Goal: Information Seeking & Learning: Get advice/opinions

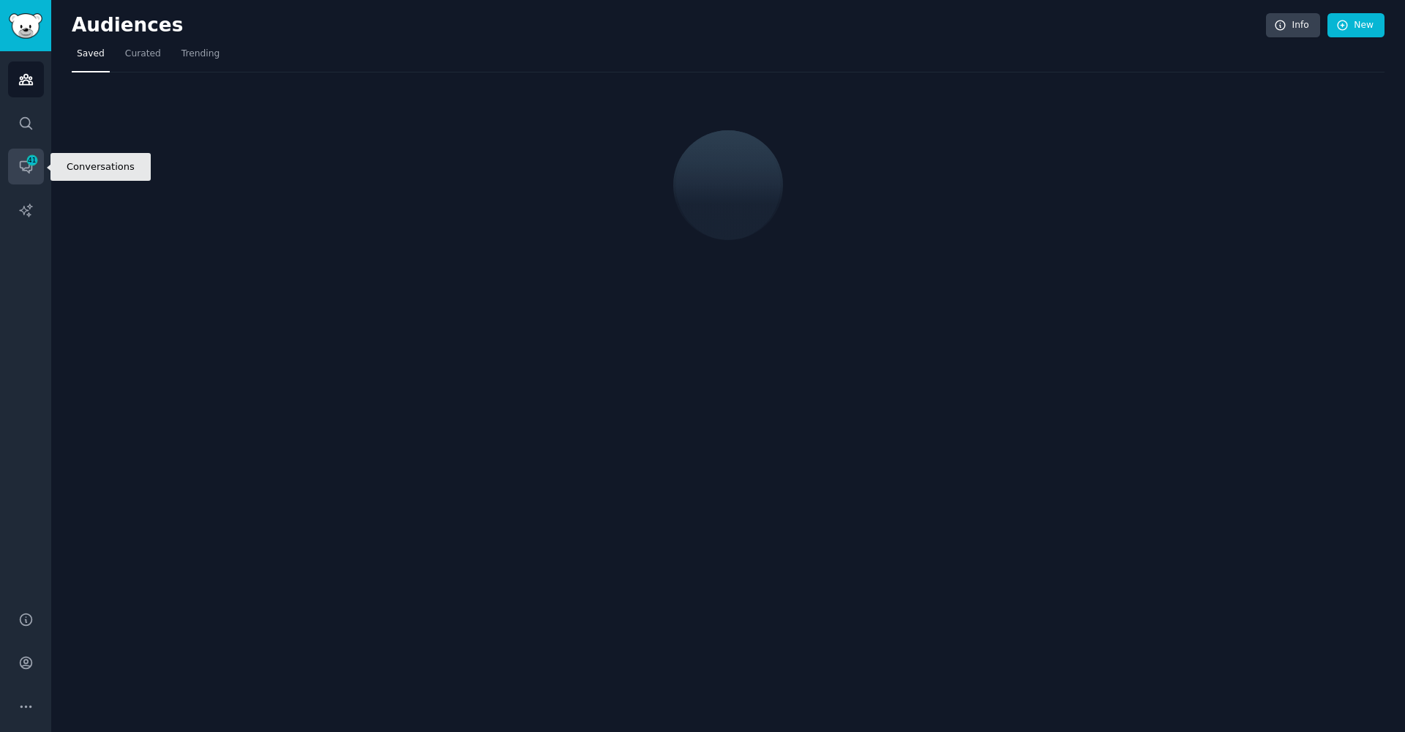
click at [32, 170] on icon "Sidebar" at bounding box center [25, 166] width 15 height 15
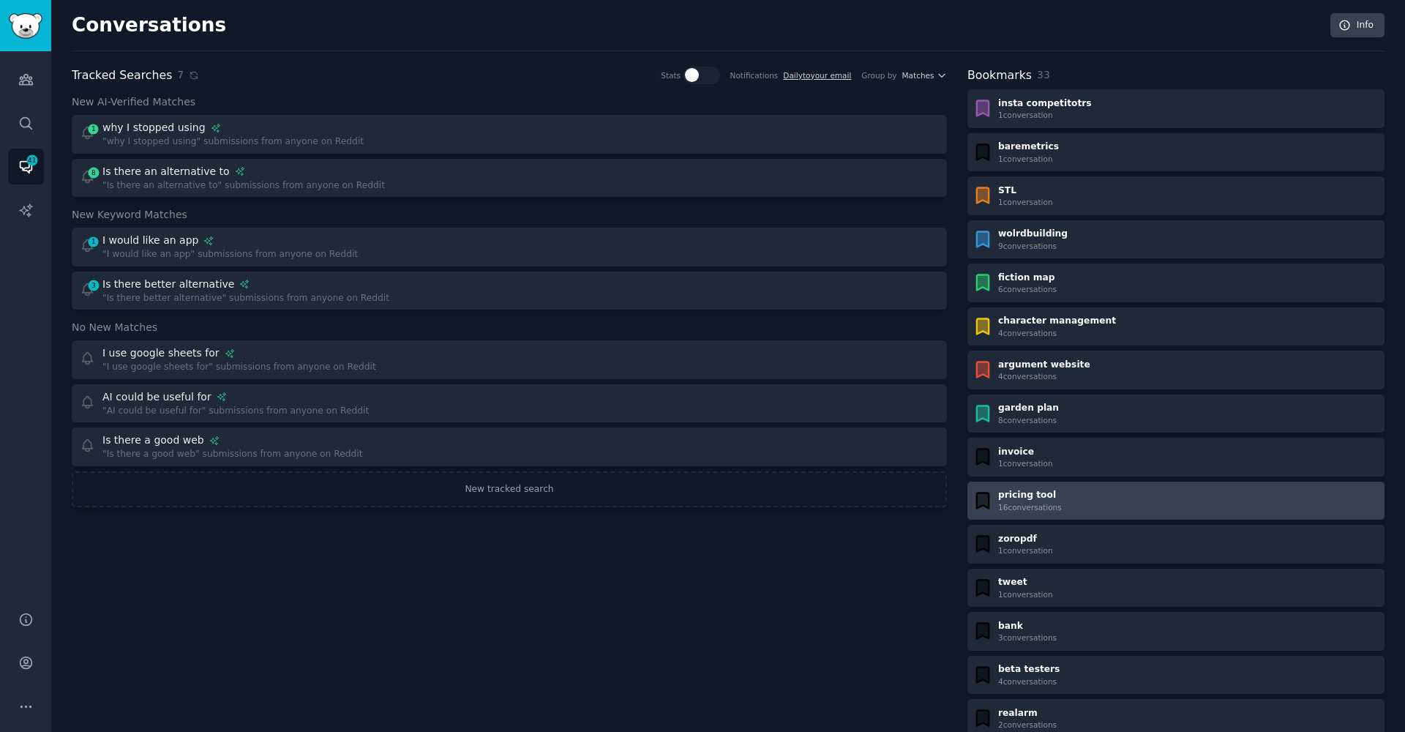
click at [1056, 493] on div "pricing tool" at bounding box center [1030, 495] width 64 height 13
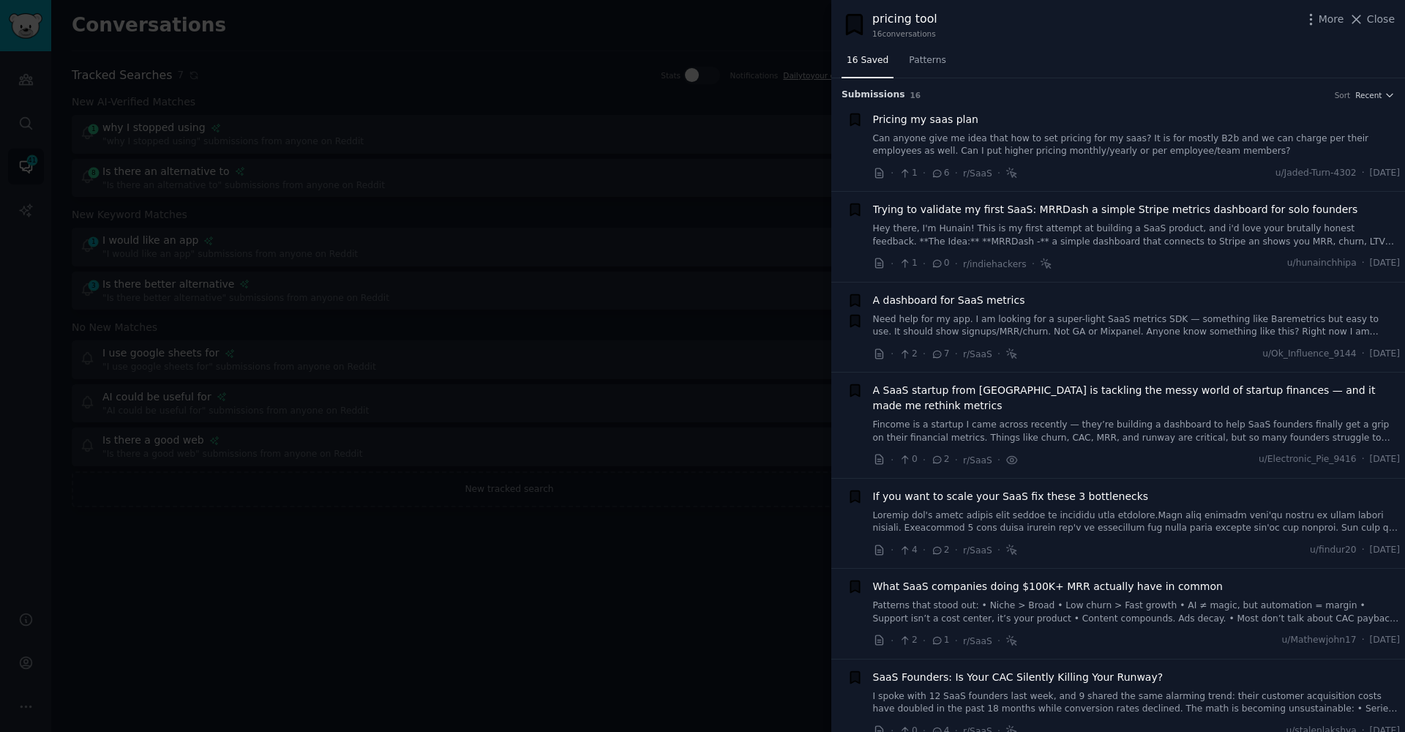
click at [668, 632] on div at bounding box center [702, 366] width 1405 height 732
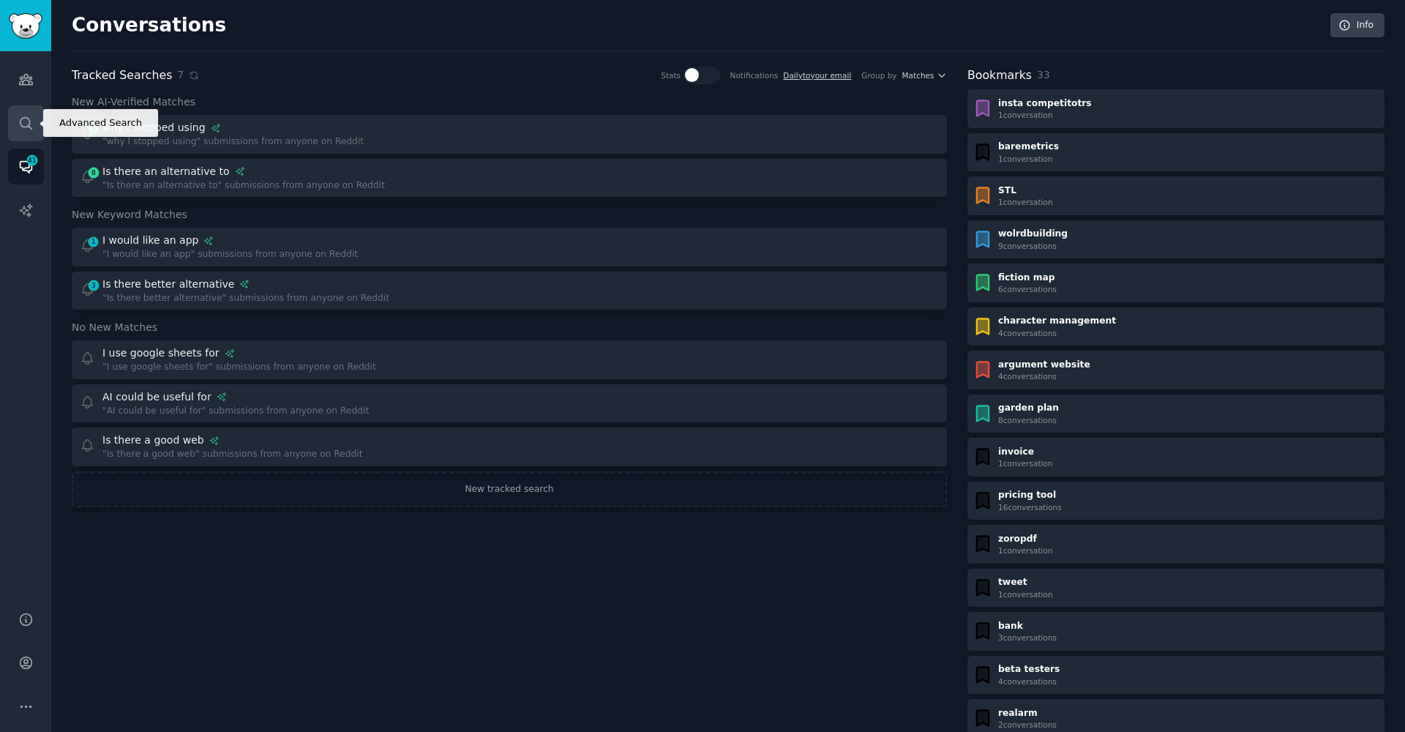
click at [34, 128] on link "Search" at bounding box center [26, 123] width 36 height 36
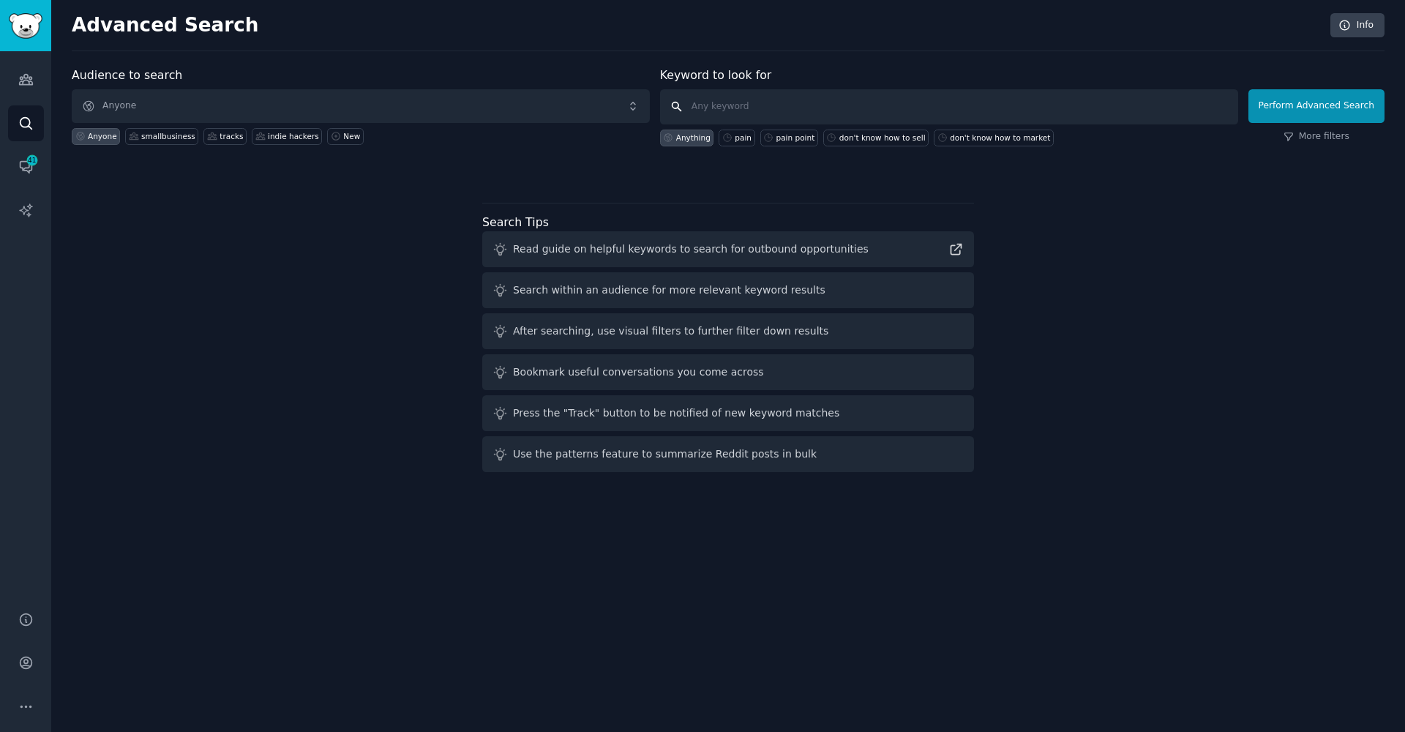
click at [829, 122] on input "text" at bounding box center [949, 106] width 578 height 35
paste input "am building tool for solo builders to set price."
type input "am building tool for solo builders to set price."
click at [1319, 105] on button "Perform Advanced Search" at bounding box center [1317, 106] width 136 height 34
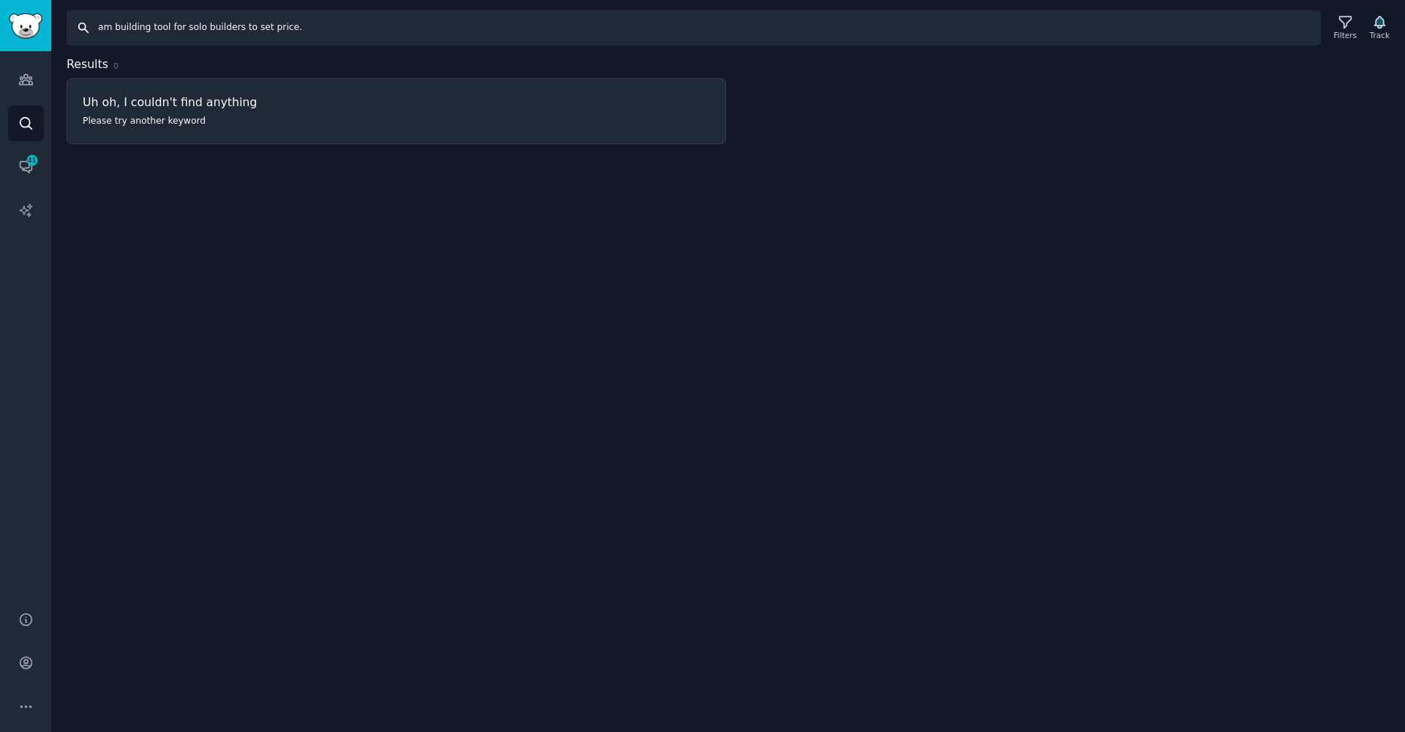
click at [102, 28] on input "am building tool for solo builders to set price." at bounding box center [694, 27] width 1255 height 35
type input "I am building tool for solo builders to set price."
click at [154, 40] on input "I am building tool for solo builders to set price." at bounding box center [694, 27] width 1255 height 35
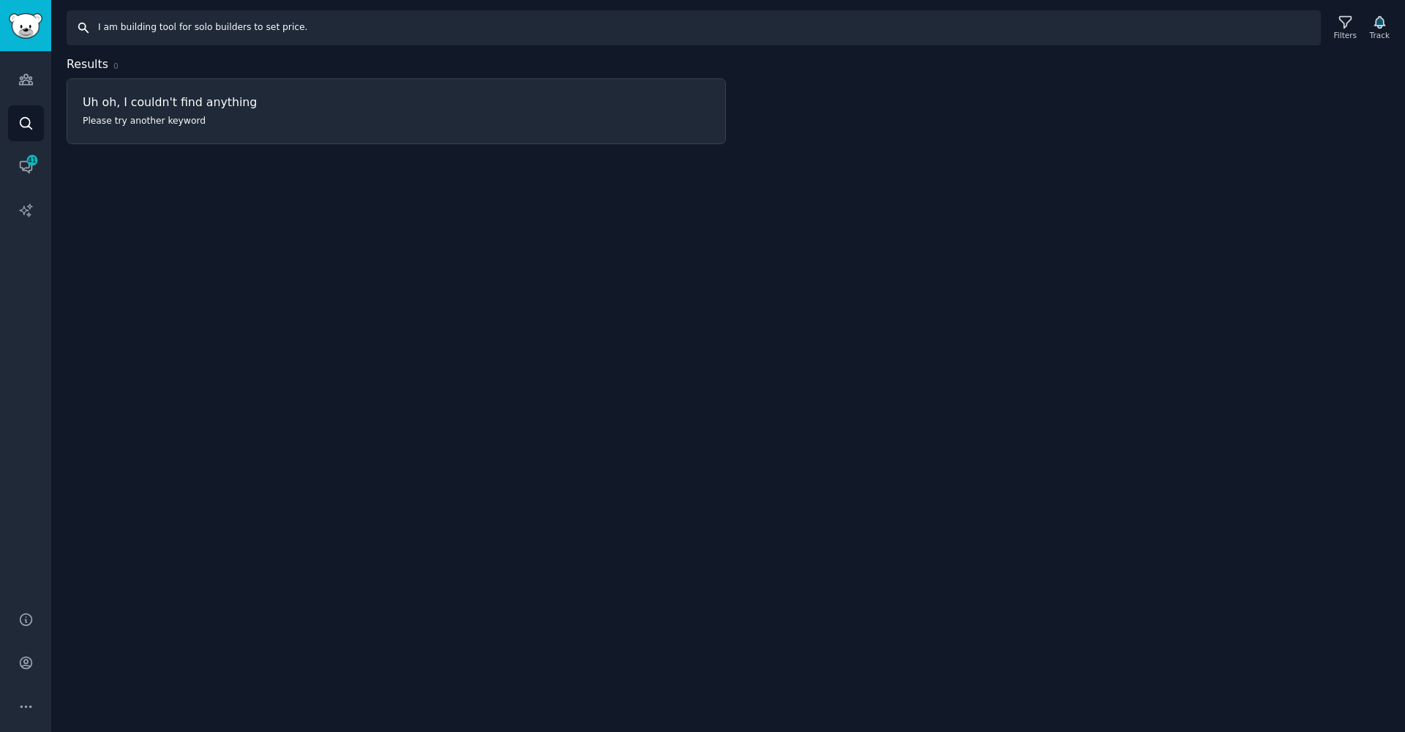
click at [154, 40] on input "I am building tool for solo builders to set price." at bounding box center [694, 27] width 1255 height 35
click at [305, 370] on div "Search Filters Track Results 0 Uh oh, I couldn't find anything Please try anoth…" at bounding box center [728, 366] width 1354 height 732
click at [22, 87] on link "Audiences" at bounding box center [26, 79] width 36 height 36
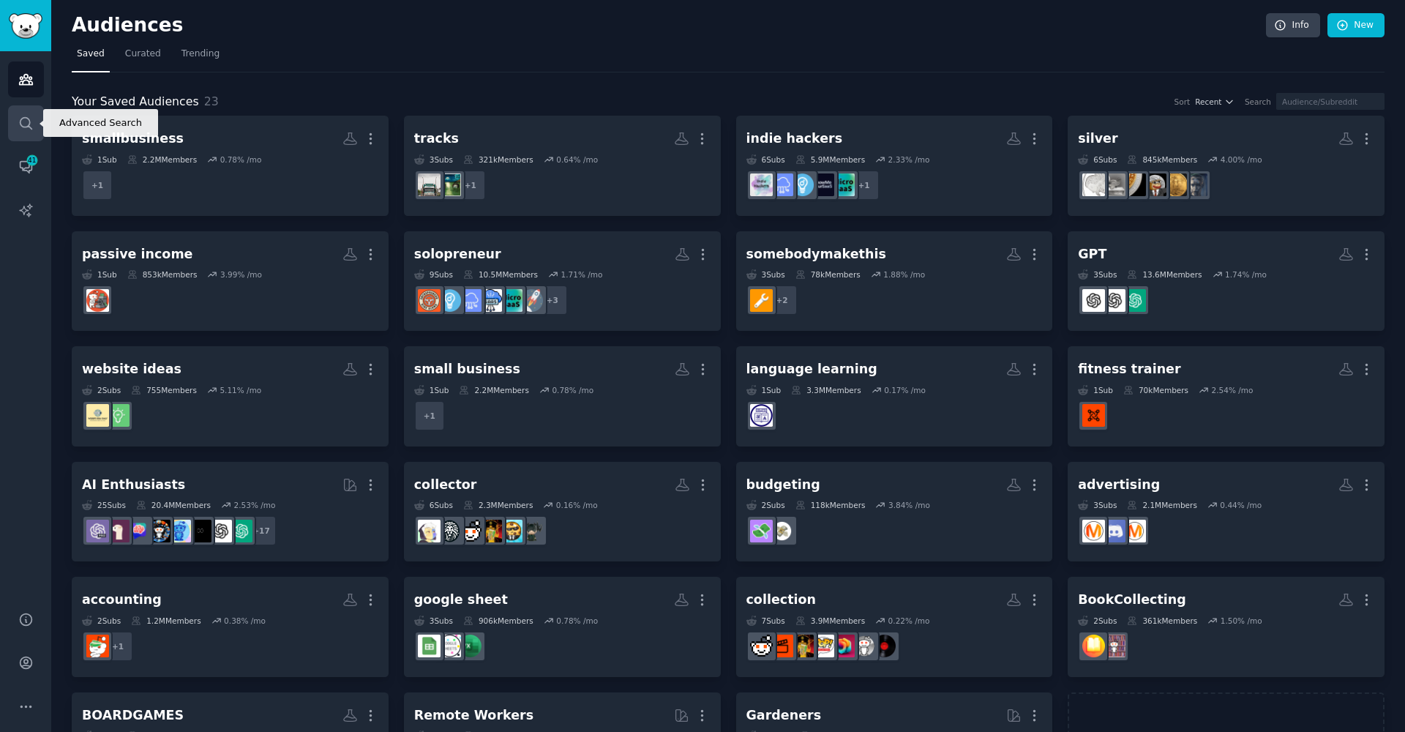
click at [20, 127] on icon "Sidebar" at bounding box center [25, 123] width 15 height 15
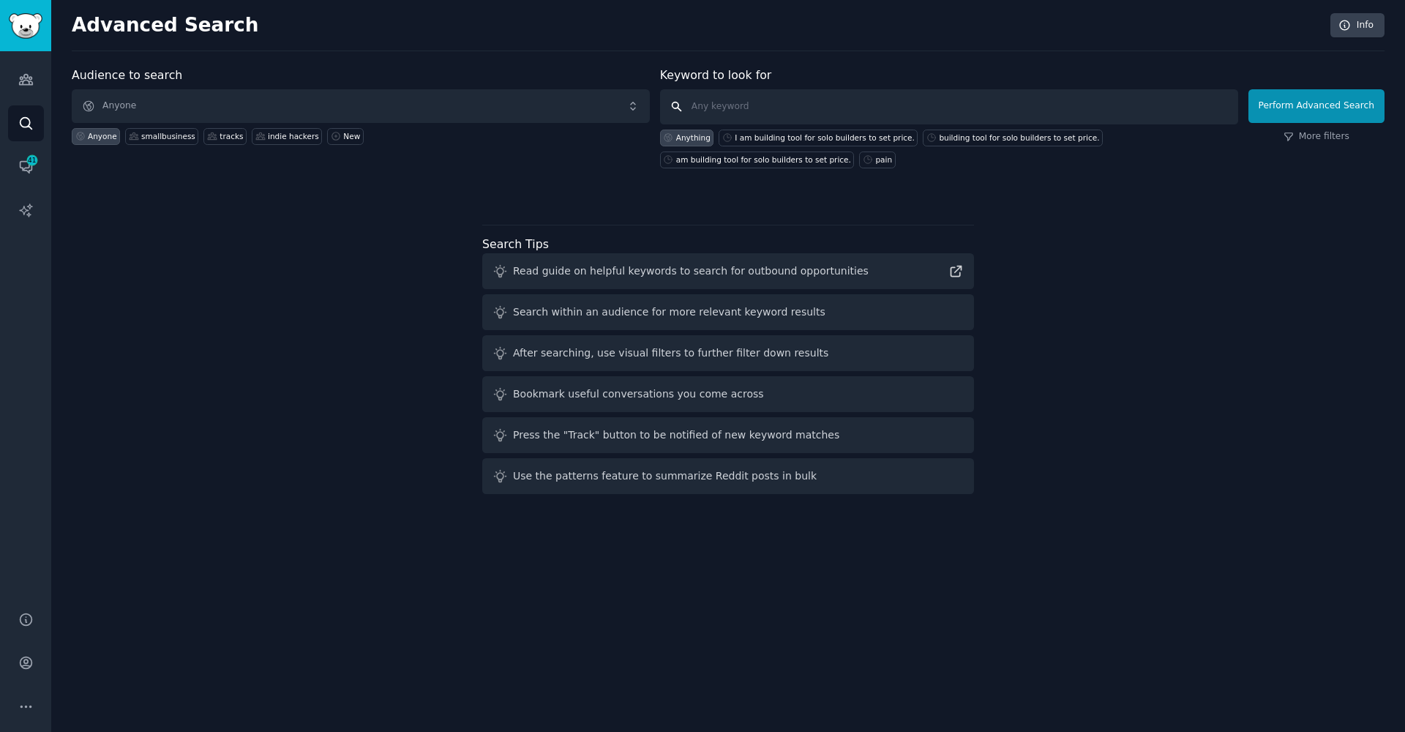
drag, startPoint x: 796, startPoint y: 94, endPoint x: 791, endPoint y: 103, distance: 10.8
click at [791, 102] on input "text" at bounding box center [949, 106] width 578 height 35
paste input "am building tool for solo builders to set price."
click at [782, 140] on div "I am building tool for solo builders to set price." at bounding box center [825, 137] width 180 height 10
type input "I am building tool for solo builders to set price."
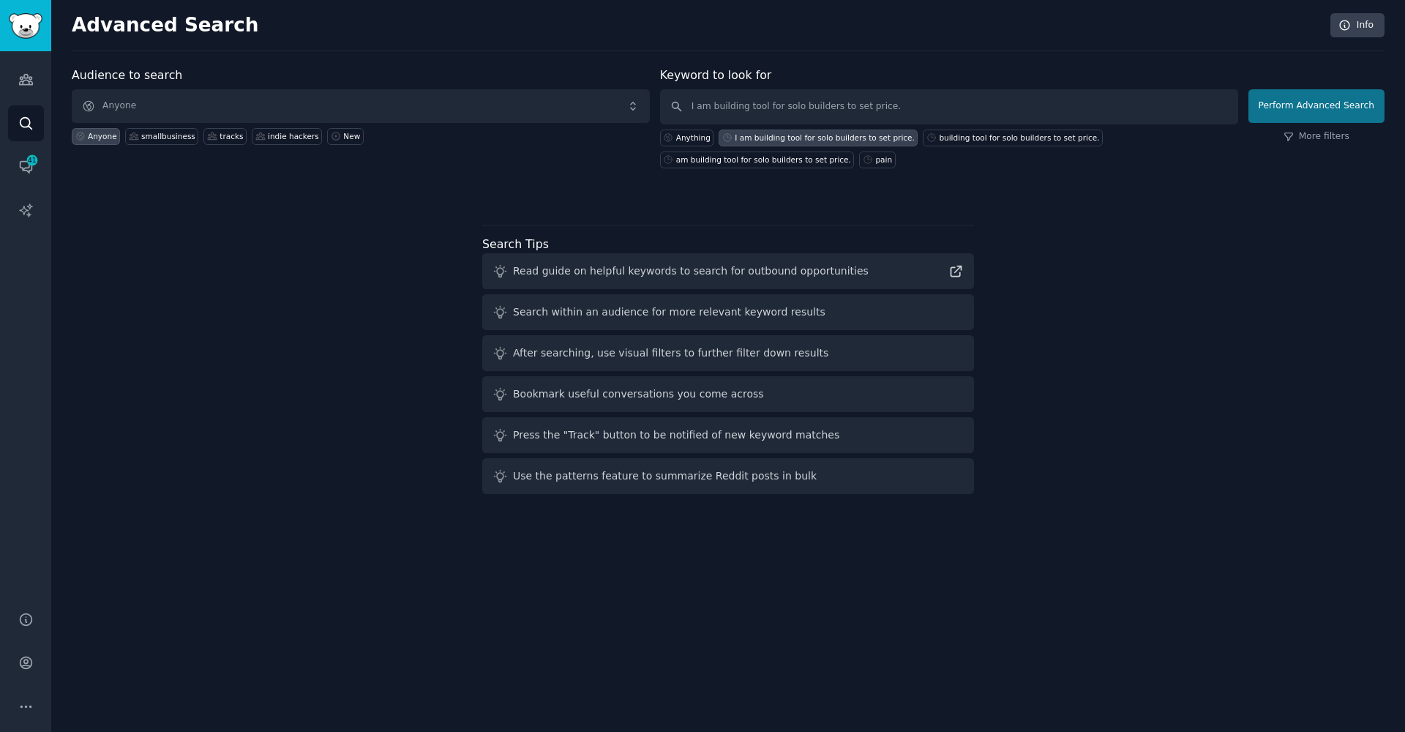
click at [1301, 99] on button "Perform Advanced Search" at bounding box center [1317, 106] width 136 height 34
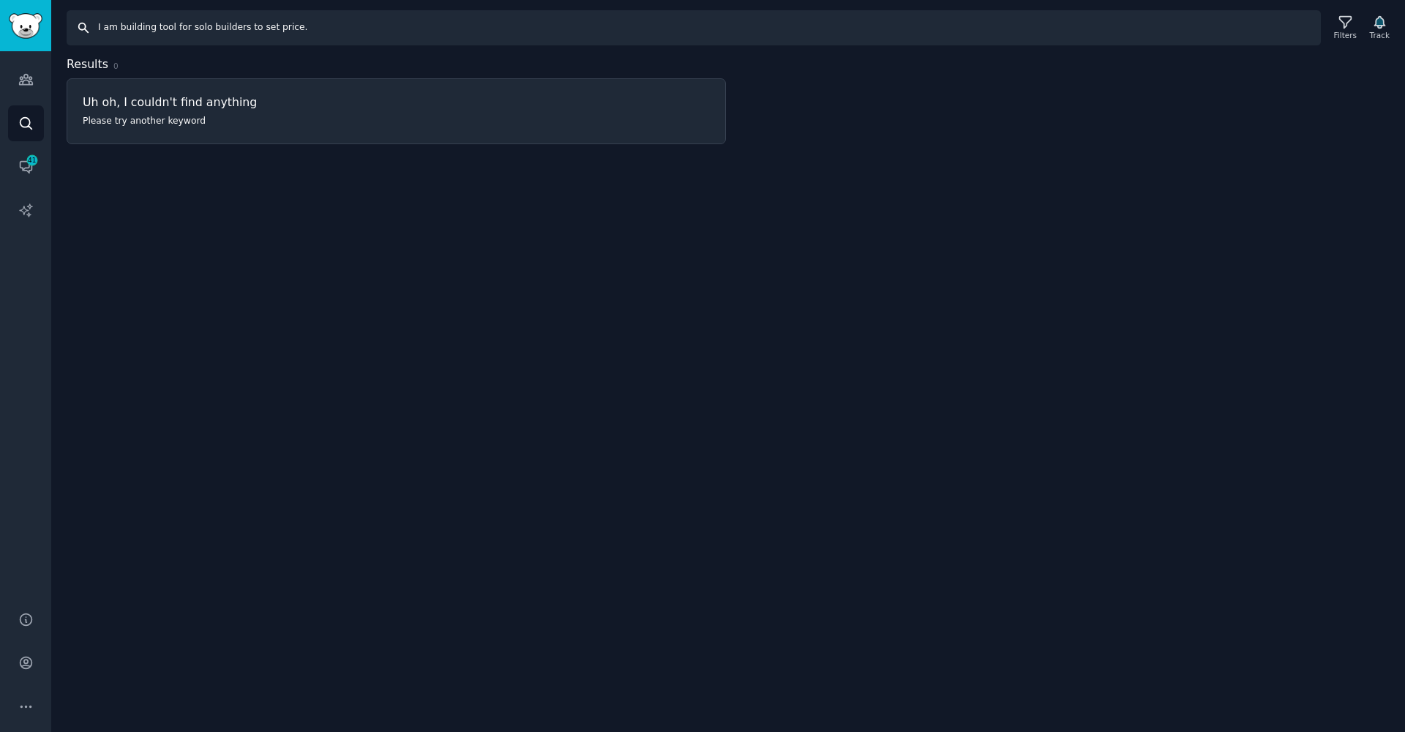
click at [293, 34] on input "I am building tool for solo builders to set price." at bounding box center [694, 27] width 1255 height 35
click at [304, 27] on input "I am building tool for solo builders to set price." at bounding box center [694, 27] width 1255 height 35
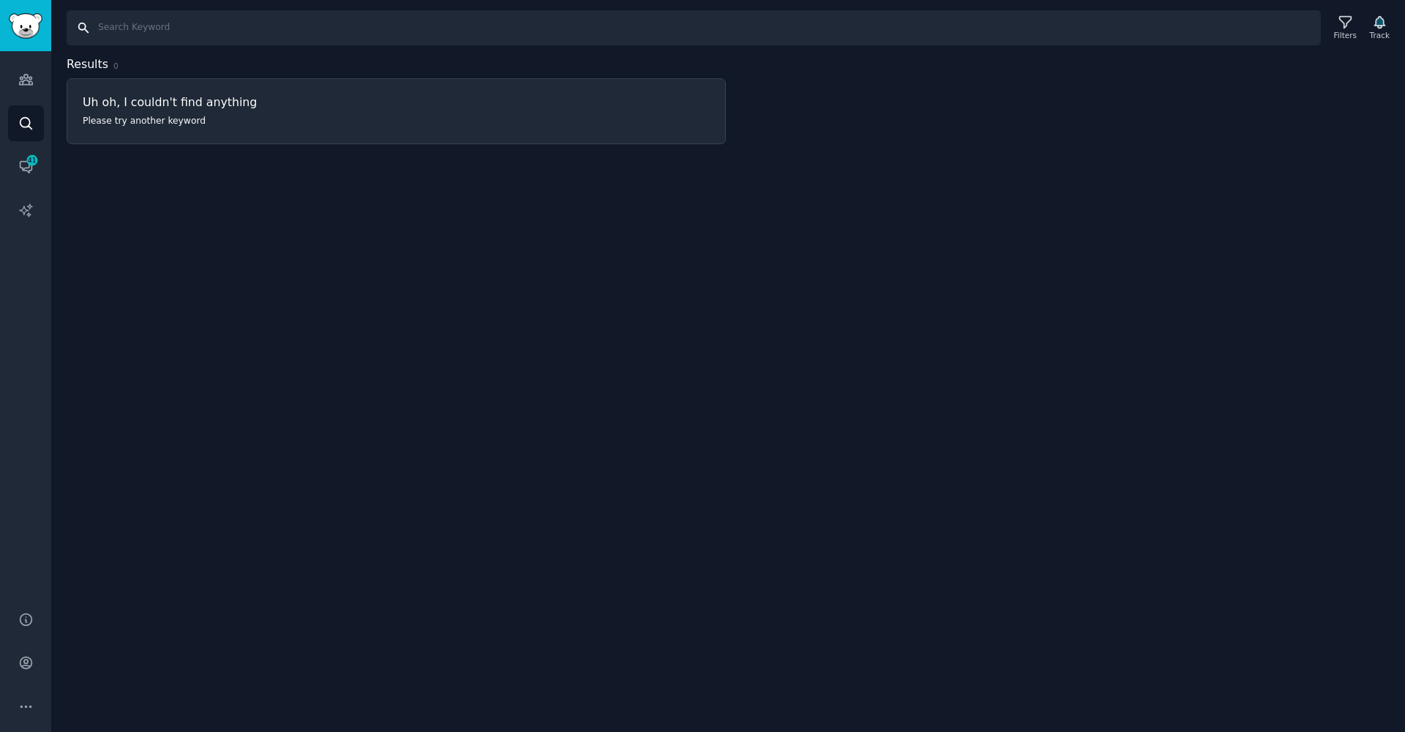
paste input "I’m building a small tool for solo builders and small teams that makes pricing …"
type input "I’m building a small tool for solo builders and small teams that makes pricing …"
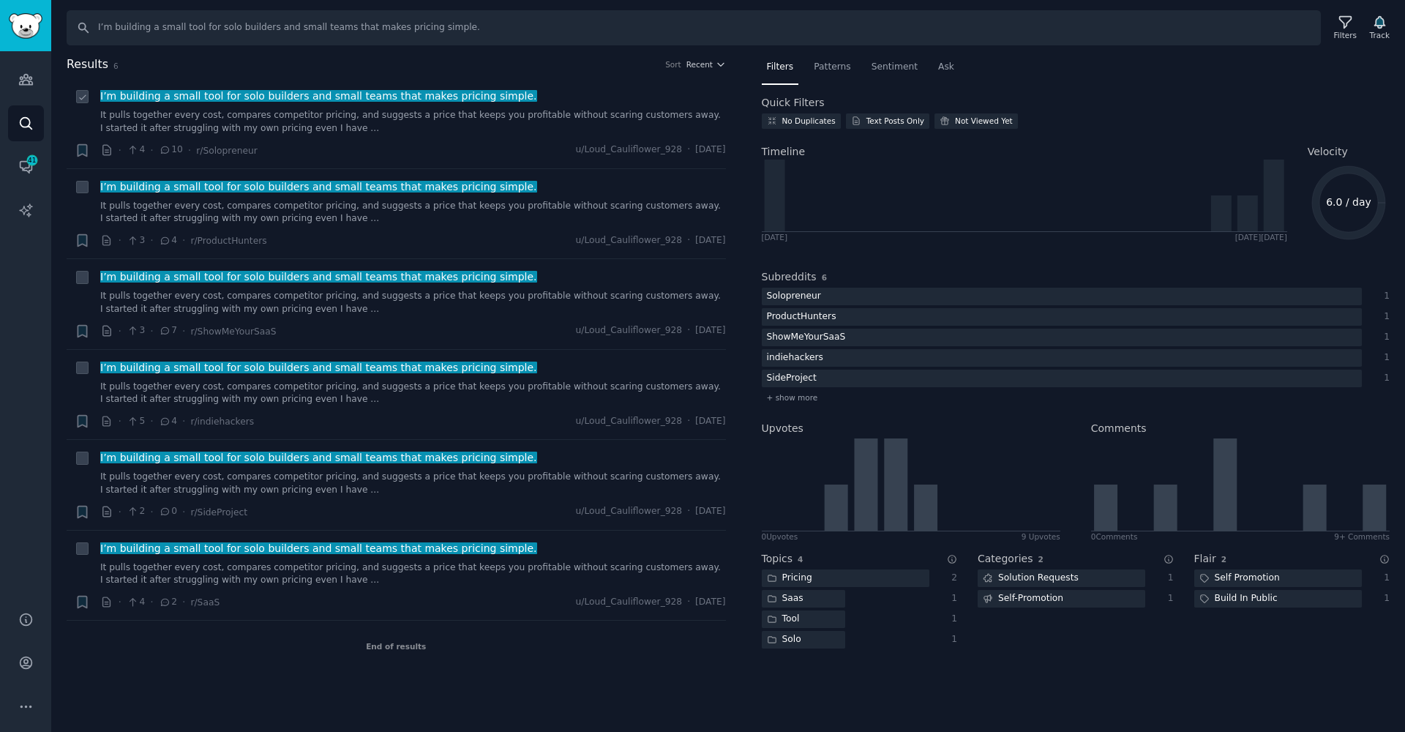
click at [197, 116] on link "It pulls together every cost, compares competitor pricing, and suggests a price…" at bounding box center [413, 122] width 626 height 26
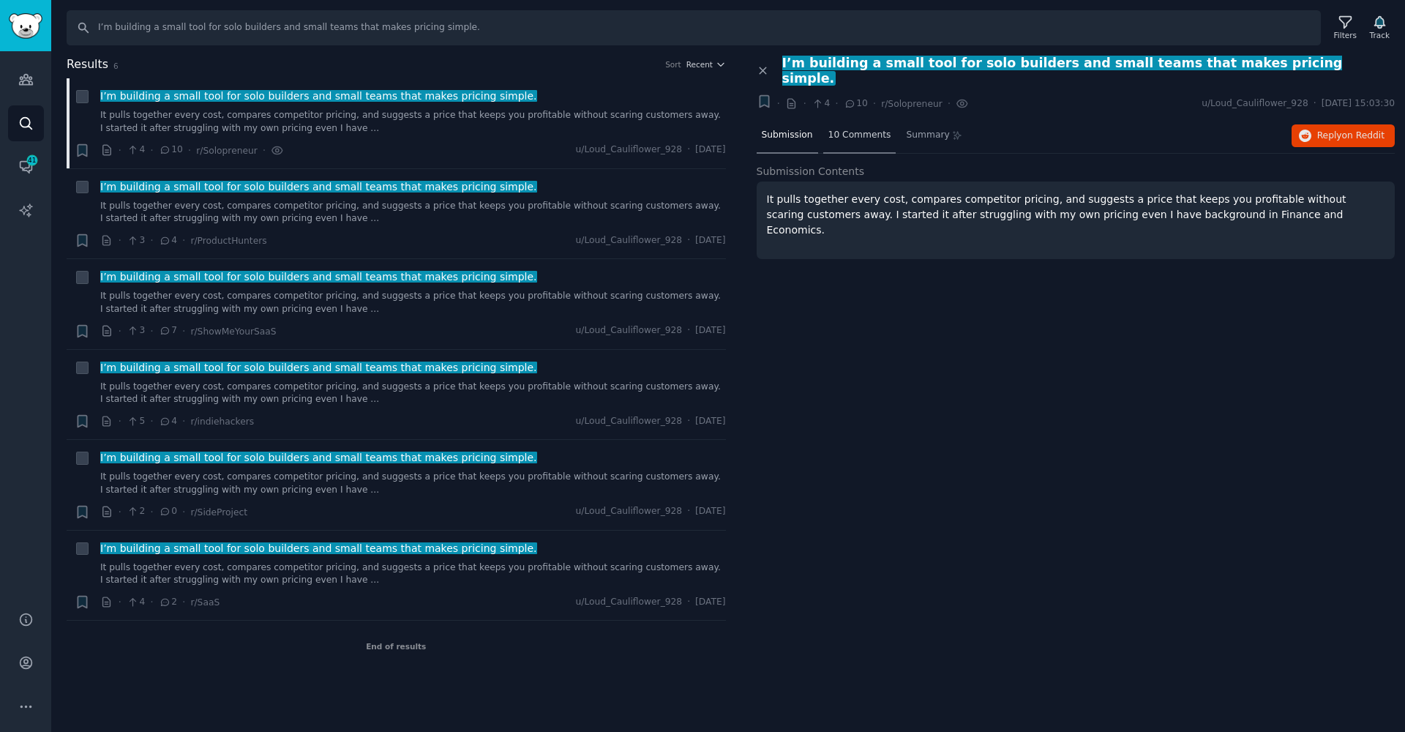
click at [836, 125] on div "10 Comments" at bounding box center [859, 136] width 73 height 35
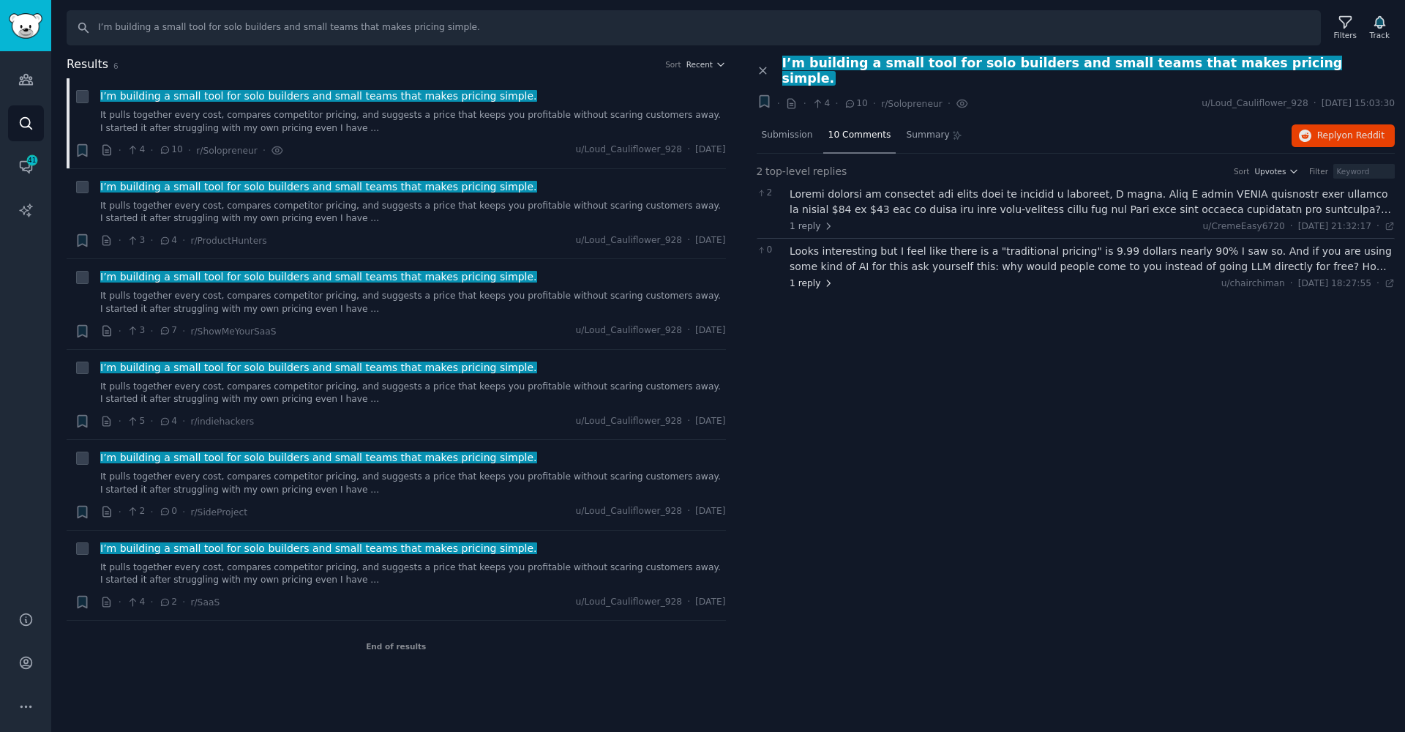
click at [804, 277] on span "1 reply" at bounding box center [812, 283] width 44 height 13
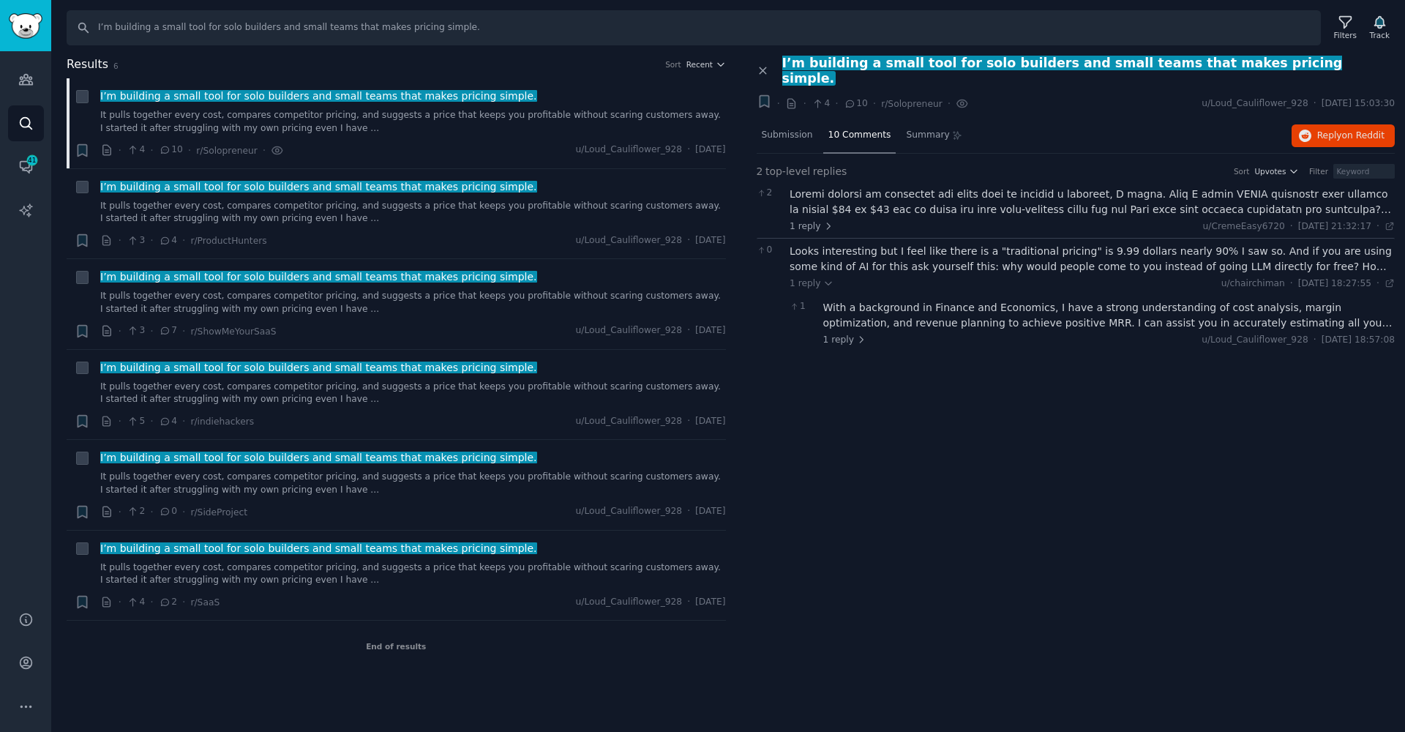
click at [892, 129] on nav "Submission 10 Comments Summary" at bounding box center [863, 136] width 212 height 35
click at [901, 125] on div "Summary" at bounding box center [934, 136] width 67 height 35
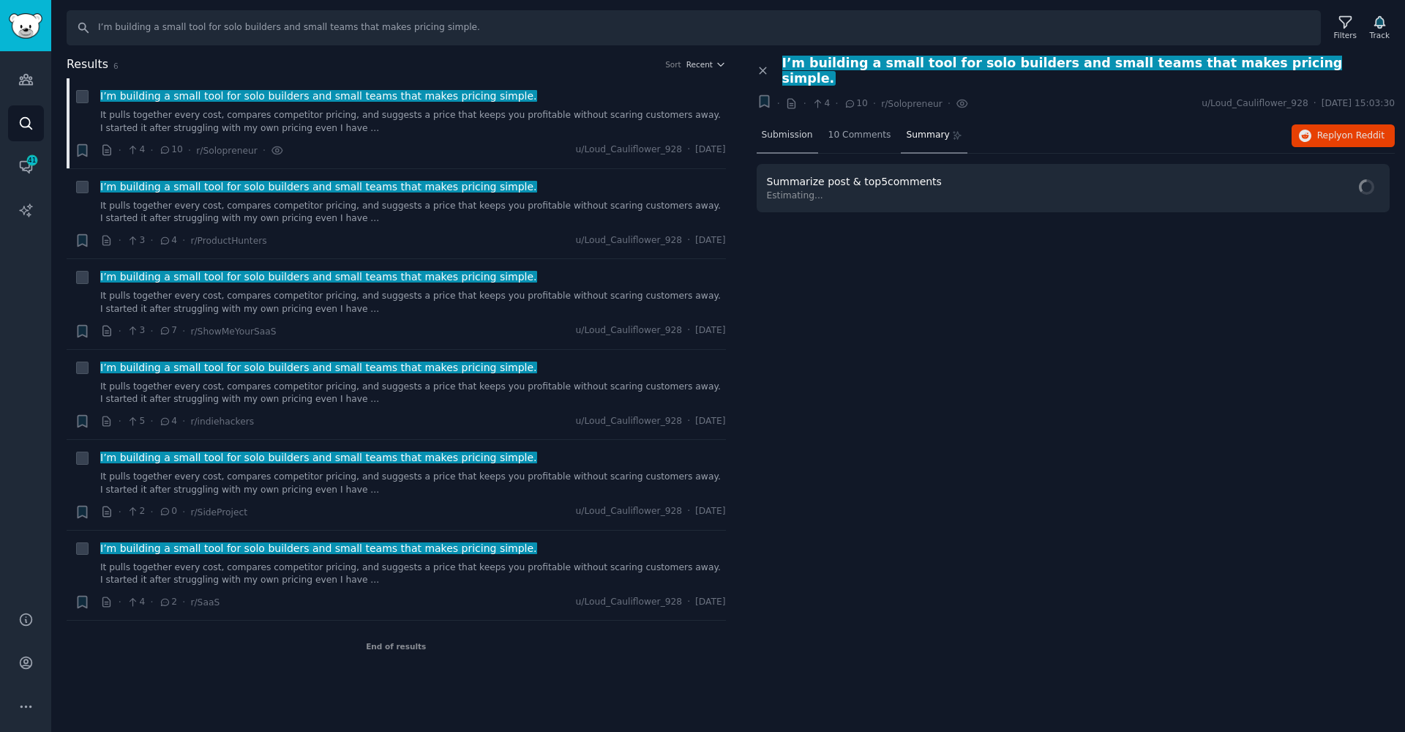
click at [772, 129] on div "Submission" at bounding box center [787, 136] width 61 height 35
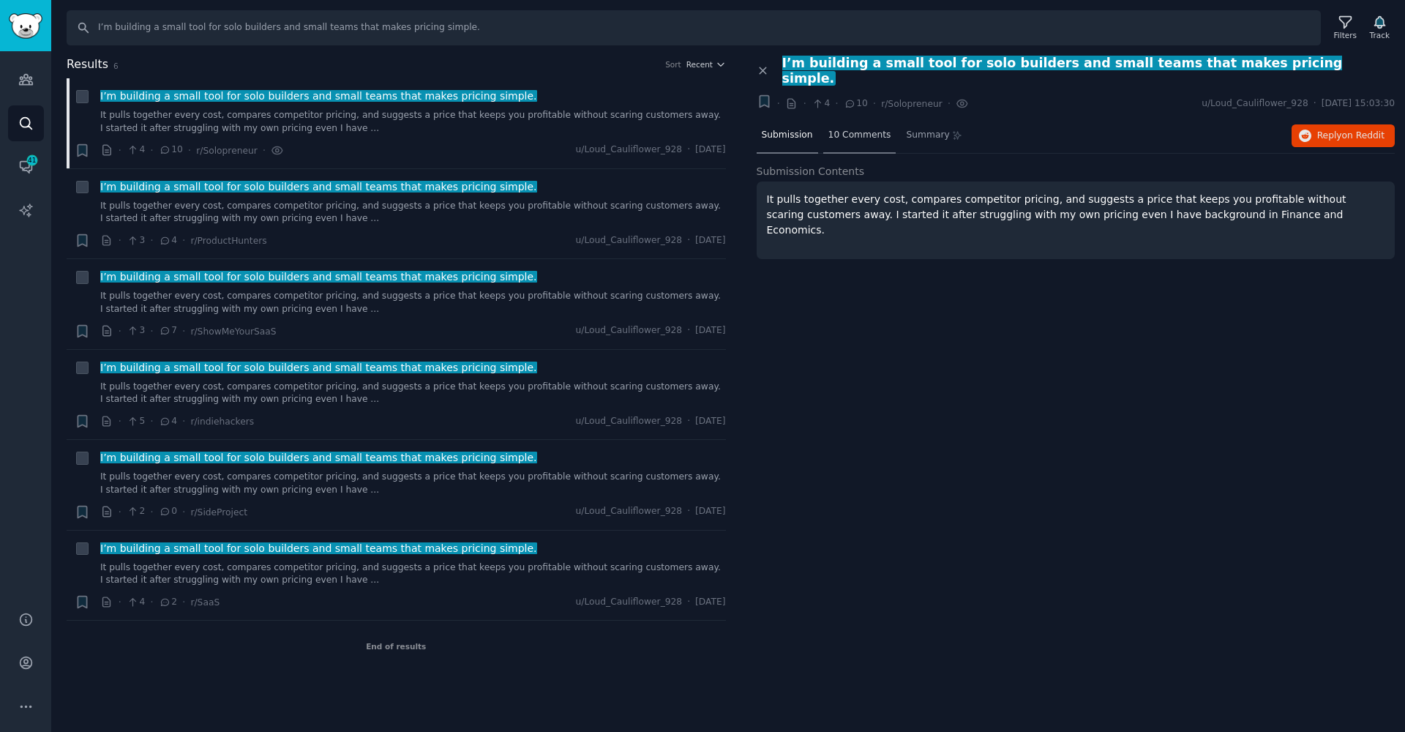
click at [840, 129] on span "10 Comments" at bounding box center [860, 135] width 63 height 13
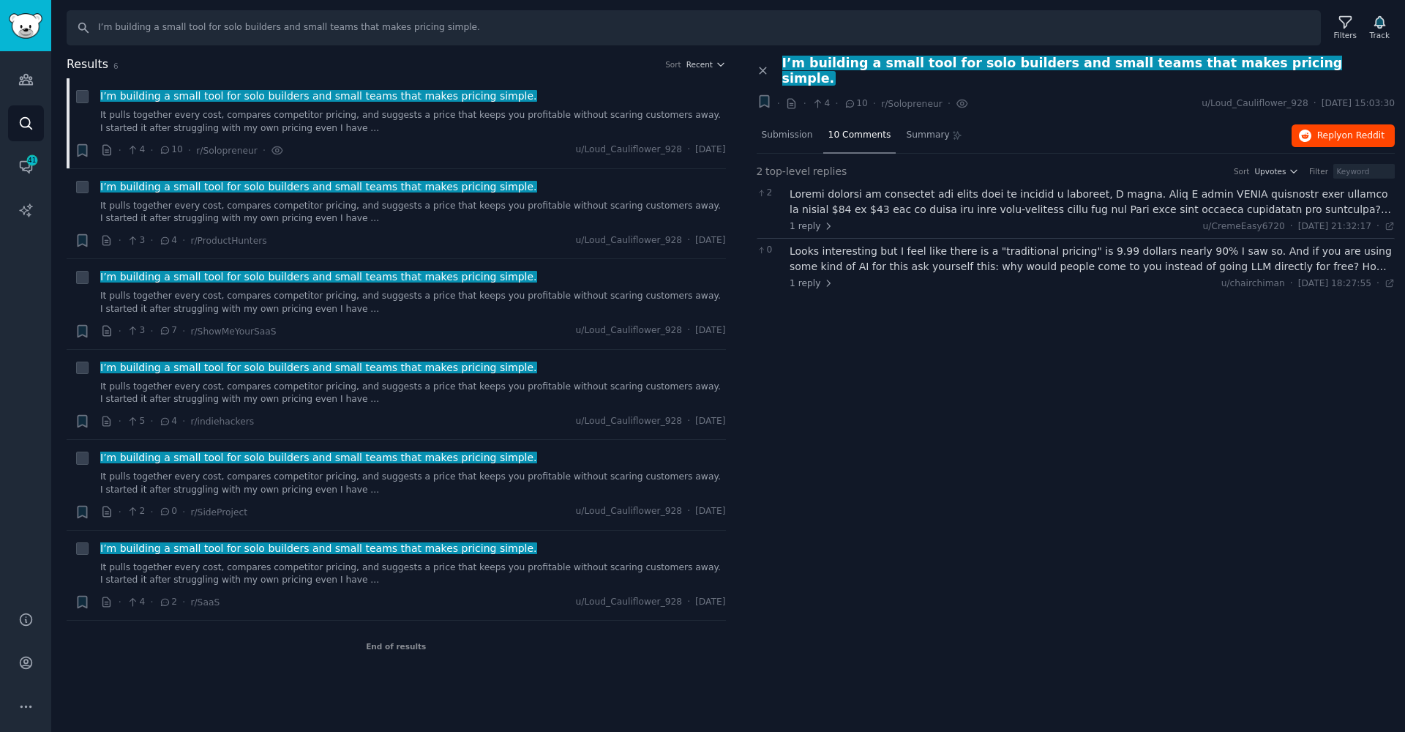
click at [1354, 127] on button "Reply on Reddit" at bounding box center [1343, 135] width 103 height 23
click at [230, 216] on link "It pulls together every cost, compares competitor pricing, and suggests a price…" at bounding box center [413, 213] width 626 height 26
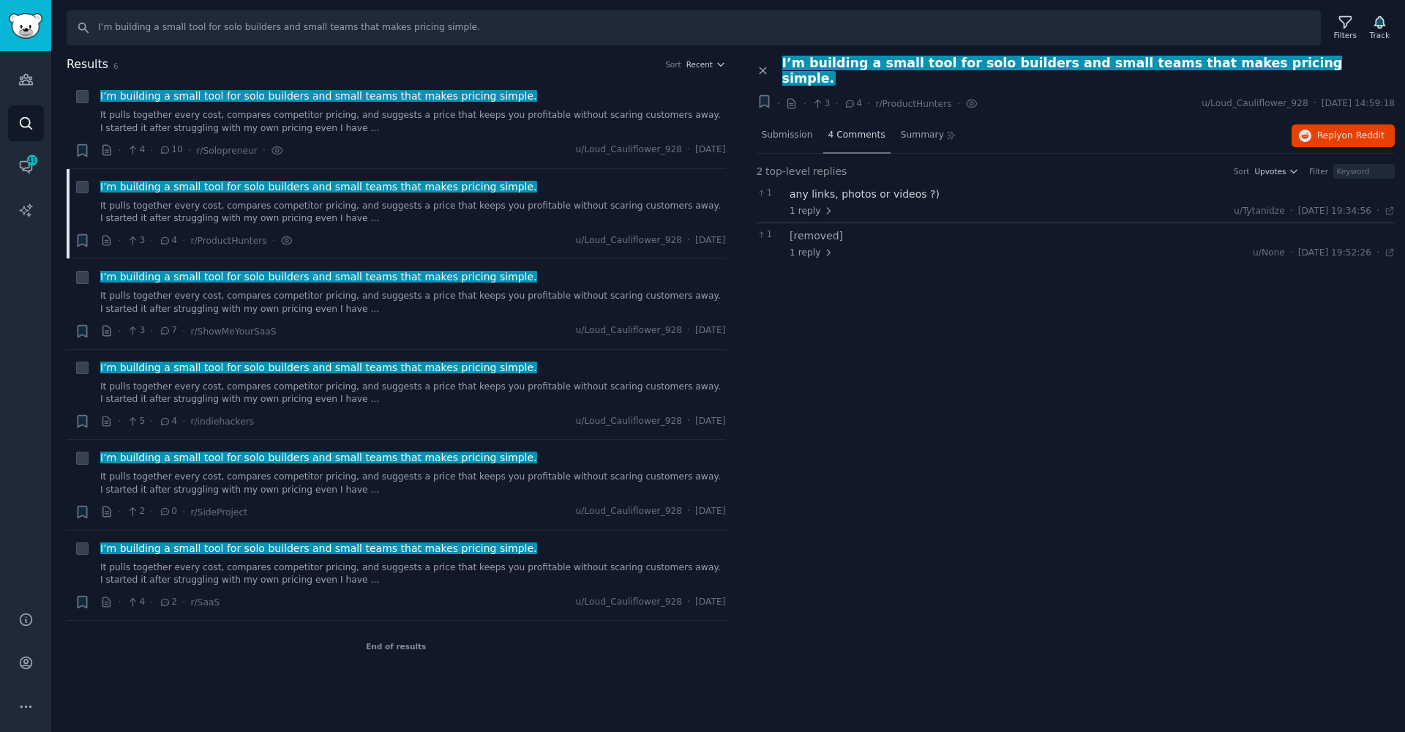
click at [855, 125] on div "4 Comments" at bounding box center [856, 136] width 67 height 35
click at [1336, 130] on span "Reply on Reddit" at bounding box center [1351, 136] width 67 height 13
click at [337, 299] on link "It pulls together every cost, compares competitor pricing, and suggests a price…" at bounding box center [413, 303] width 626 height 26
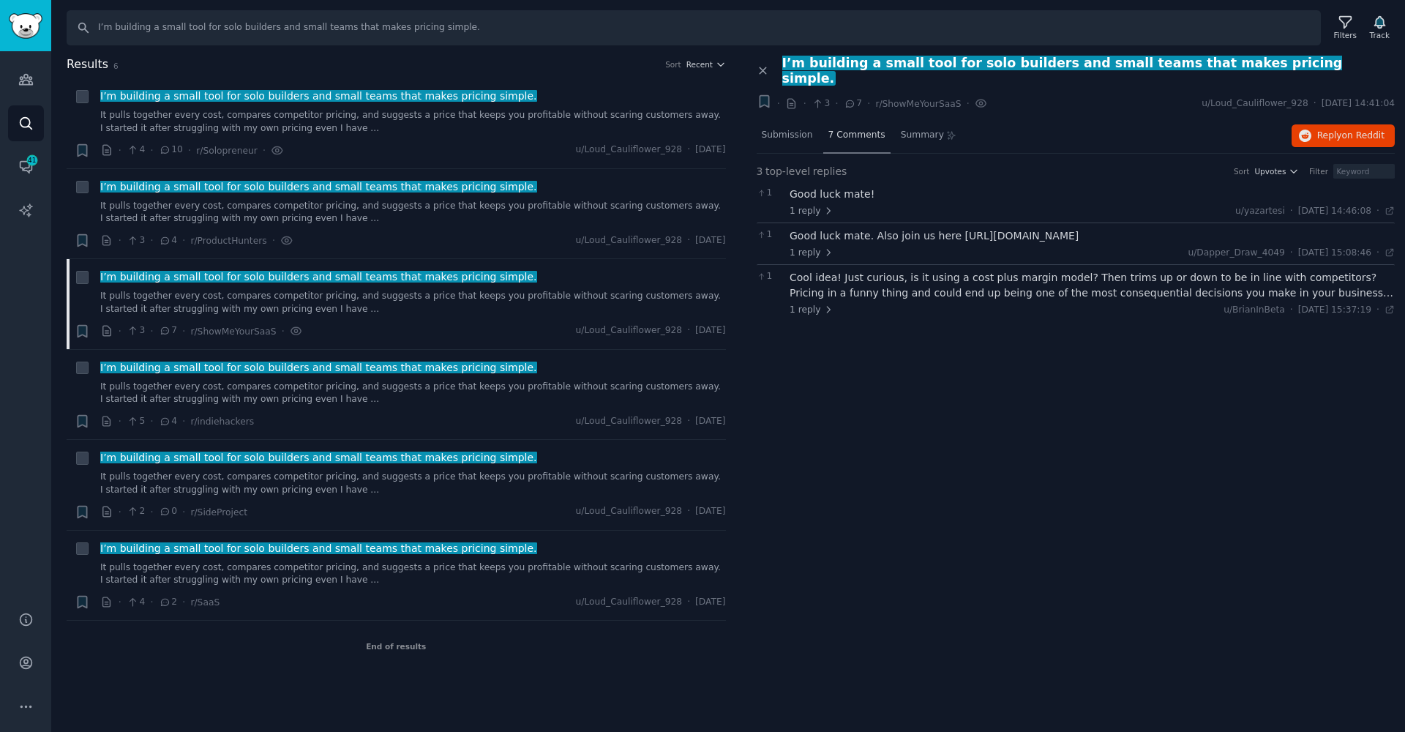
click at [834, 127] on div "7 Comments" at bounding box center [856, 136] width 67 height 35
click at [1334, 130] on span "Reply on Reddit" at bounding box center [1351, 136] width 67 height 13
click at [298, 396] on link "It pulls together every cost, compares competitor pricing, and suggests a price…" at bounding box center [413, 394] width 626 height 26
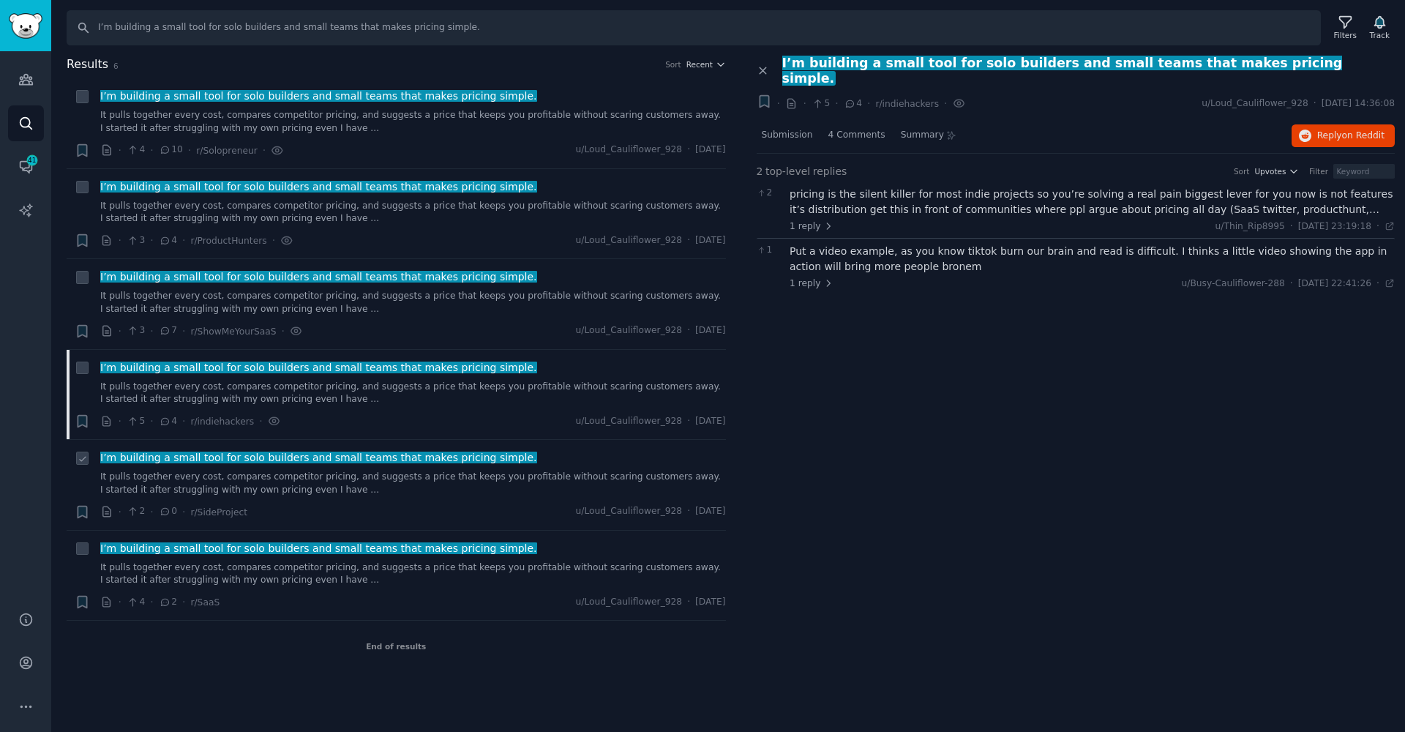
click at [340, 482] on link "It pulls together every cost, compares competitor pricing, and suggests a price…" at bounding box center [413, 484] width 626 height 26
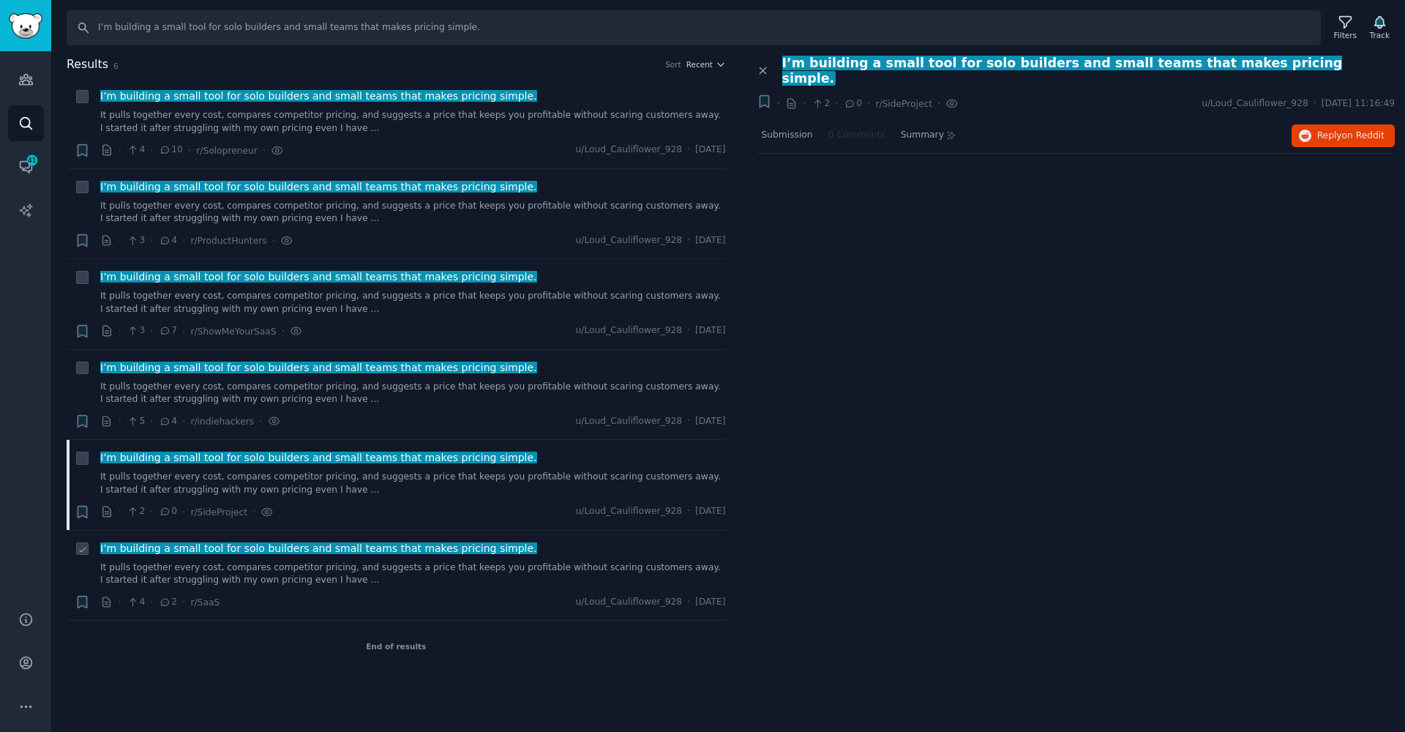
click at [414, 564] on link "It pulls together every cost, compares competitor pricing, and suggests a price…" at bounding box center [413, 574] width 626 height 26
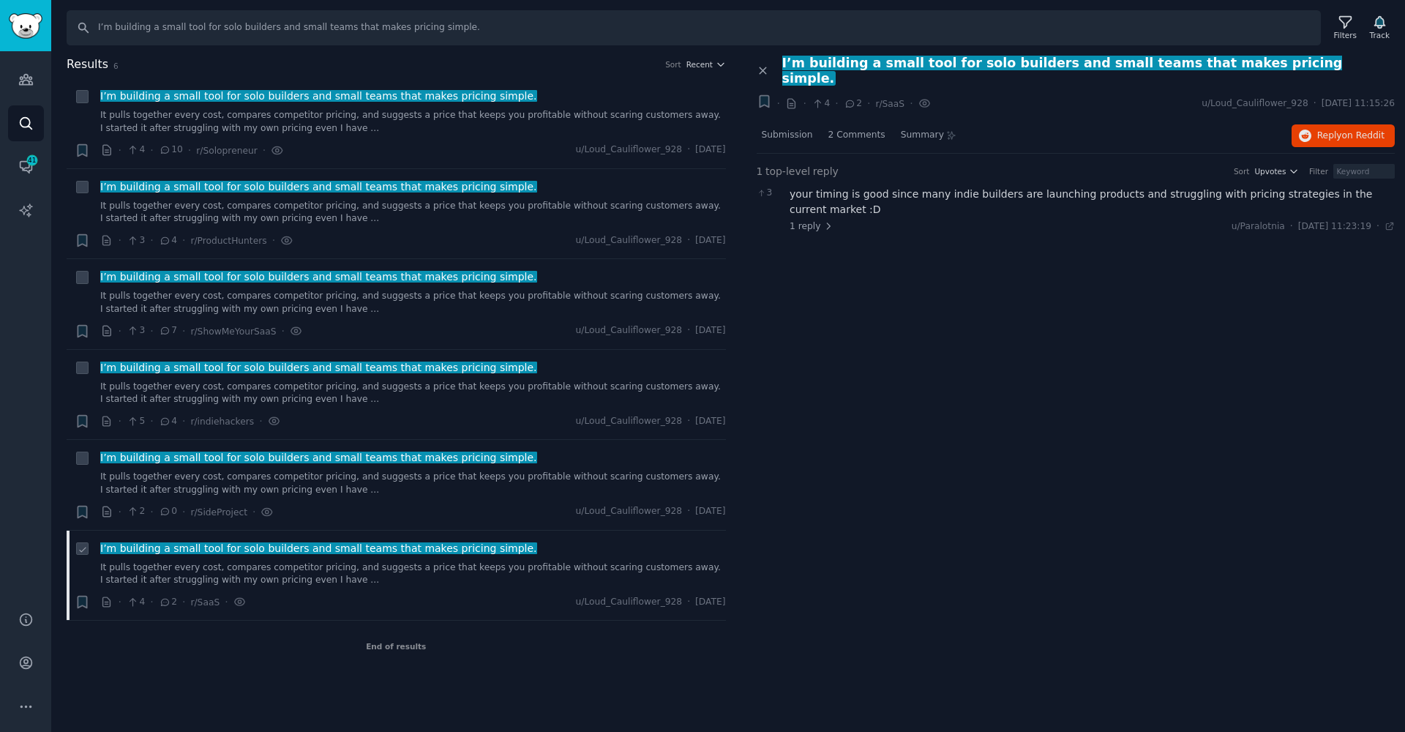
click at [419, 541] on span "I’m building a small tool for solo builders and small teams that makes pricing …" at bounding box center [318, 548] width 437 height 15
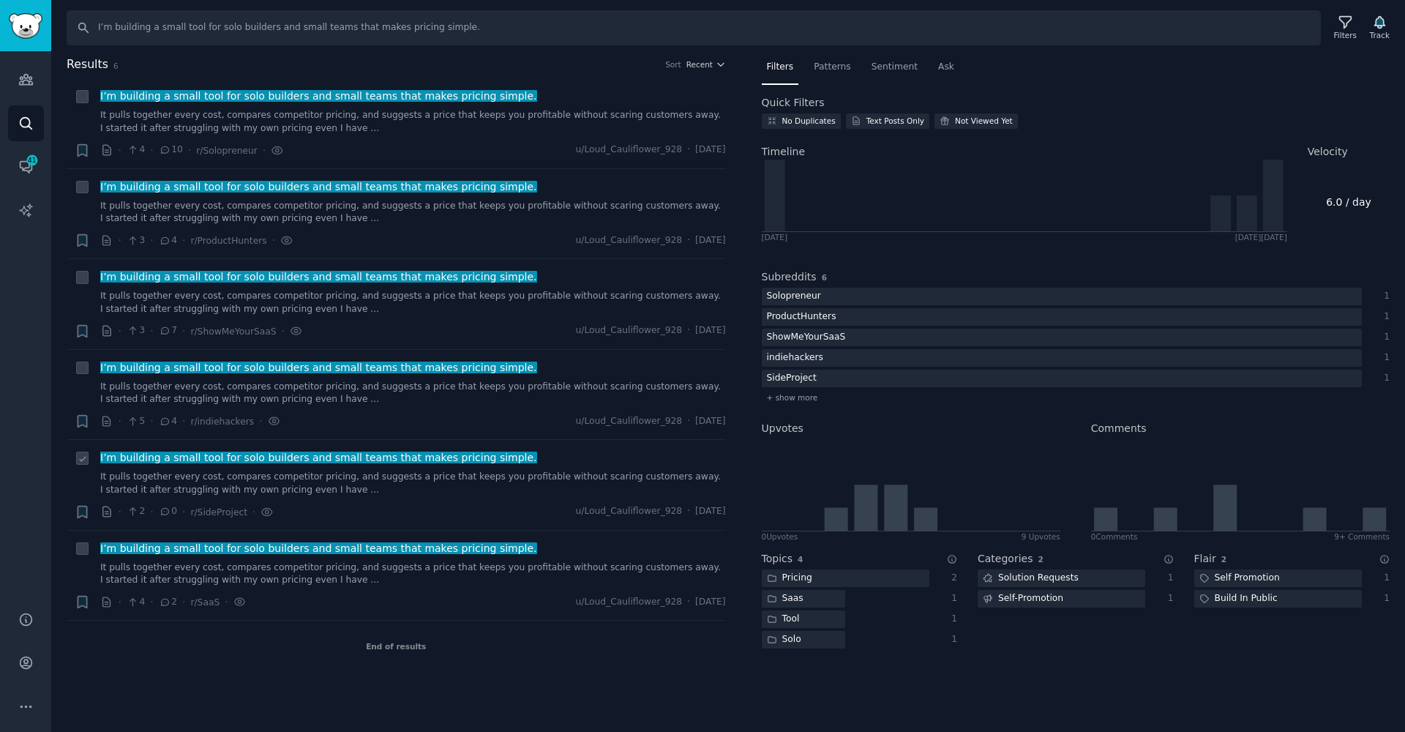
click at [415, 471] on link "It pulls together every cost, compares competitor pricing, and suggests a price…" at bounding box center [413, 484] width 626 height 26
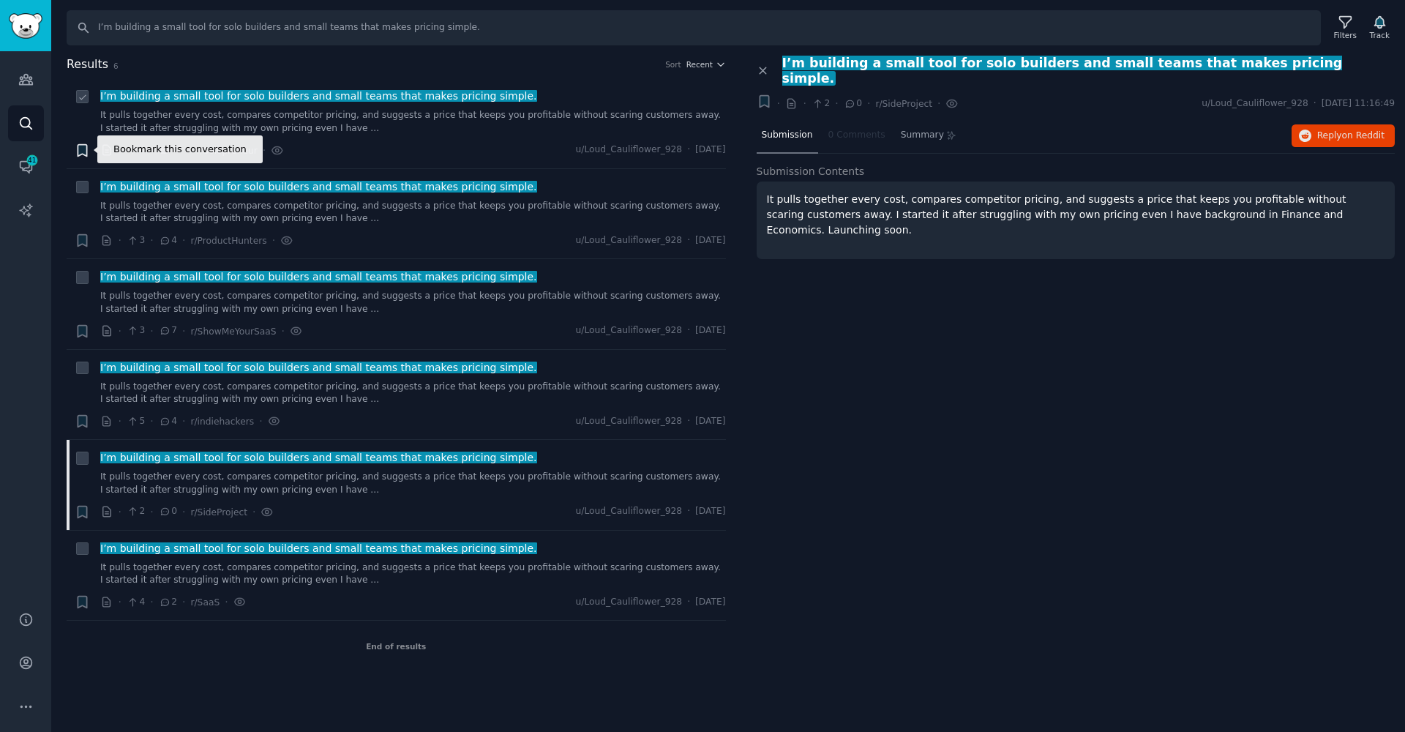
click at [77, 148] on icon "button" at bounding box center [82, 150] width 15 height 15
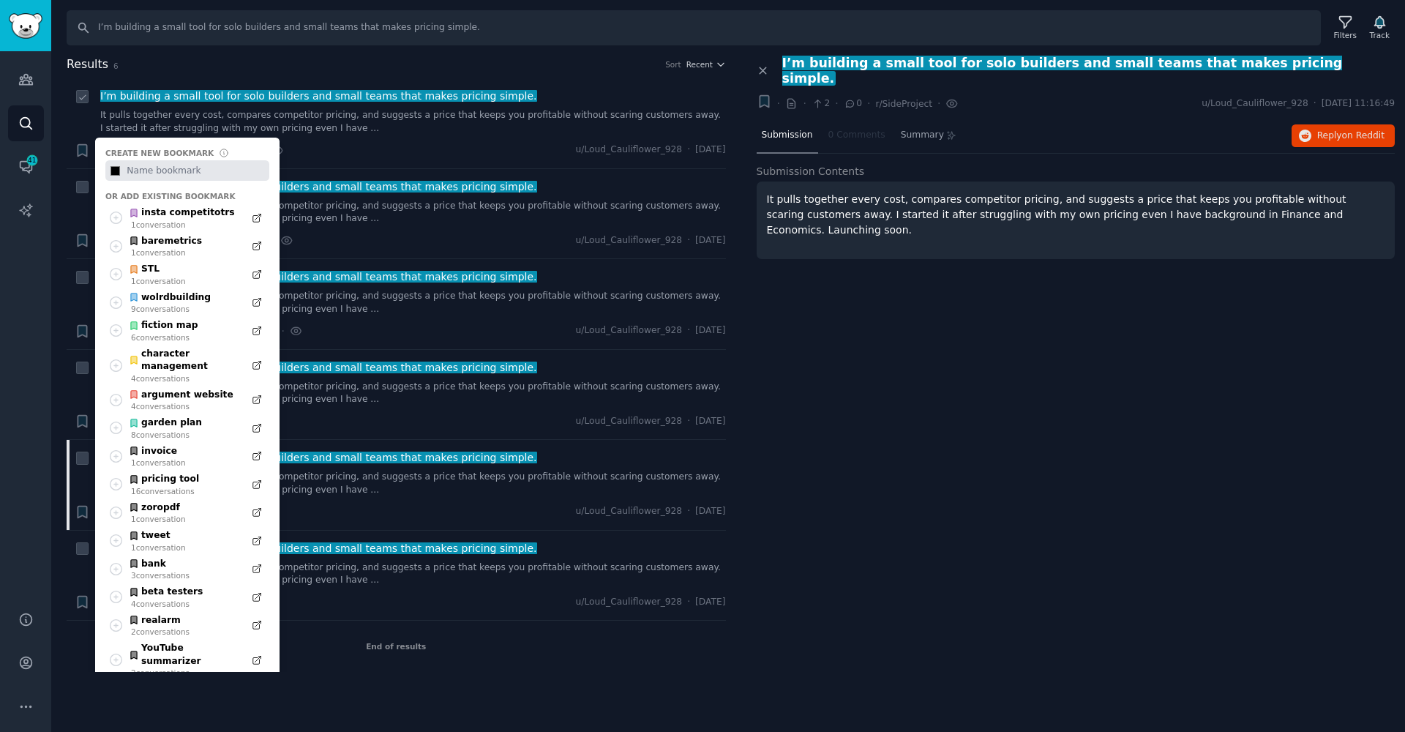
type input "#000000"
type input "p"
type input "#000000"
type input "pr"
type input "#000000"
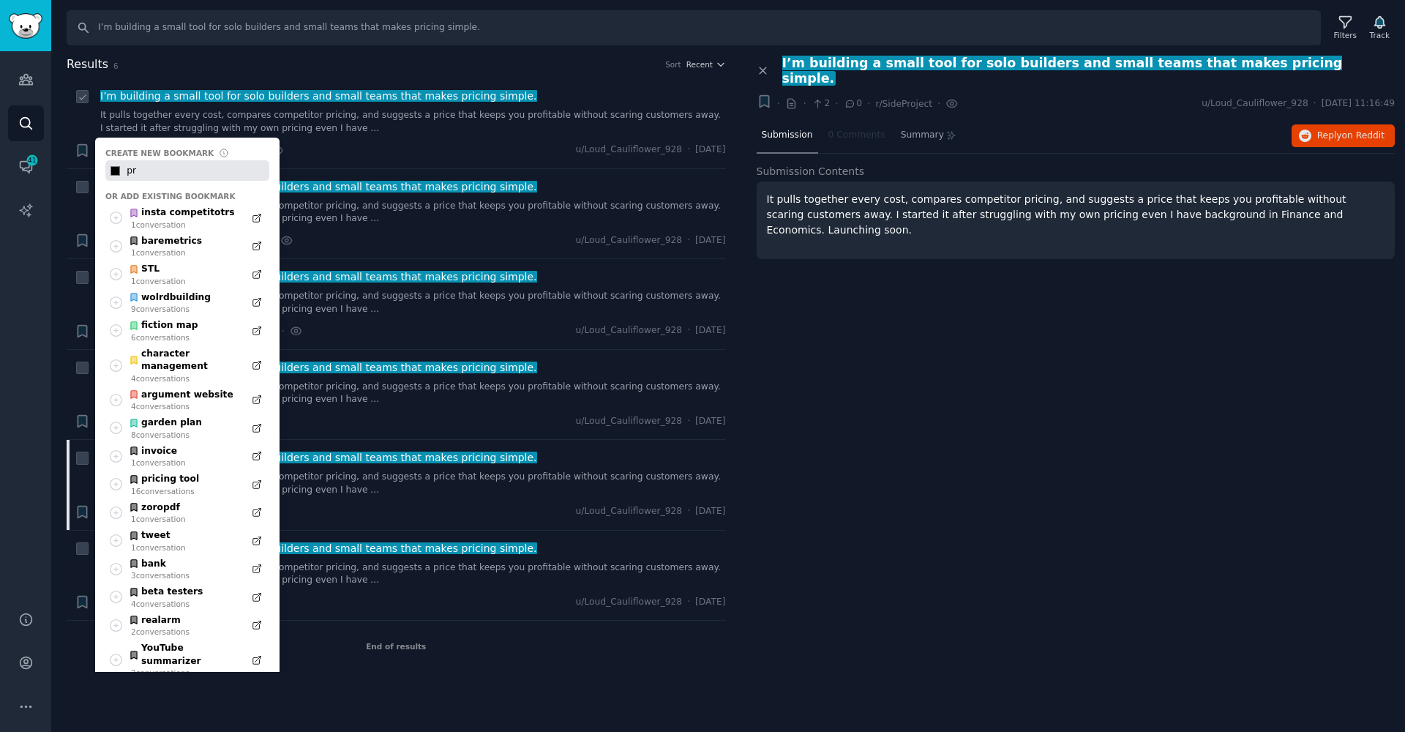
type input "pri"
type input "#000000"
type input "pric"
type input "#000000"
type input "price"
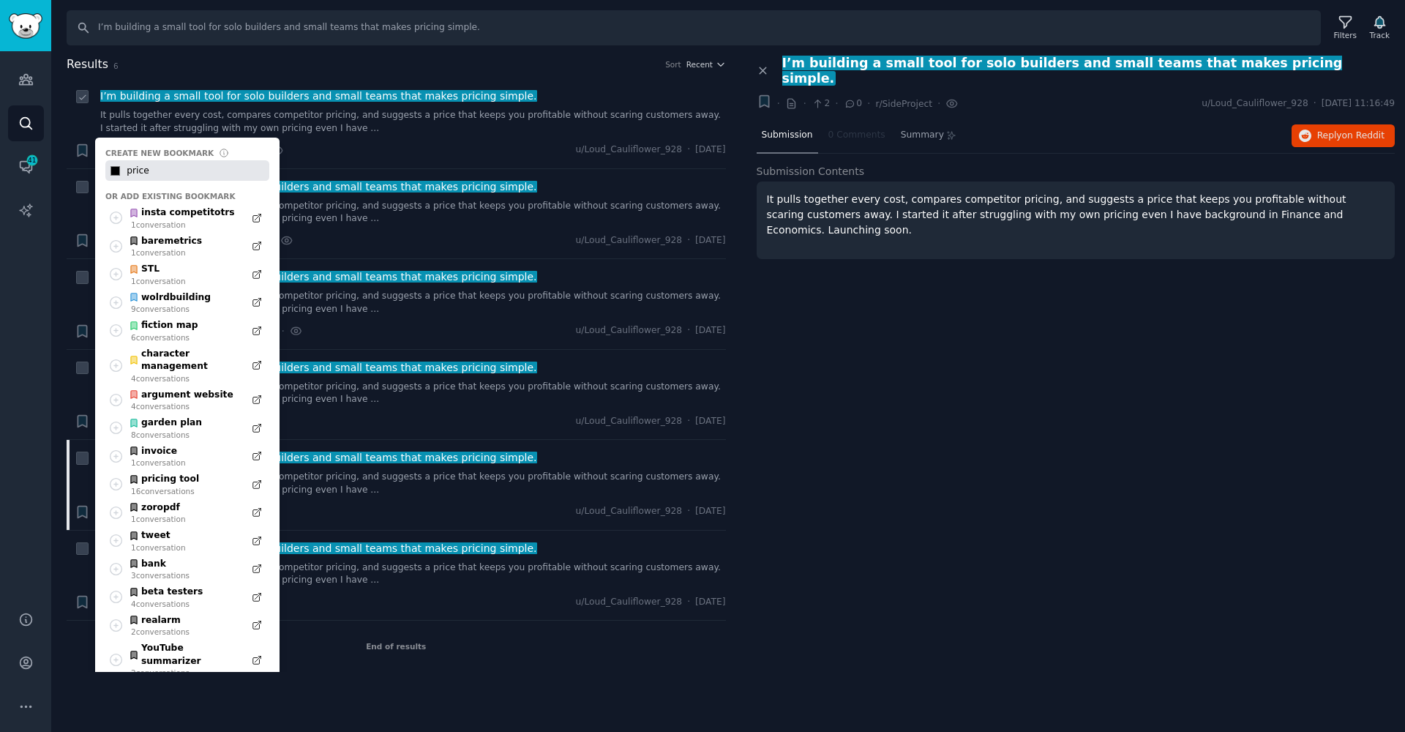
type input "#000000"
type input "price"
type input "#000000"
type input "price s"
type input "#000000"
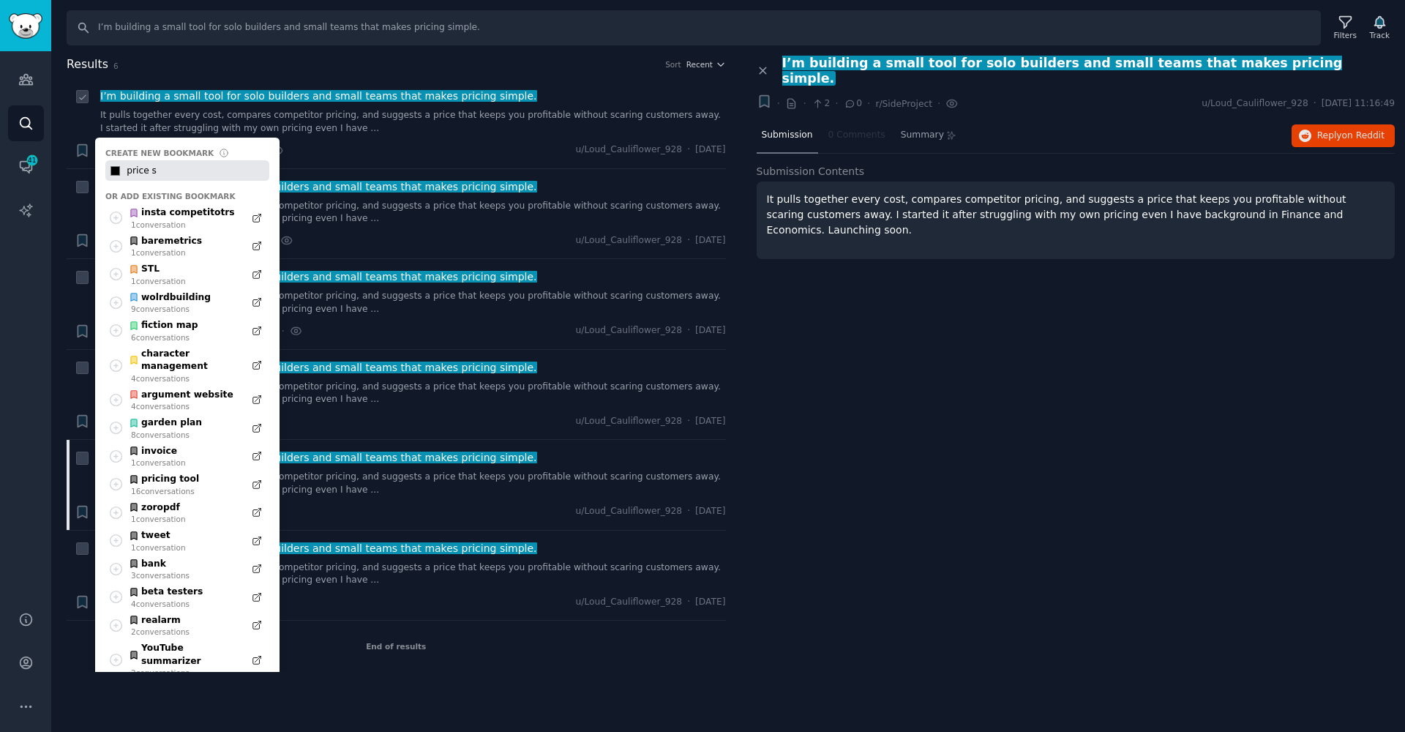
type input "price se"
type input "#000000"
type input "price set"
type input "#000000"
type input "price sett"
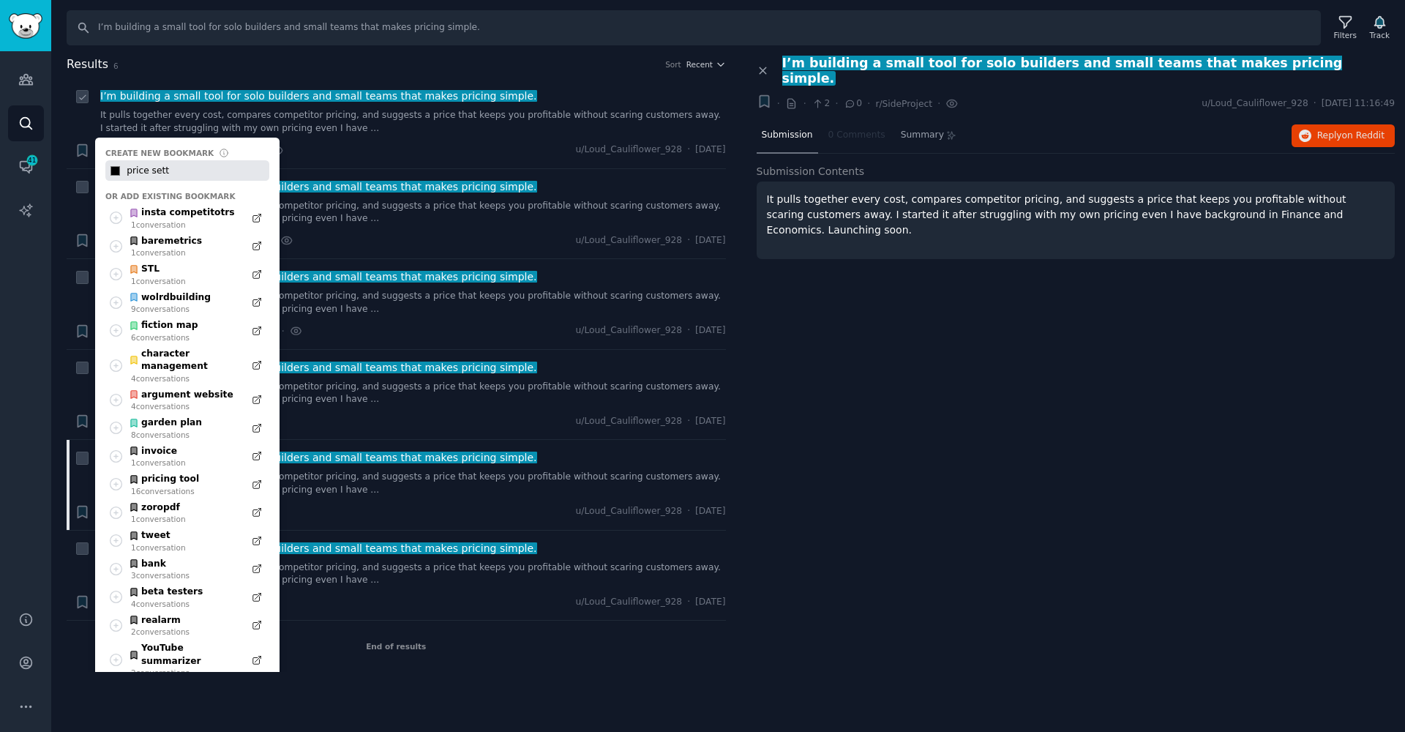
type input "#000000"
type input "price setti"
type input "#000000"
type input "price settim"
type input "#000000"
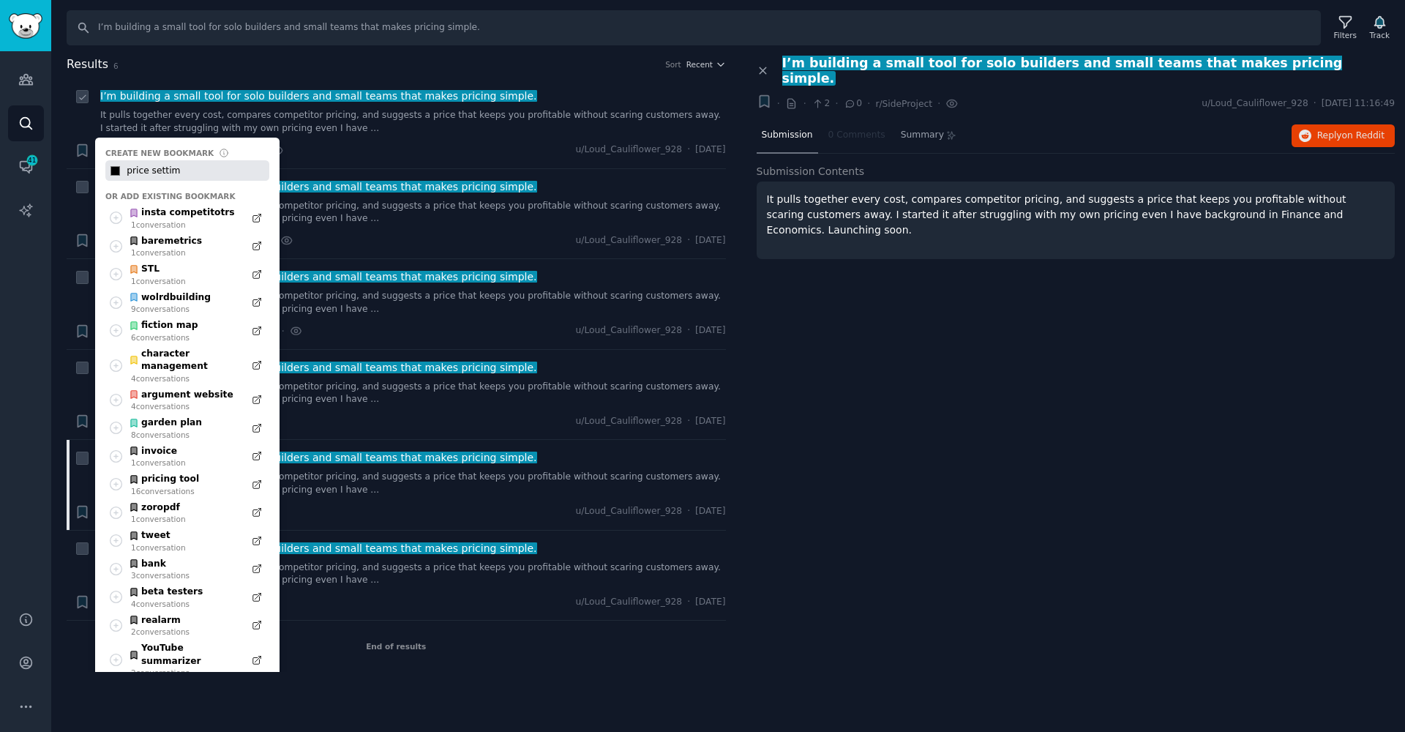
type input "price settimg"
type input "#000000"
type input "price settim"
type input "#000000"
type input "price setti"
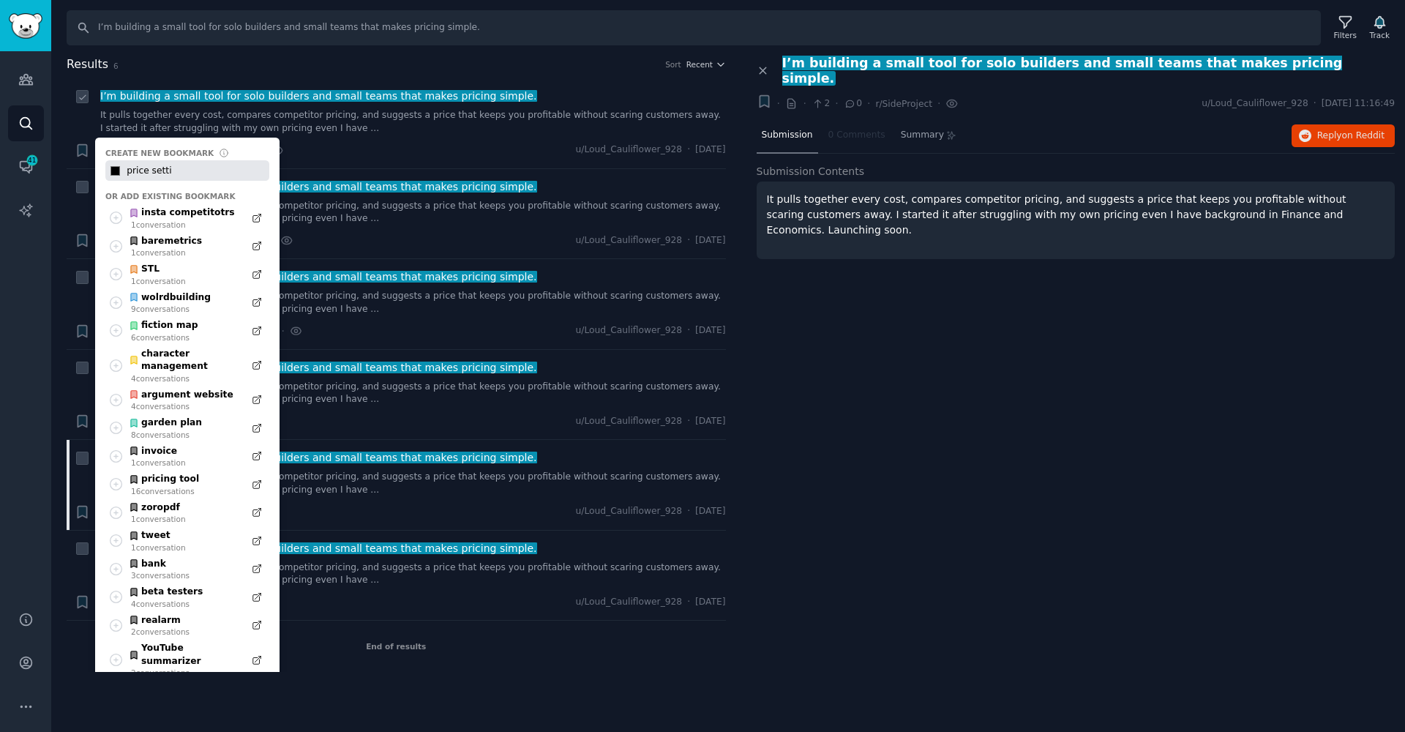
type input "#000000"
type input "price settin"
type input "#000000"
type input "price setting"
type input "#000000"
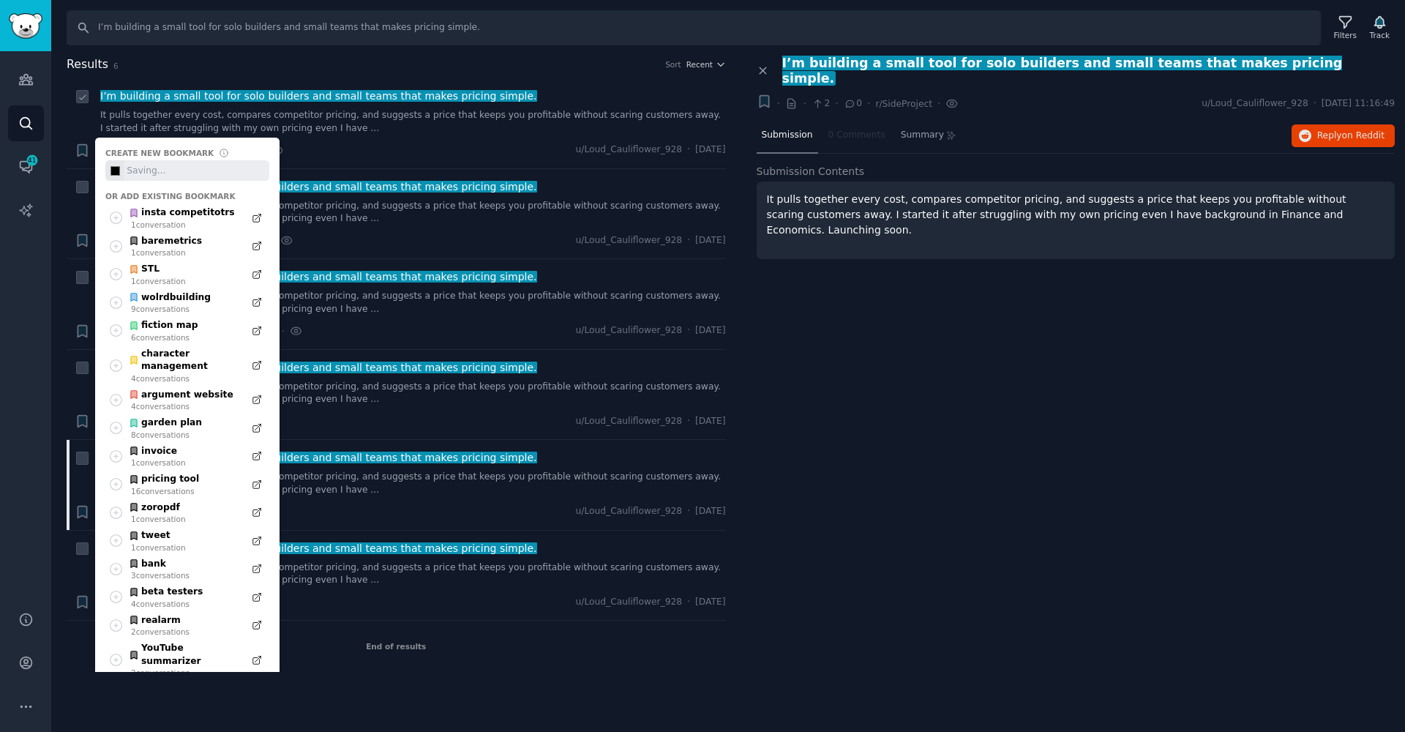
type input "#000000"
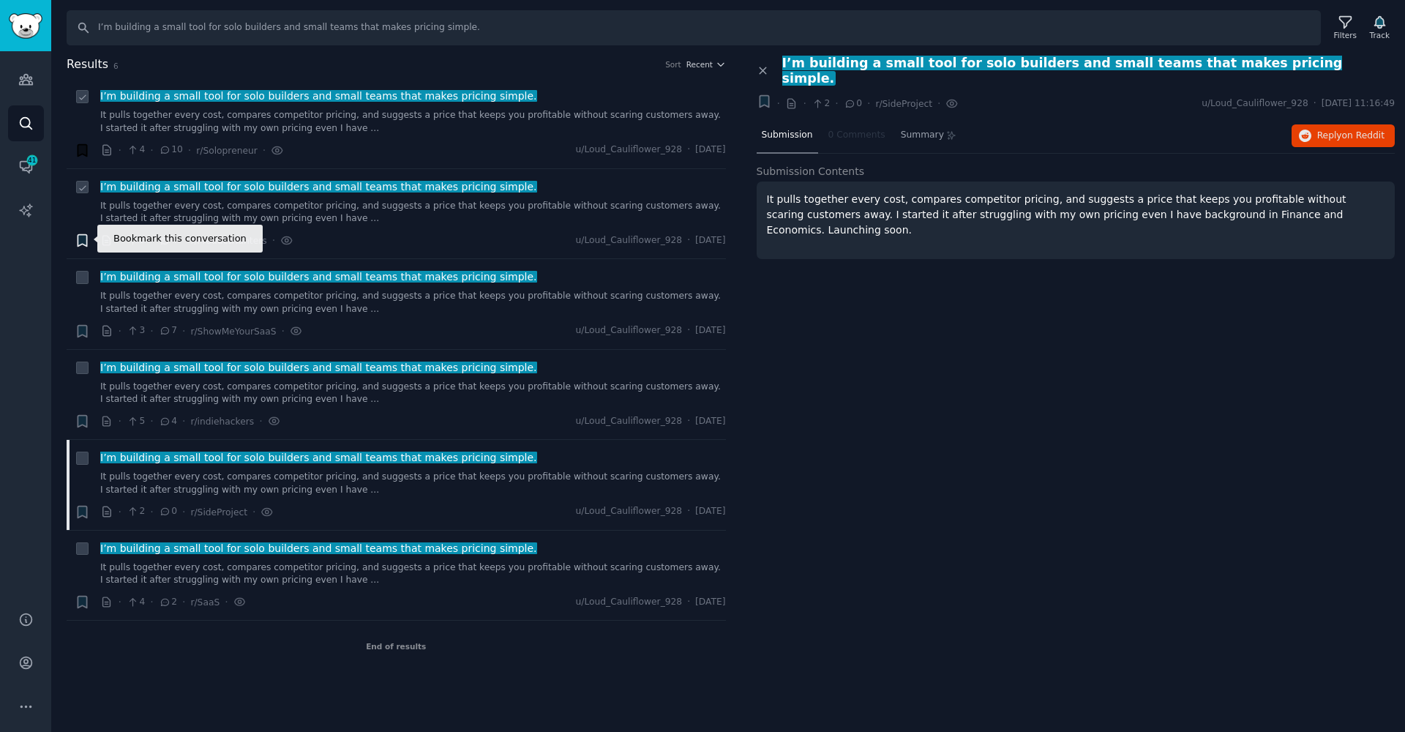
click at [79, 244] on icon "button" at bounding box center [82, 241] width 9 height 12
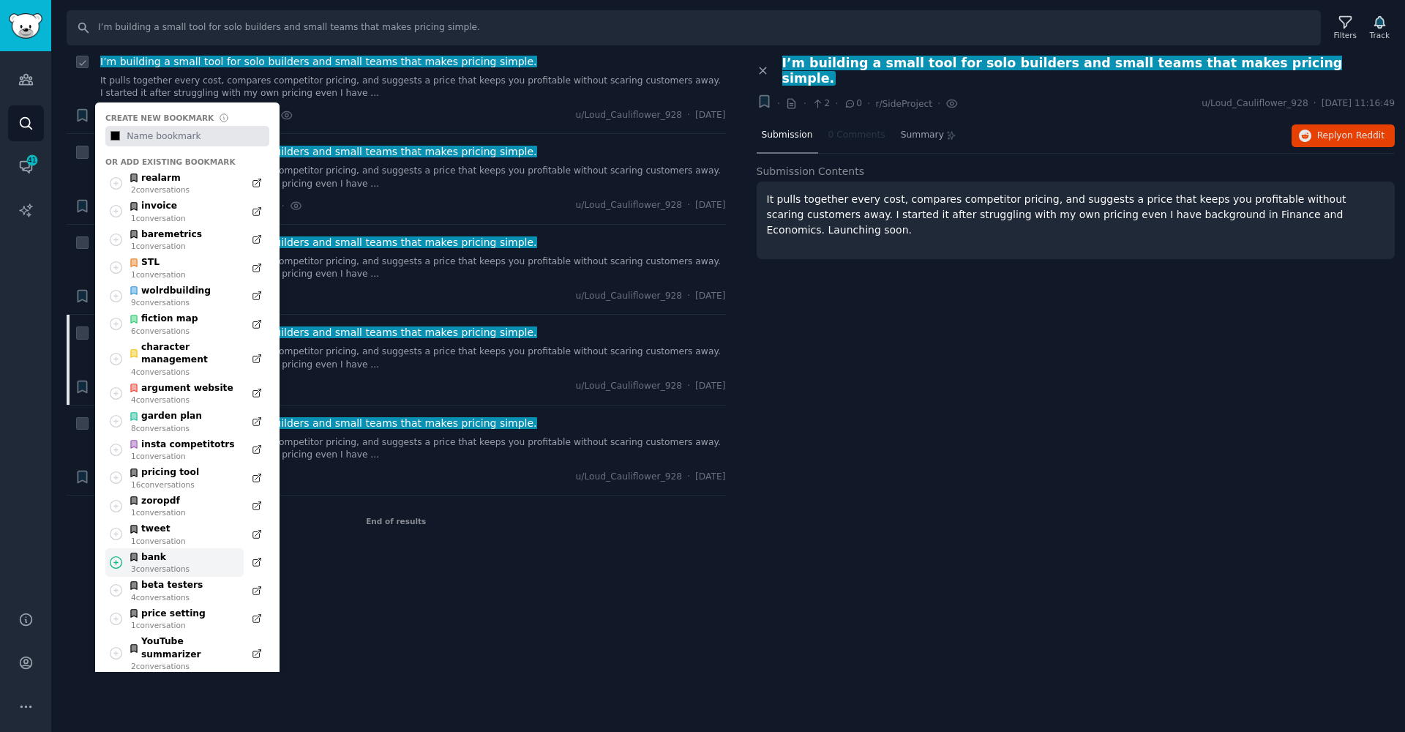
scroll to position [553, 0]
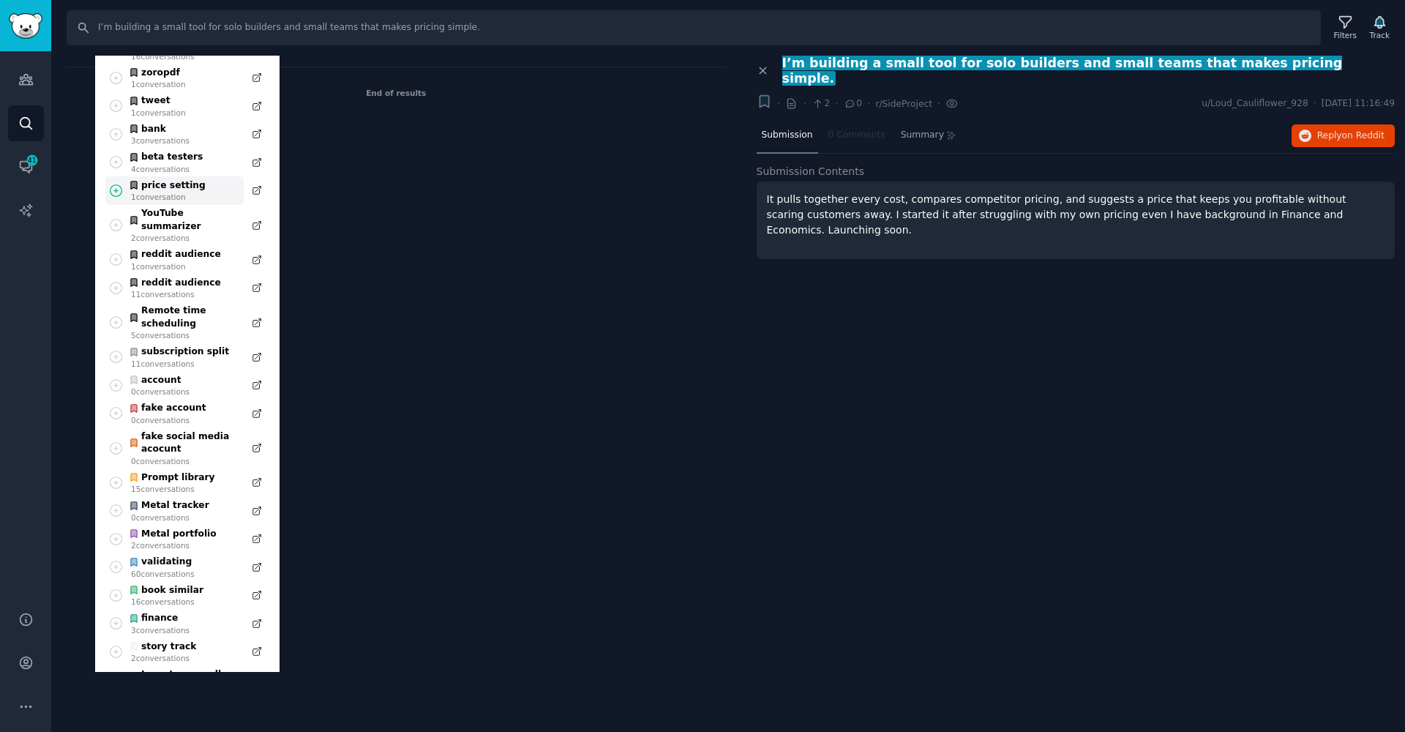
click at [116, 184] on icon at bounding box center [116, 190] width 12 height 12
type input "#000000"
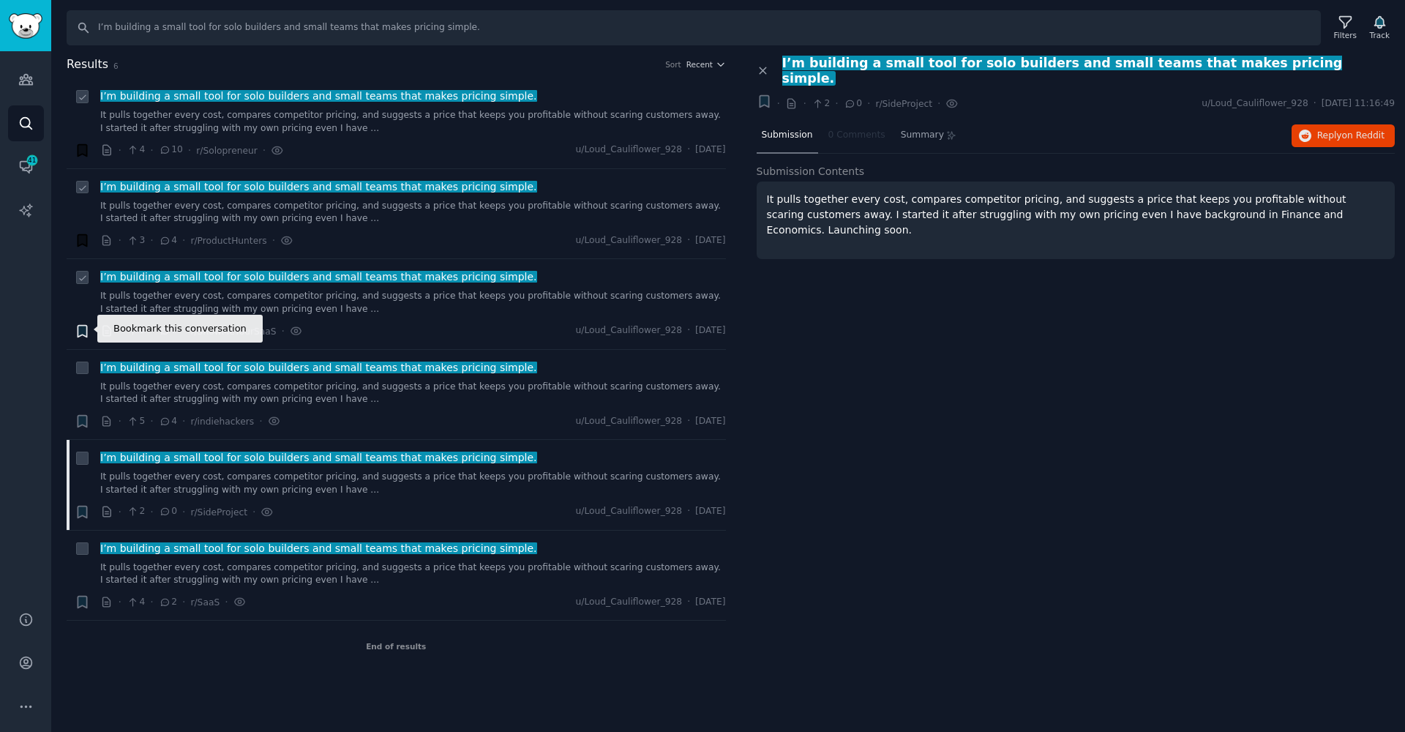
click at [83, 332] on icon "button" at bounding box center [82, 331] width 9 height 12
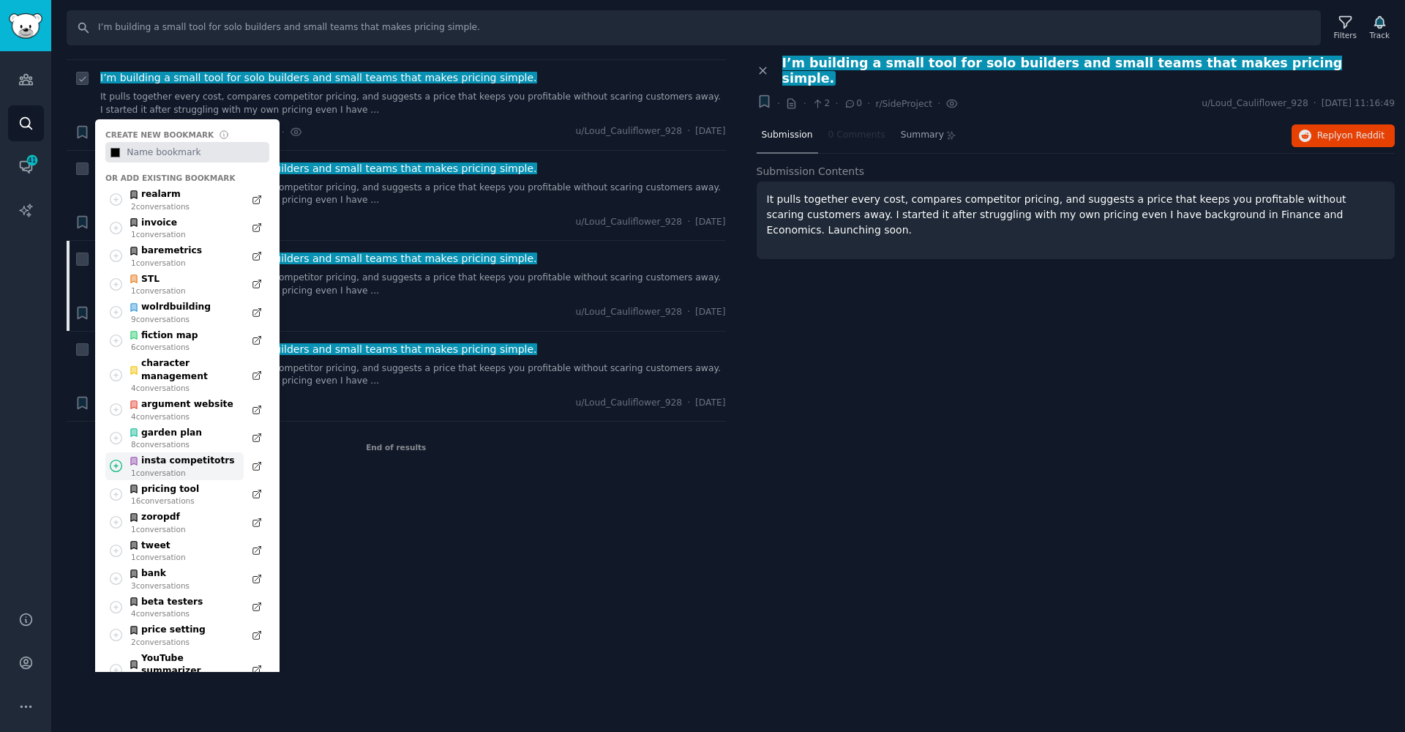
scroll to position [299, 0]
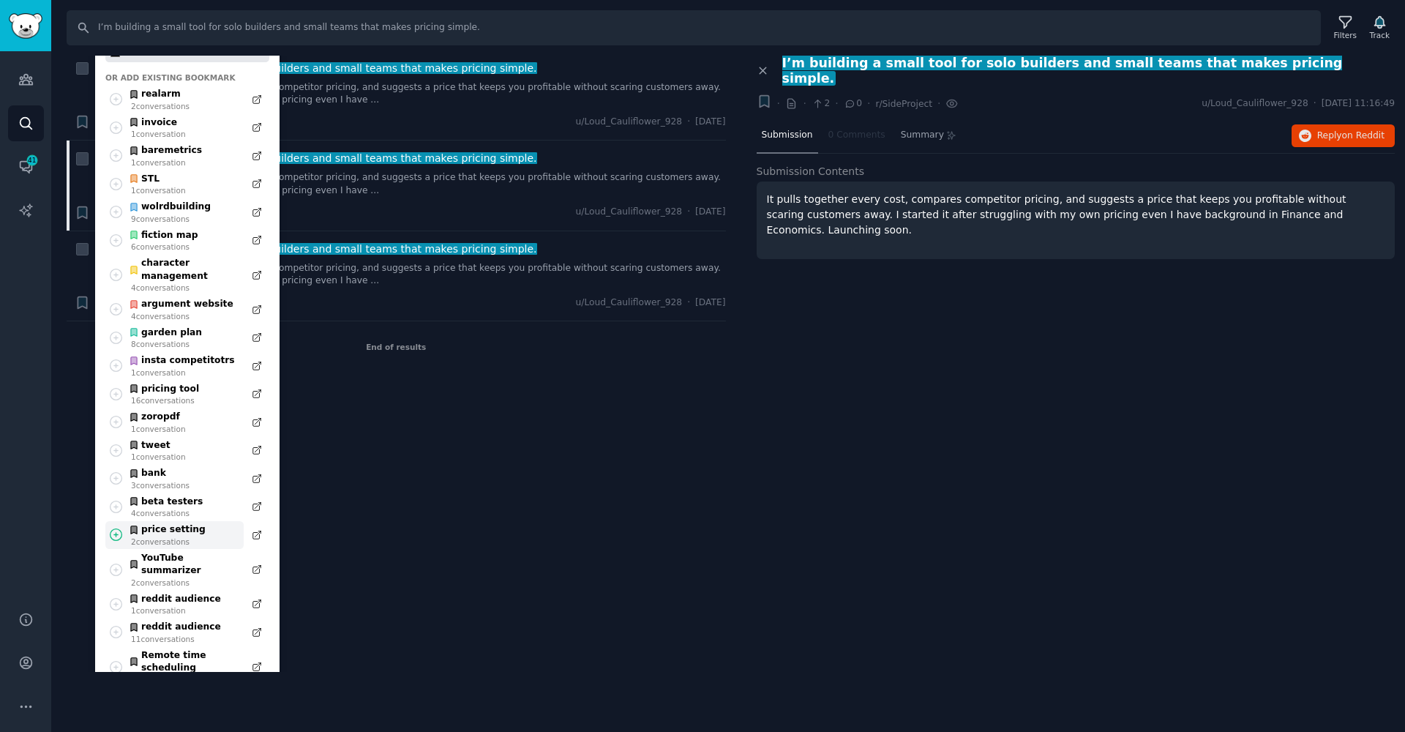
click at [120, 527] on icon at bounding box center [115, 534] width 15 height 15
type input "#000000"
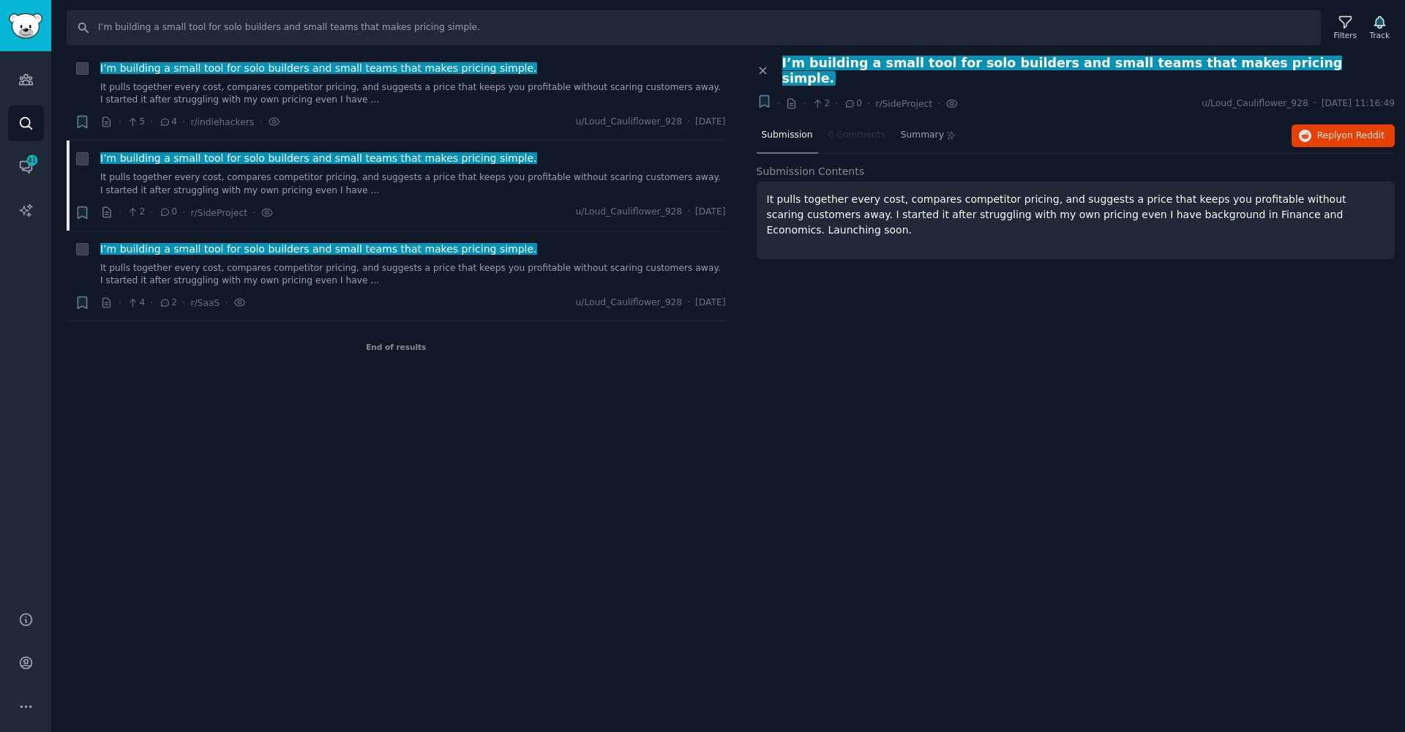
scroll to position [0, 0]
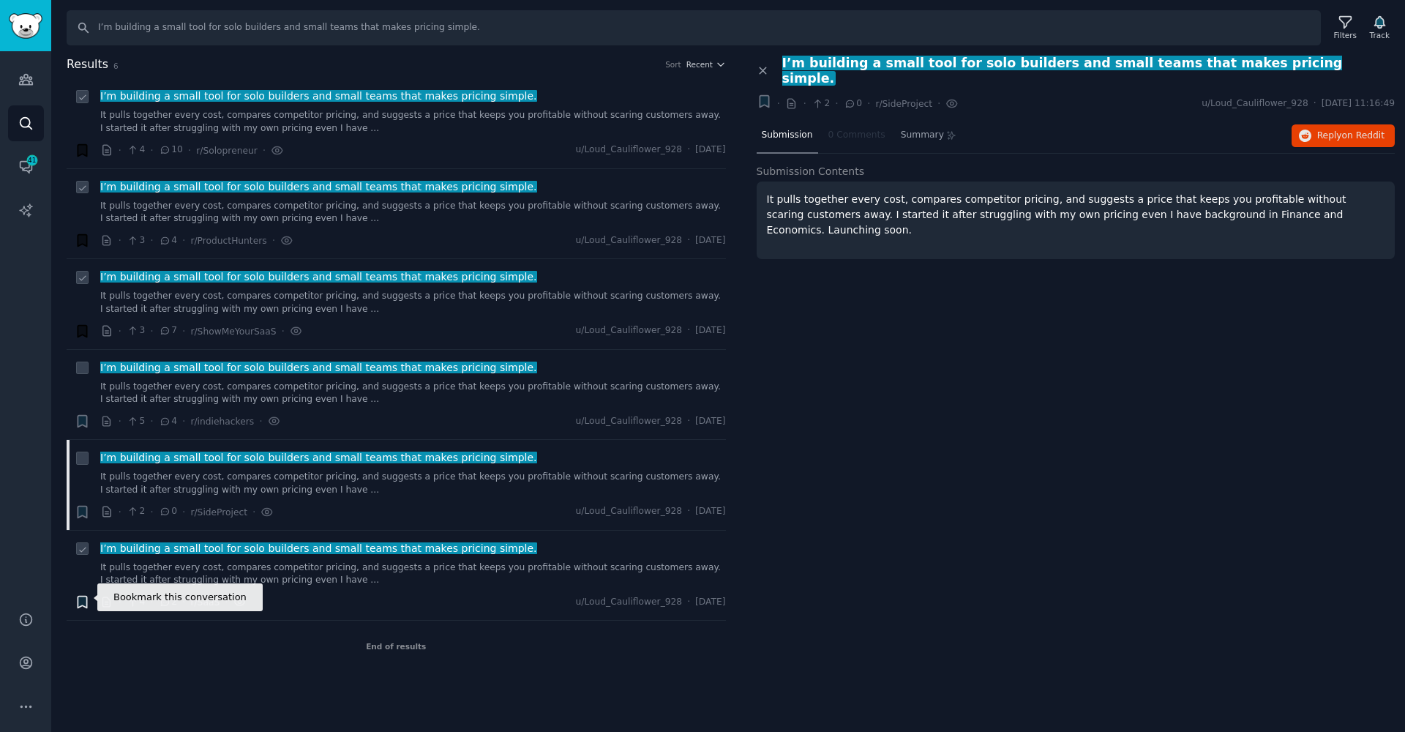
click at [86, 600] on icon "button" at bounding box center [82, 603] width 9 height 12
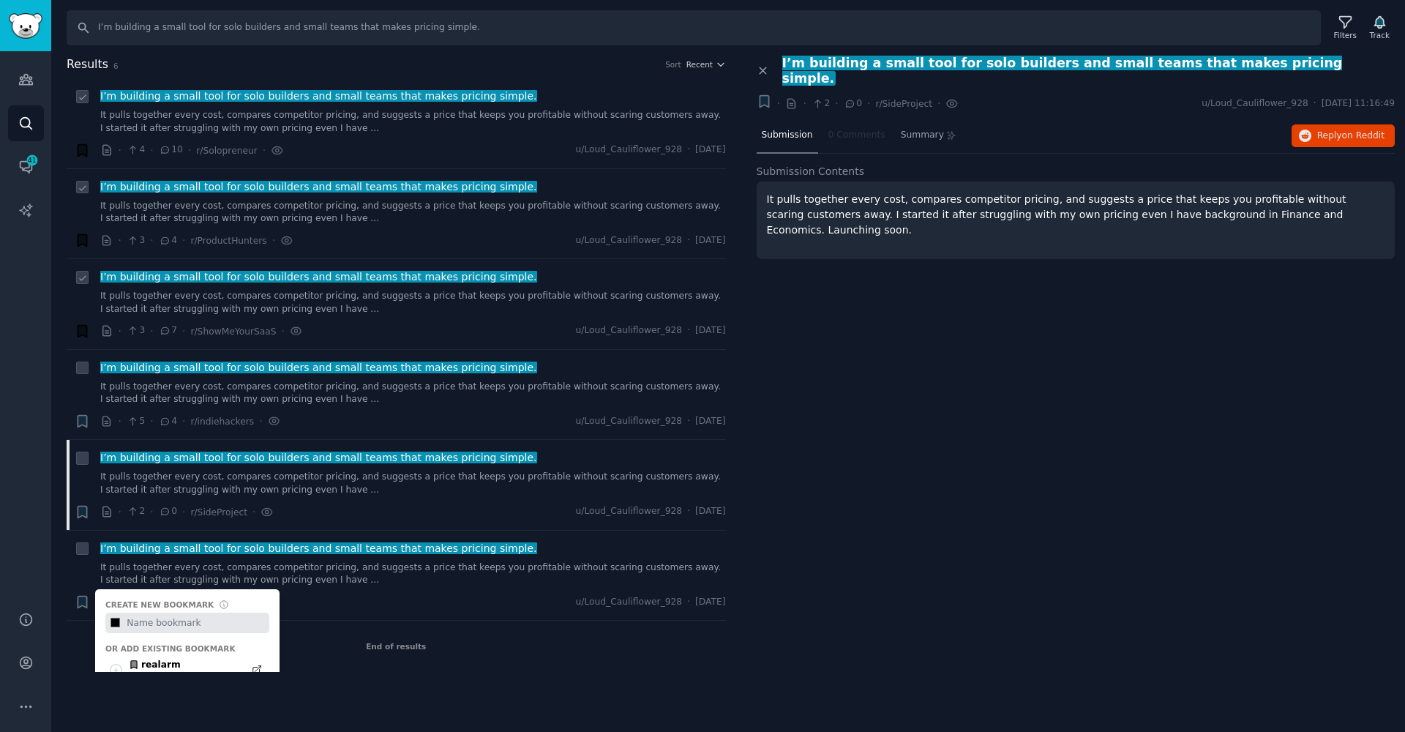
click at [372, 686] on div "Search I’m building a small tool for solo builders and small teams that makes p…" at bounding box center [728, 366] width 1354 height 732
type input "#000000"
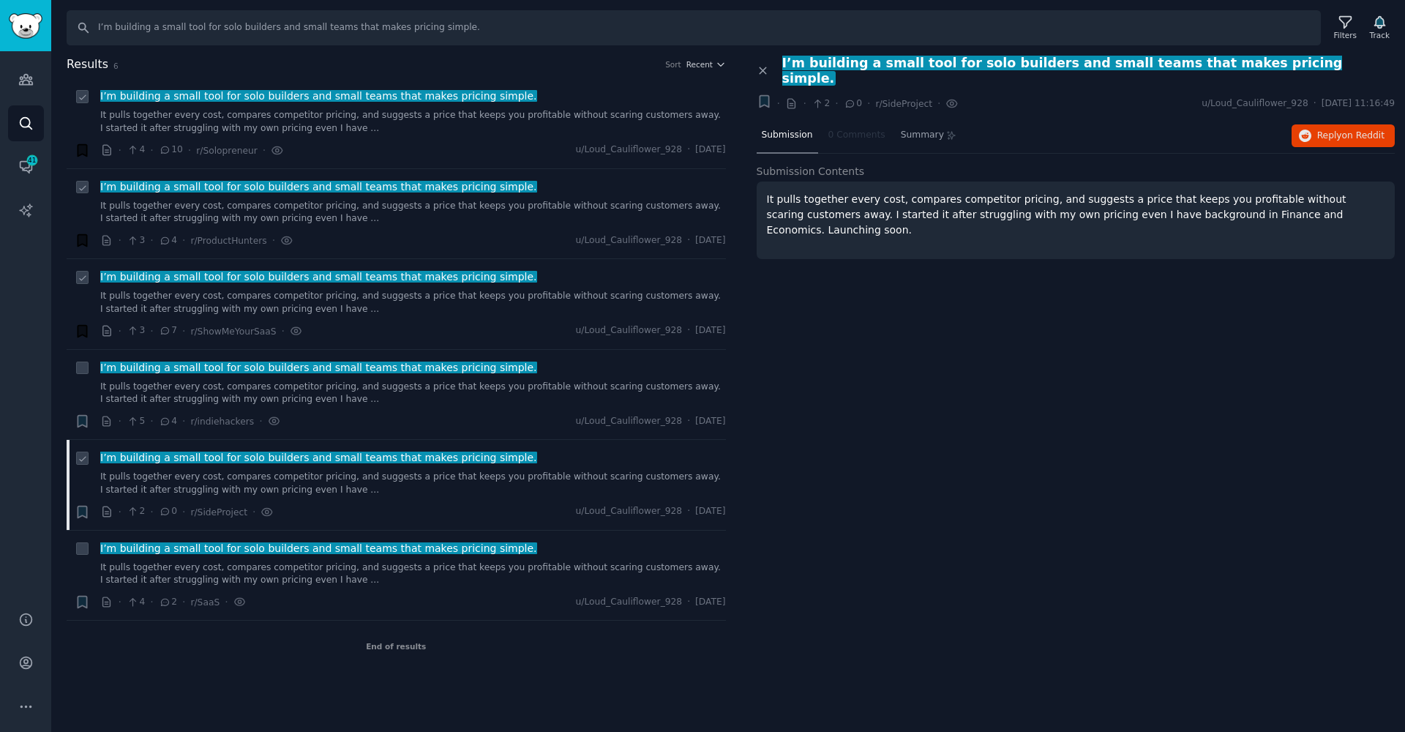
click at [235, 484] on link "It pulls together every cost, compares competitor pricing, and suggests a price…" at bounding box center [413, 484] width 626 height 26
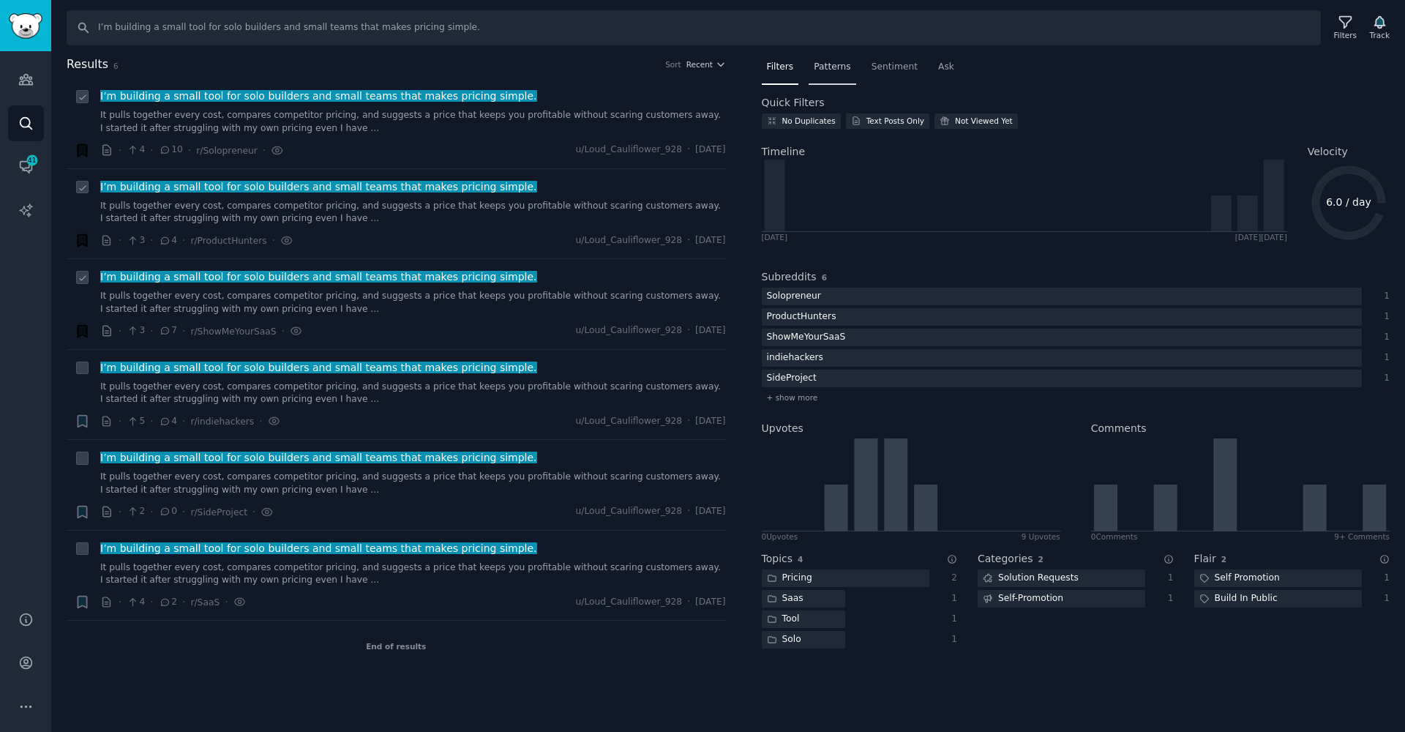
click at [848, 74] on div "Patterns" at bounding box center [832, 71] width 47 height 30
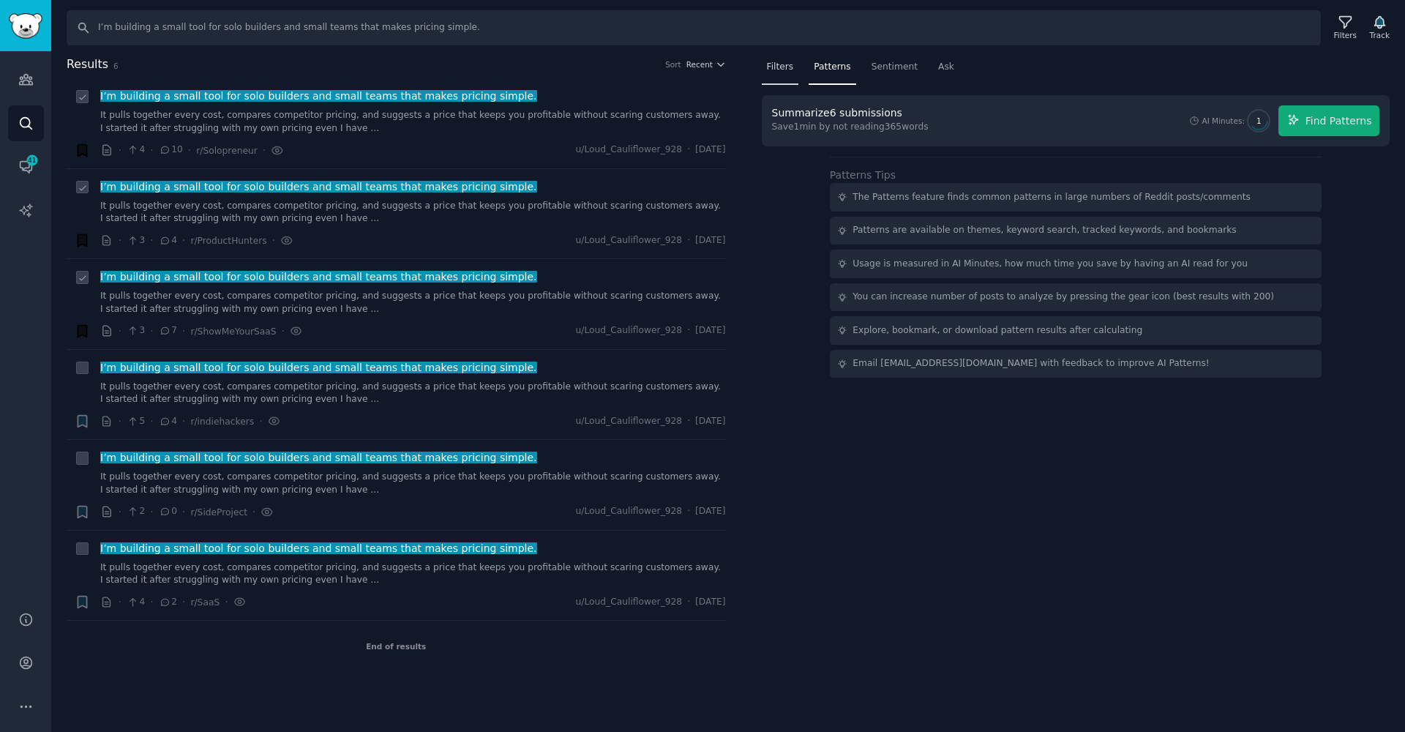
click at [764, 71] on div "Filters" at bounding box center [780, 71] width 37 height 30
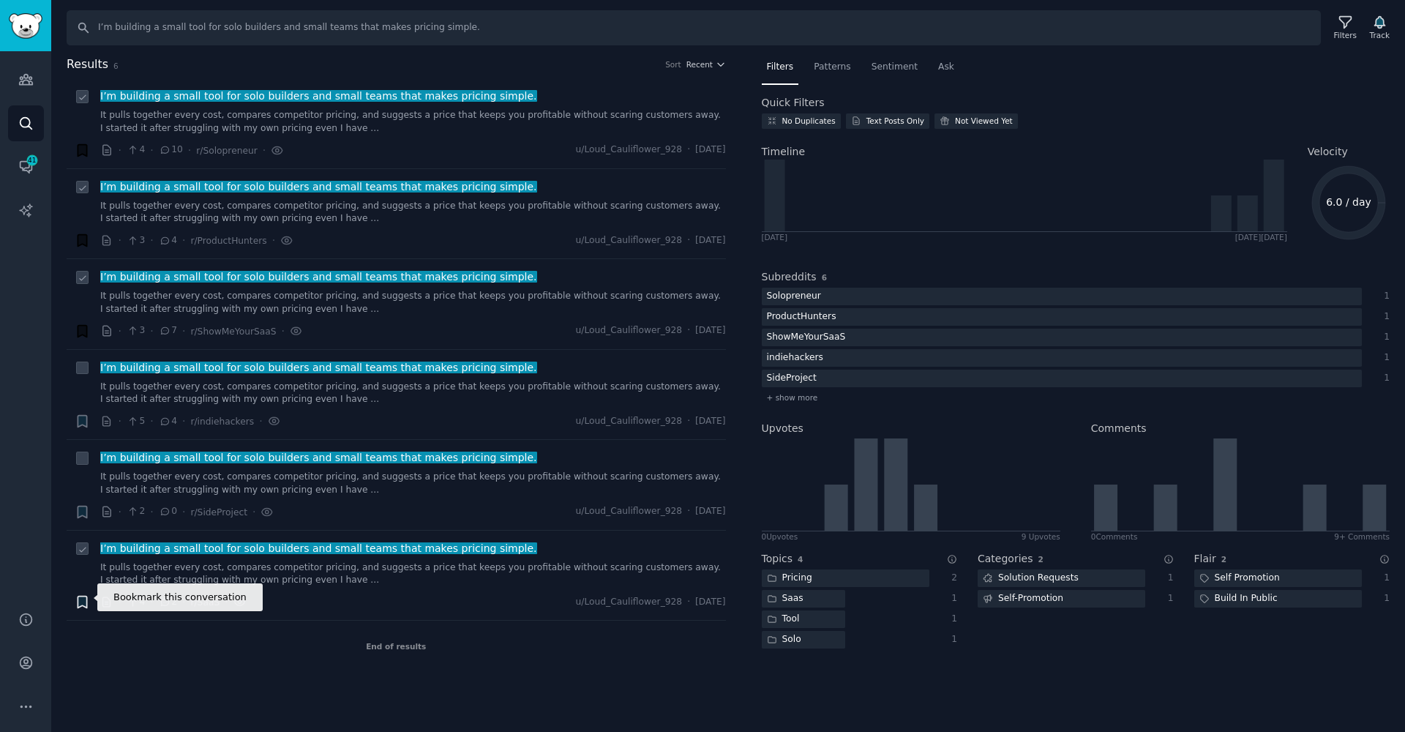
click at [81, 602] on icon "button" at bounding box center [82, 603] width 9 height 12
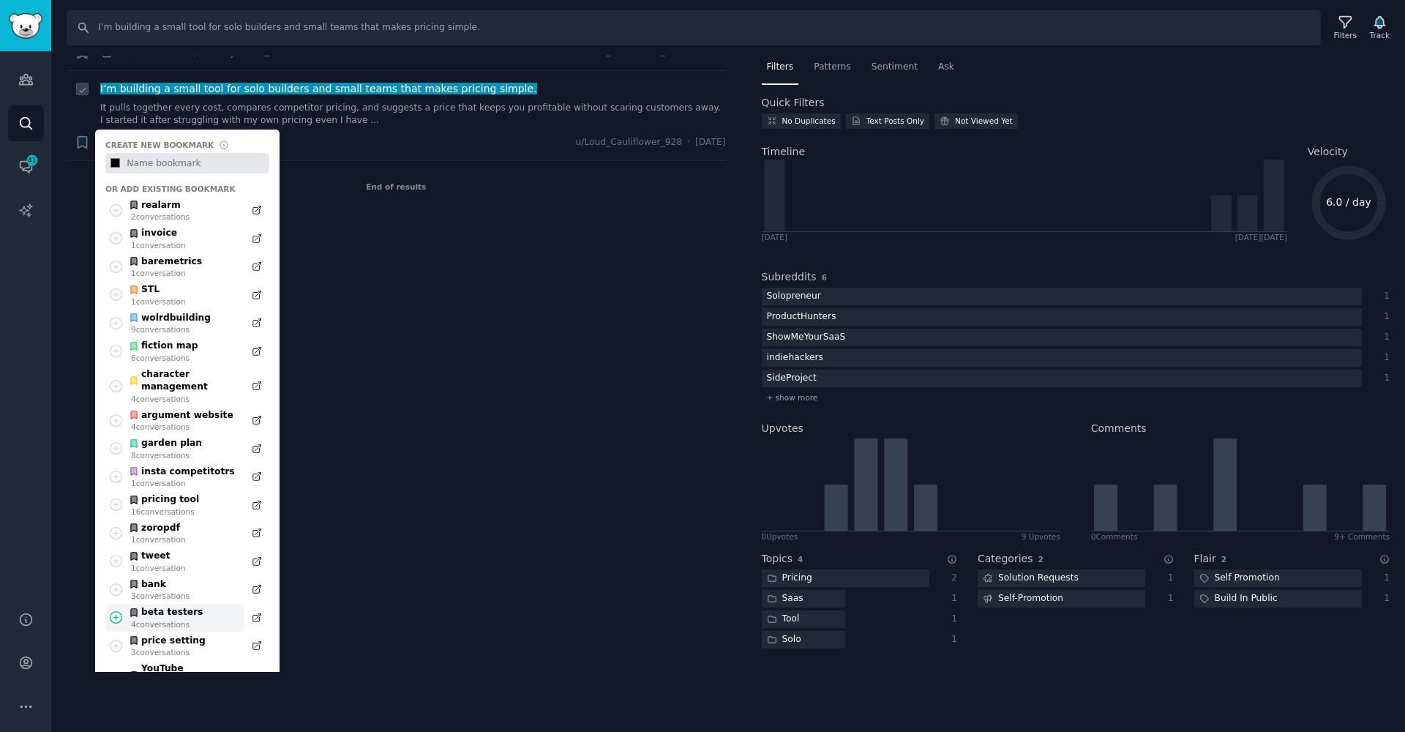
scroll to position [549, 0]
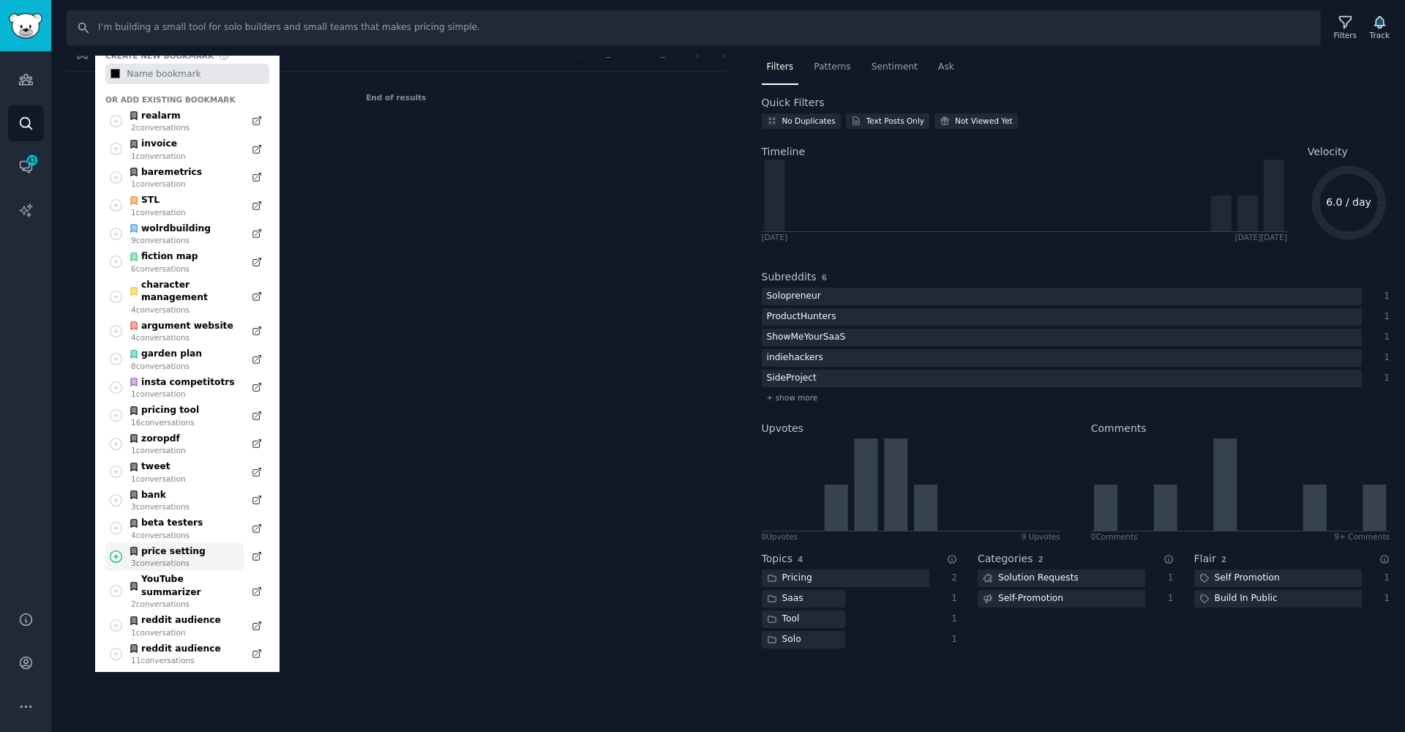
click at [114, 549] on icon at bounding box center [115, 556] width 15 height 15
type input "#000000"
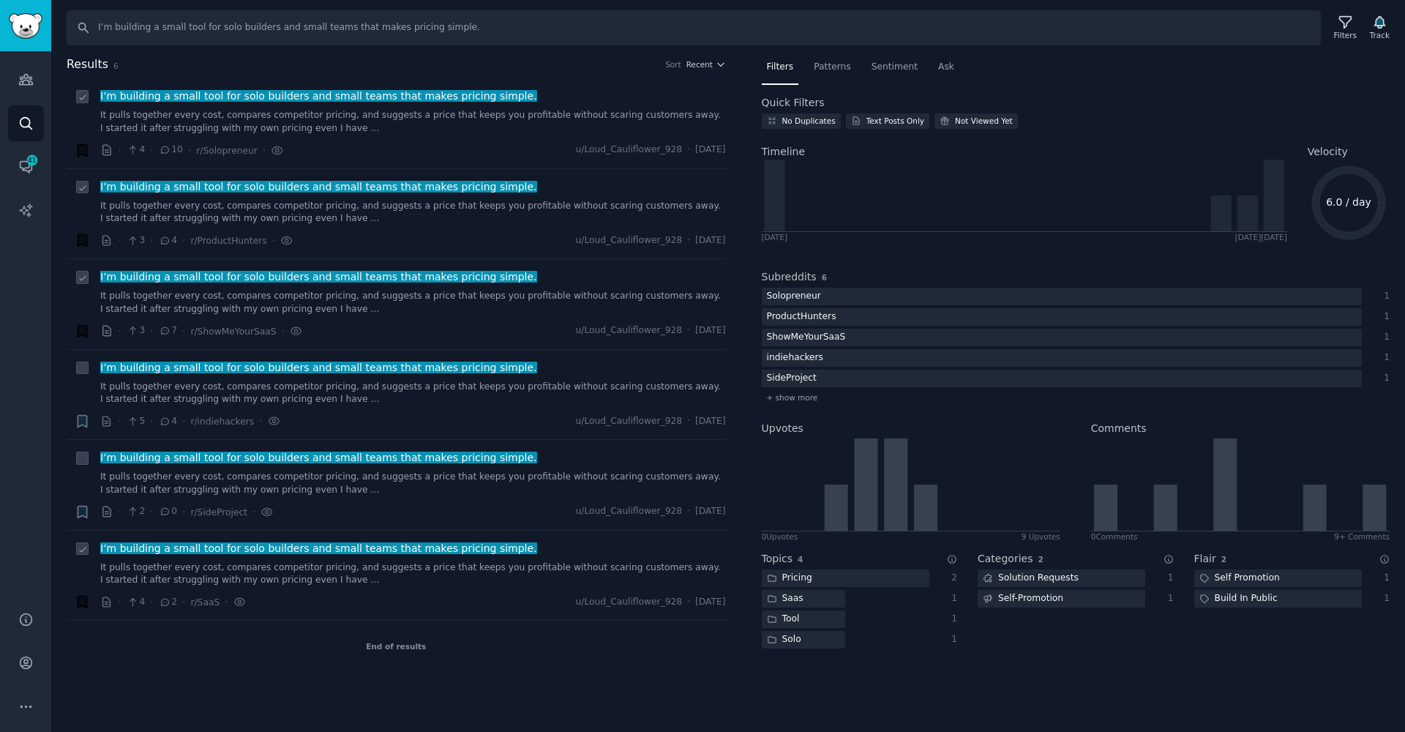
scroll to position [0, 0]
click at [337, 395] on link "It pulls together every cost, compares competitor pricing, and suggests a price…" at bounding box center [413, 394] width 626 height 26
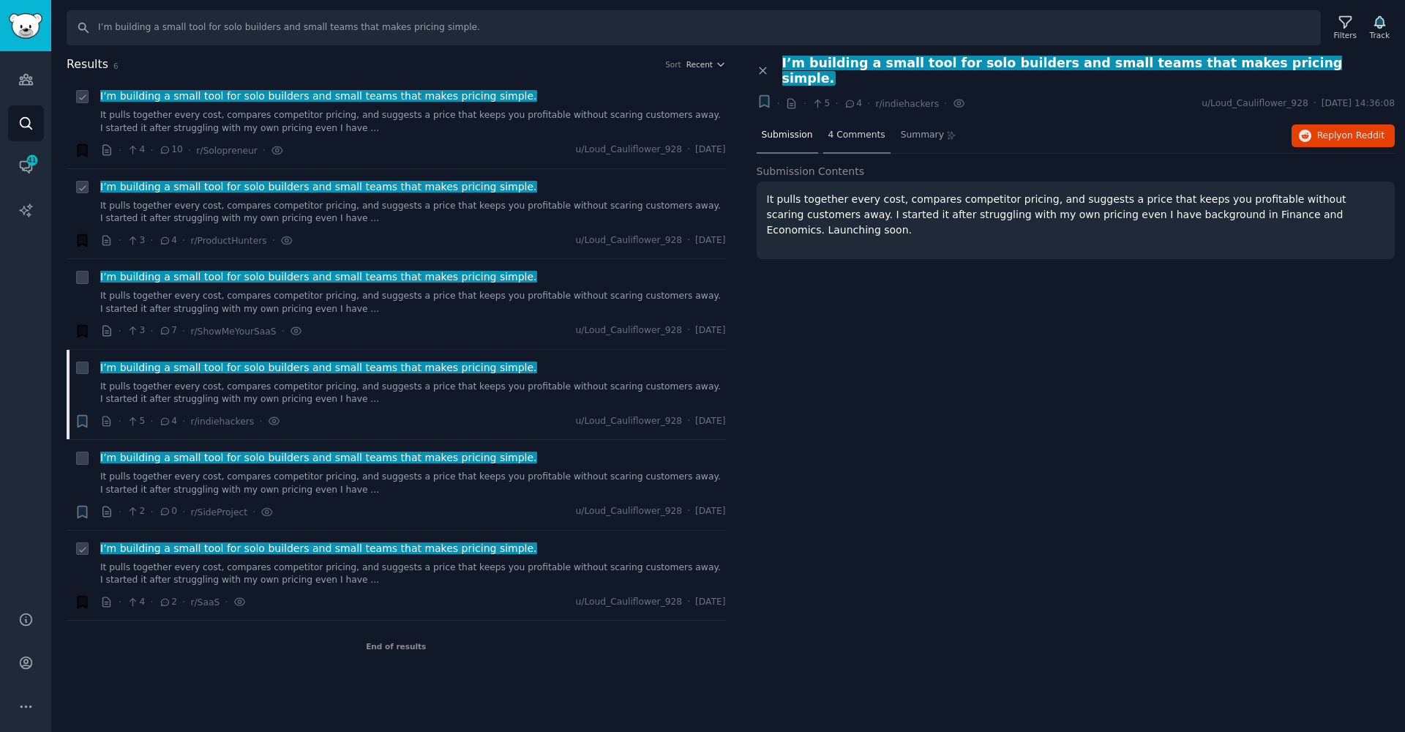
click at [876, 129] on span "4 Comments" at bounding box center [857, 135] width 57 height 13
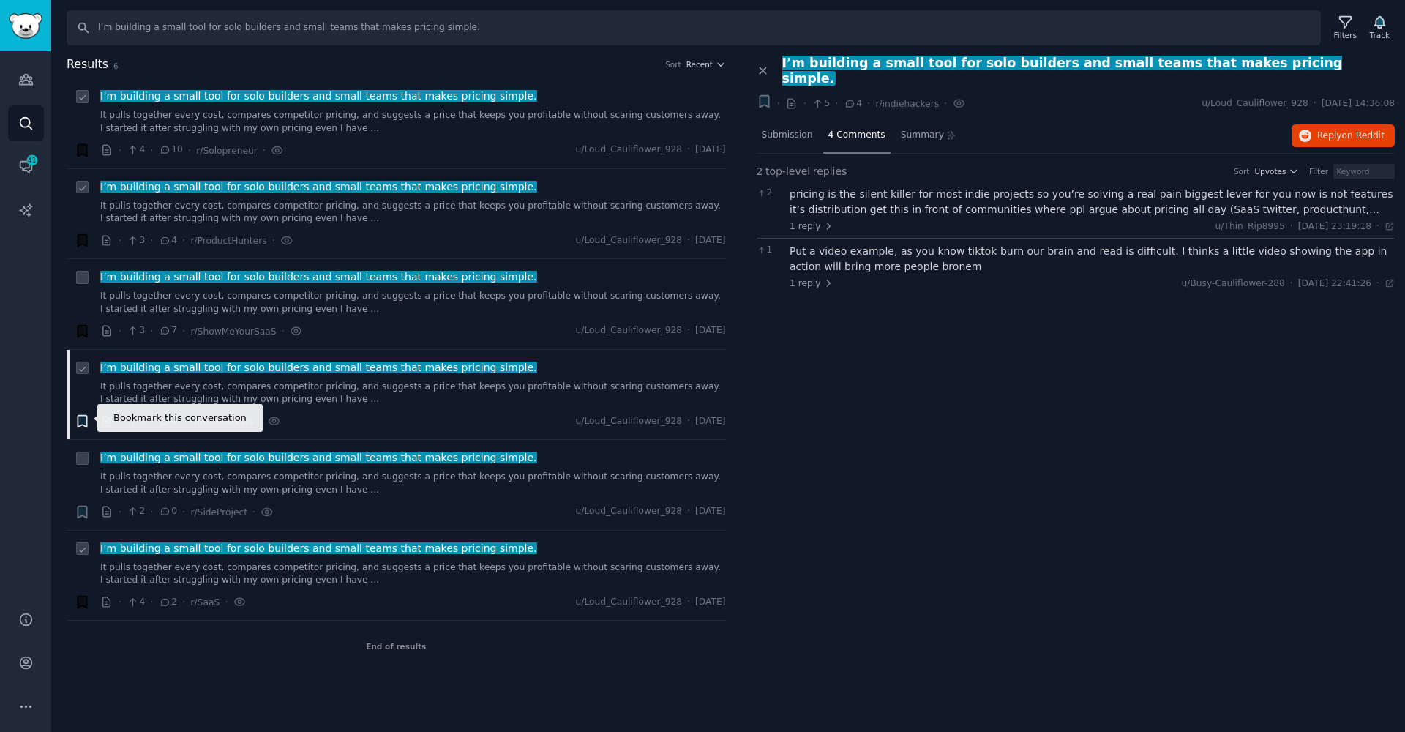
click at [83, 424] on icon "button" at bounding box center [82, 421] width 15 height 15
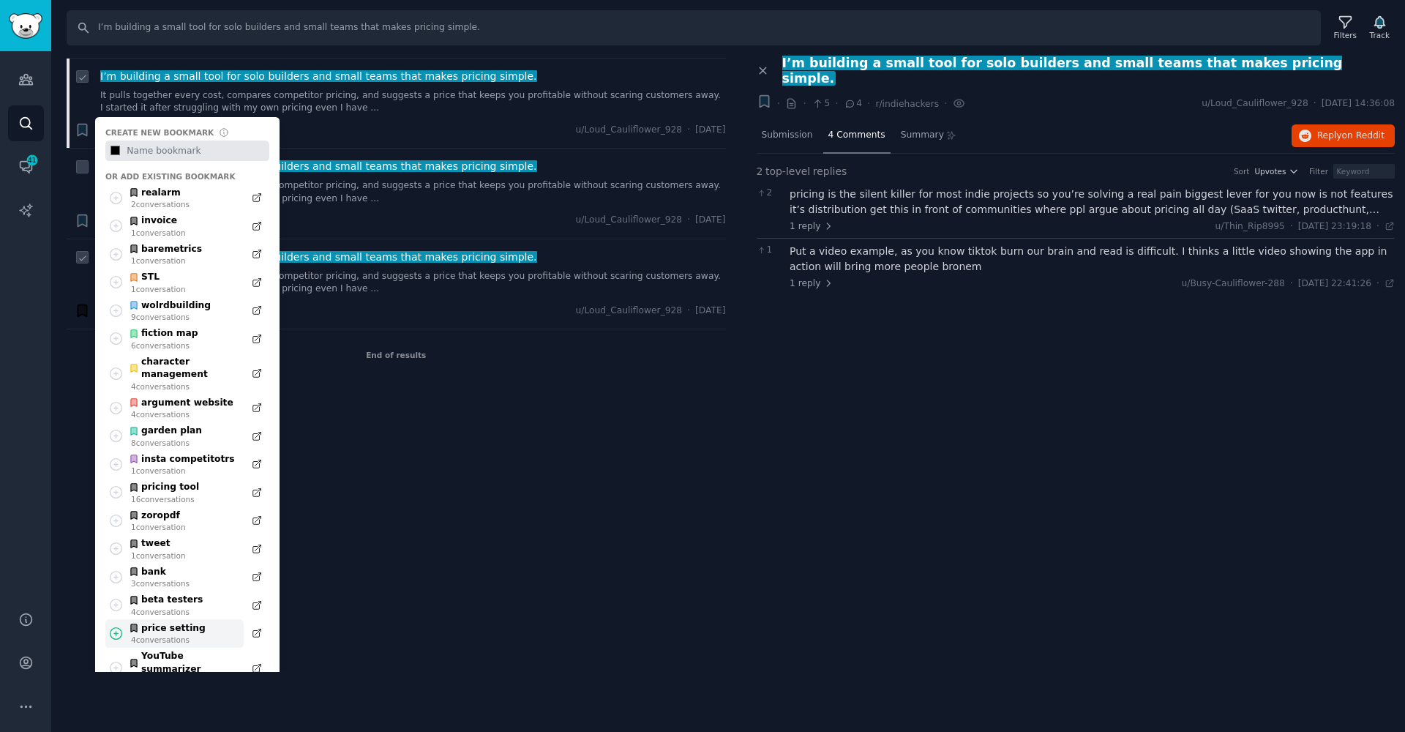
scroll to position [317, 0]
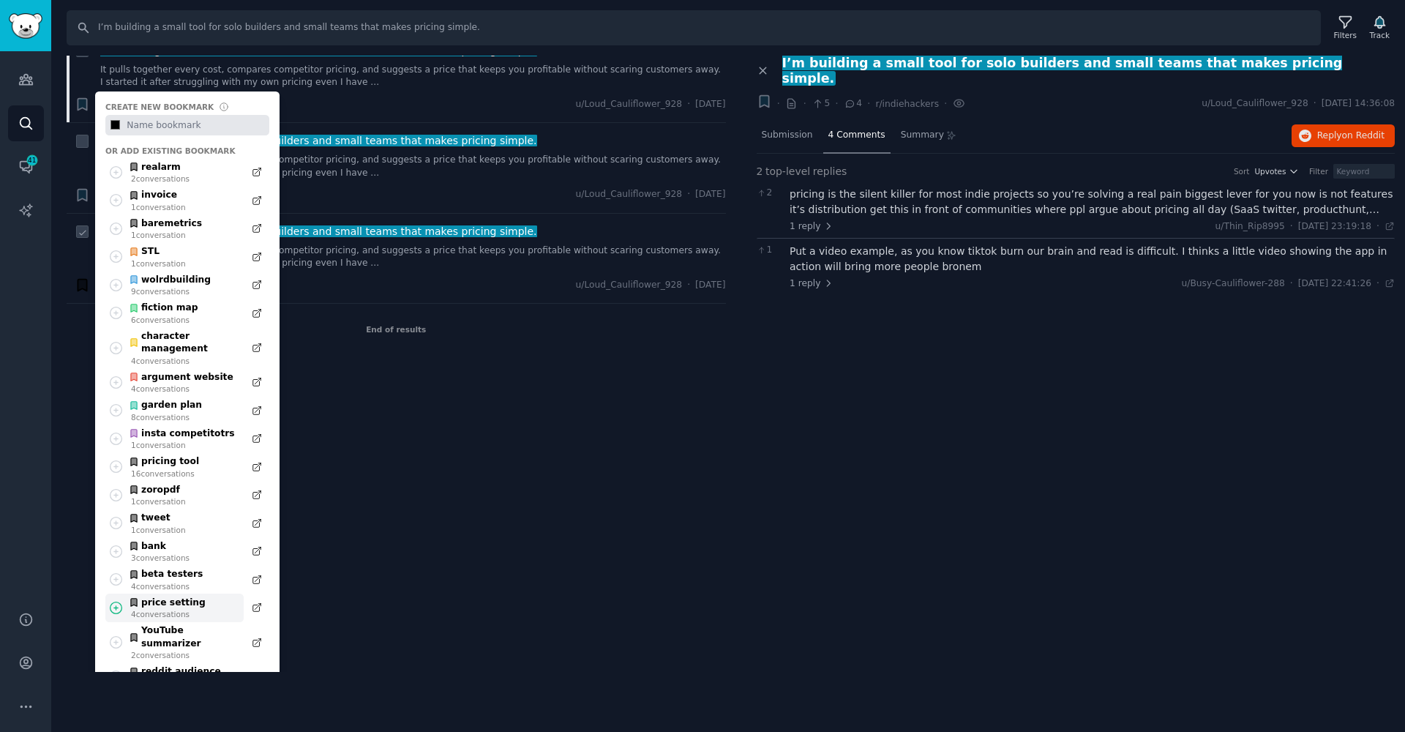
click at [117, 600] on icon at bounding box center [115, 607] width 15 height 15
type input "#000000"
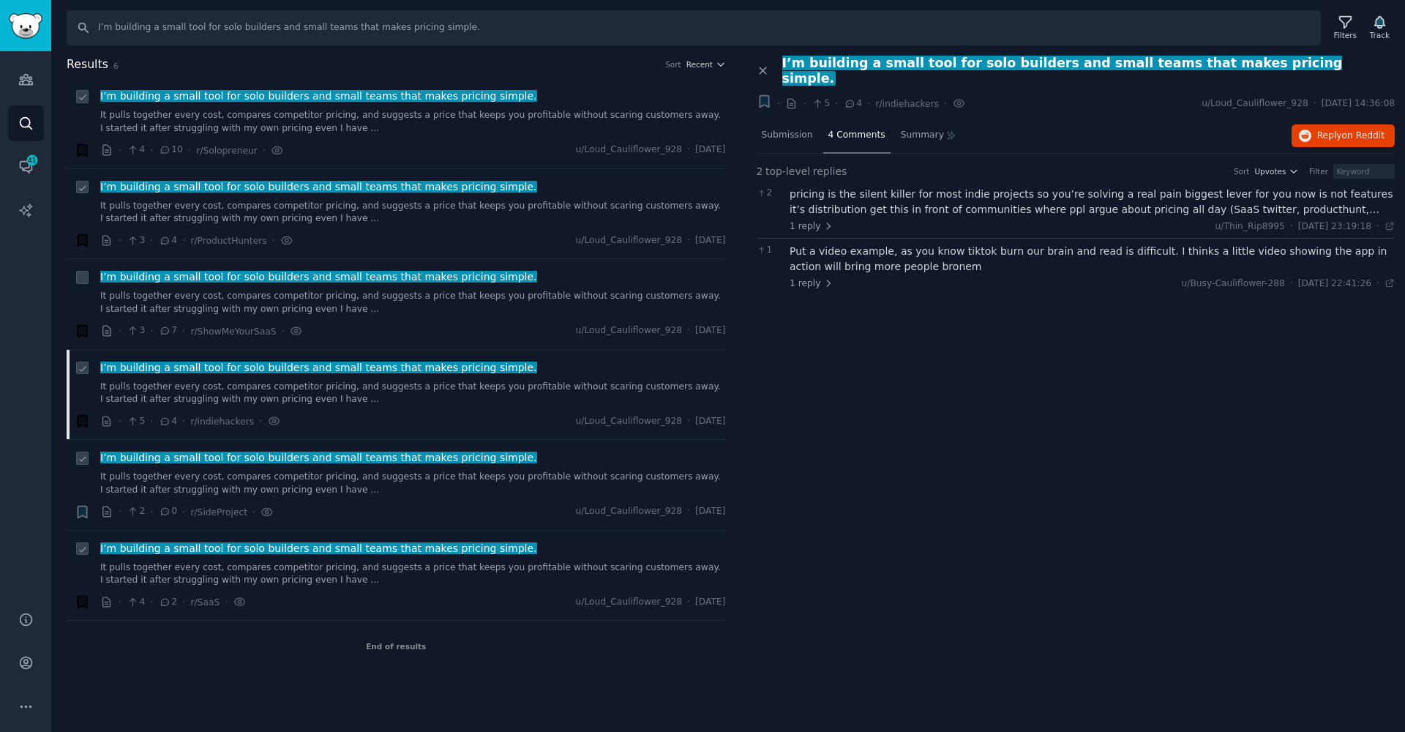
scroll to position [0, 0]
click at [31, 170] on icon "Sidebar" at bounding box center [26, 168] width 12 height 12
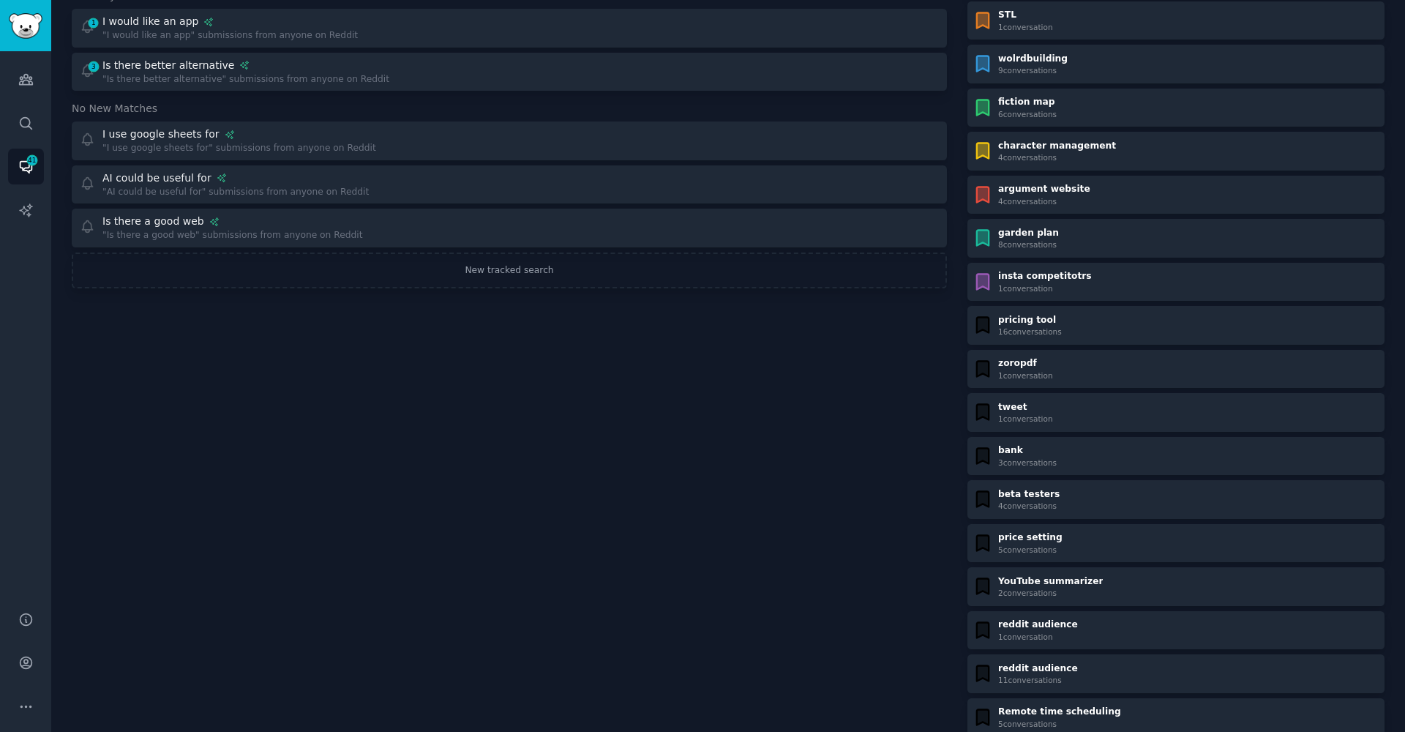
scroll to position [222, 0]
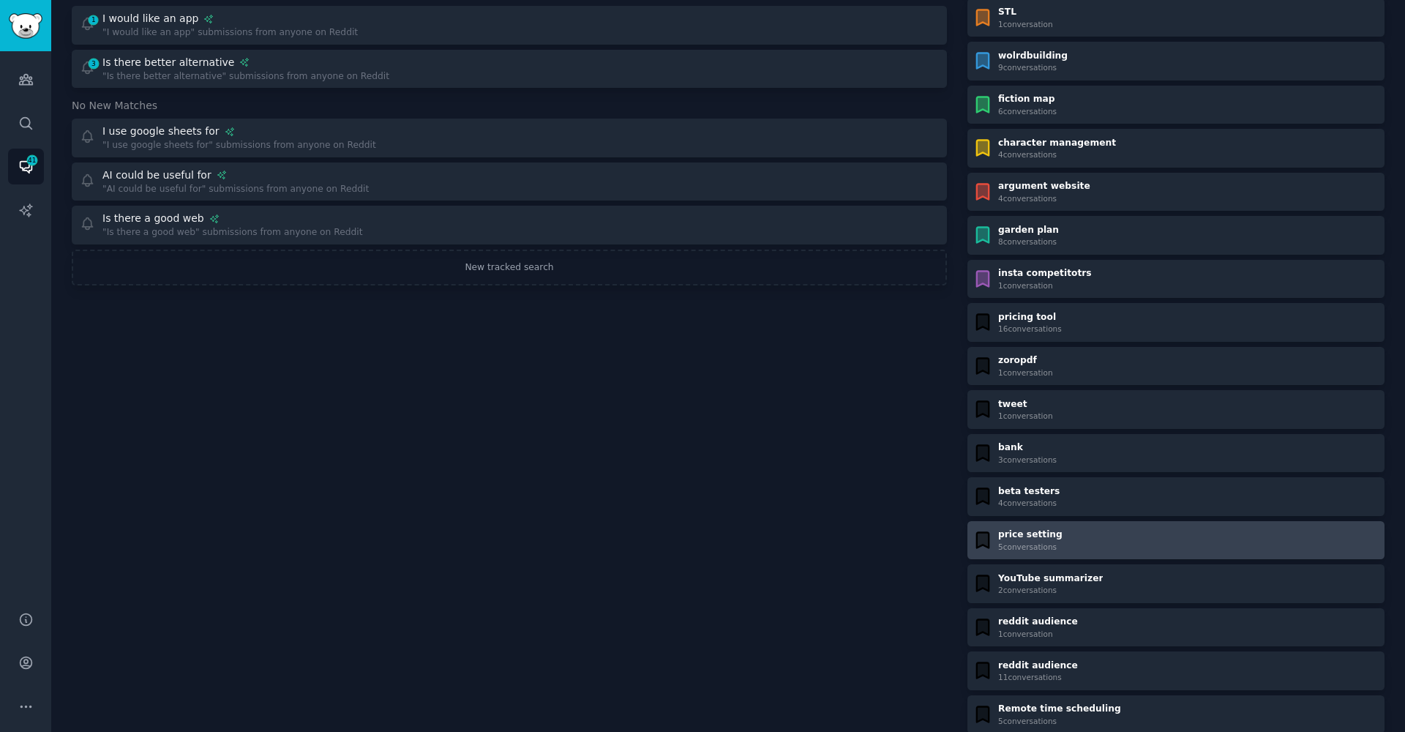
click at [1064, 538] on div "price setting 5 conversation s" at bounding box center [1176, 539] width 407 height 23
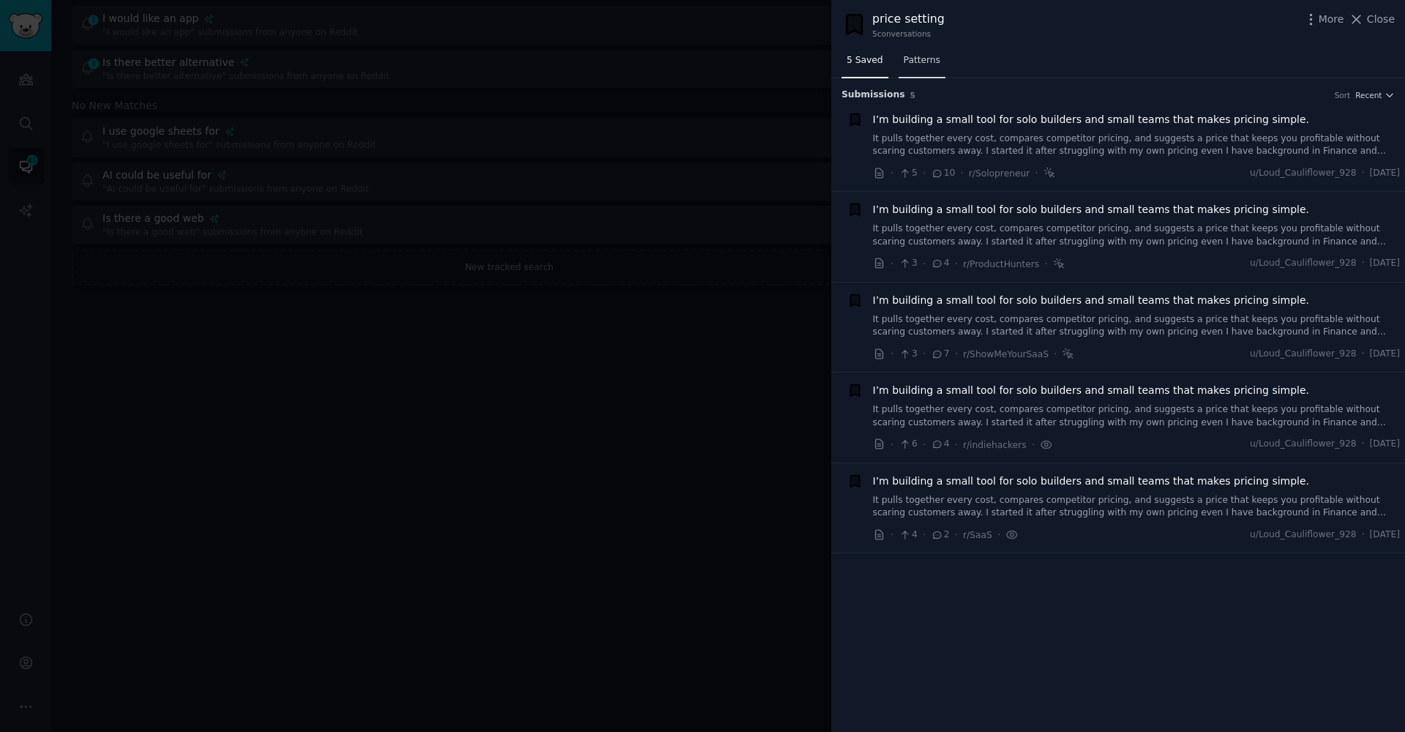
click at [937, 53] on link "Patterns" at bounding box center [922, 64] width 47 height 30
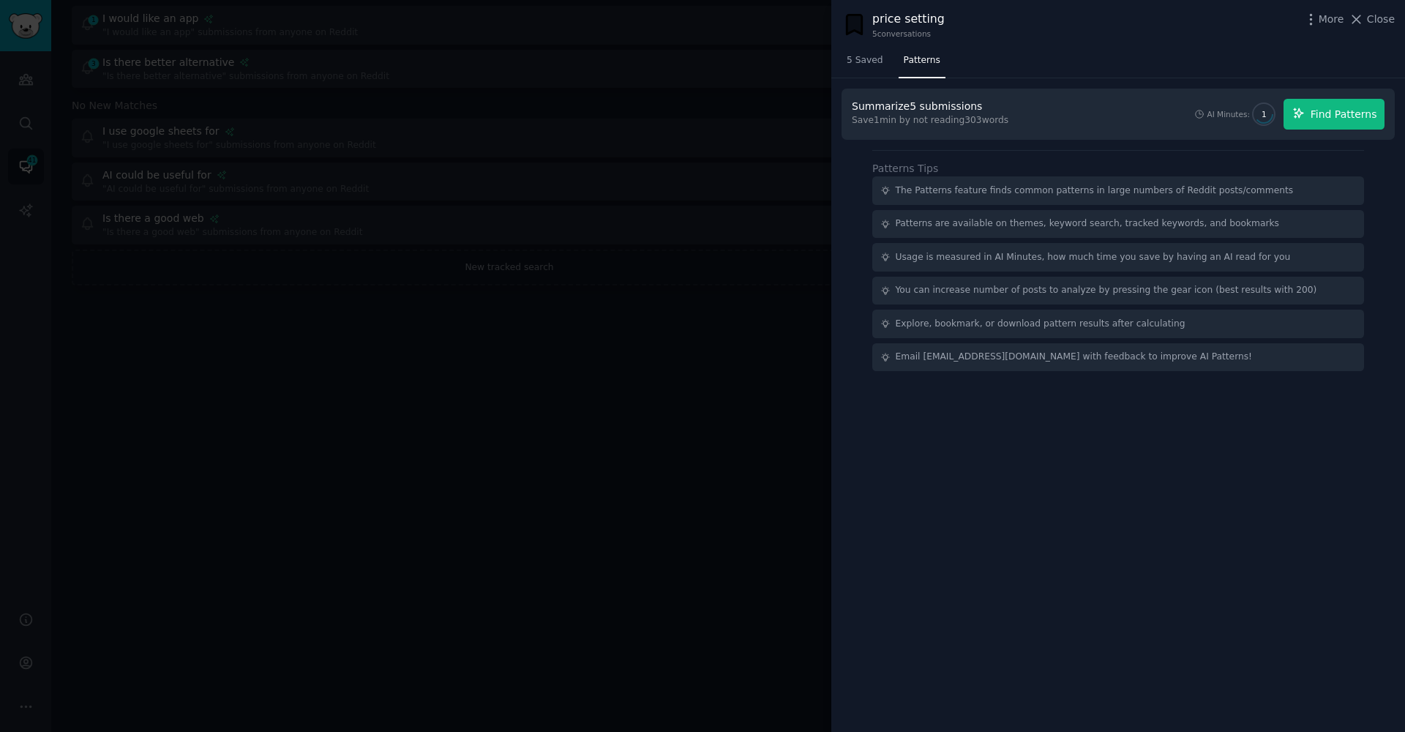
click at [1353, 118] on span "Find Patterns" at bounding box center [1344, 114] width 67 height 15
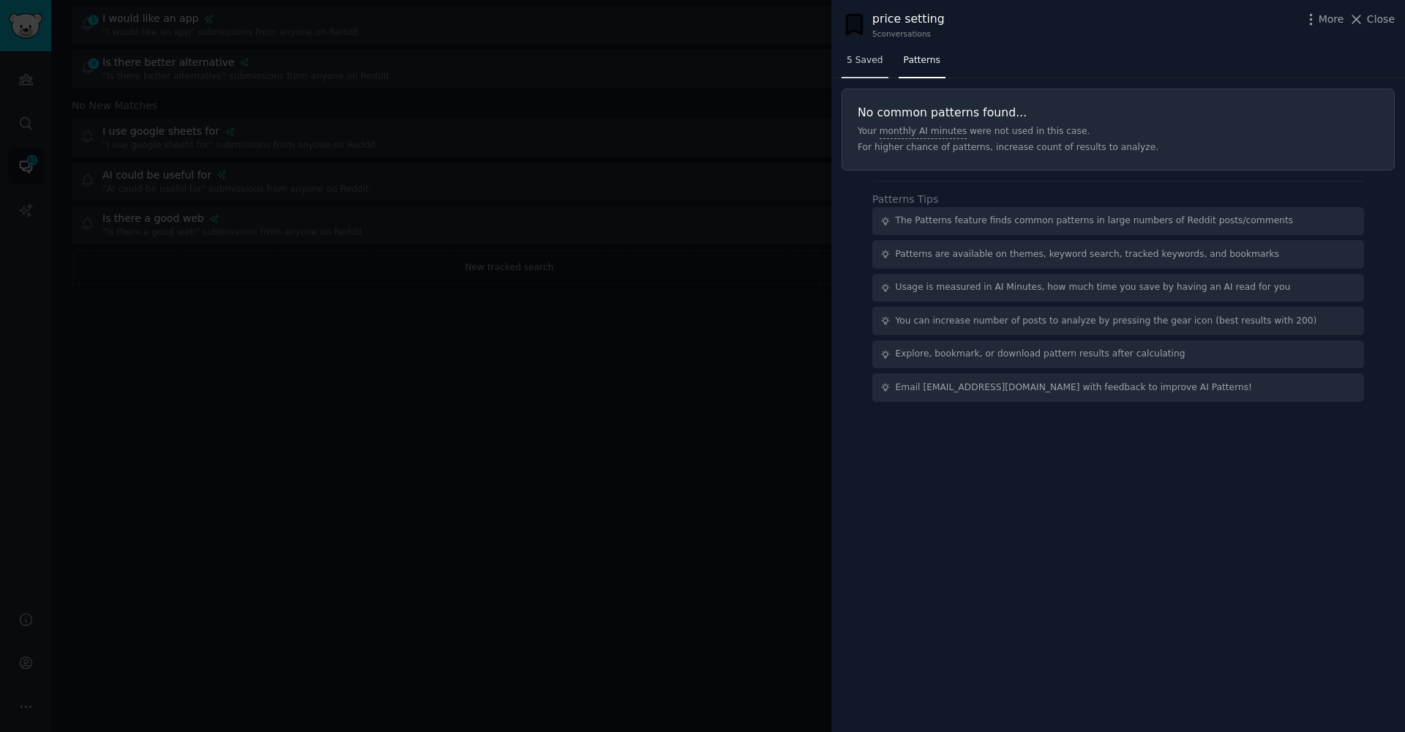
click at [869, 59] on span "5 Saved" at bounding box center [865, 60] width 37 height 13
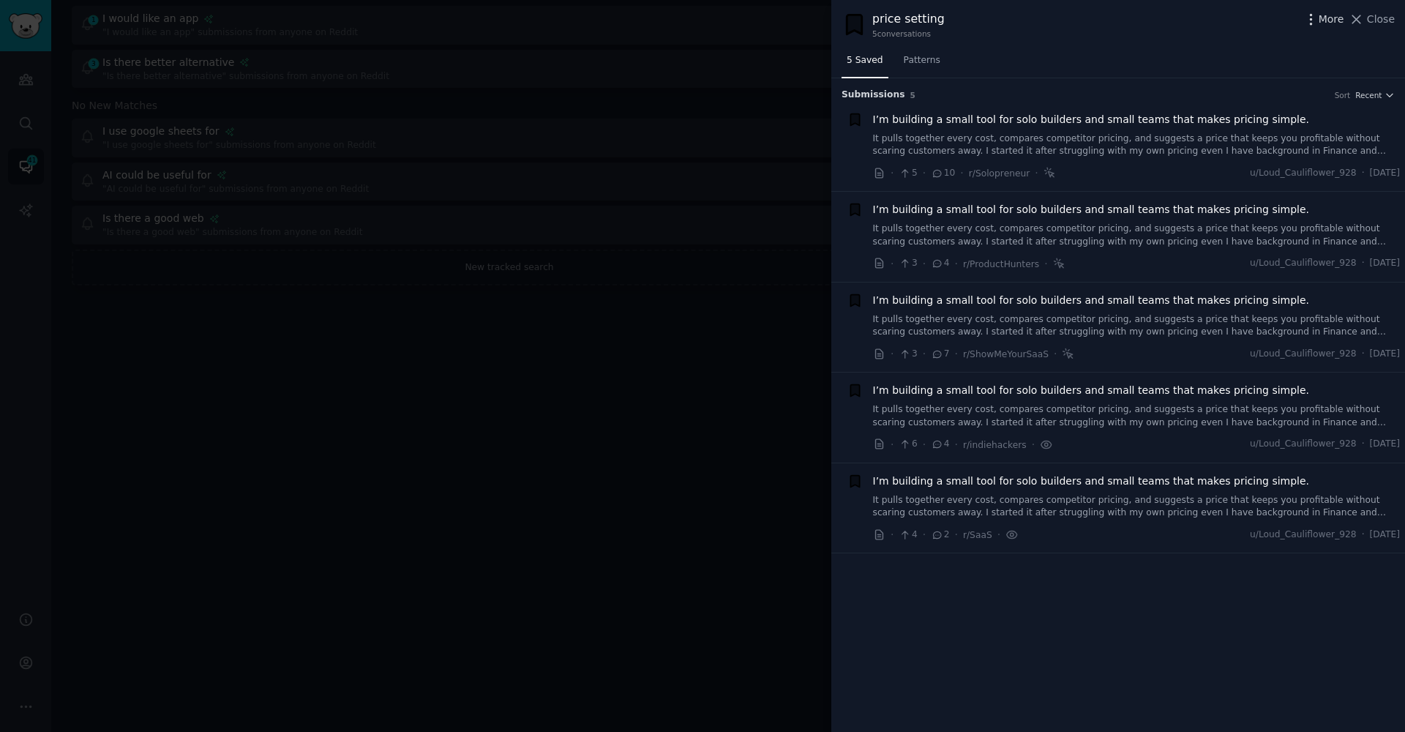
click at [1312, 20] on icon "button" at bounding box center [1311, 19] width 15 height 15
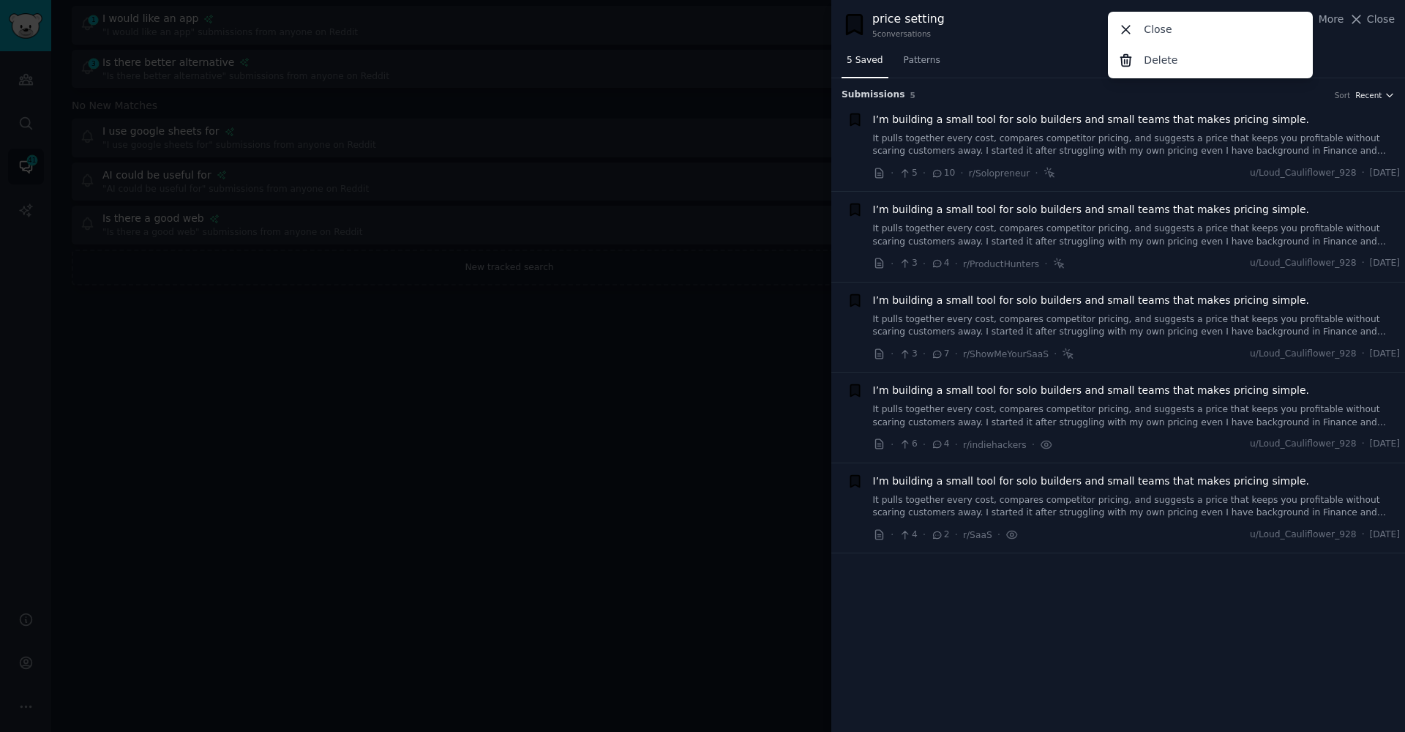
click at [1367, 98] on span "Recent" at bounding box center [1369, 95] width 26 height 10
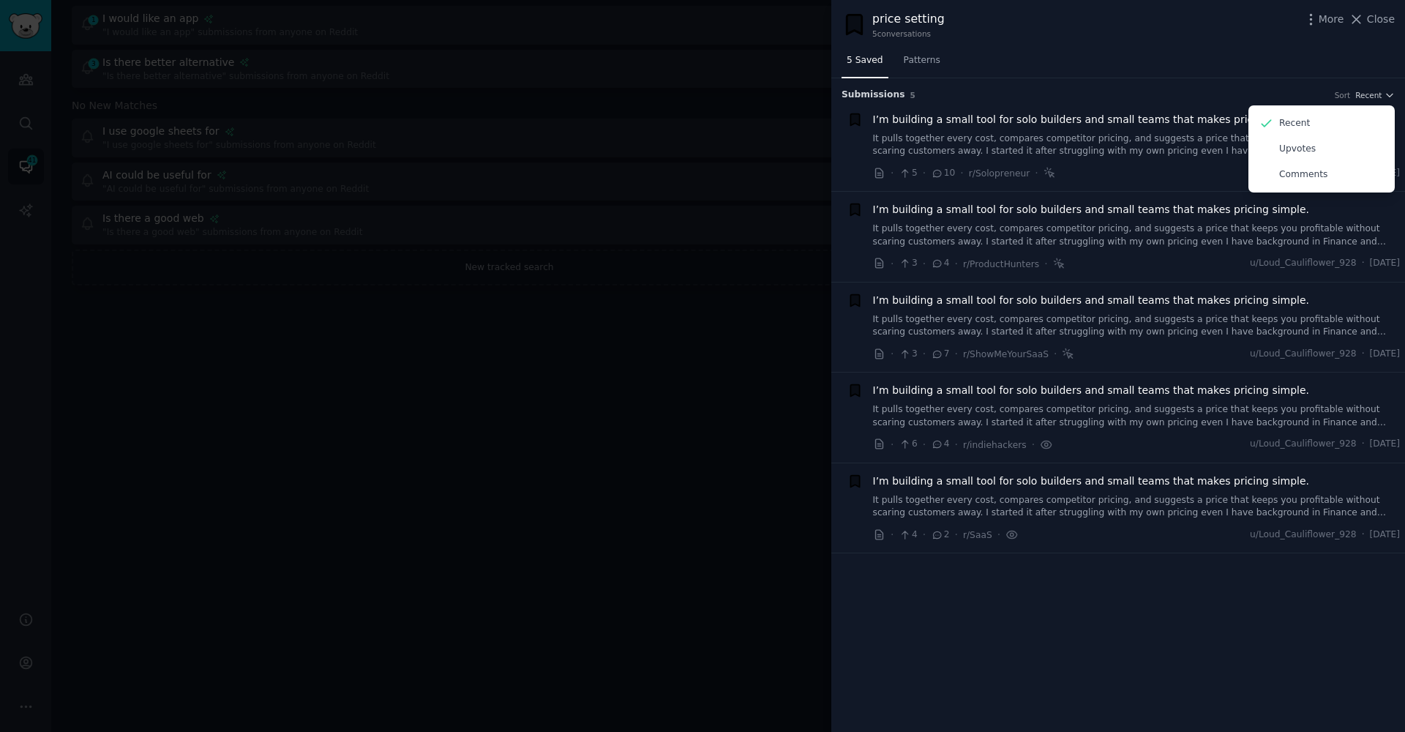
click at [1170, 617] on div "Submission s 5 Sort Recent Recent Upvotes Comments I’m building a small tool fo…" at bounding box center [1119, 405] width 574 height 654
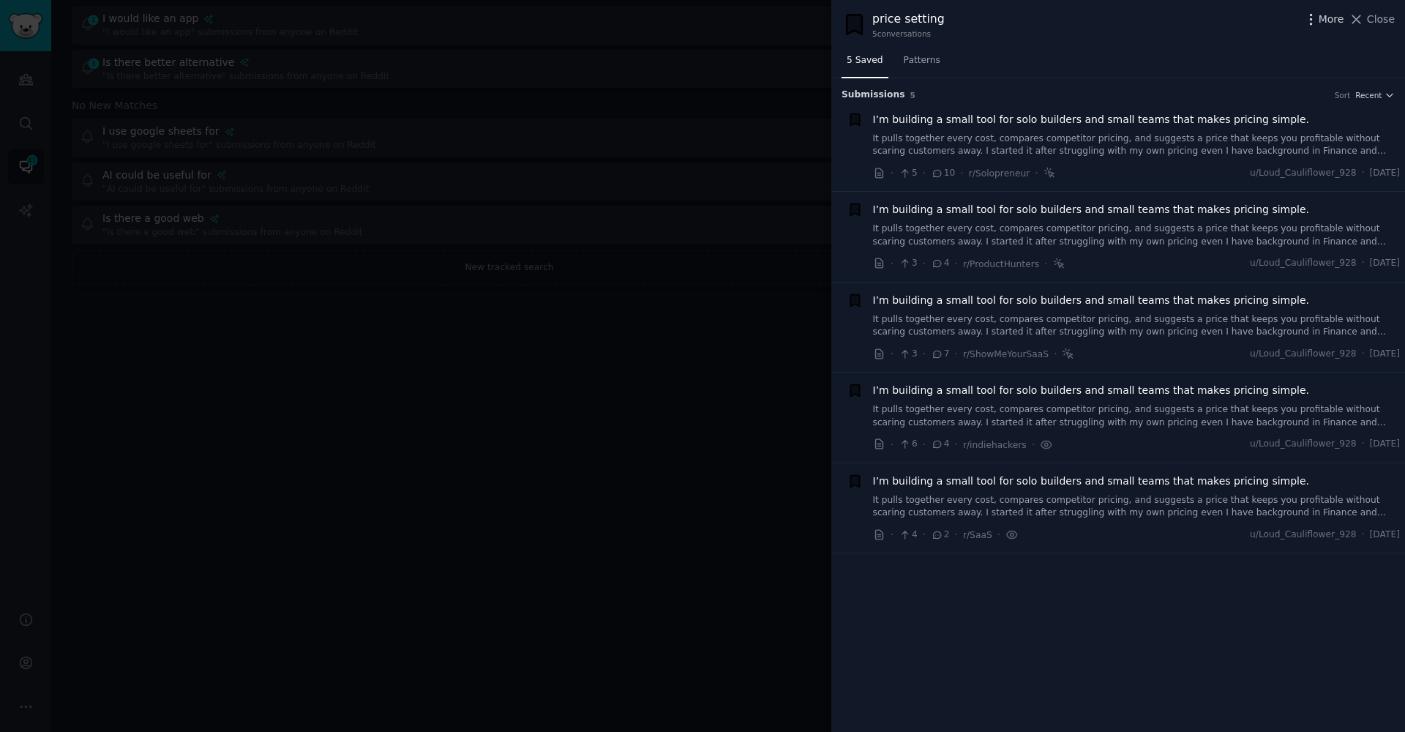
click at [1316, 16] on icon "button" at bounding box center [1311, 19] width 15 height 15
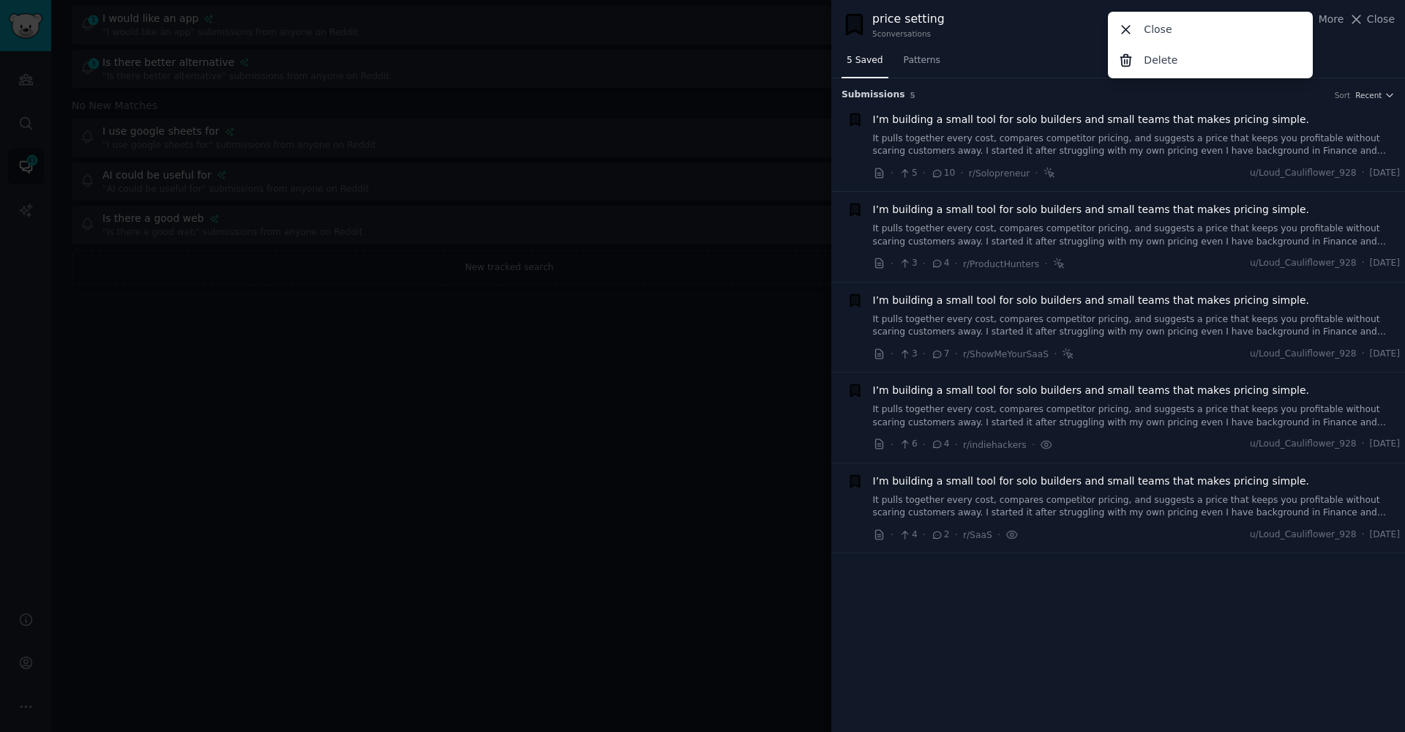
click at [389, 184] on div at bounding box center [702, 366] width 1405 height 732
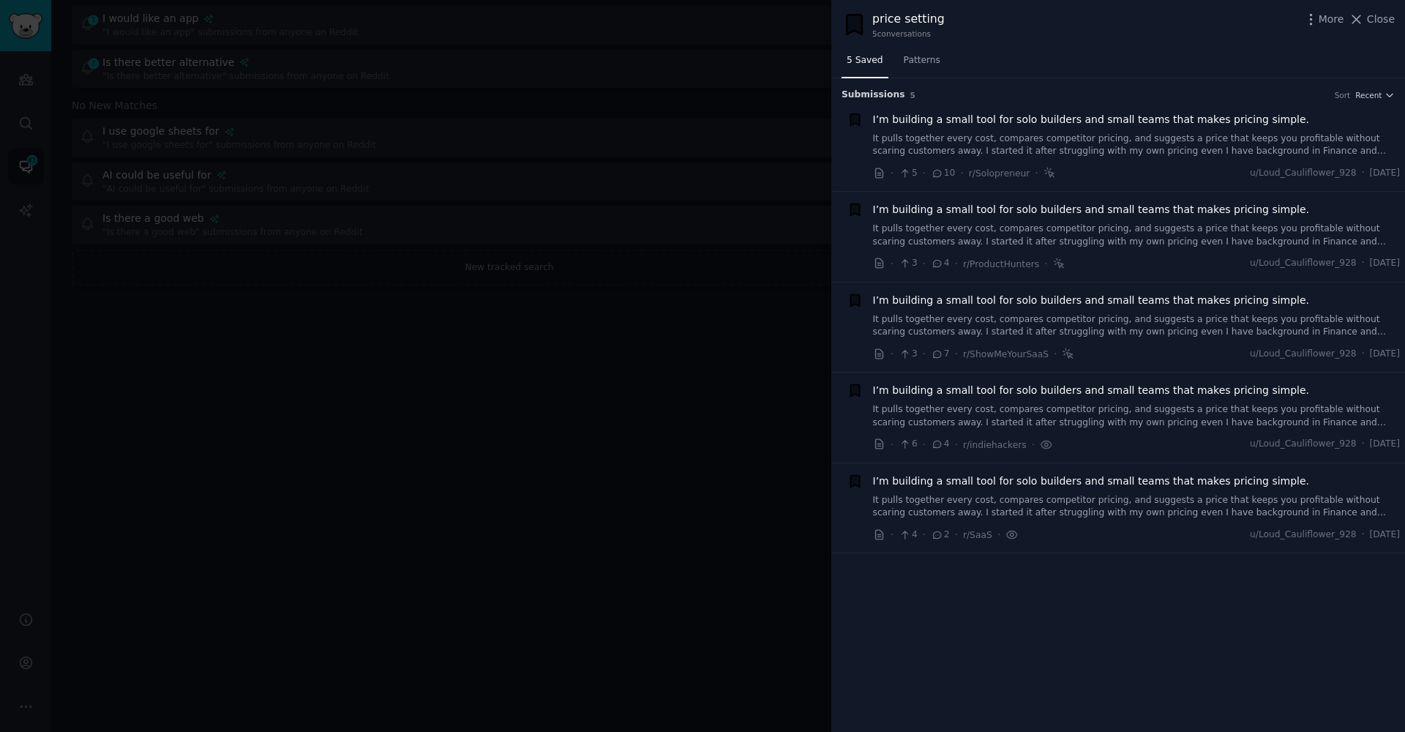
click at [28, 117] on div at bounding box center [702, 366] width 1405 height 732
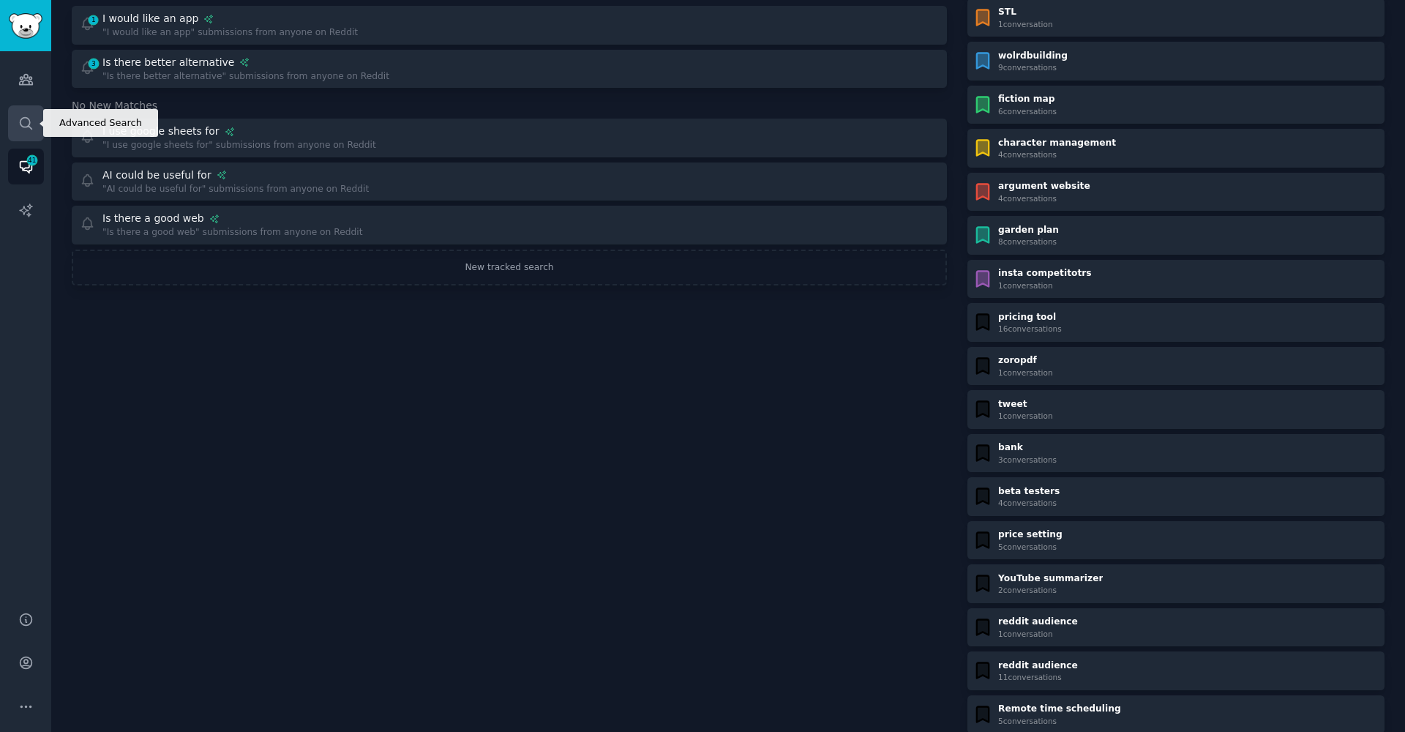
click at [18, 117] on icon "Sidebar" at bounding box center [25, 123] width 15 height 15
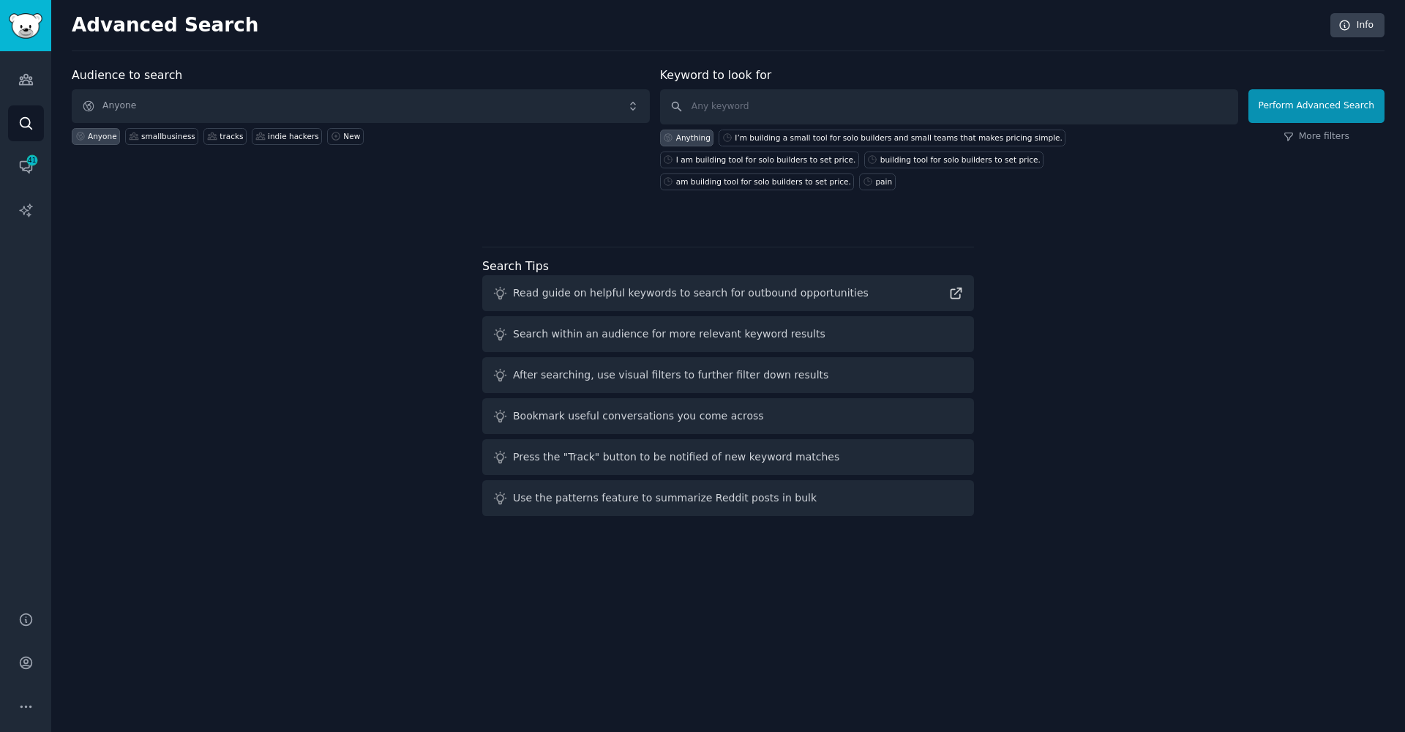
click at [246, 111] on span "Anyone" at bounding box center [361, 106] width 578 height 34
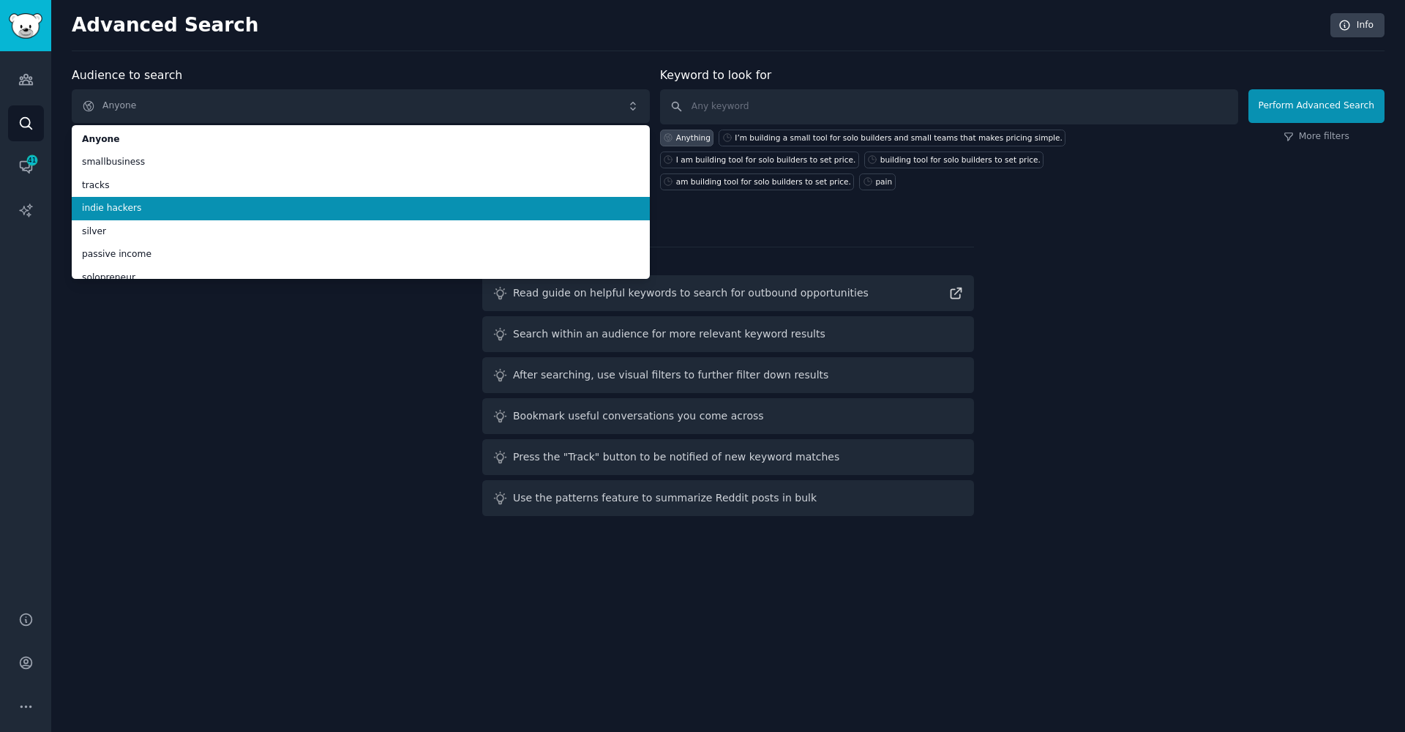
click at [237, 202] on span "indie hackers" at bounding box center [361, 208] width 558 height 13
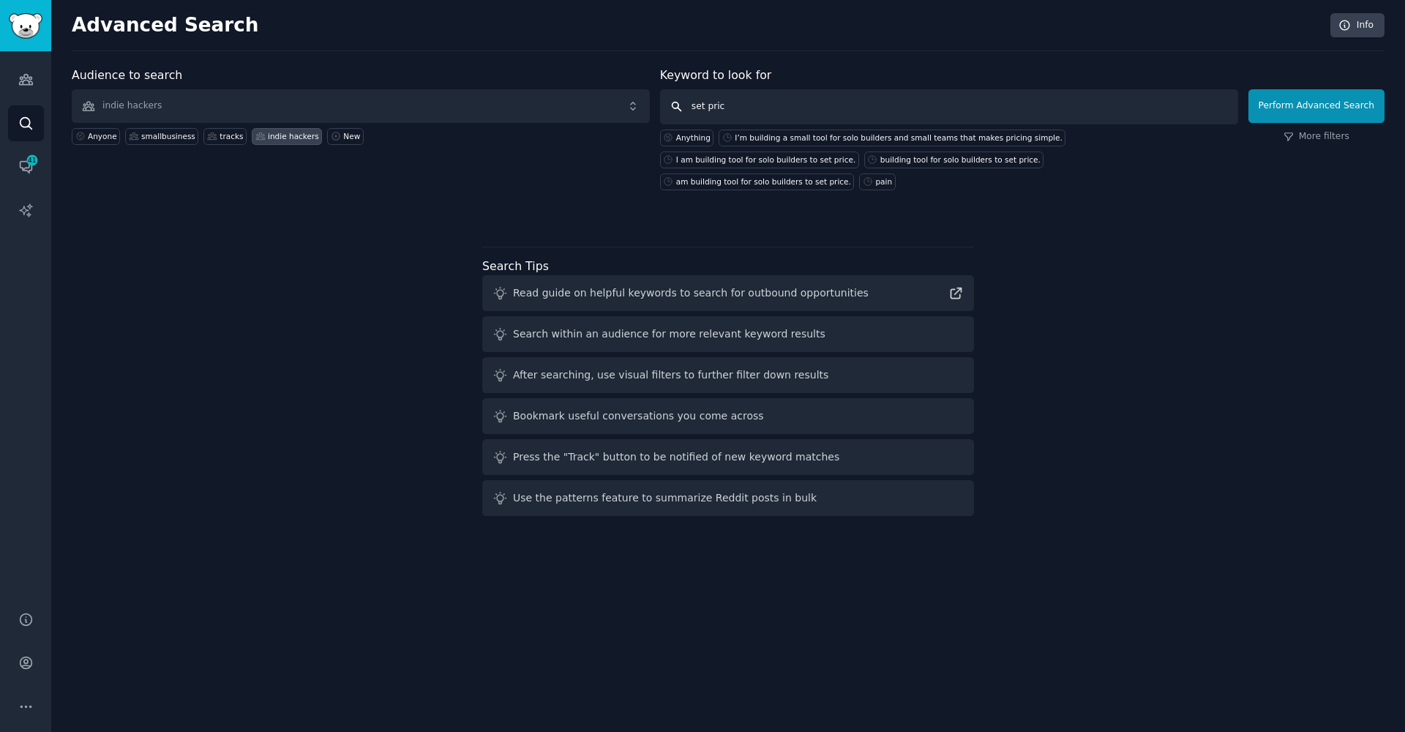
type input "set price"
click at [1319, 105] on button "Perform Advanced Search" at bounding box center [1317, 106] width 136 height 34
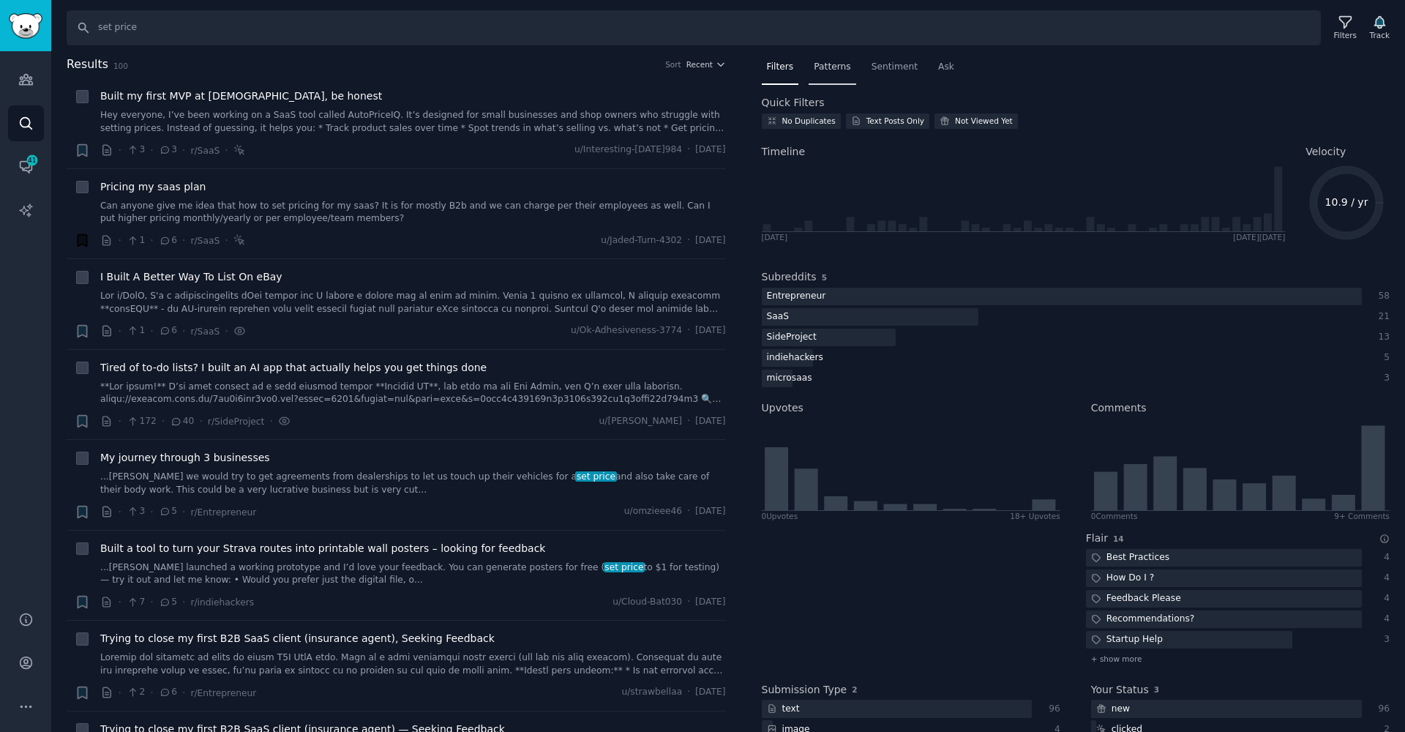
click at [848, 67] on span "Patterns" at bounding box center [832, 67] width 37 height 13
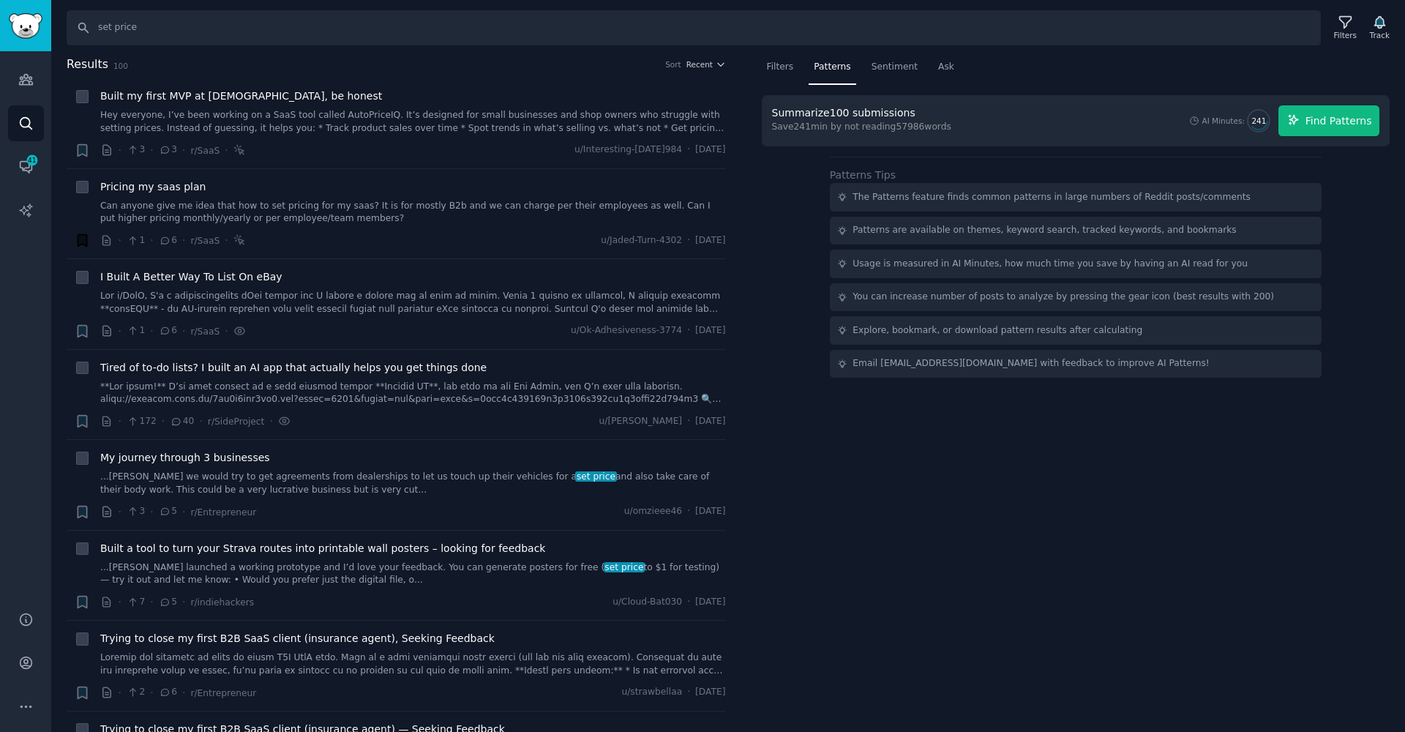
click at [1323, 117] on span "Find Patterns" at bounding box center [1339, 120] width 67 height 15
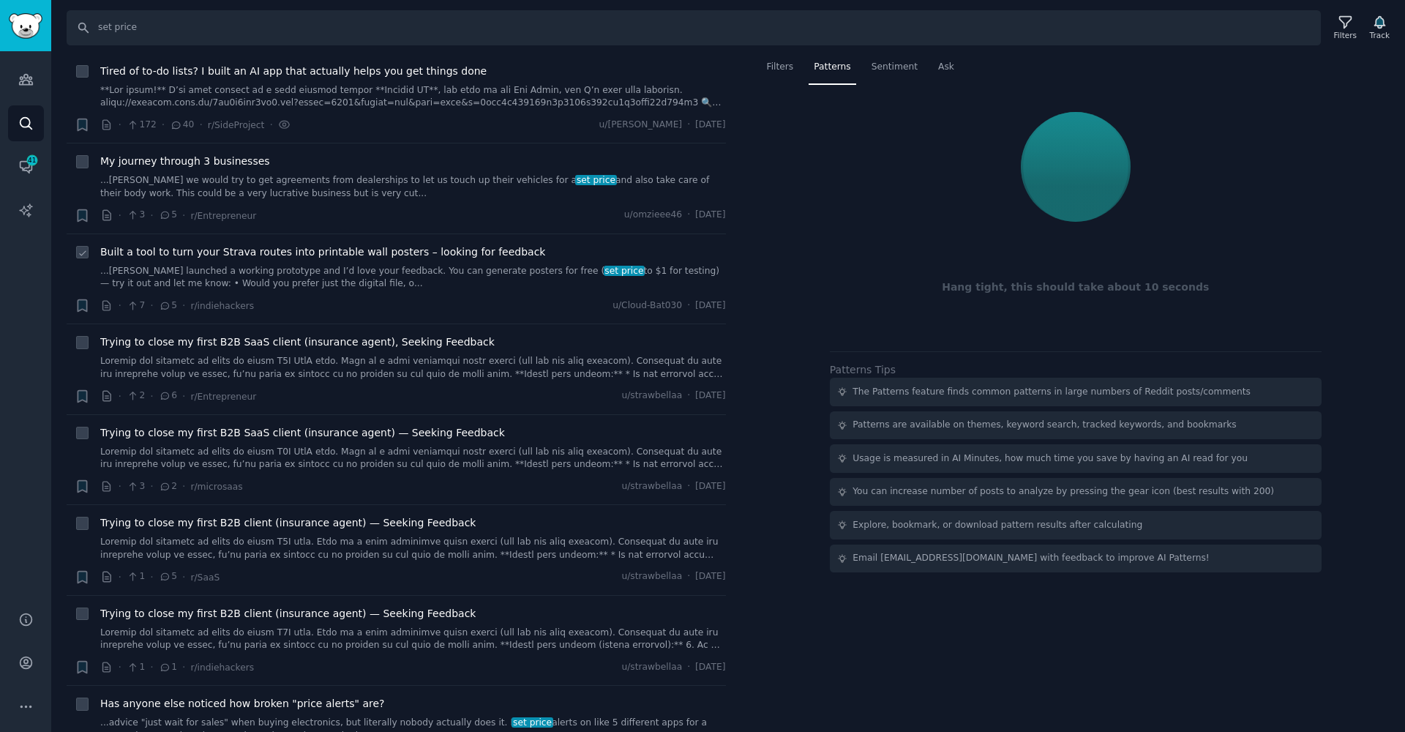
scroll to position [297, 0]
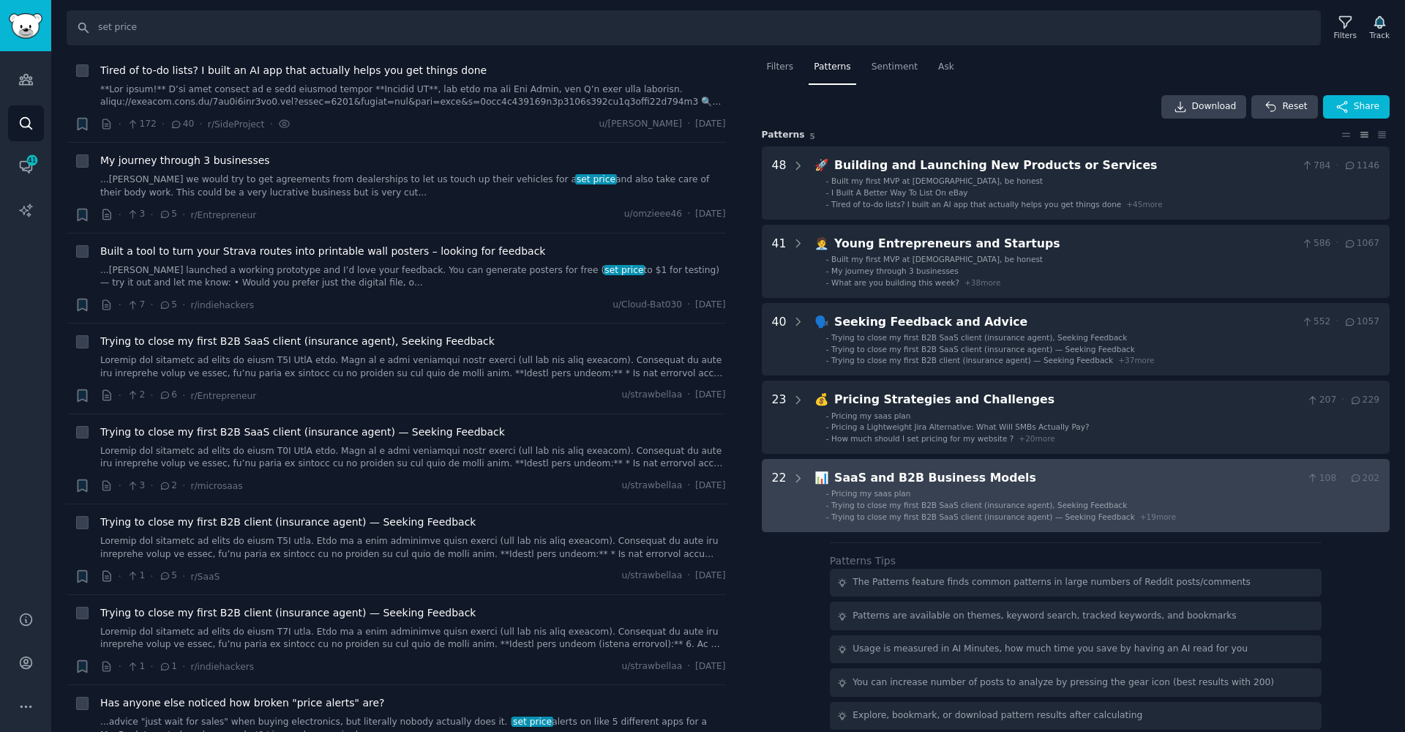
click at [911, 512] on span "Trying to close my first B2B SaaS client (insurance agent) — Seeking Feedback" at bounding box center [984, 516] width 304 height 9
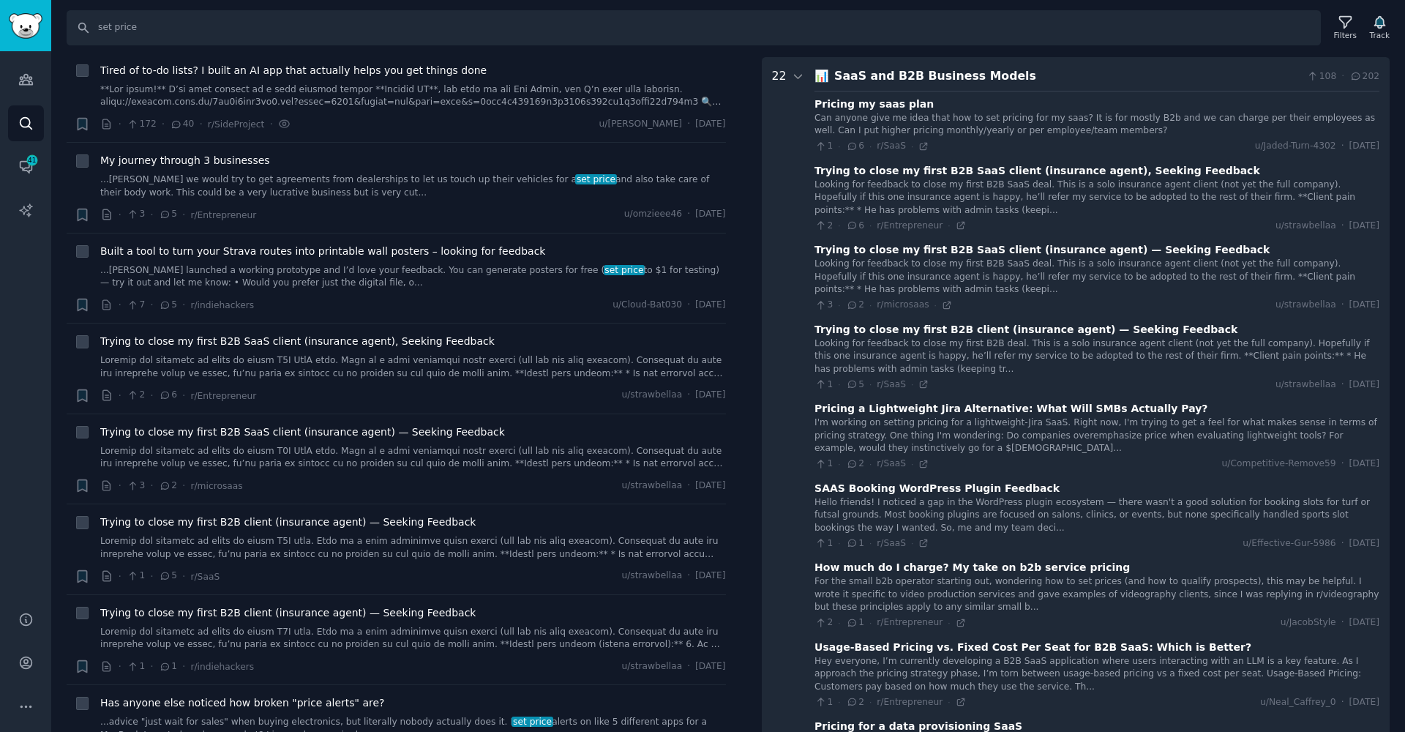
scroll to position [520, 0]
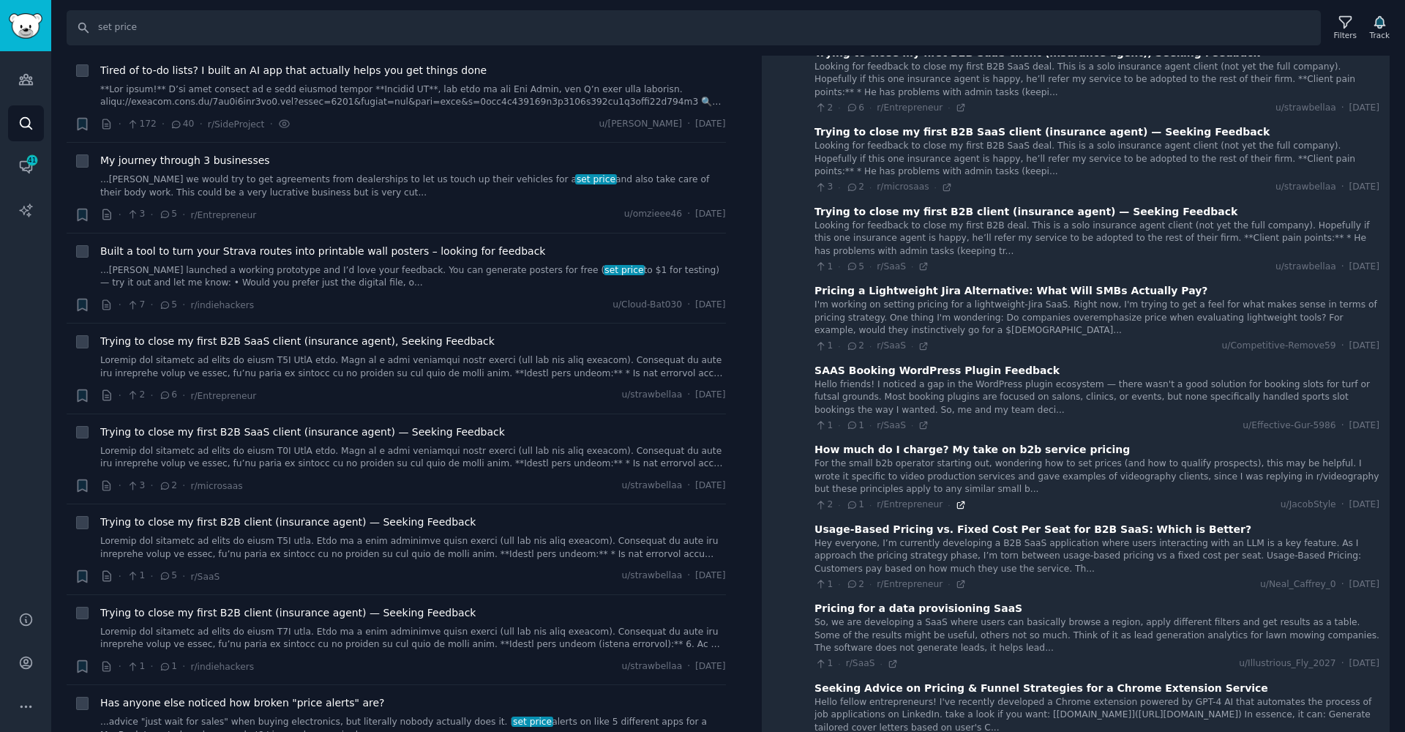
click at [956, 500] on icon at bounding box center [961, 505] width 10 height 10
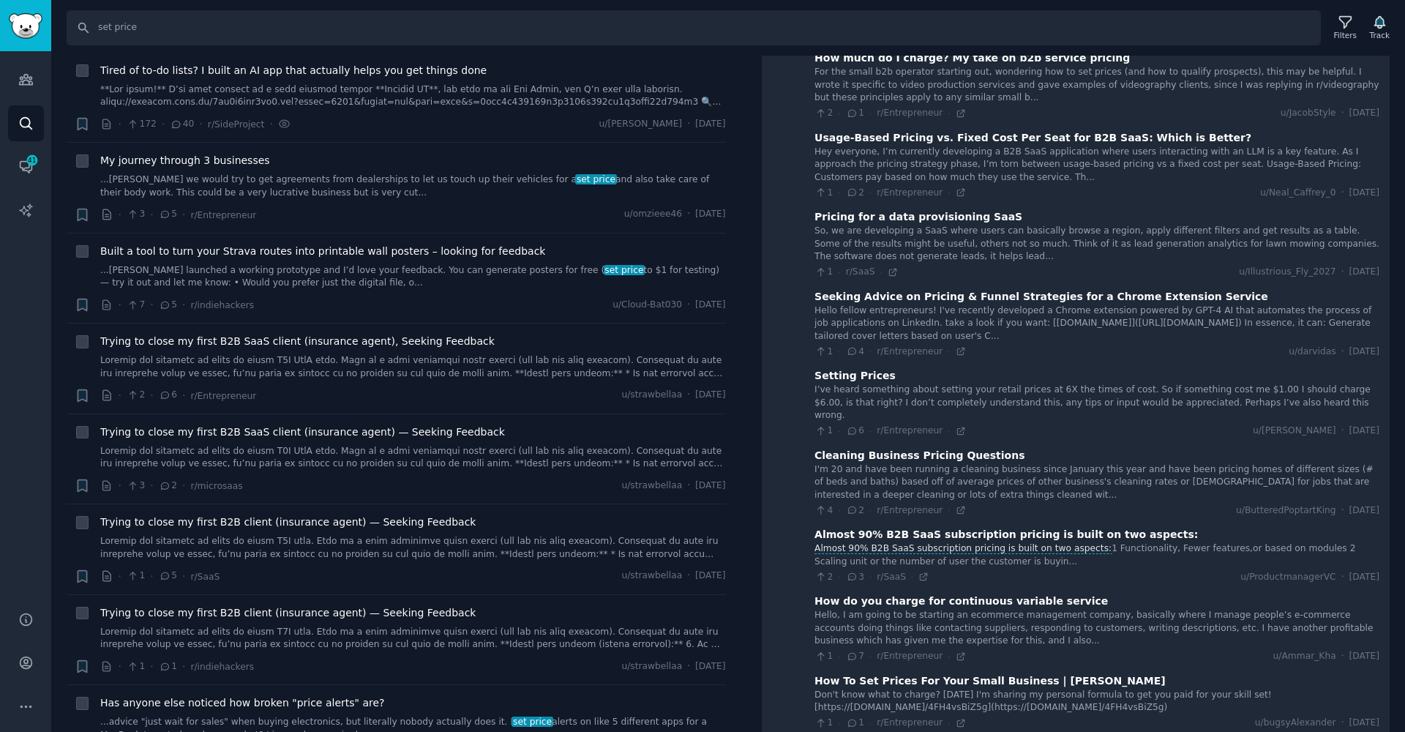
scroll to position [929, 0]
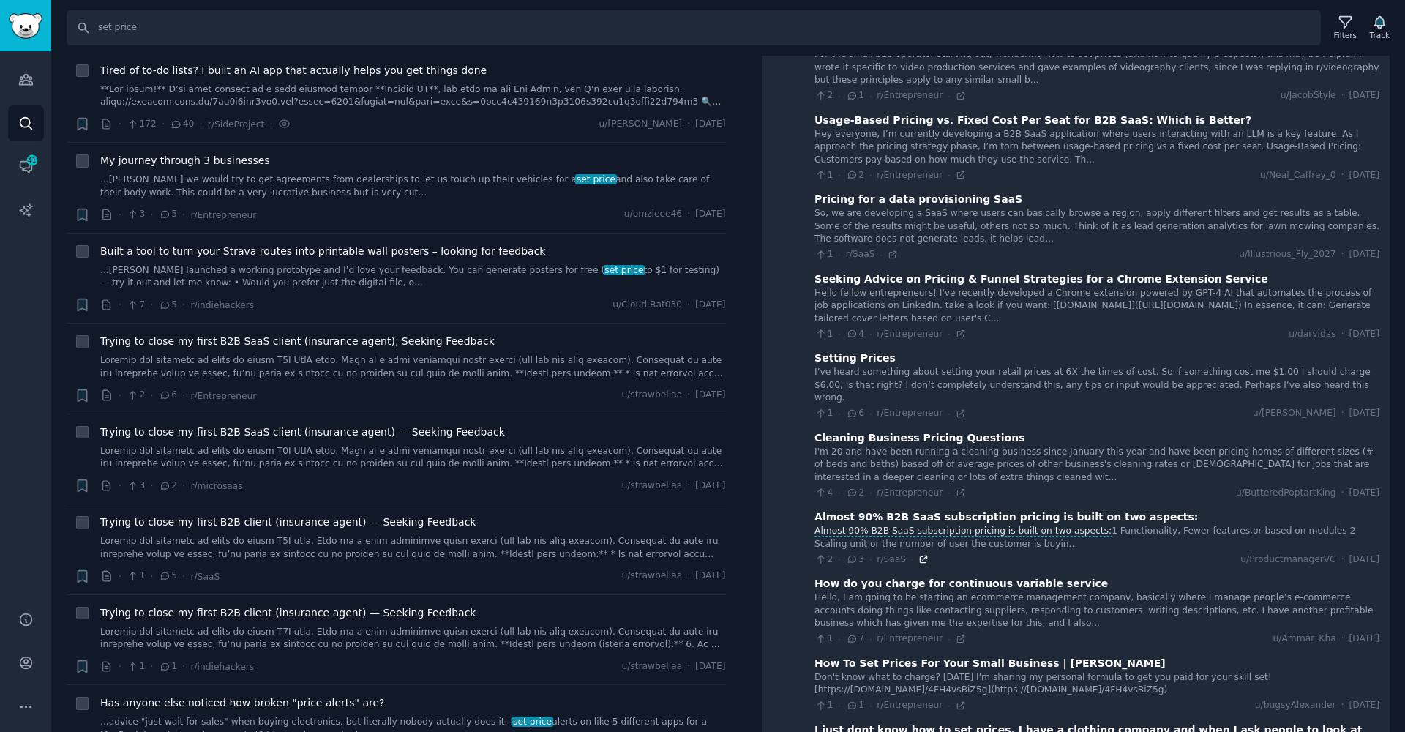
click at [919, 554] on icon at bounding box center [924, 559] width 10 height 10
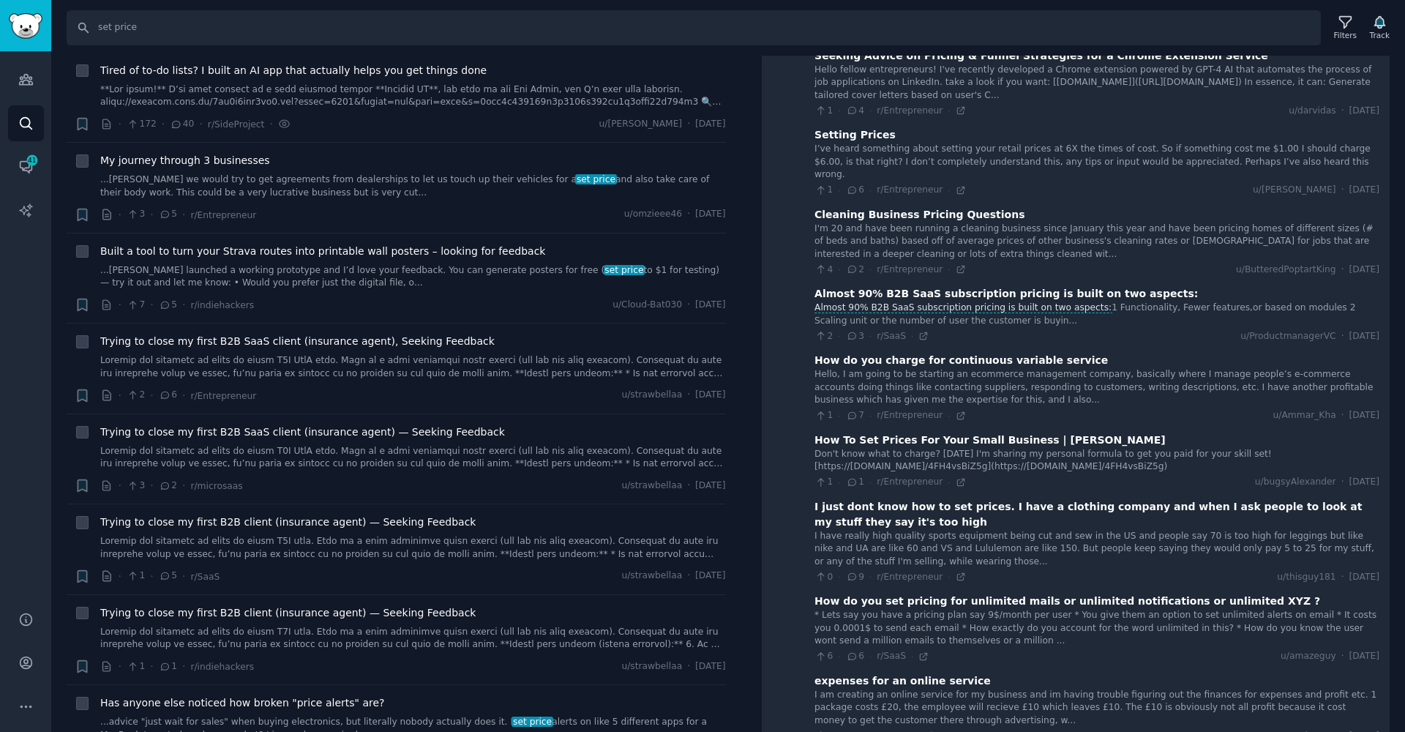
scroll to position [1267, 0]
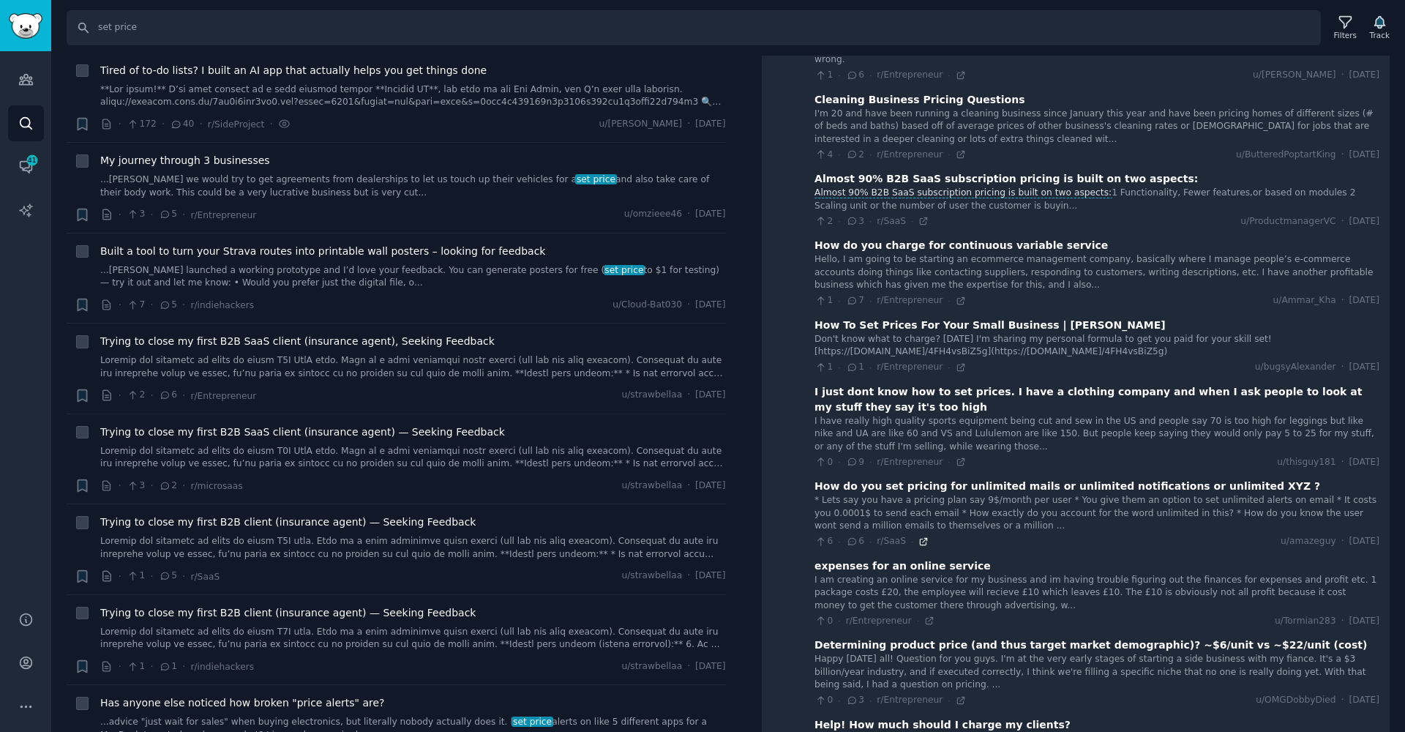
click at [921, 537] on icon at bounding box center [924, 542] width 10 height 10
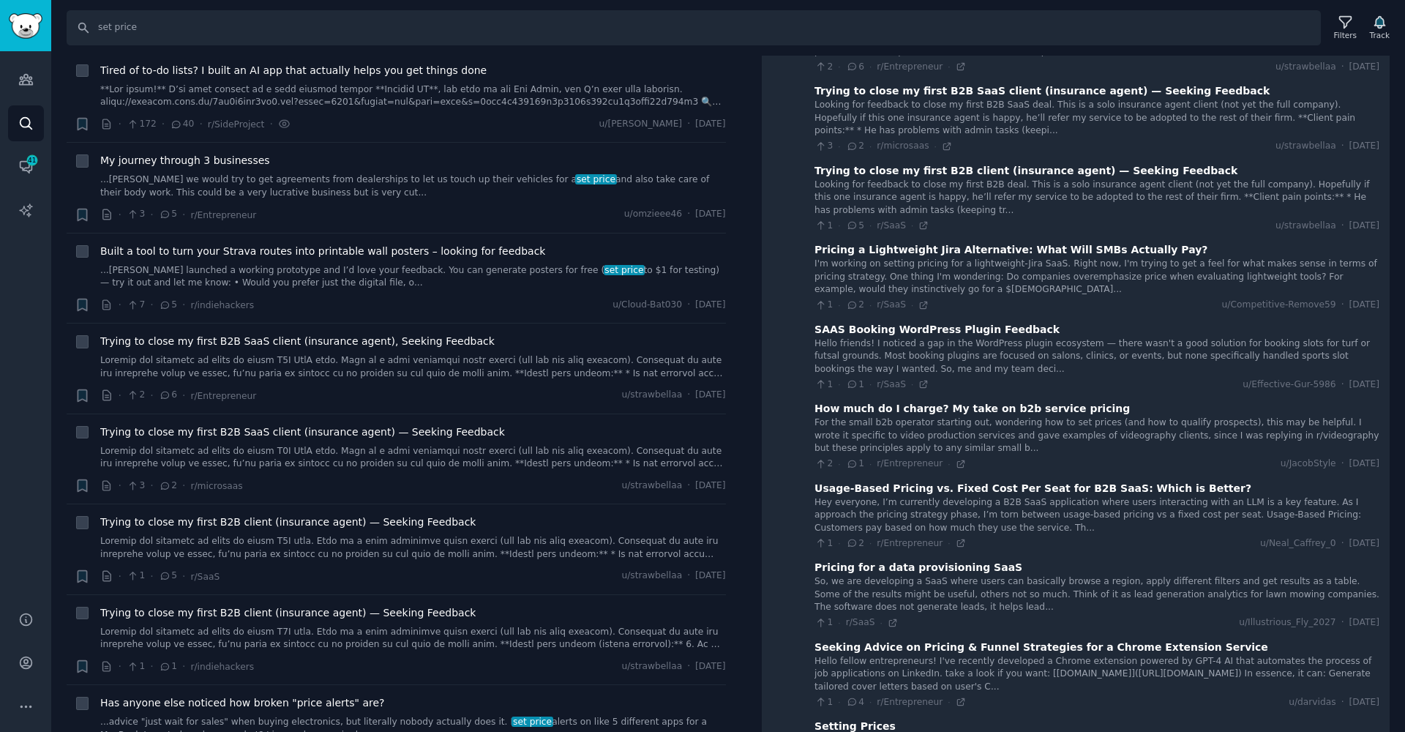
scroll to position [0, 0]
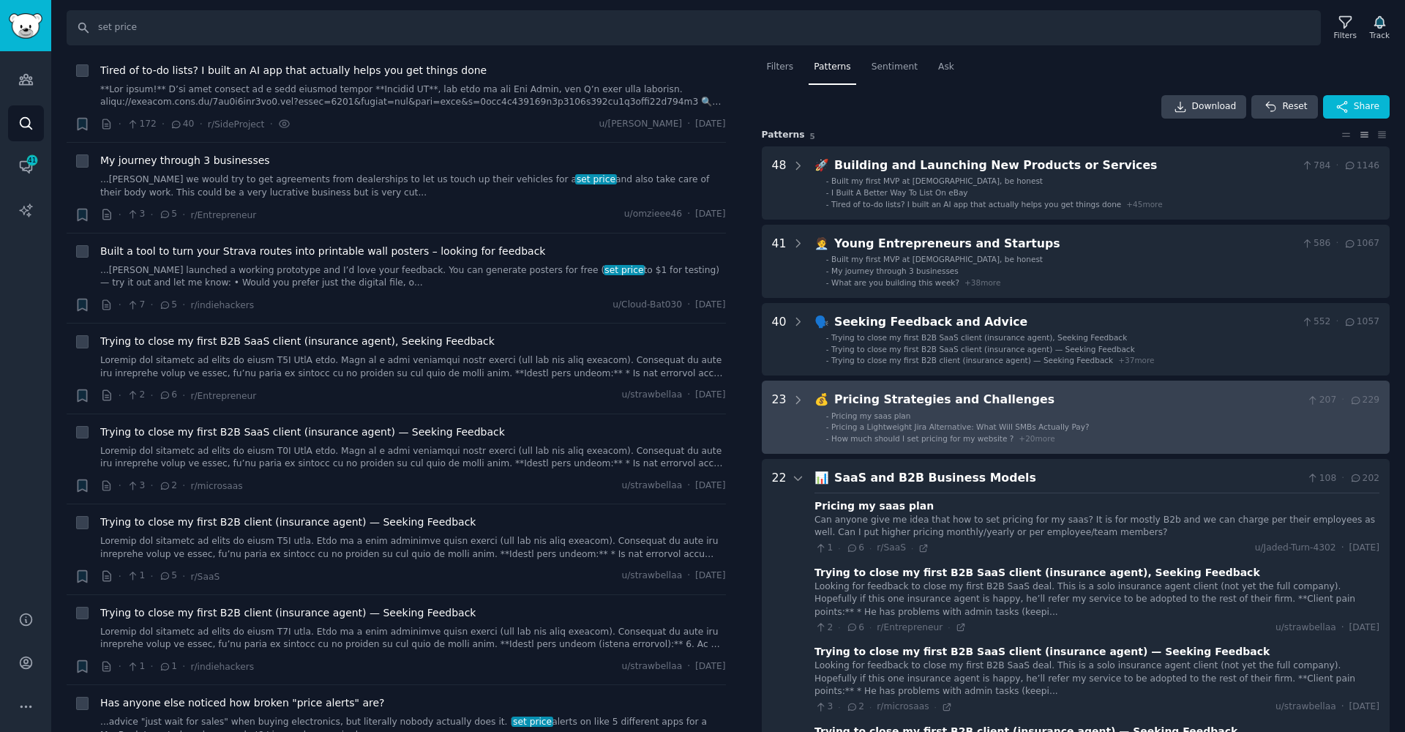
click at [827, 418] on div "-" at bounding box center [827, 416] width 3 height 10
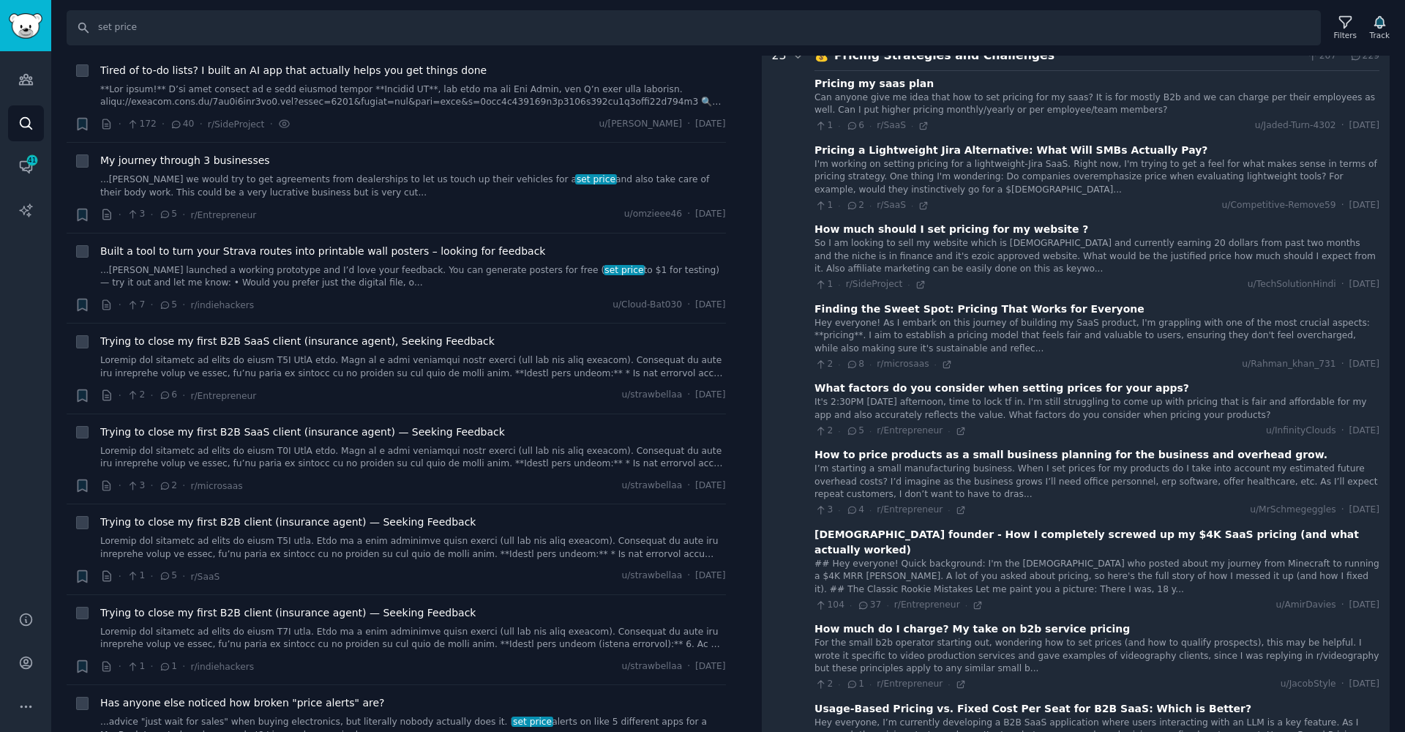
scroll to position [348, 0]
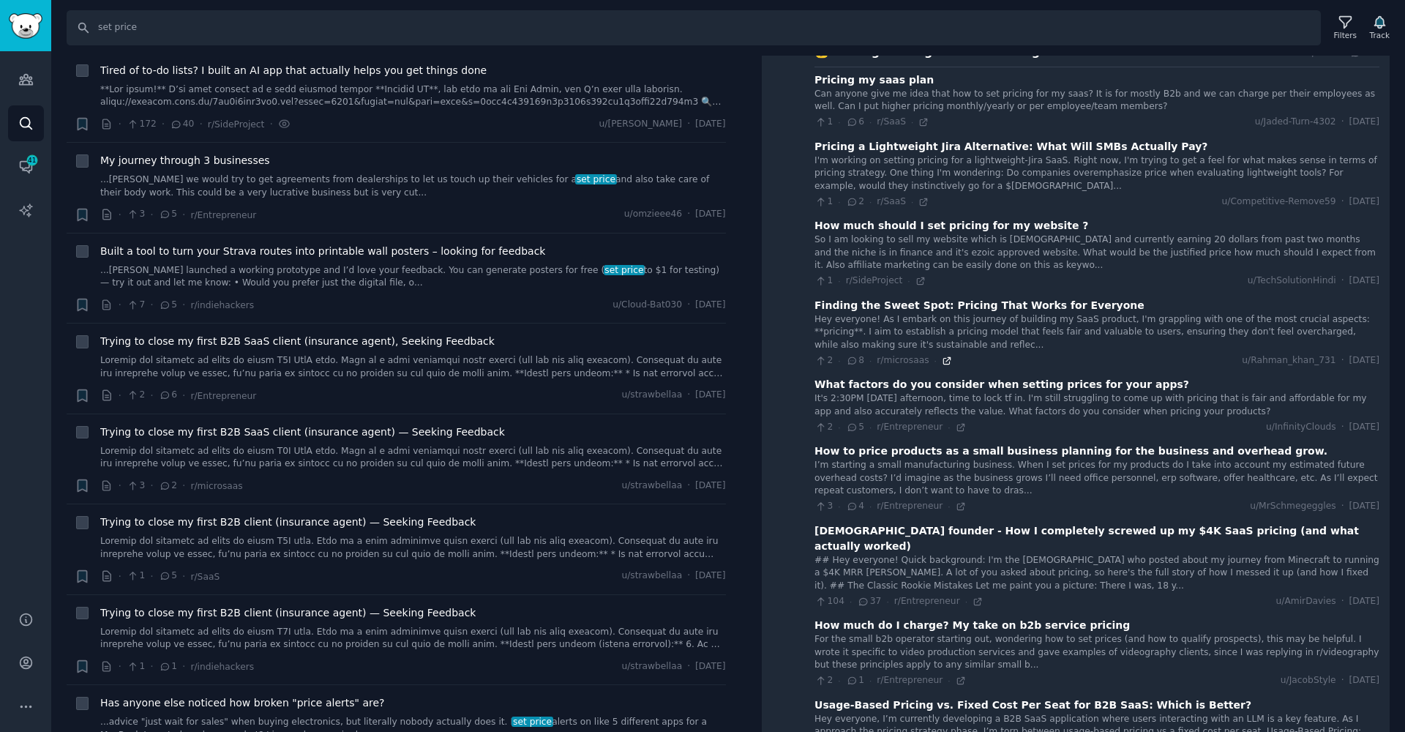
click at [945, 357] on icon at bounding box center [947, 360] width 7 height 7
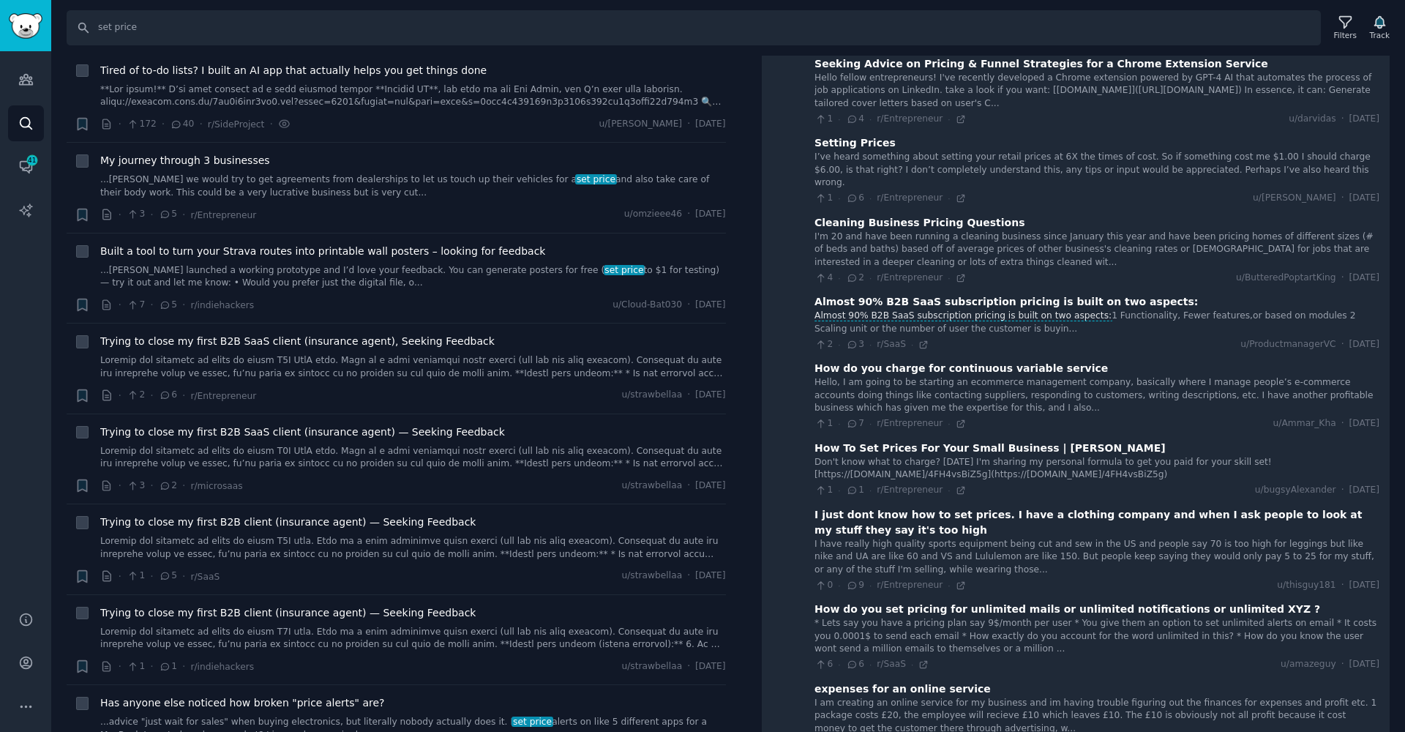
scroll to position [0, 0]
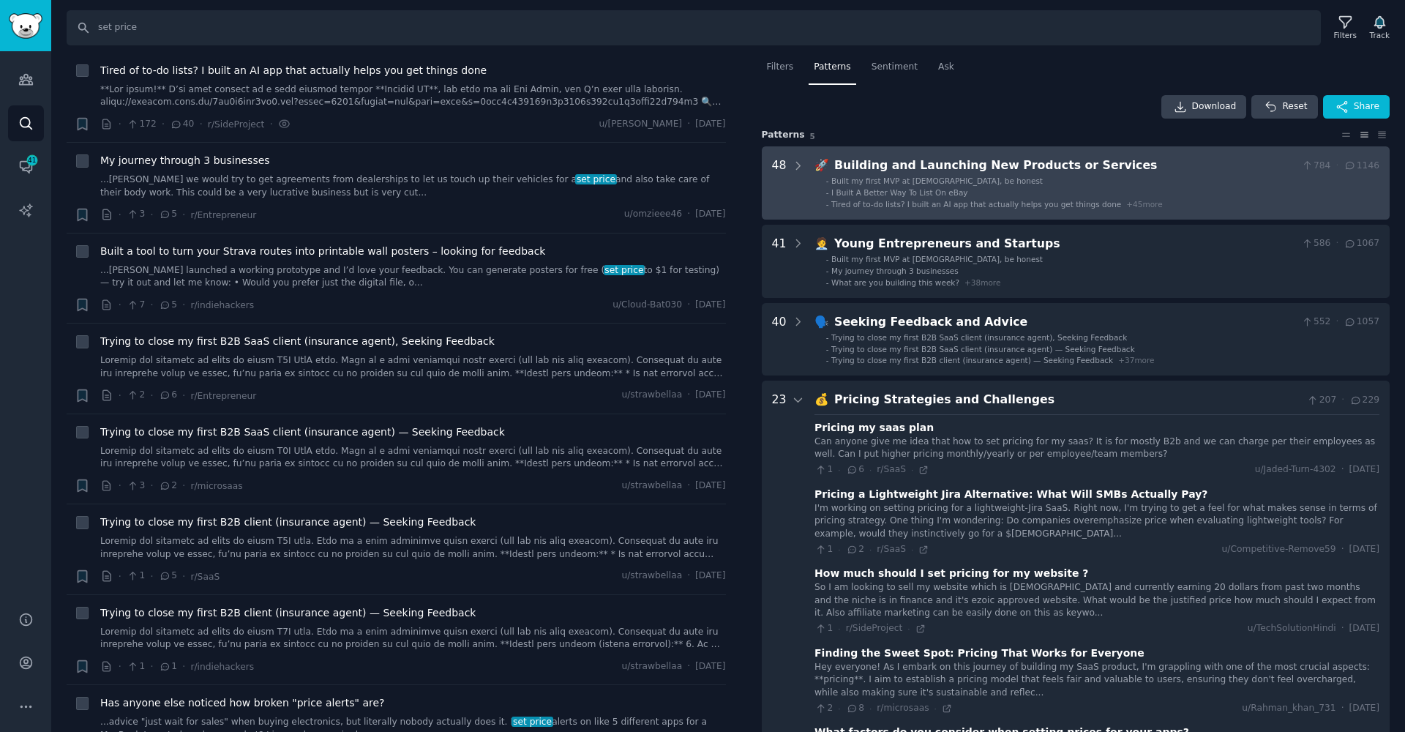
click at [875, 165] on div "Building and Launching New Products or Services" at bounding box center [1064, 166] width 461 height 18
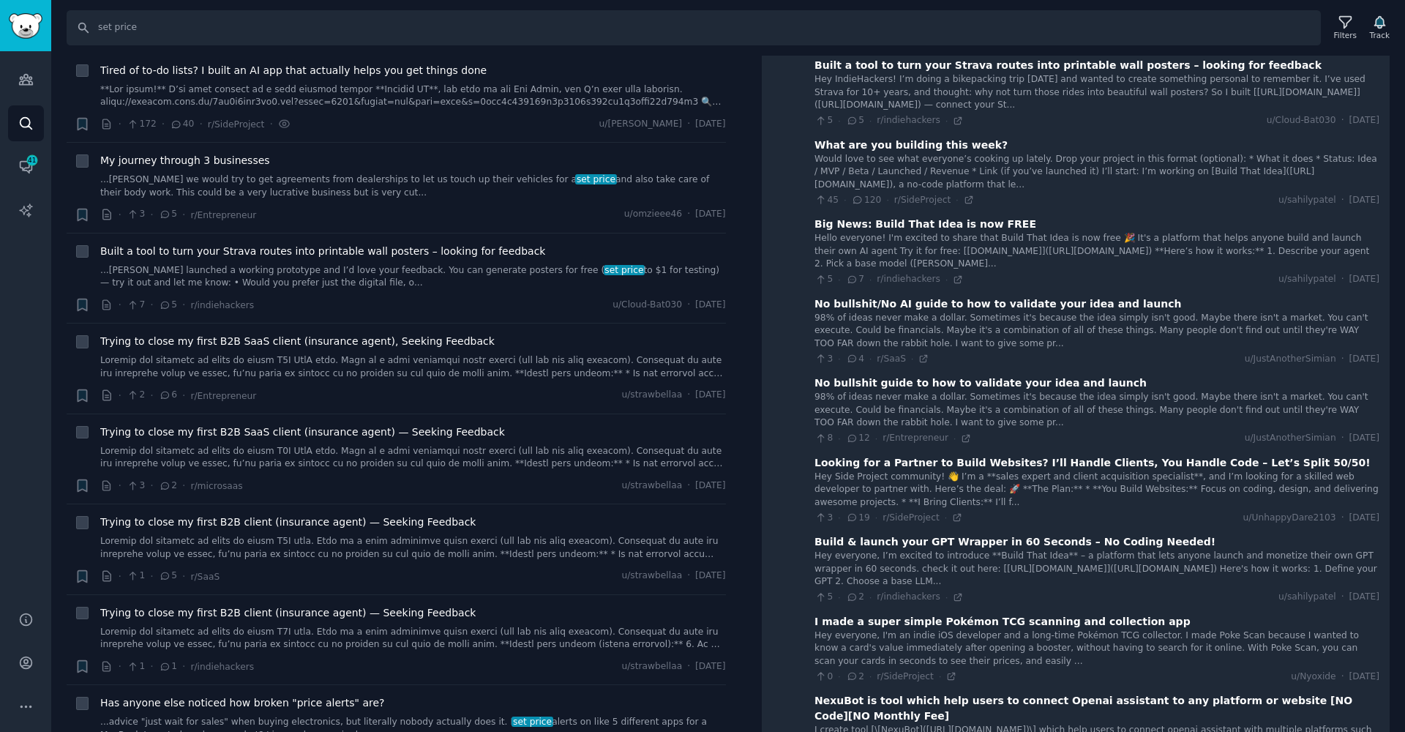
scroll to position [498, 0]
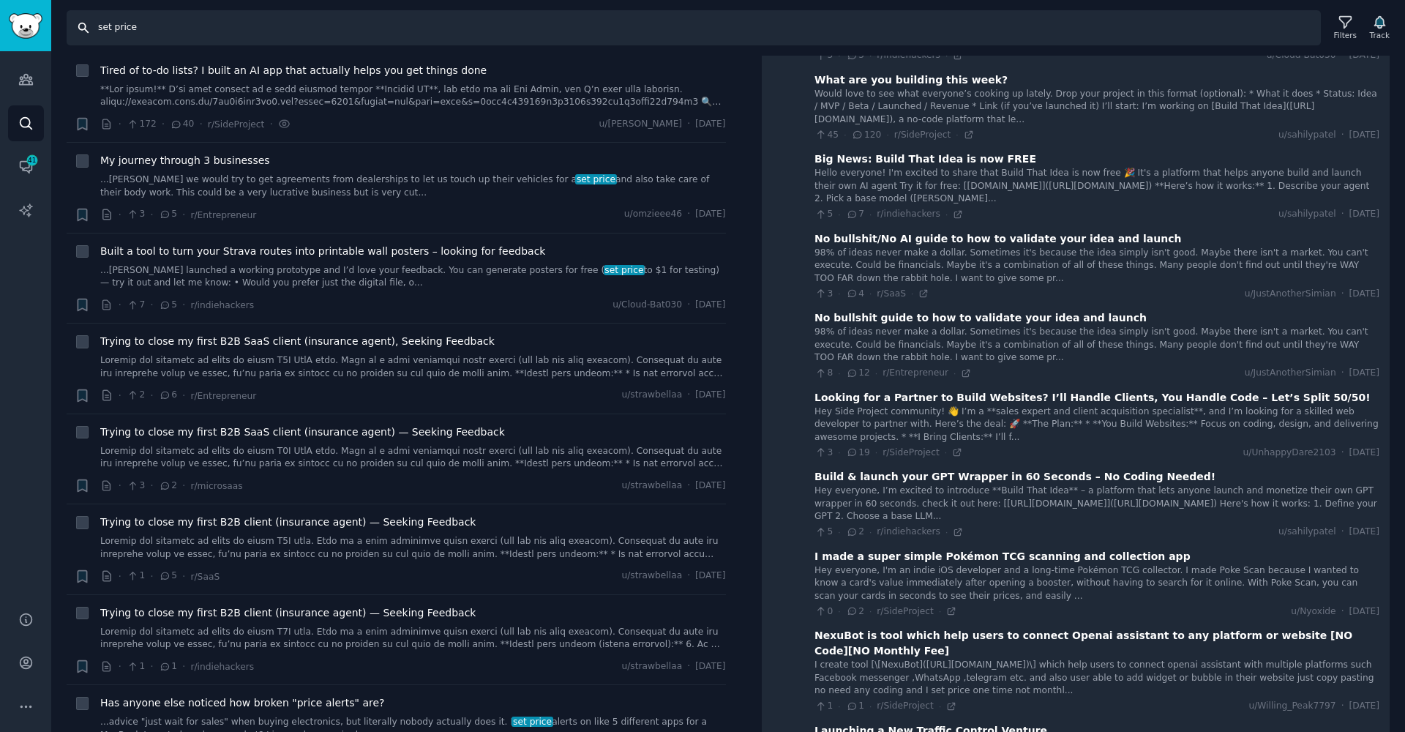
click at [112, 26] on input "set price" at bounding box center [694, 27] width 1255 height 35
type input "calculate price"
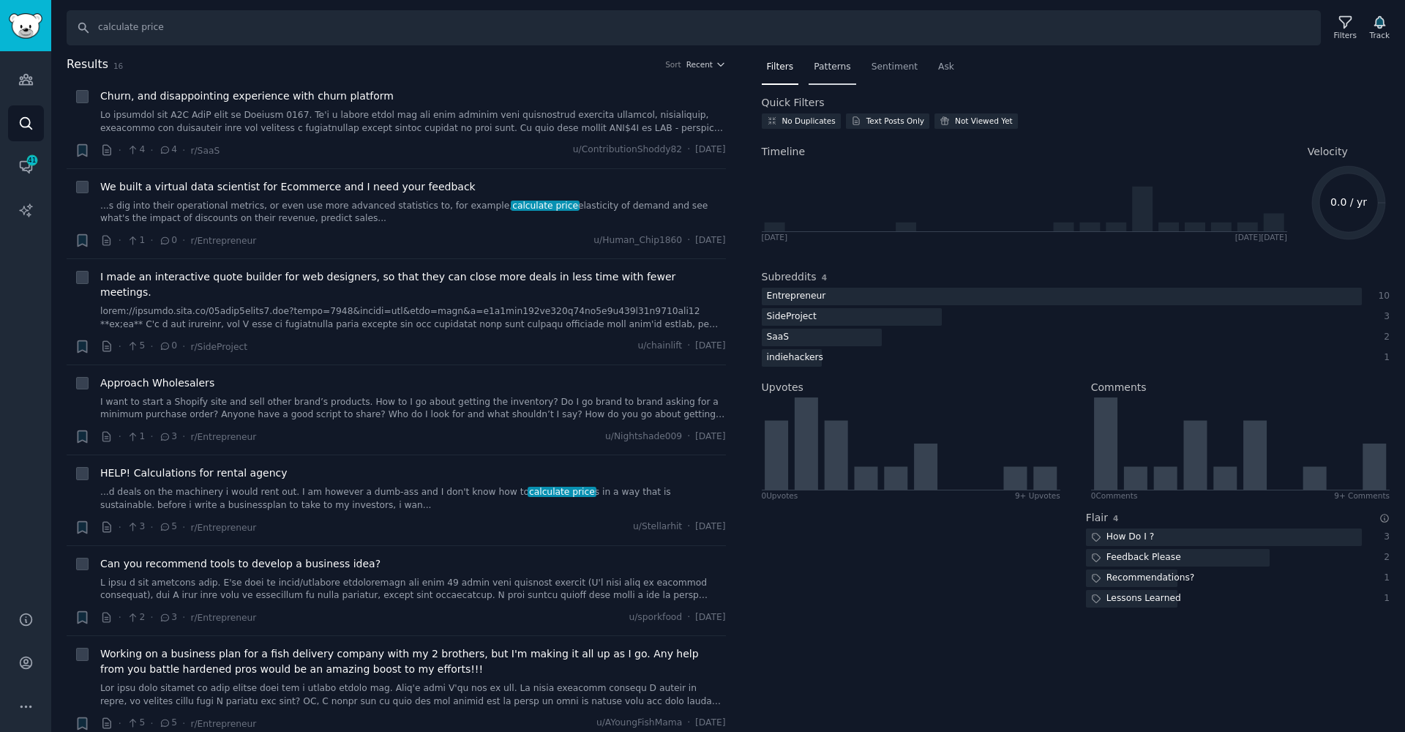
click at [823, 64] on span "Patterns" at bounding box center [832, 67] width 37 height 13
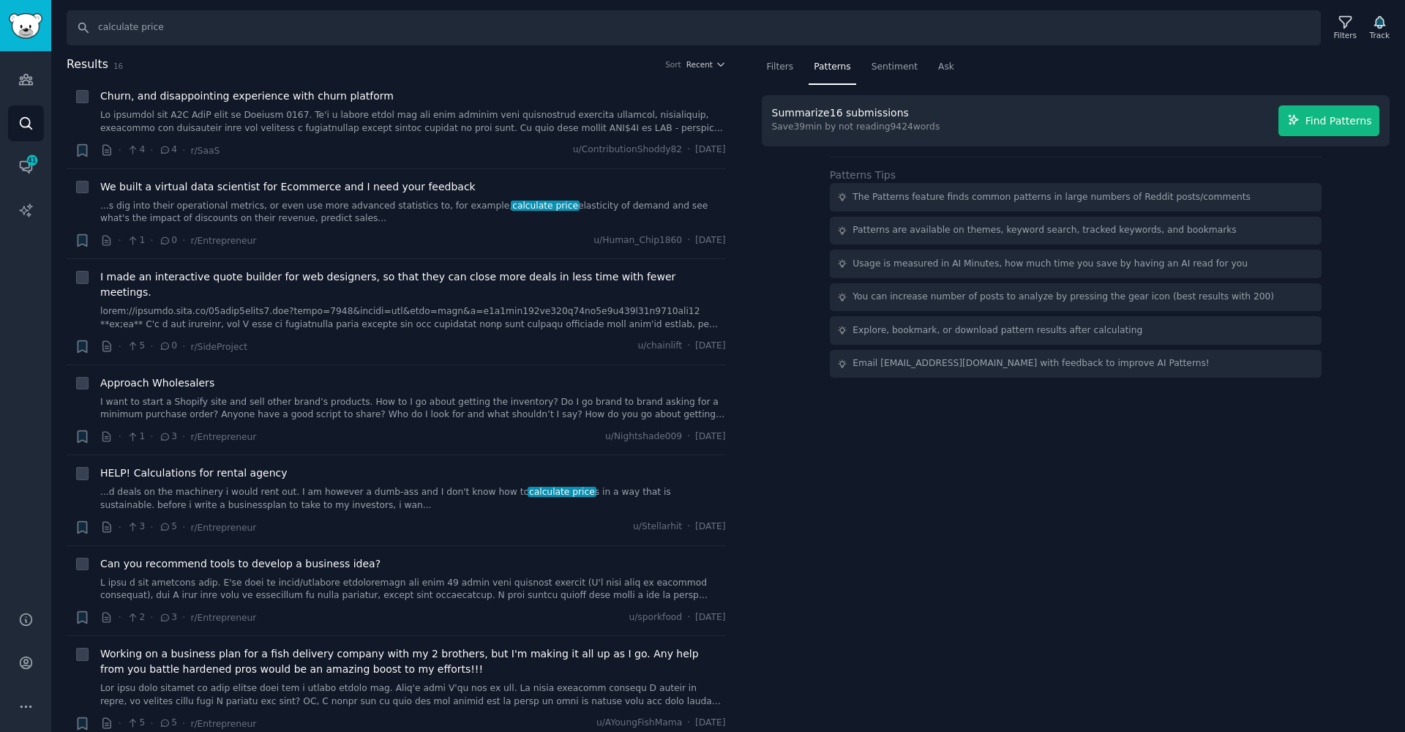
click at [1340, 119] on span "Find Patterns" at bounding box center [1339, 120] width 67 height 15
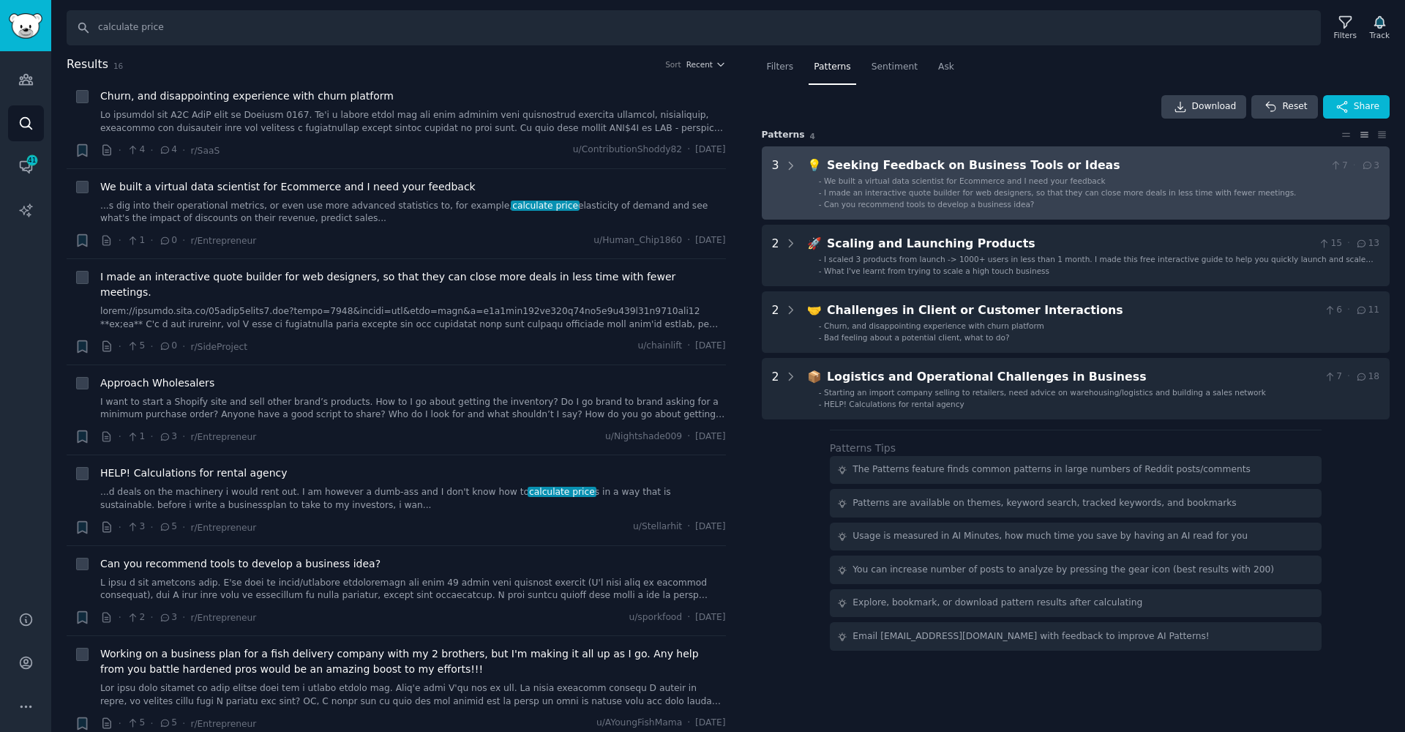
click at [876, 186] on ul "- We built a virtual data scientist for Ecommerce and I need your feedback - I …" at bounding box center [1094, 193] width 571 height 34
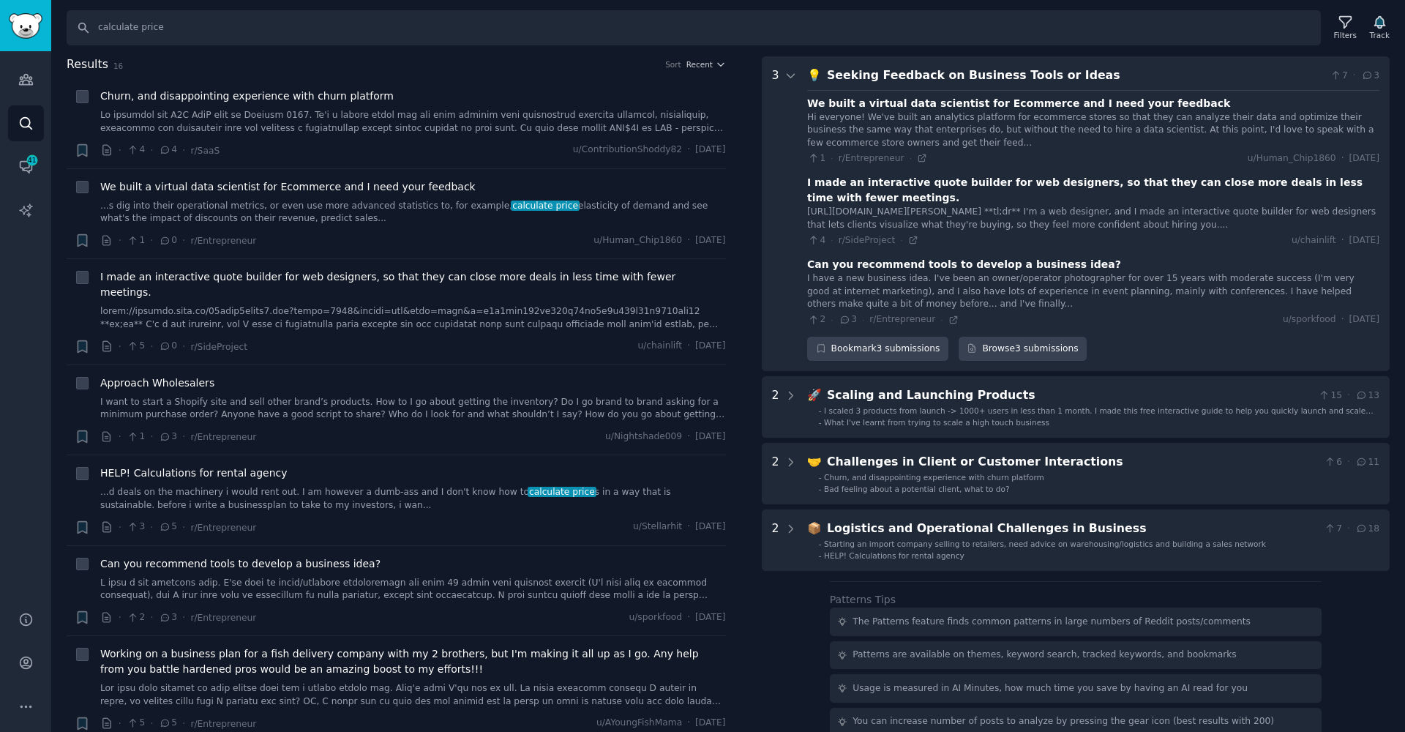
scroll to position [91, 0]
click at [911, 153] on div "1 · r/Entrepreneur ·" at bounding box center [867, 158] width 120 height 13
click at [917, 156] on icon at bounding box center [922, 157] width 10 height 10
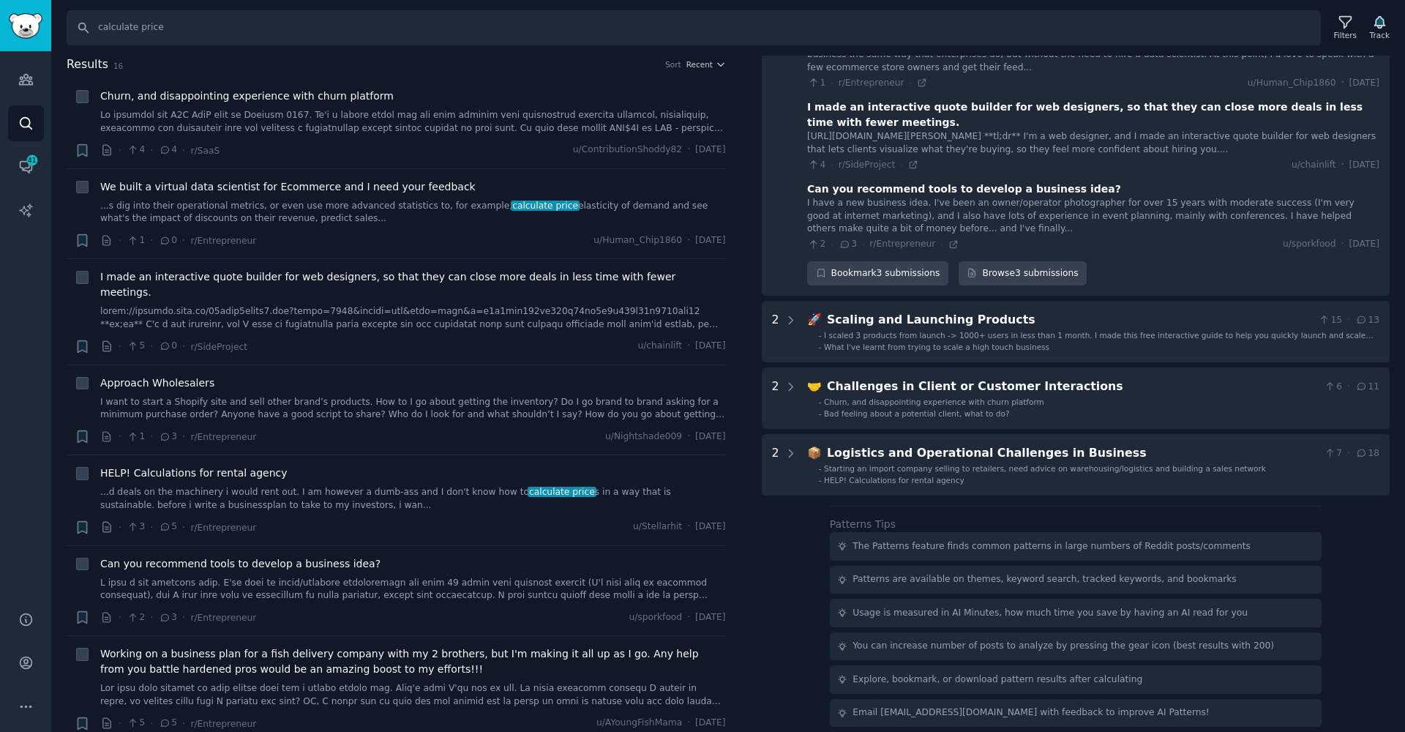
click at [914, 505] on div "Download Reset Share Pattern s 4 3 💡 Seeking Feedback on Business Tools or Idea…" at bounding box center [1076, 328] width 629 height 797
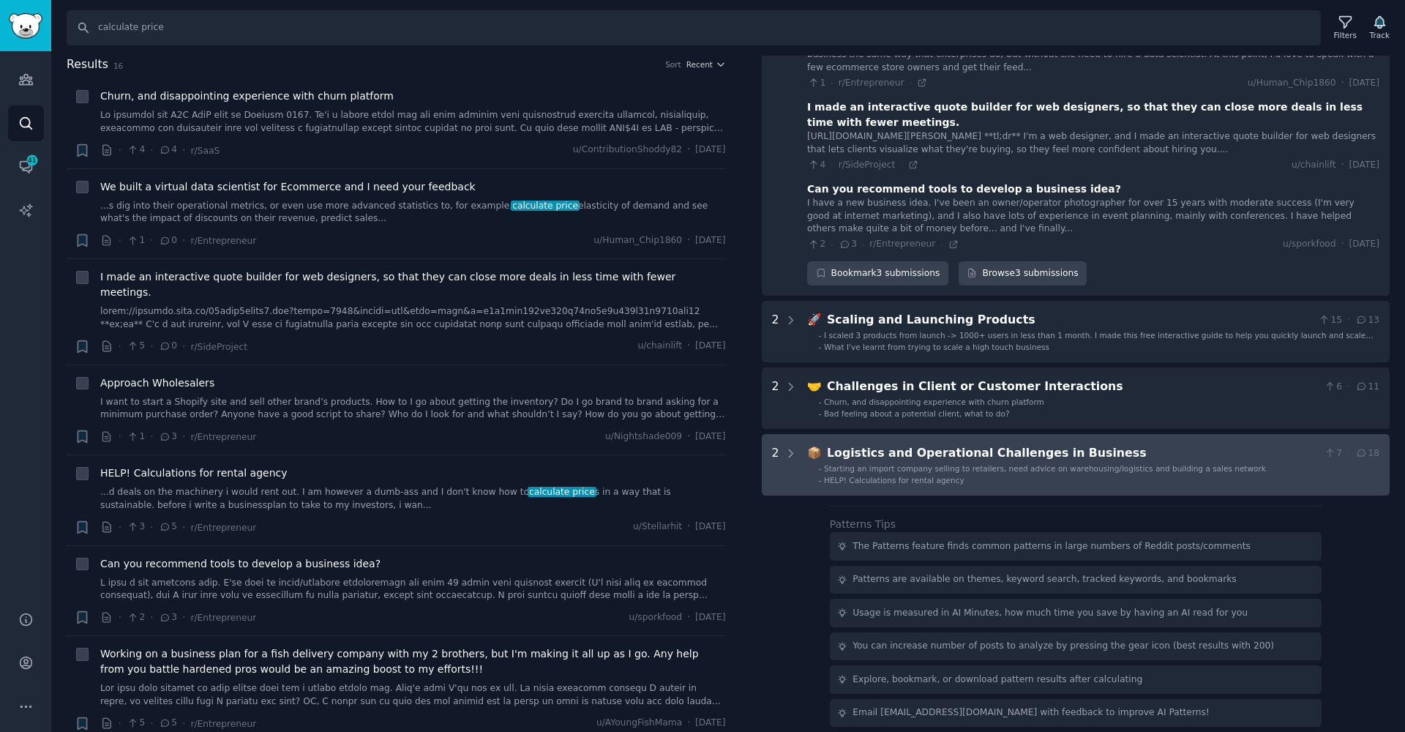
click at [925, 477] on div "HELP! Calculations for rental agency" at bounding box center [894, 480] width 141 height 10
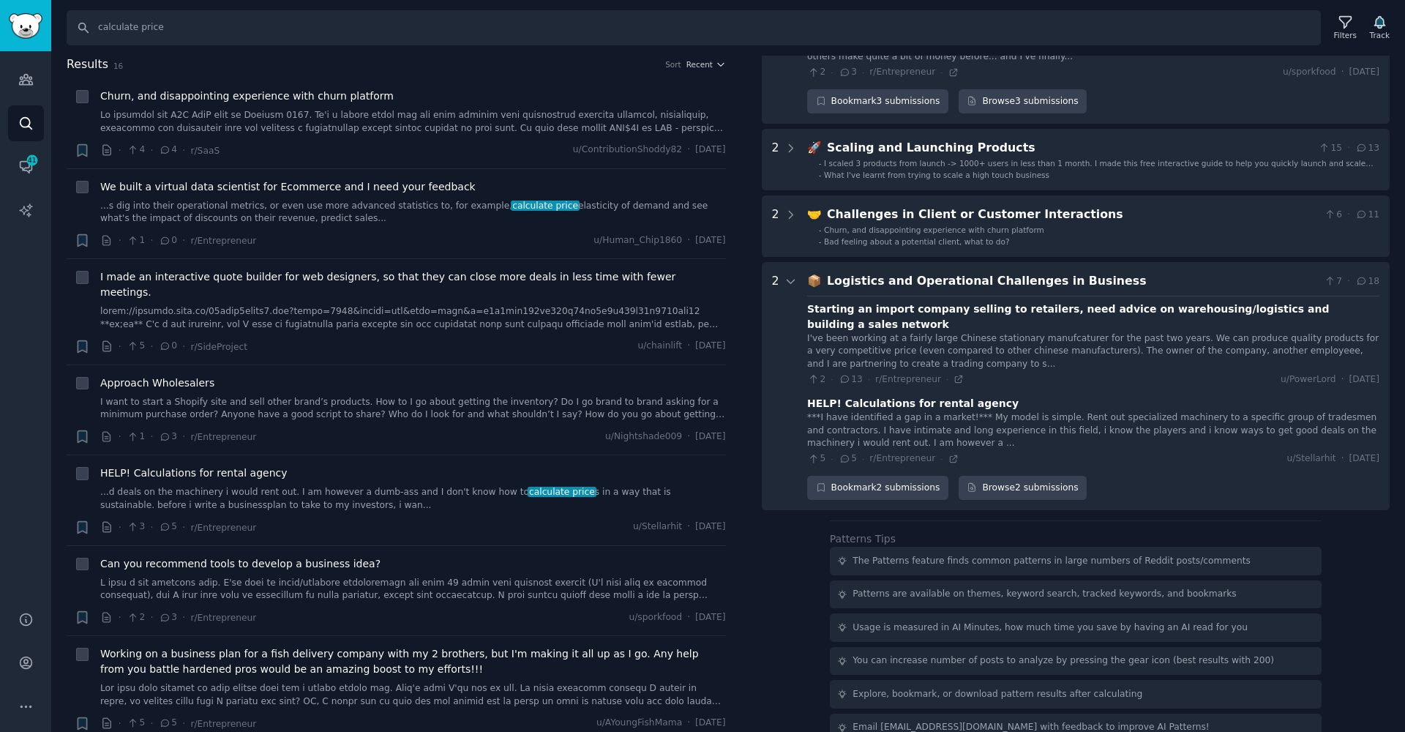
click at [907, 277] on Business "2 📦 Logistics and Operational Challenges in Business 7 · 18 Starting an import …" at bounding box center [1076, 386] width 629 height 248
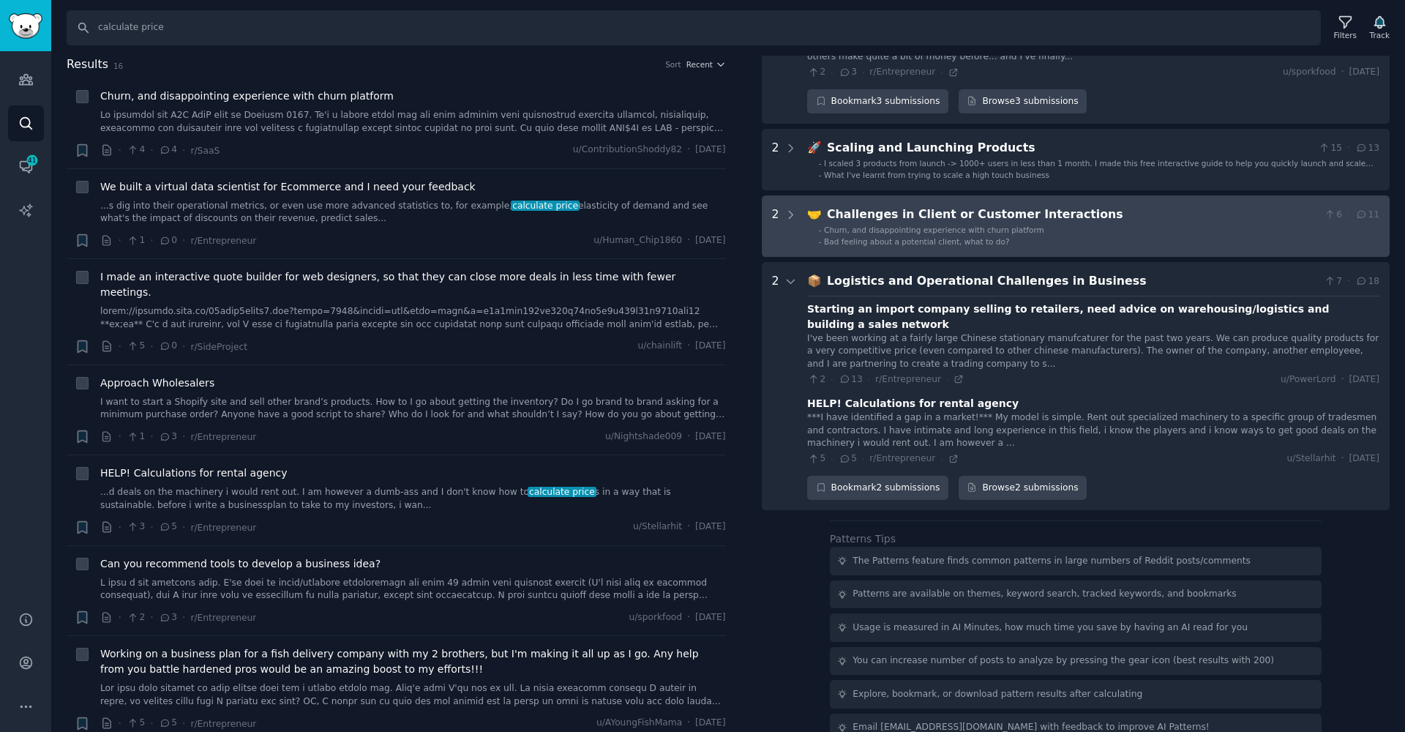
click at [899, 245] on span "Bad feeling about a potential client, what to do?" at bounding box center [916, 241] width 185 height 9
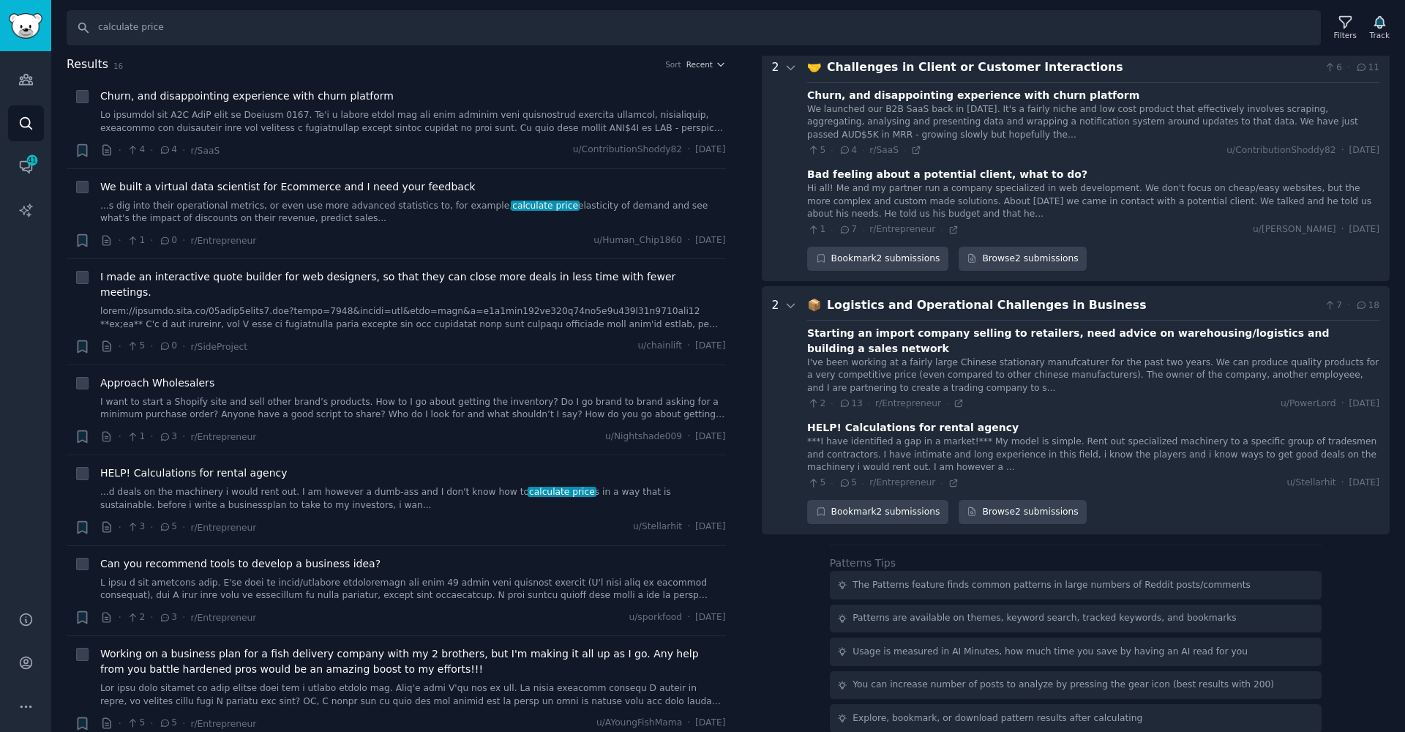
scroll to position [298, 0]
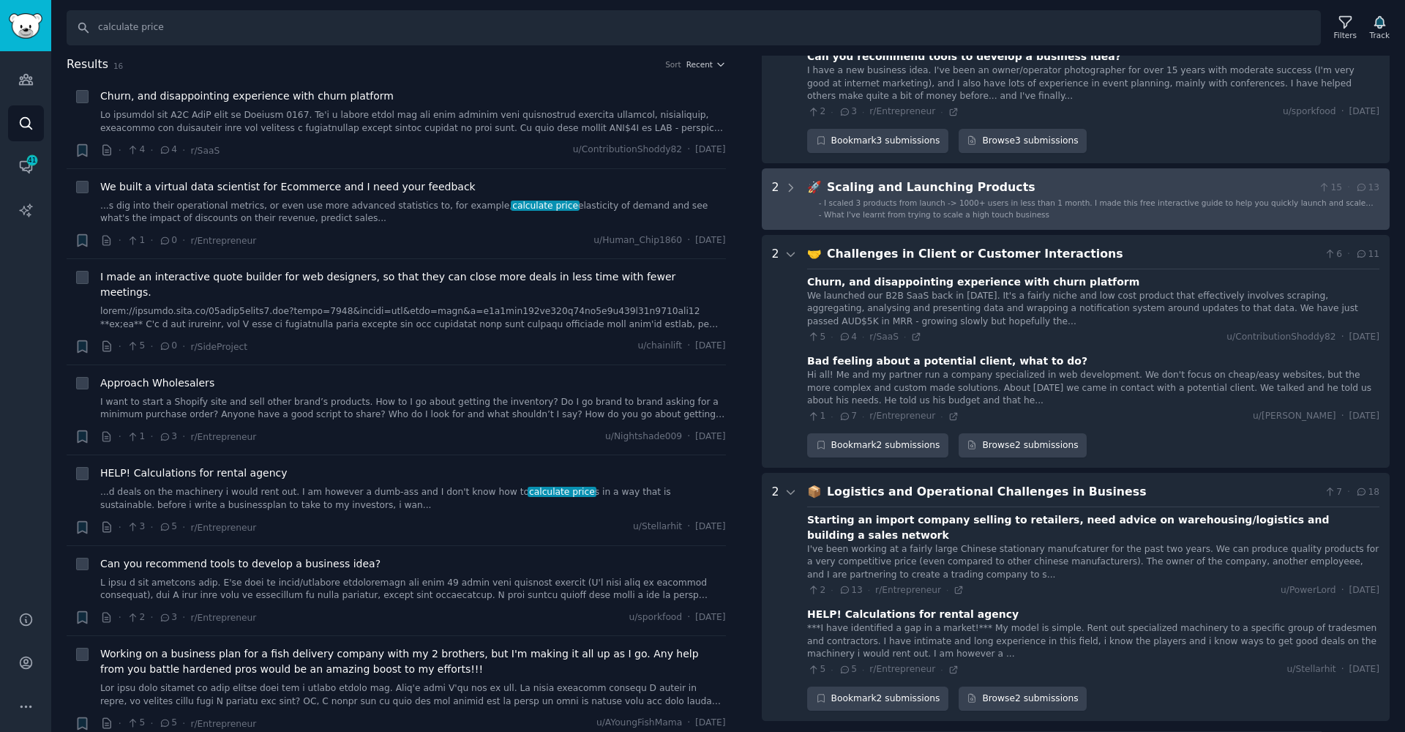
click at [805, 224] on Products "2 🚀 Scaling and Launching Products 15 · 13 - I scaled 3 products from launch ->…" at bounding box center [1076, 198] width 629 height 61
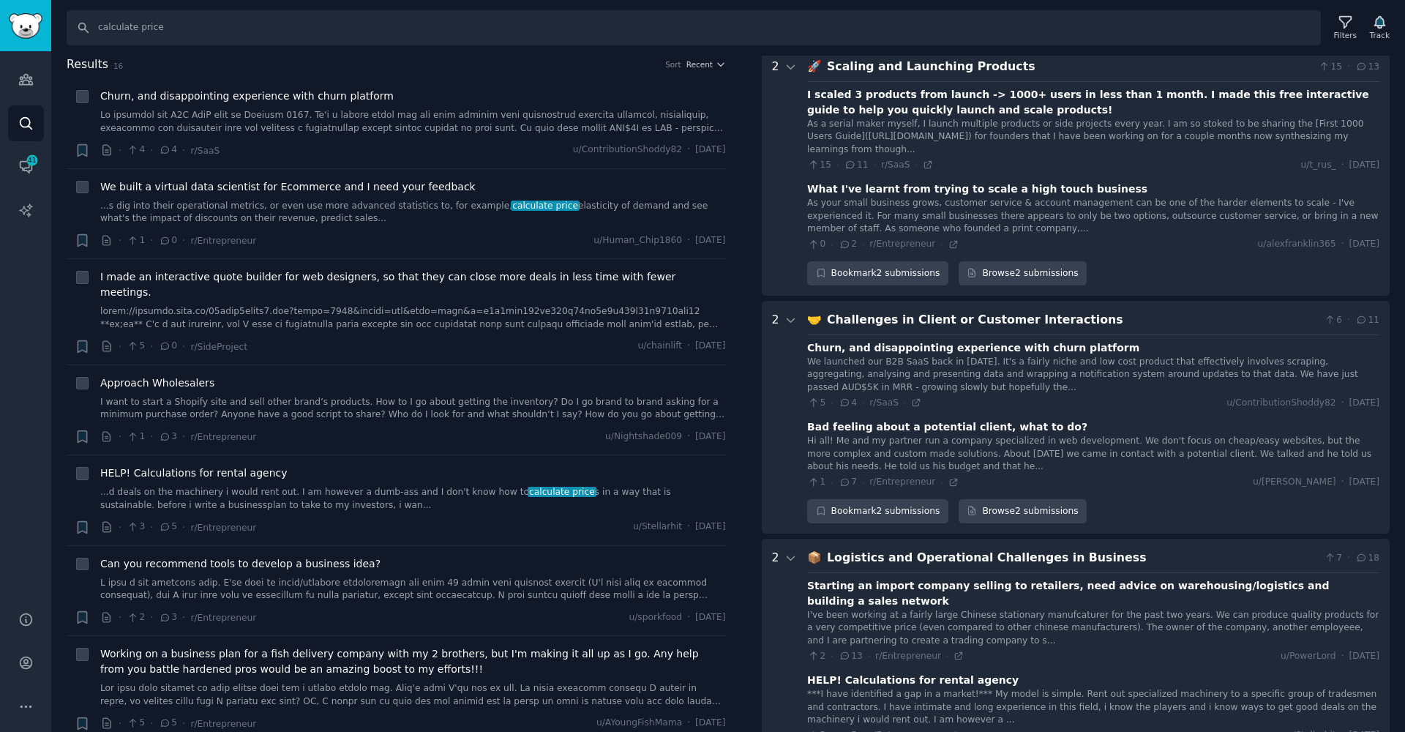
scroll to position [0, 0]
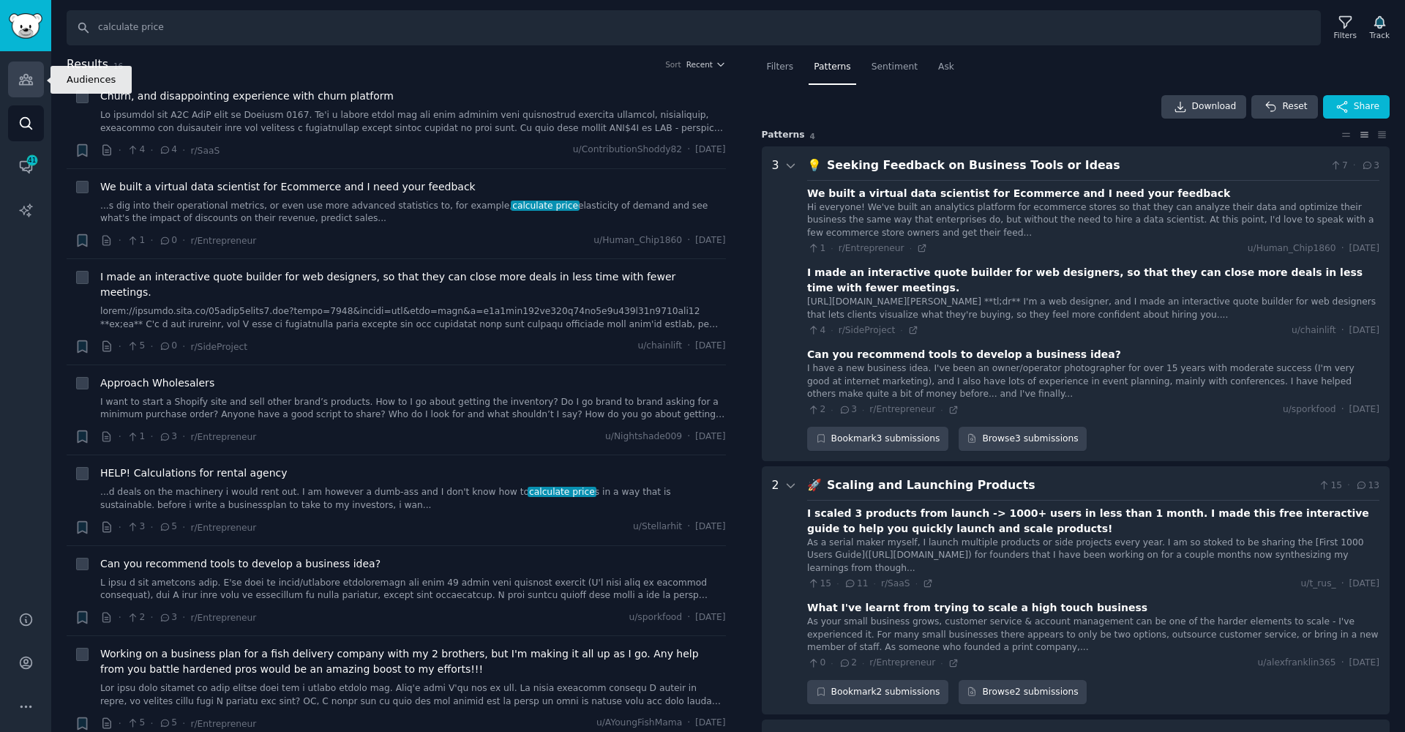
click at [20, 78] on icon "Sidebar" at bounding box center [25, 80] width 13 height 10
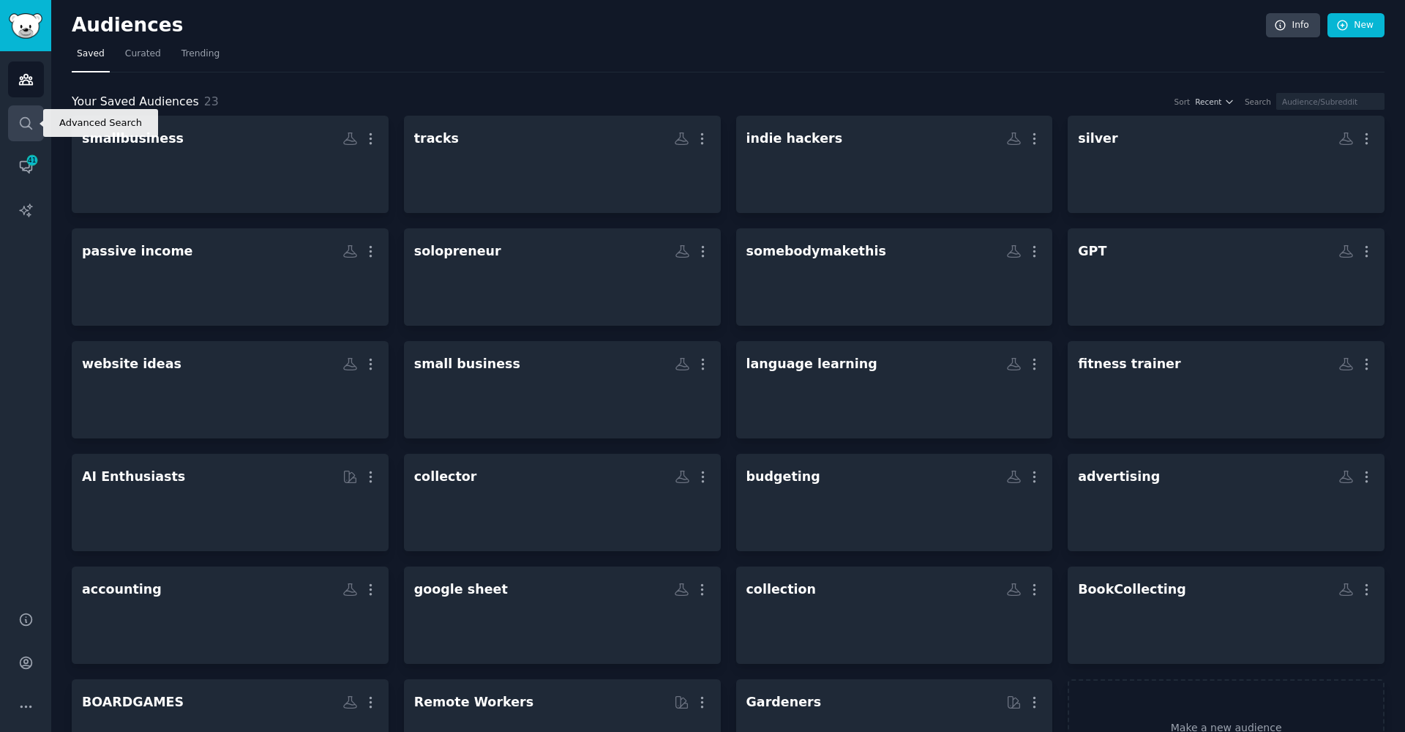
click at [29, 119] on icon "Sidebar" at bounding box center [26, 123] width 12 height 12
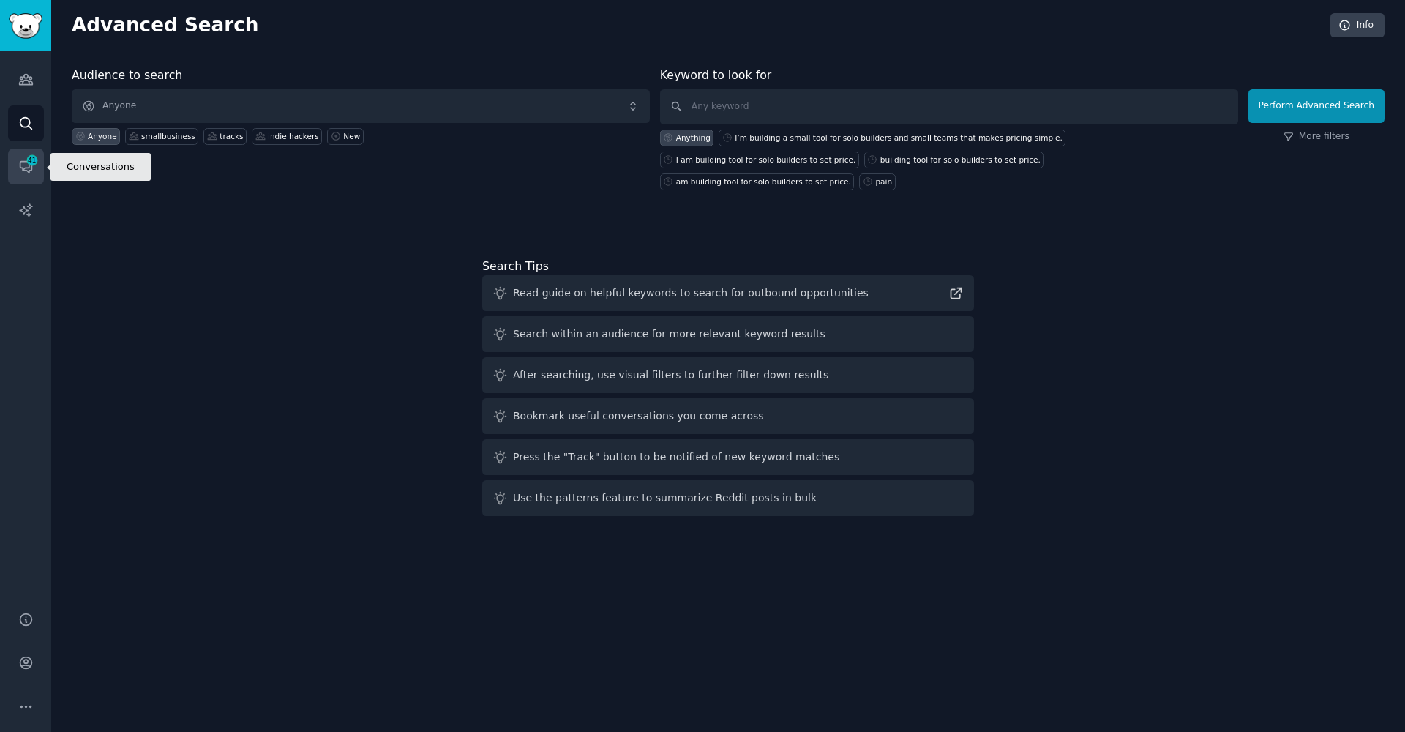
click at [17, 163] on link "Conversations 41" at bounding box center [26, 167] width 36 height 36
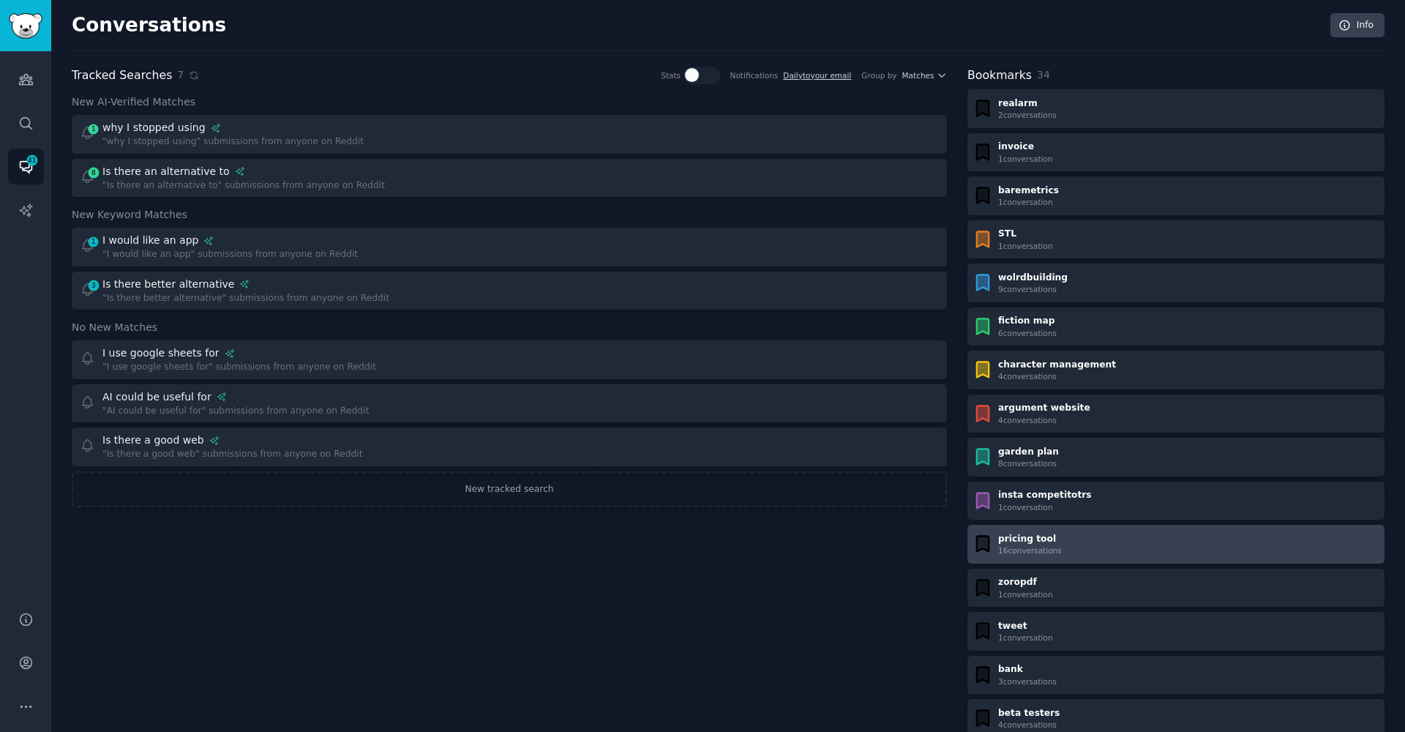
click at [1087, 554] on link "pricing tool 16 conversation s" at bounding box center [1176, 544] width 417 height 39
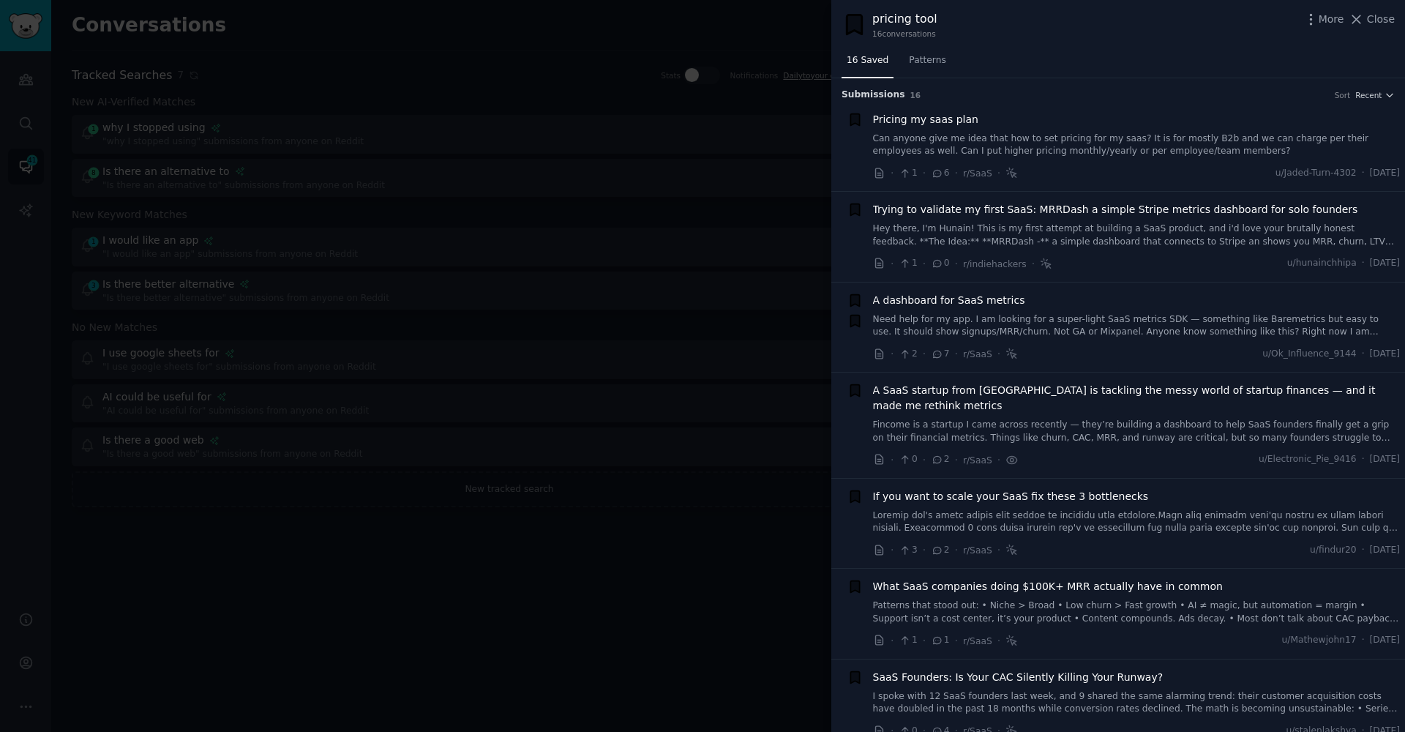
click at [1124, 146] on link "Can anyone give me idea that how to set pricing for my saas? It is for mostly B…" at bounding box center [1137, 145] width 528 height 26
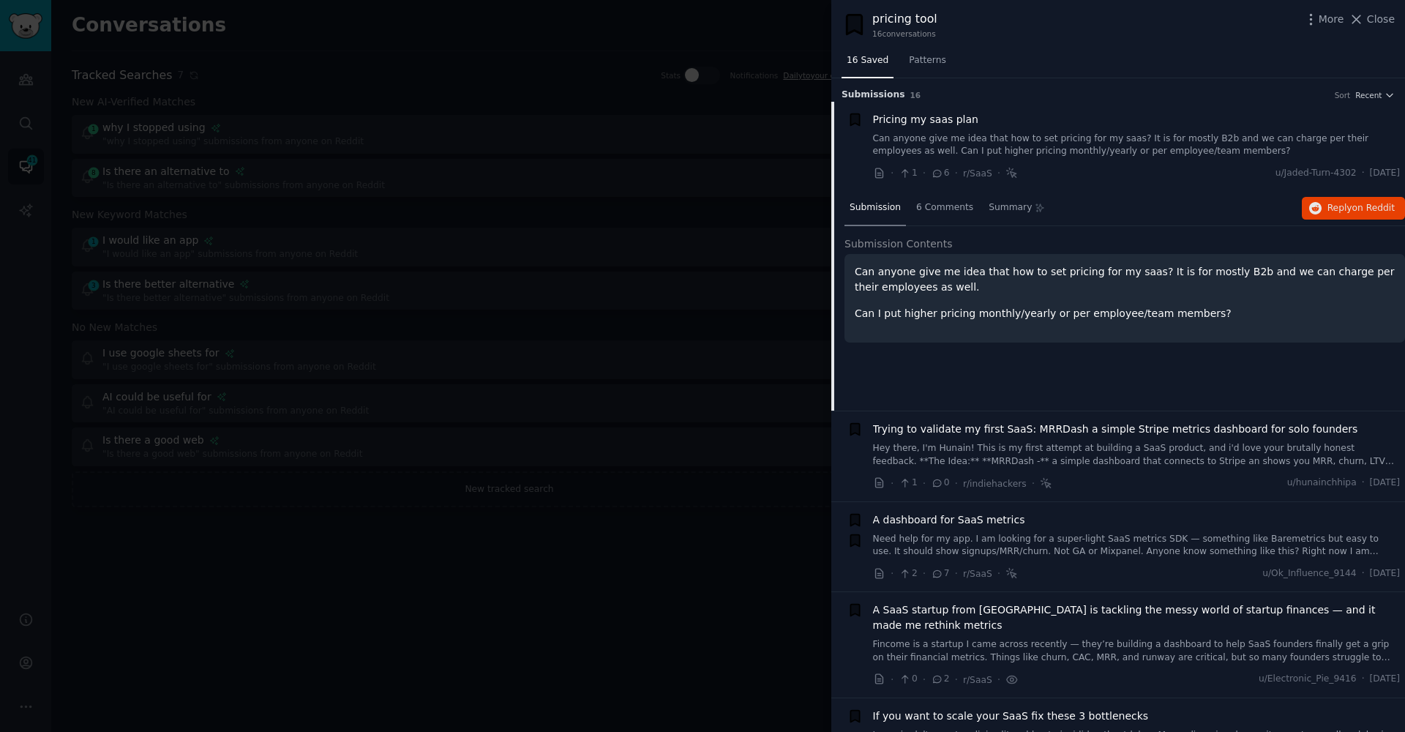
scroll to position [23, 0]
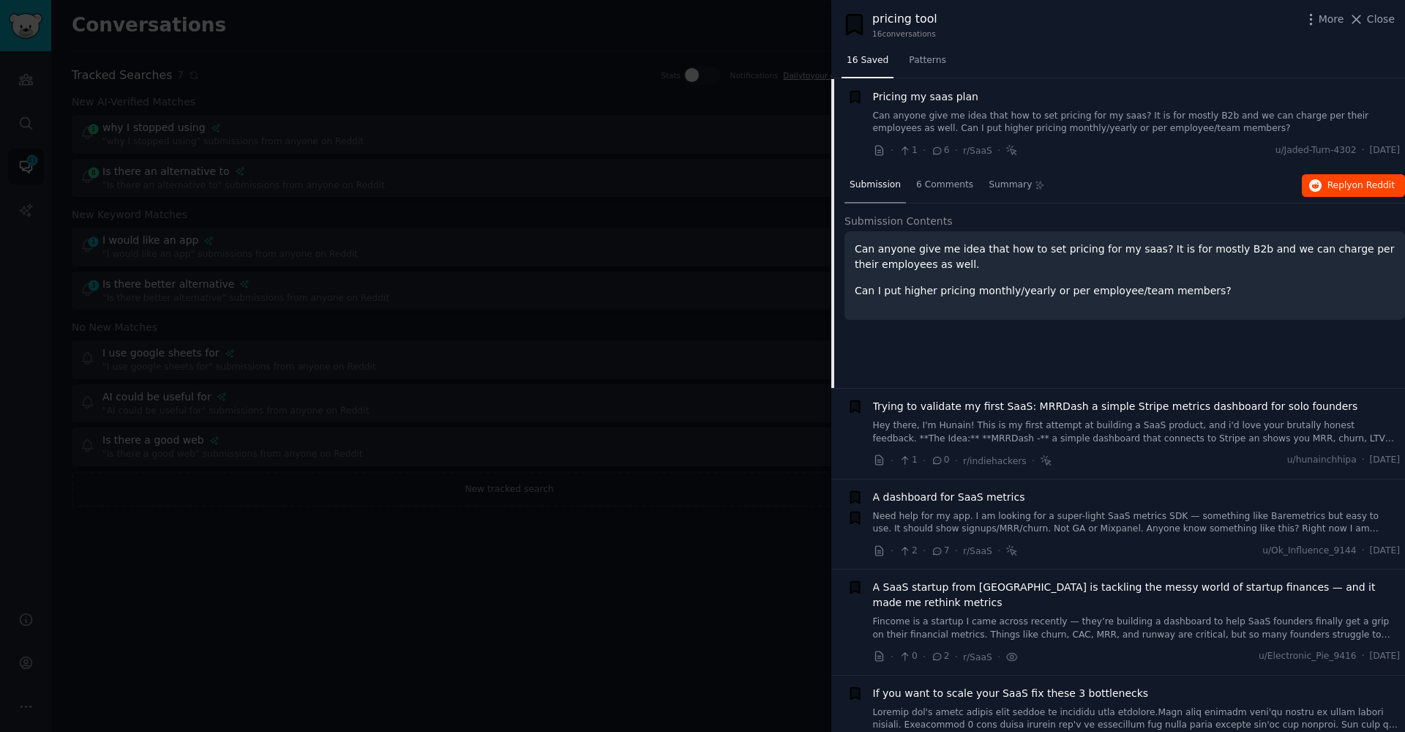
click at [1329, 179] on span "Reply on Reddit" at bounding box center [1361, 185] width 67 height 13
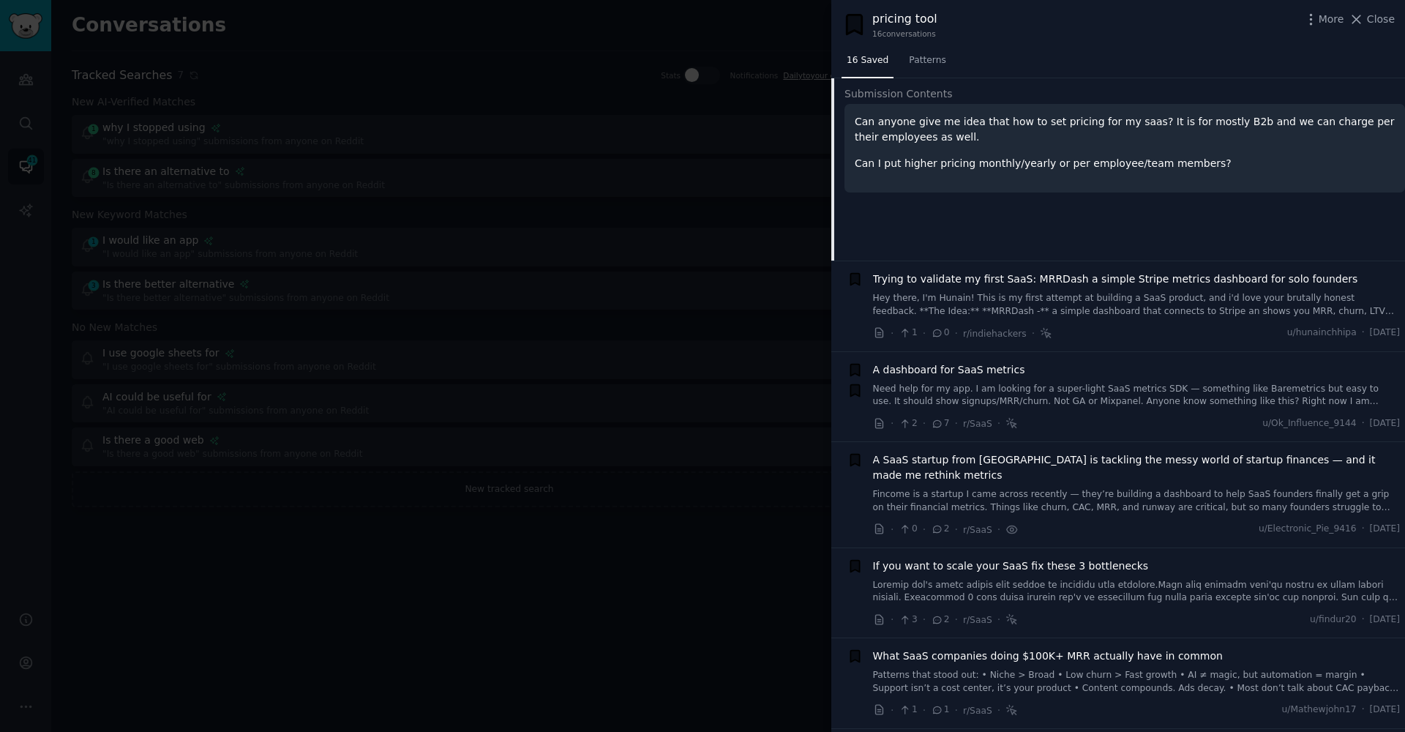
scroll to position [153, 0]
click at [1128, 298] on link "Hey there, I'm Hunain! This is my first attempt at building a SaaS product, and…" at bounding box center [1137, 302] width 528 height 26
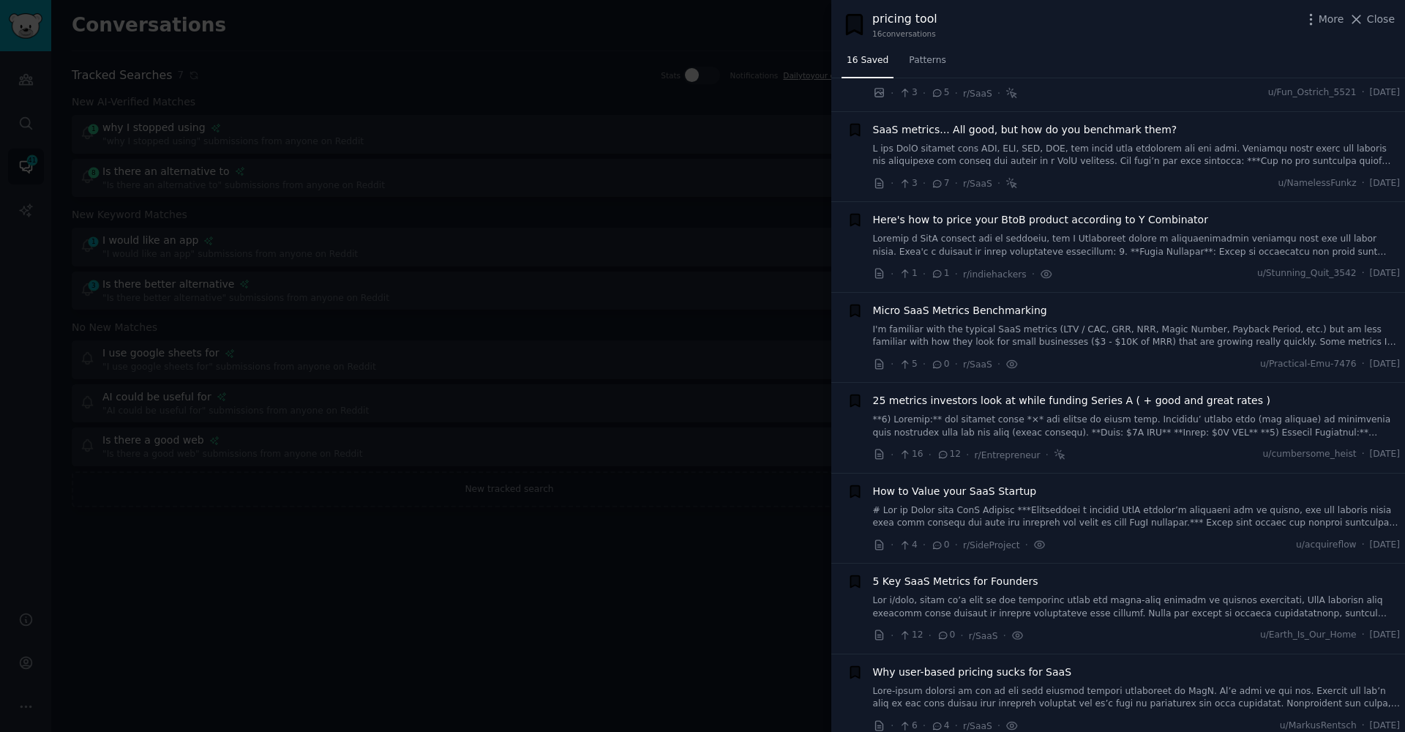
scroll to position [1316, 0]
click at [952, 686] on link at bounding box center [1137, 699] width 528 height 26
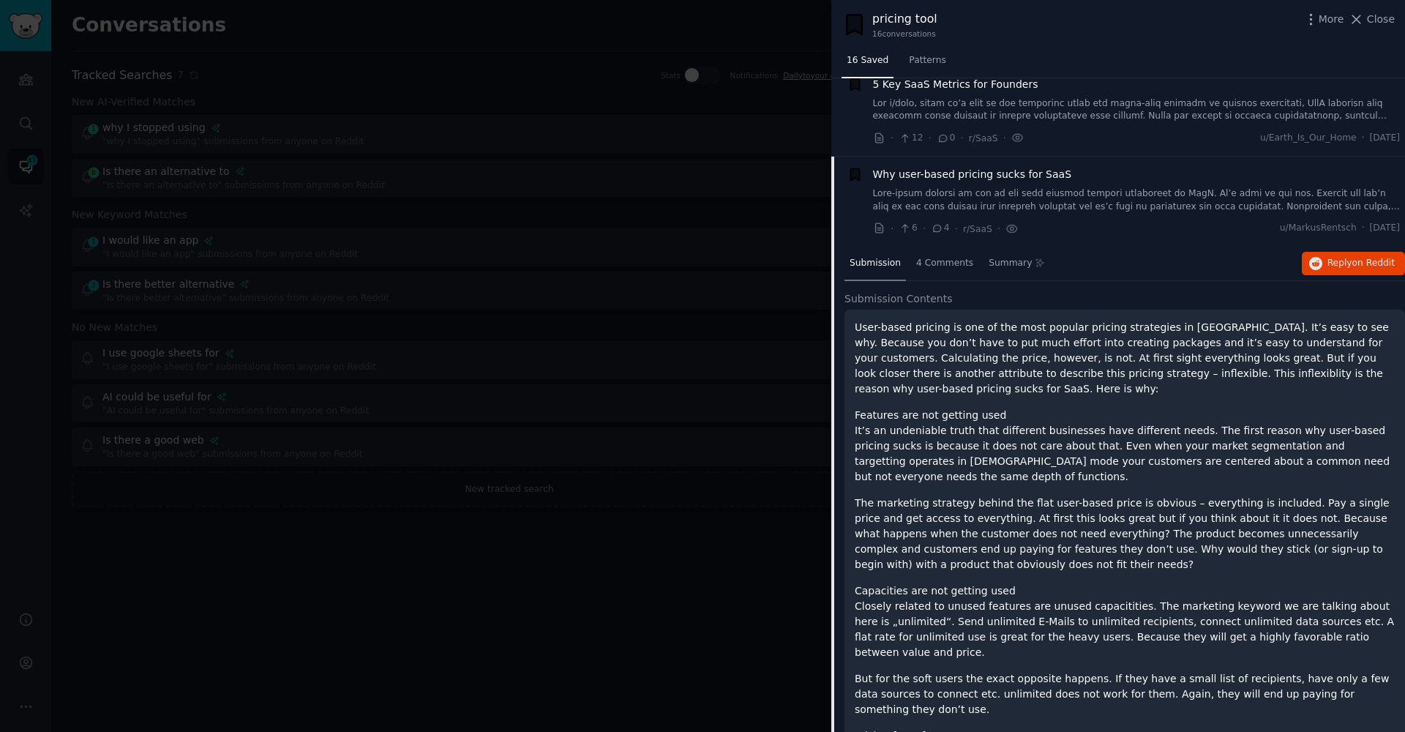
scroll to position [1383, 0]
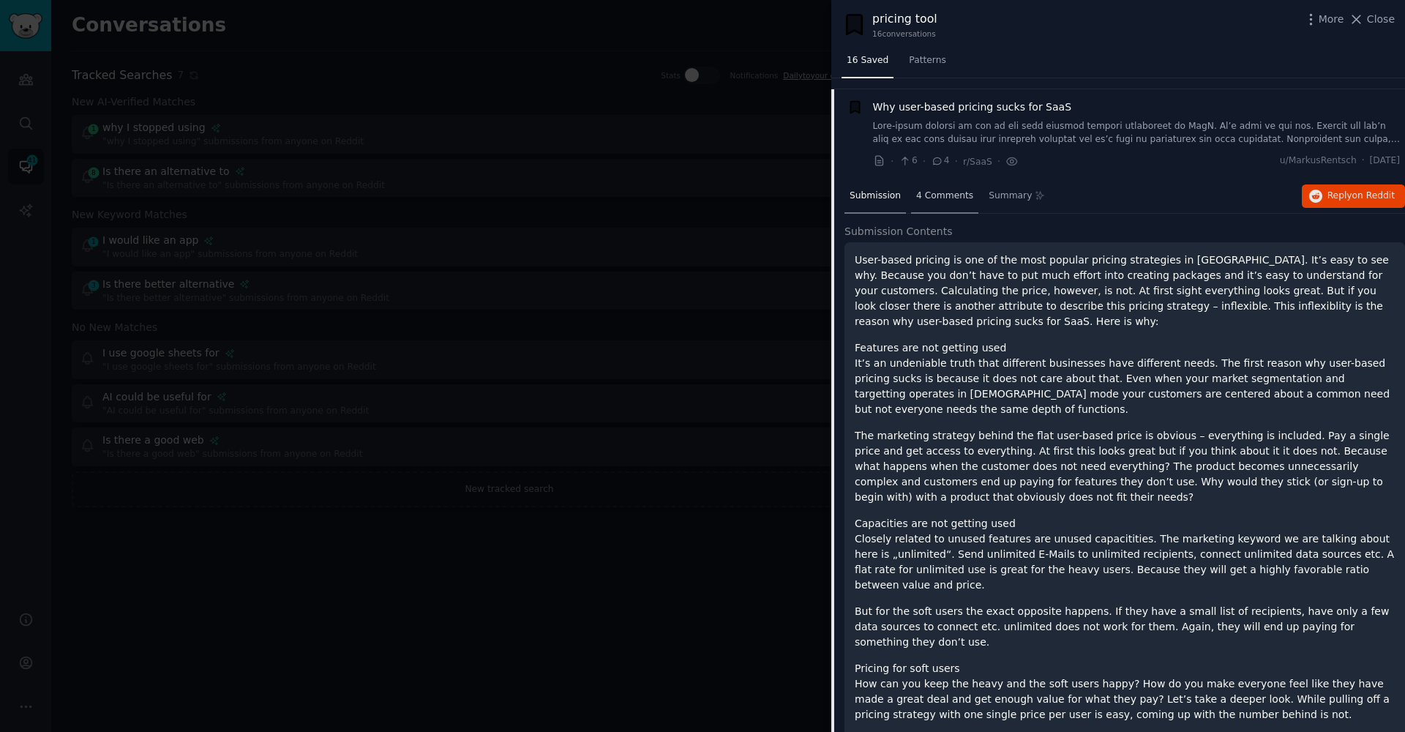
click at [933, 190] on span "4 Comments" at bounding box center [944, 196] width 57 height 13
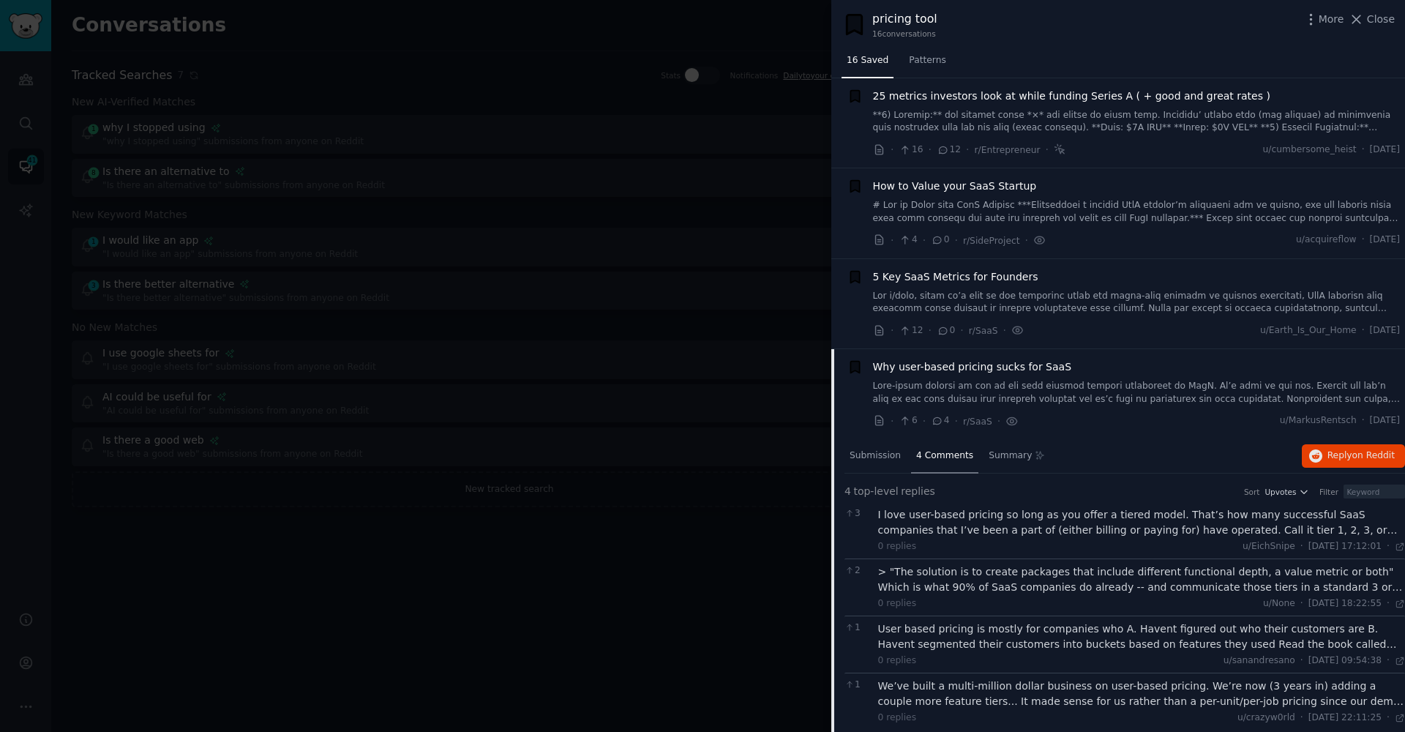
scroll to position [1123, 0]
click at [752, 613] on div at bounding box center [702, 366] width 1405 height 732
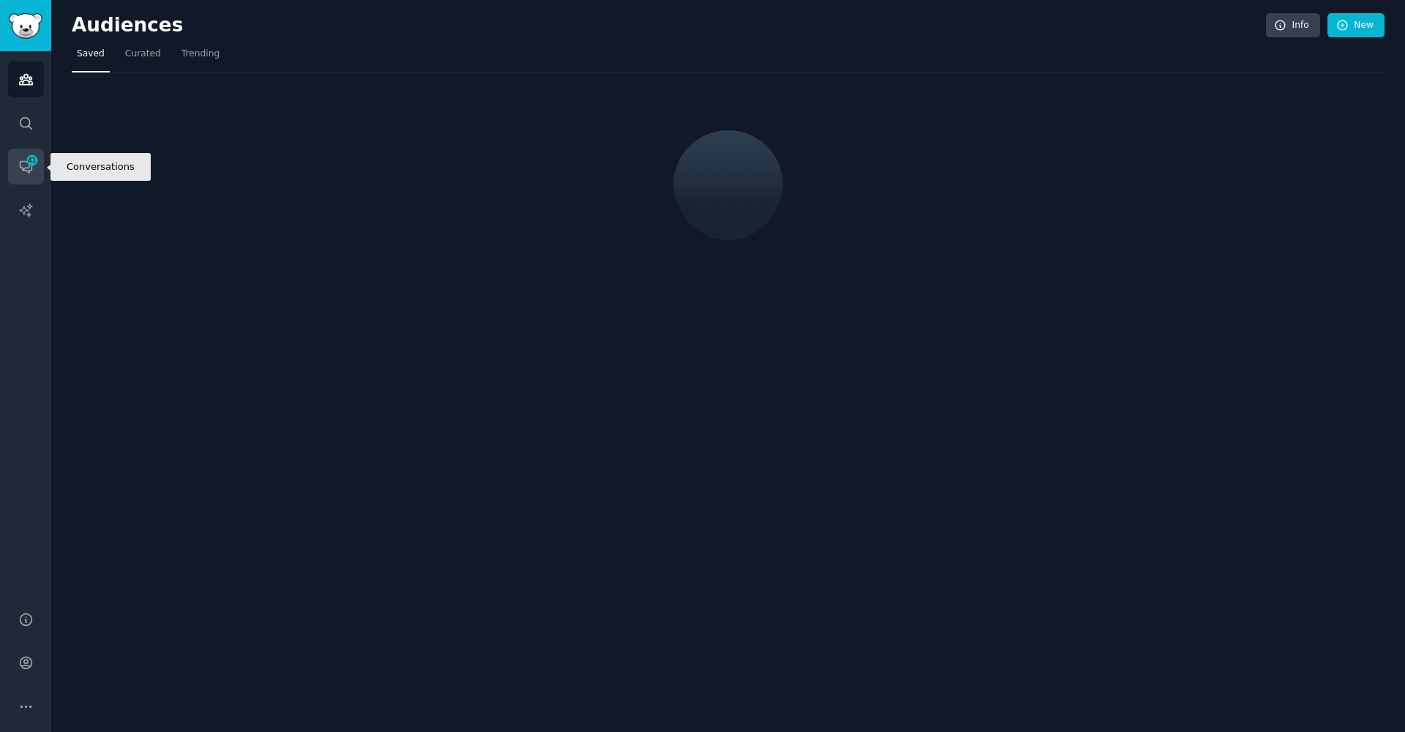
click at [18, 163] on icon "Sidebar" at bounding box center [25, 166] width 15 height 15
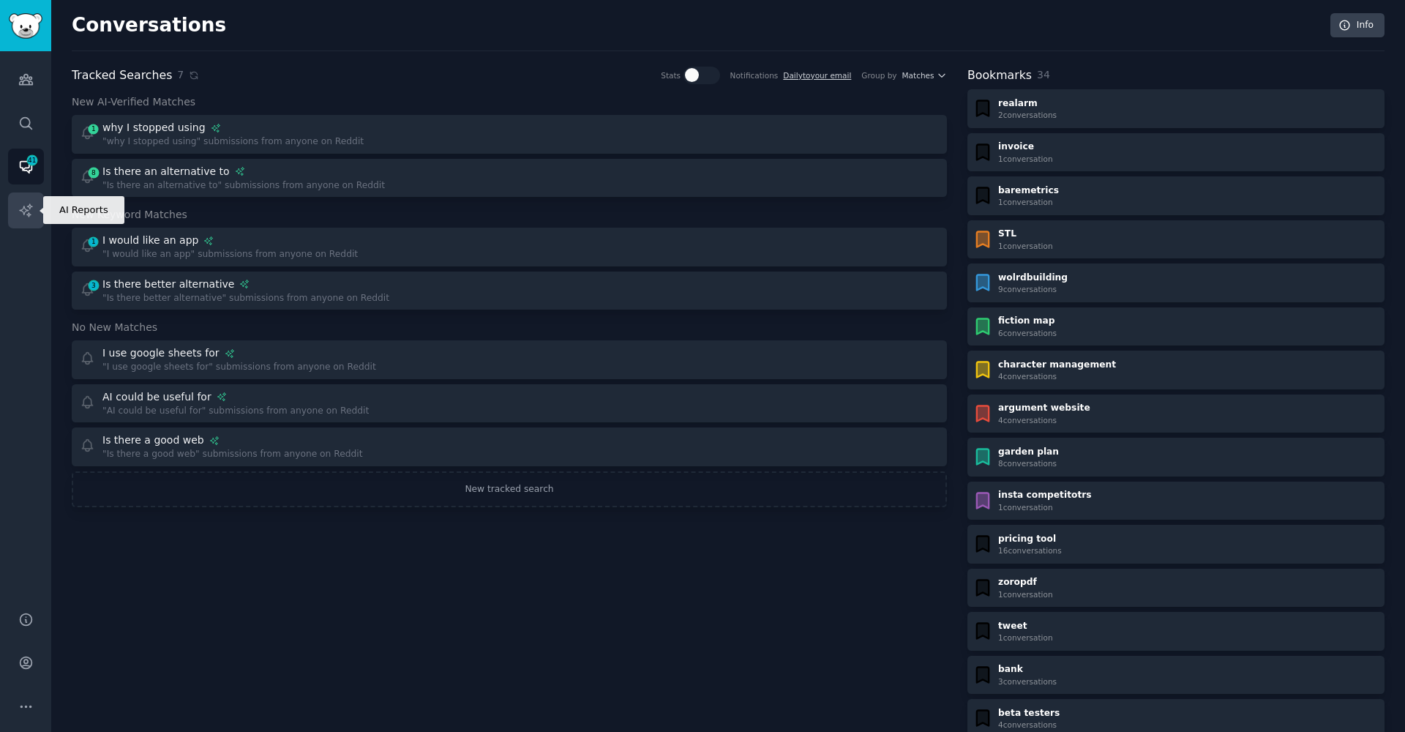
click at [21, 200] on link "AI Reports" at bounding box center [26, 211] width 36 height 36
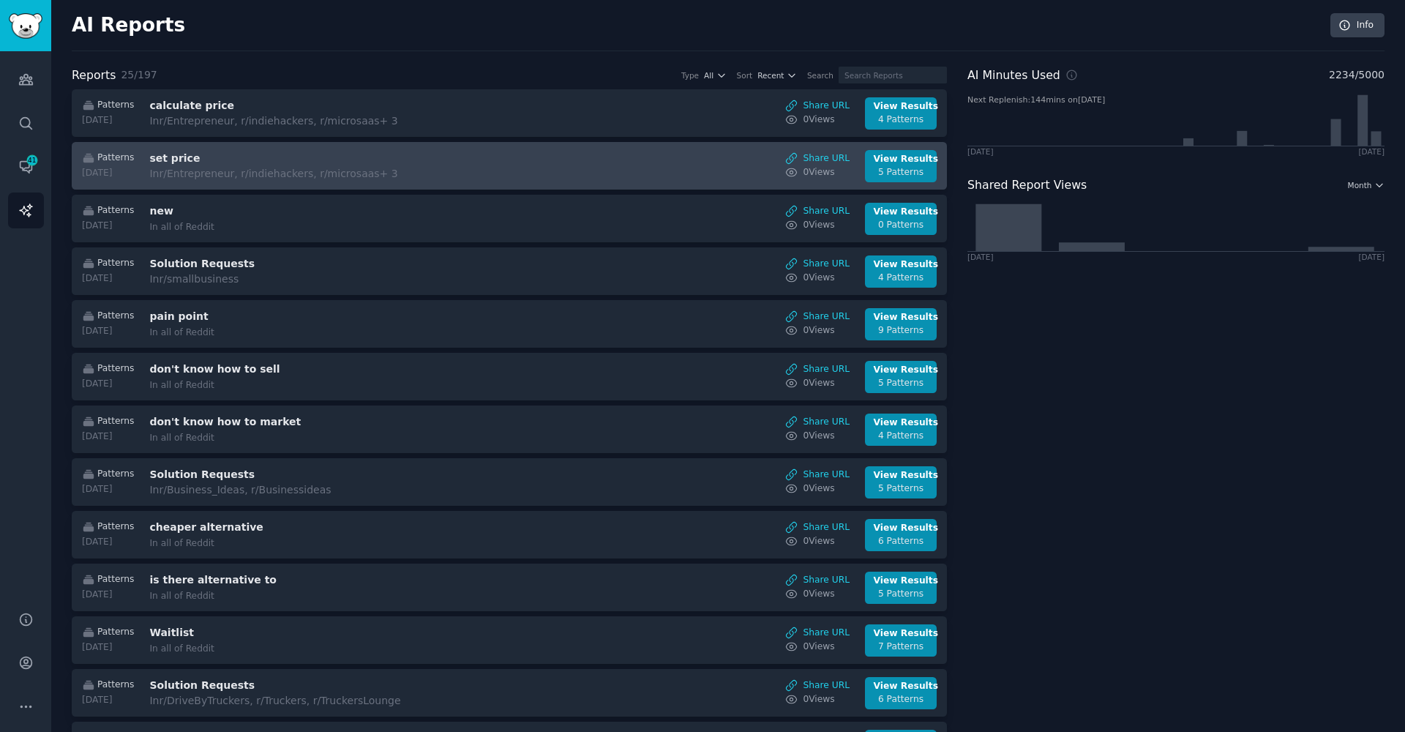
click at [328, 156] on h3 "set price" at bounding box center [272, 158] width 246 height 15
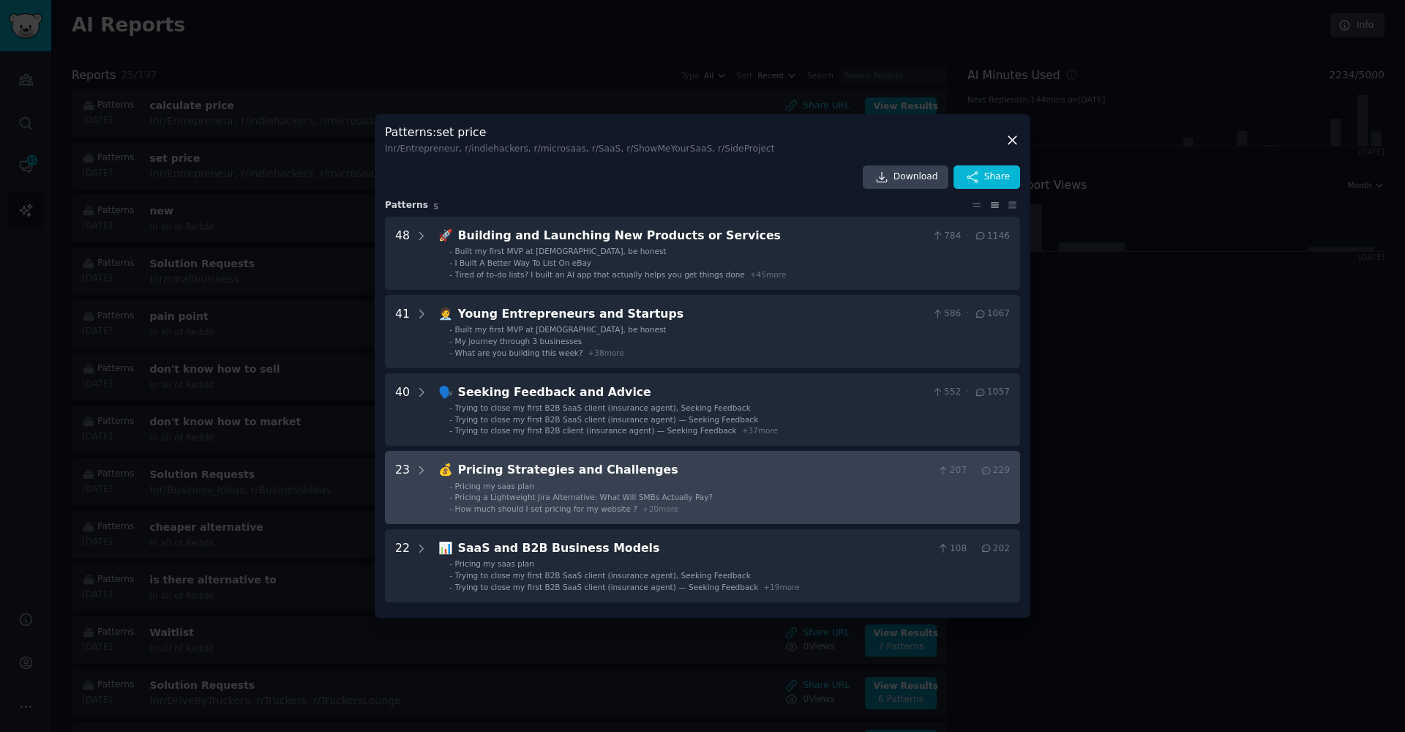
click at [556, 511] on span "How much should I set pricing for my website ?" at bounding box center [546, 508] width 182 height 9
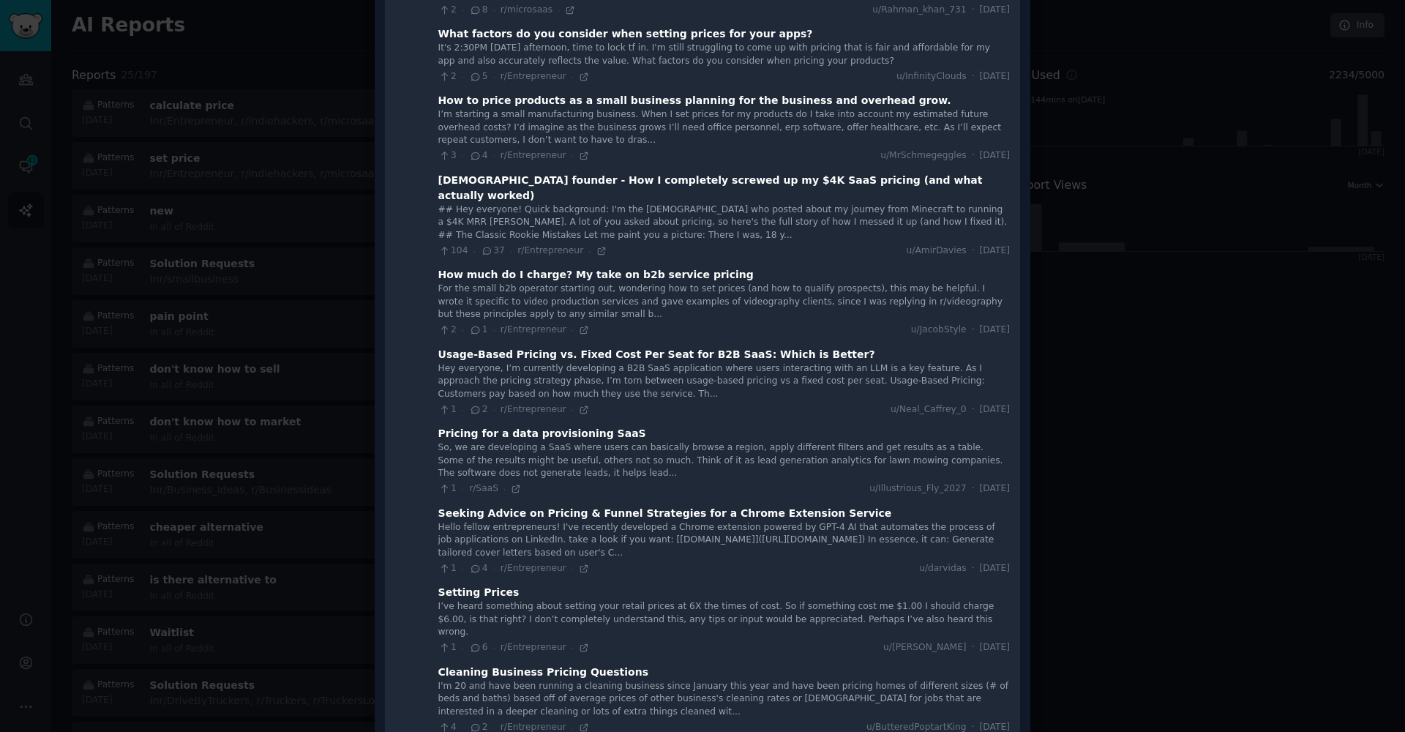
scroll to position [660, 0]
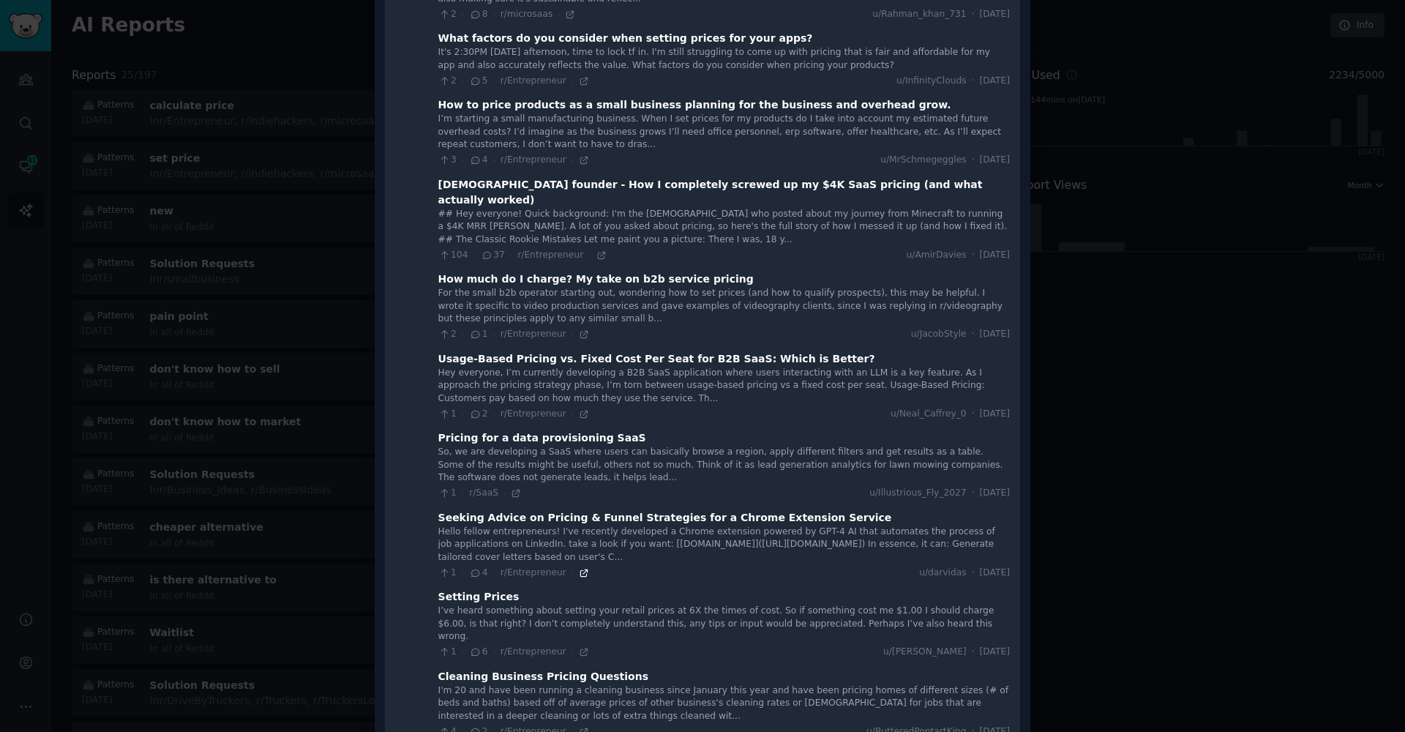
click at [579, 568] on icon at bounding box center [584, 573] width 10 height 10
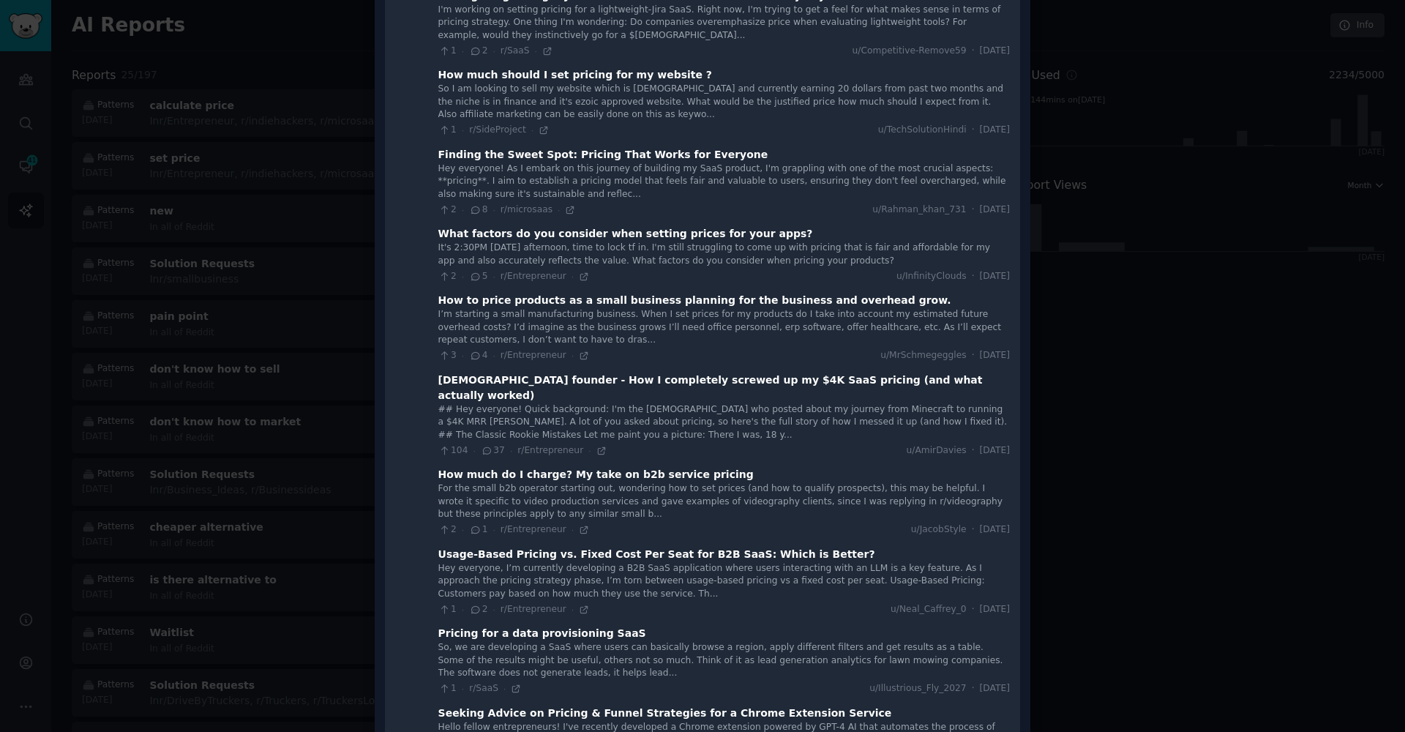
scroll to position [449, 0]
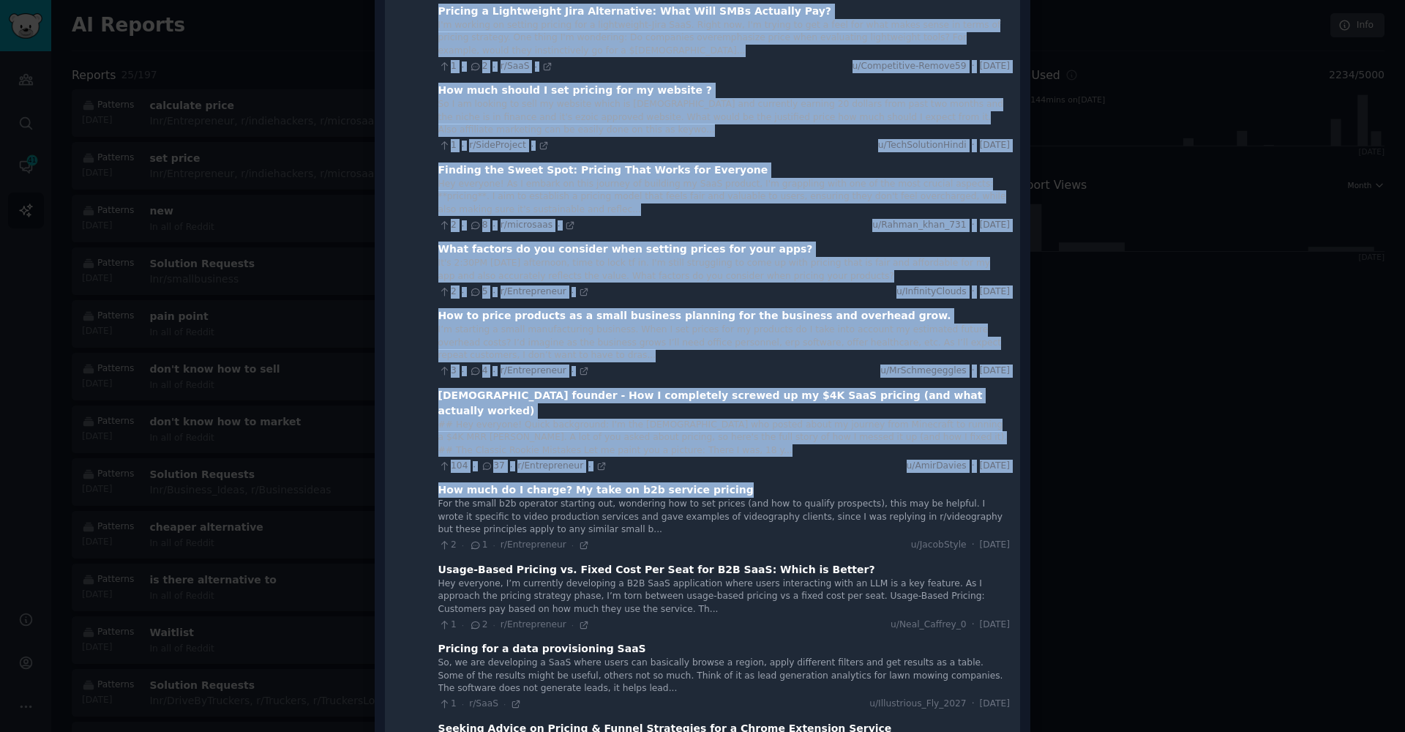
drag, startPoint x: 425, startPoint y: 461, endPoint x: 543, endPoint y: 471, distance: 119.0
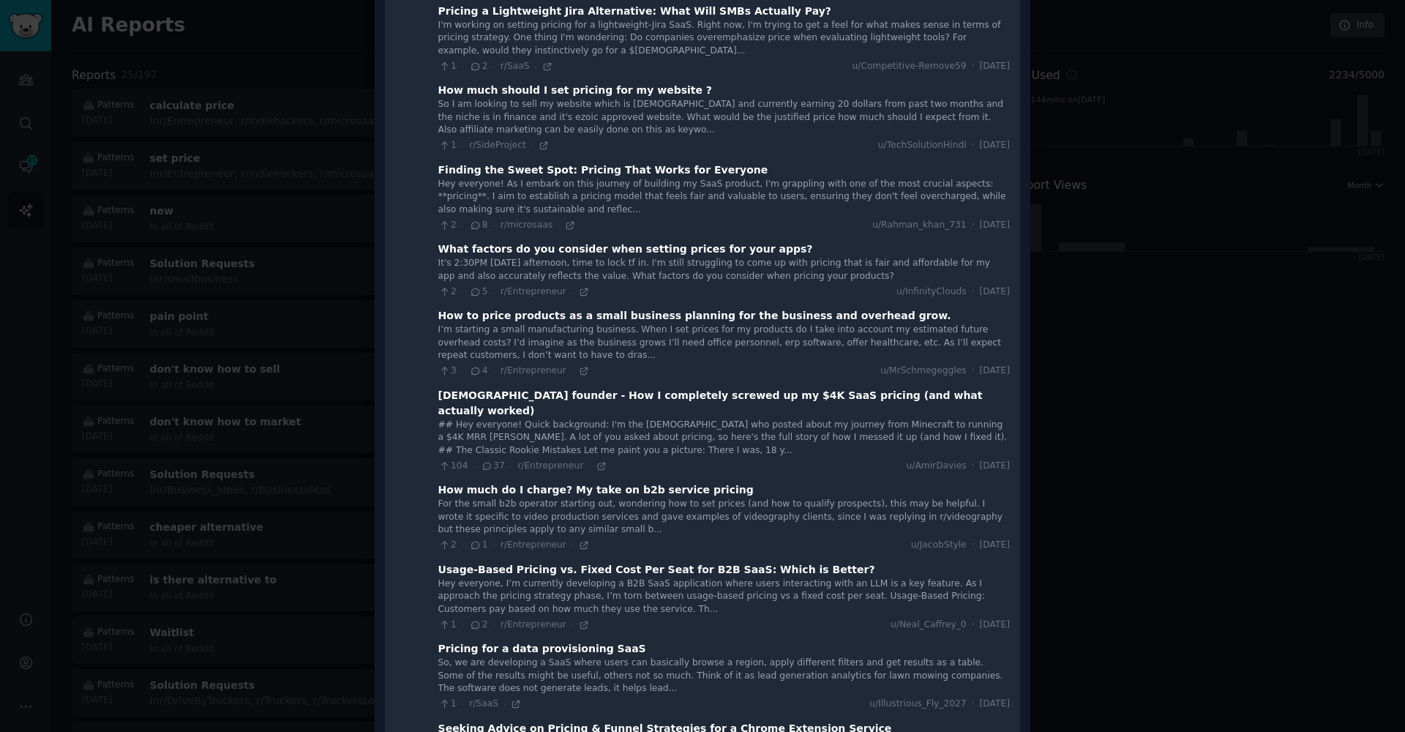
click at [655, 498] on div "For the small b2b operator starting out, wondering how to set prices (and how t…" at bounding box center [724, 517] width 572 height 39
drag, startPoint x: 435, startPoint y: 464, endPoint x: 553, endPoint y: 466, distance: 117.9
copy div "How much do I charge?"
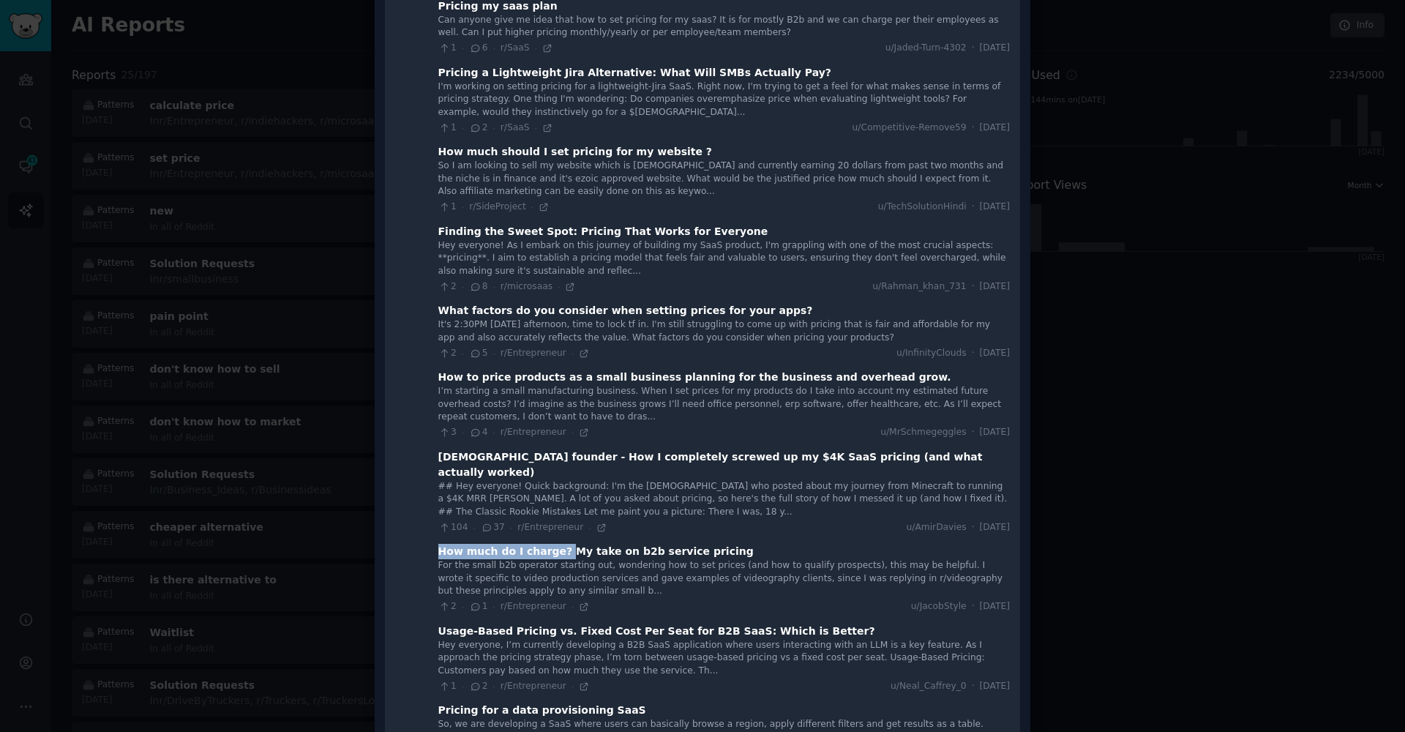
scroll to position [391, 0]
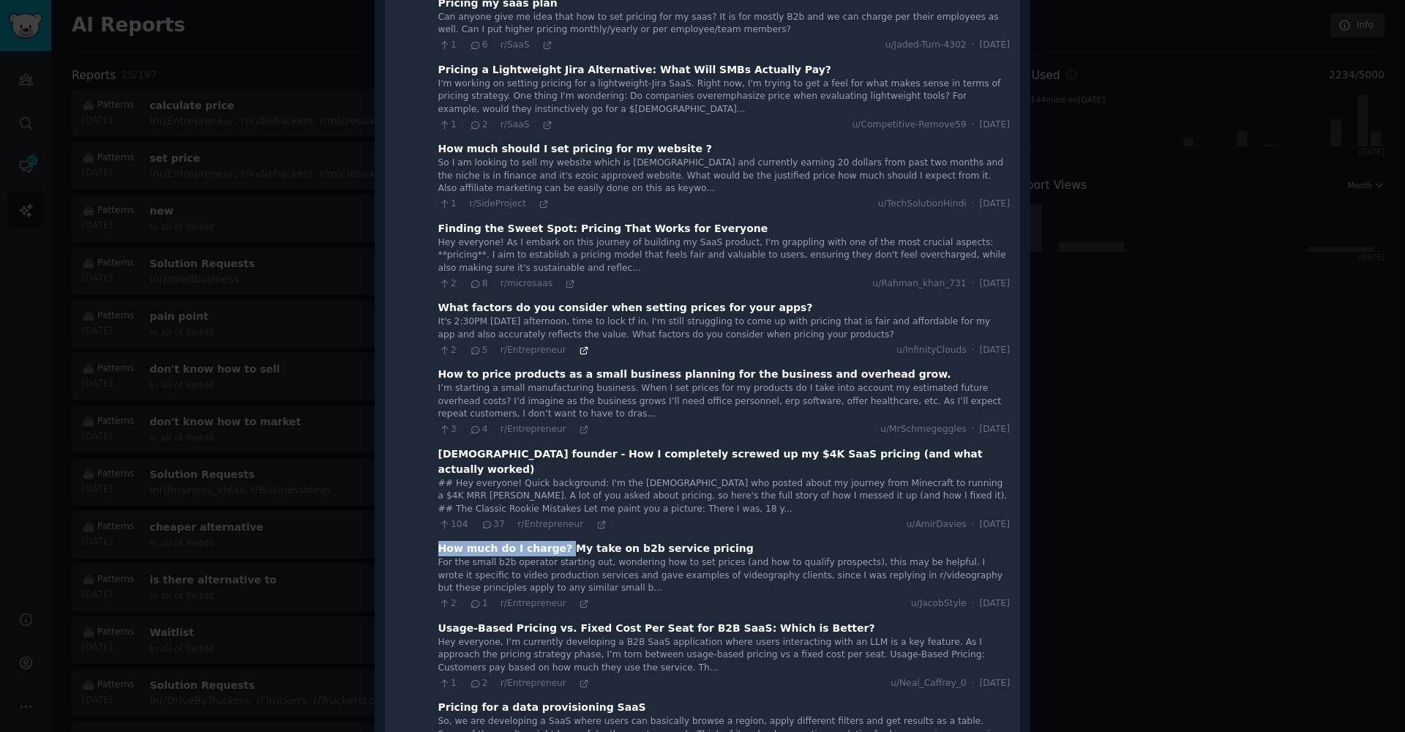
click at [580, 347] on icon at bounding box center [583, 350] width 7 height 7
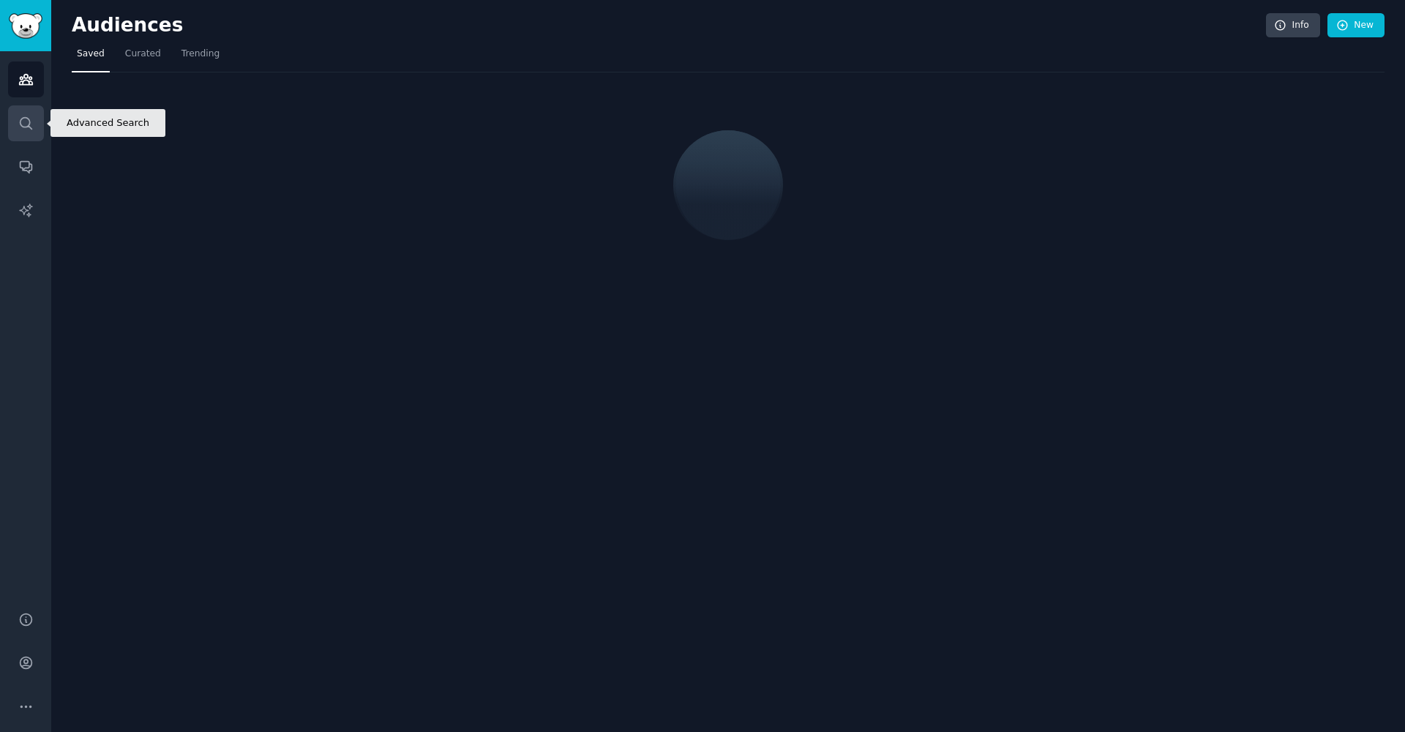
click at [34, 122] on link "Search" at bounding box center [26, 123] width 36 height 36
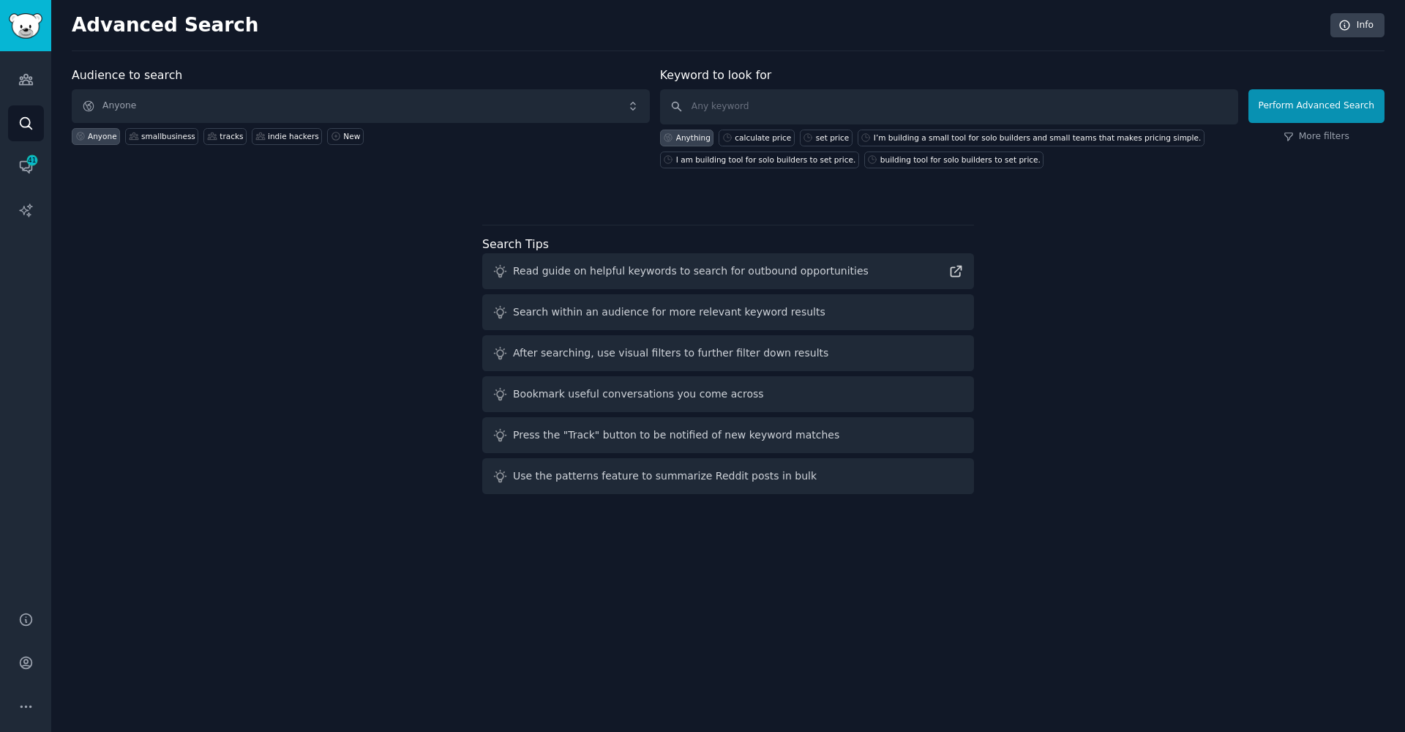
click at [495, 111] on span "Anyone" at bounding box center [361, 106] width 578 height 34
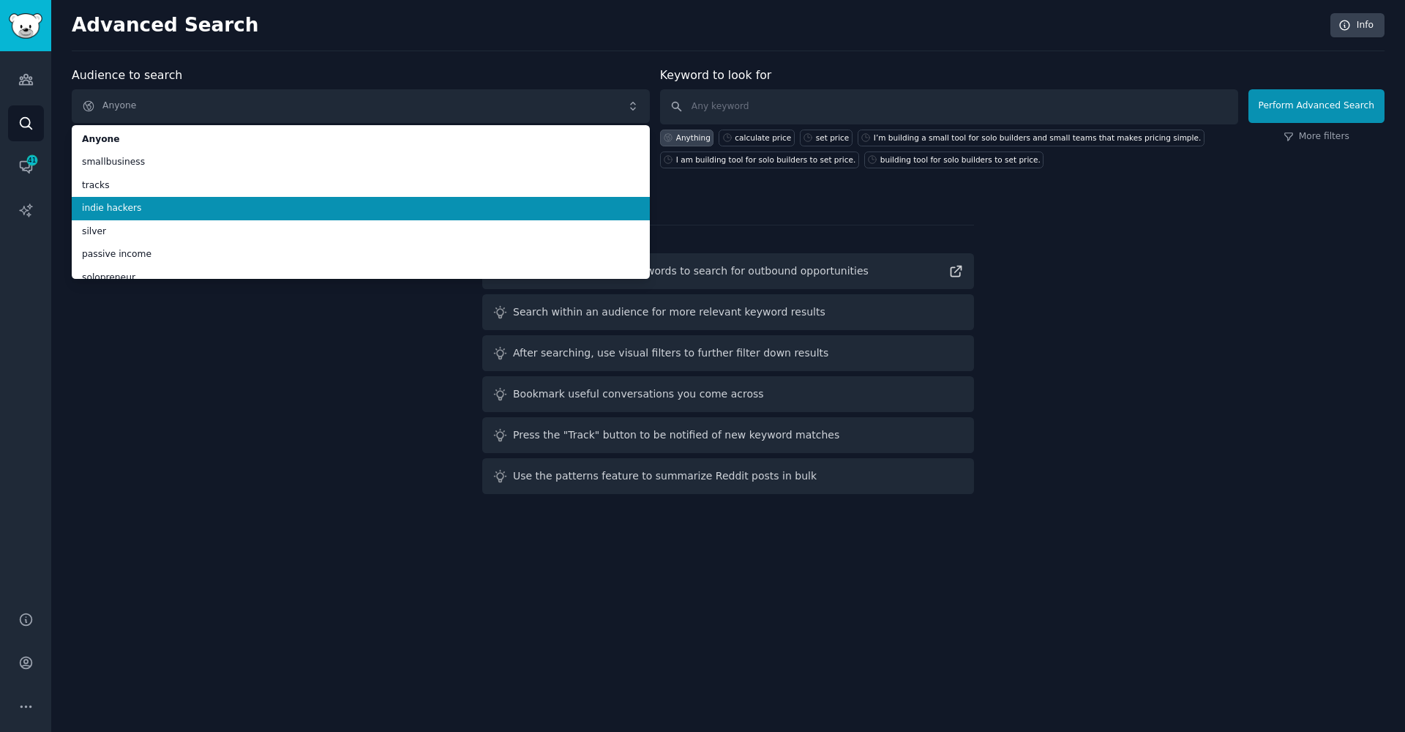
click at [337, 199] on li "indie hackers" at bounding box center [361, 208] width 578 height 23
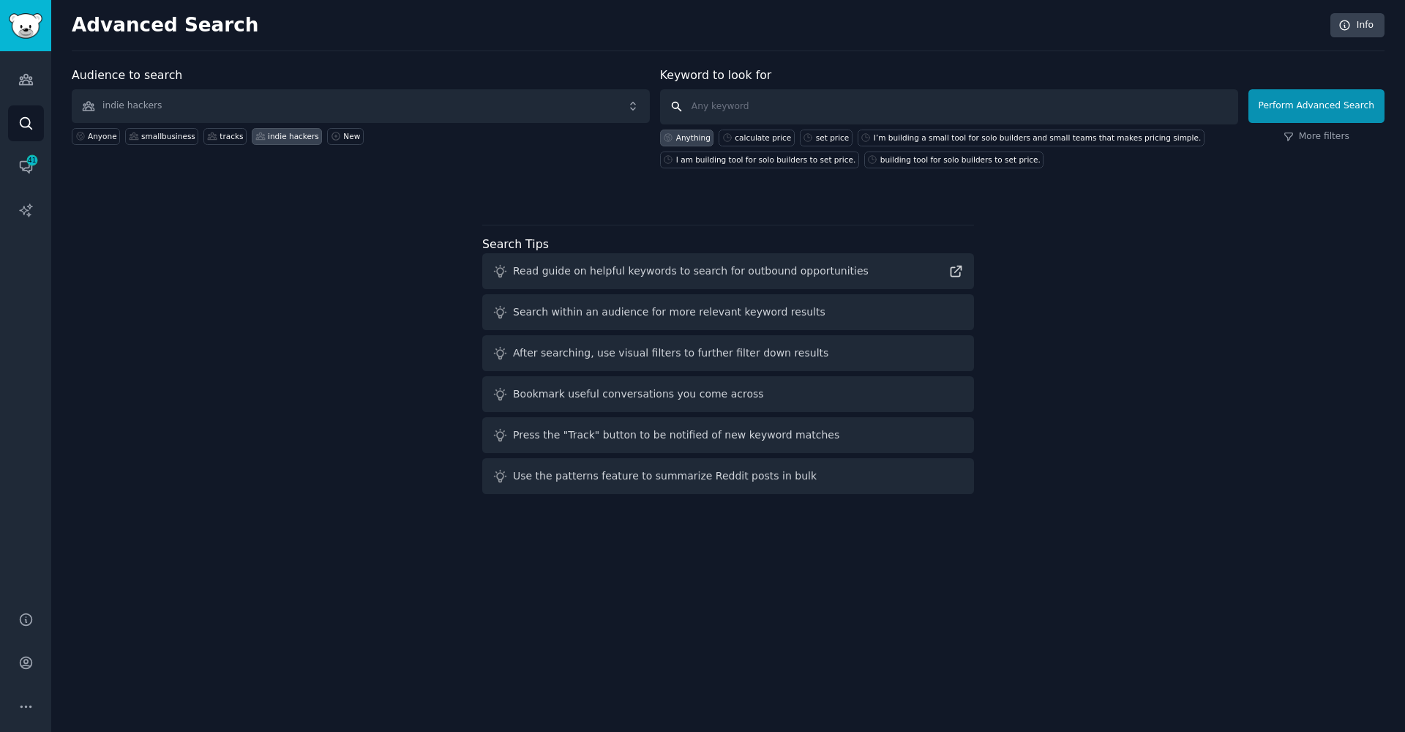
click at [723, 112] on input "text" at bounding box center [949, 106] width 578 height 35
paste input "How much do I charge?"
type input "How much do I charge?"
click at [1329, 119] on button "Perform Advanced Search" at bounding box center [1317, 106] width 136 height 34
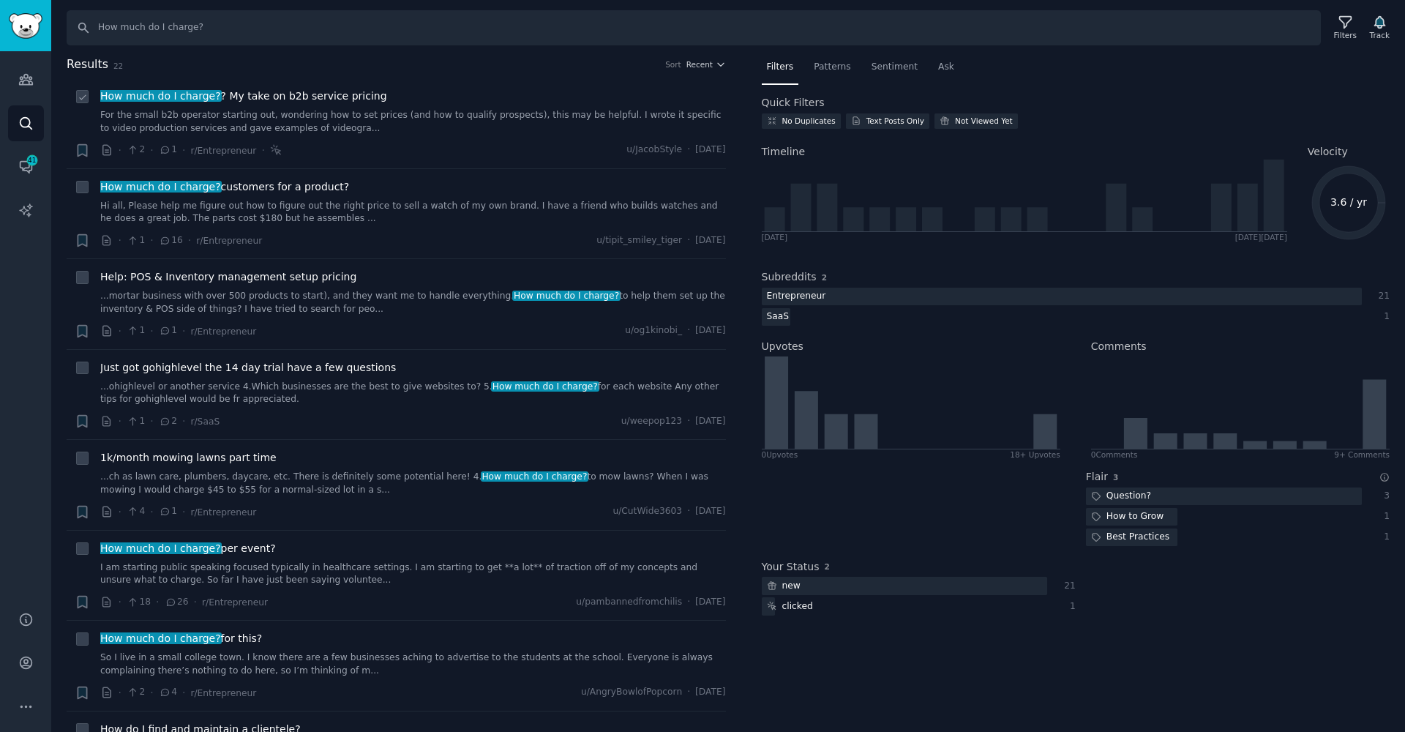
click at [385, 143] on div "· 2 · 1 · r/Entrepreneur · u/JacobStyle · Mon 15.07.2024" at bounding box center [413, 150] width 626 height 15
click at [335, 198] on div "How much do I charge? customers for a product? Hi all, Please help me figure ou…" at bounding box center [413, 202] width 626 height 46
click at [255, 190] on span "How much do I charge? customers for a product?" at bounding box center [224, 186] width 249 height 15
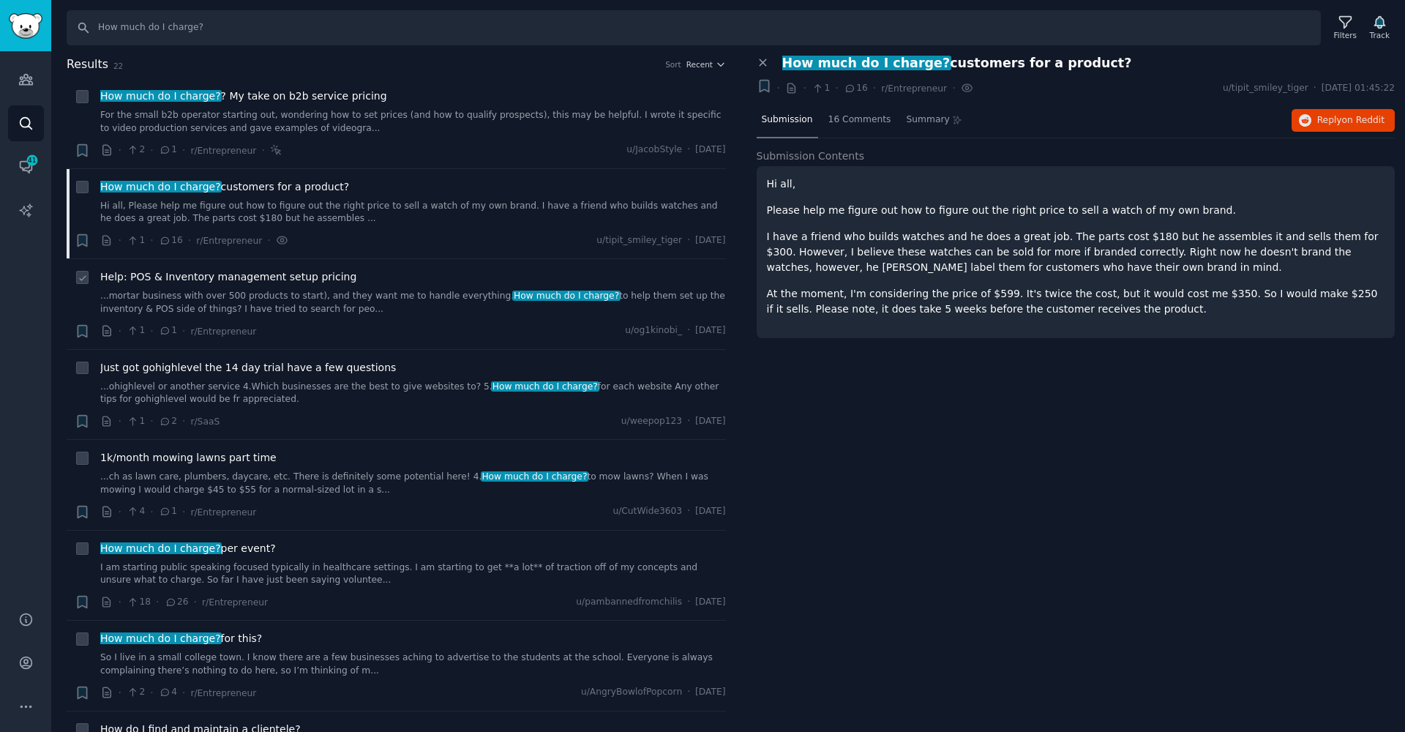
click at [479, 292] on link "...mortar business with over 500 products to start), and they want me to handle…" at bounding box center [413, 303] width 626 height 26
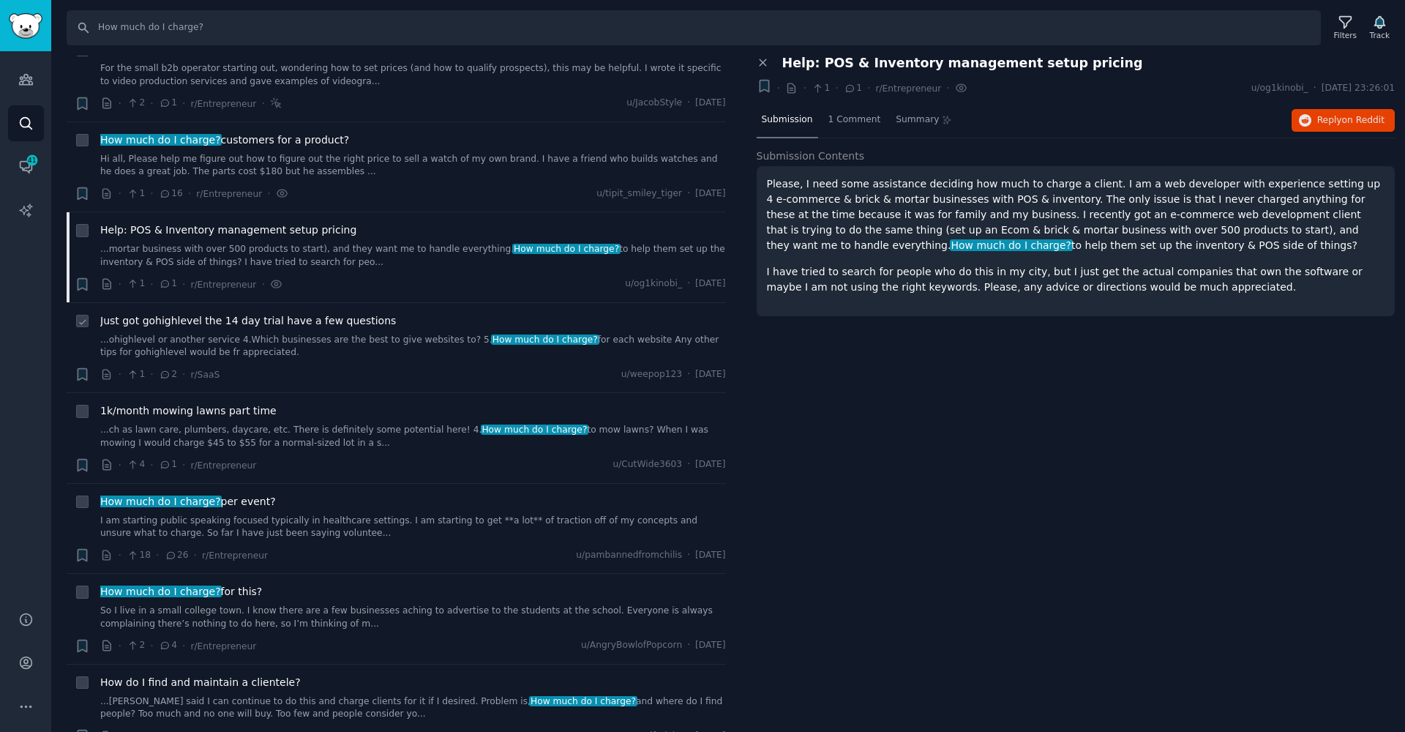
scroll to position [61, 0]
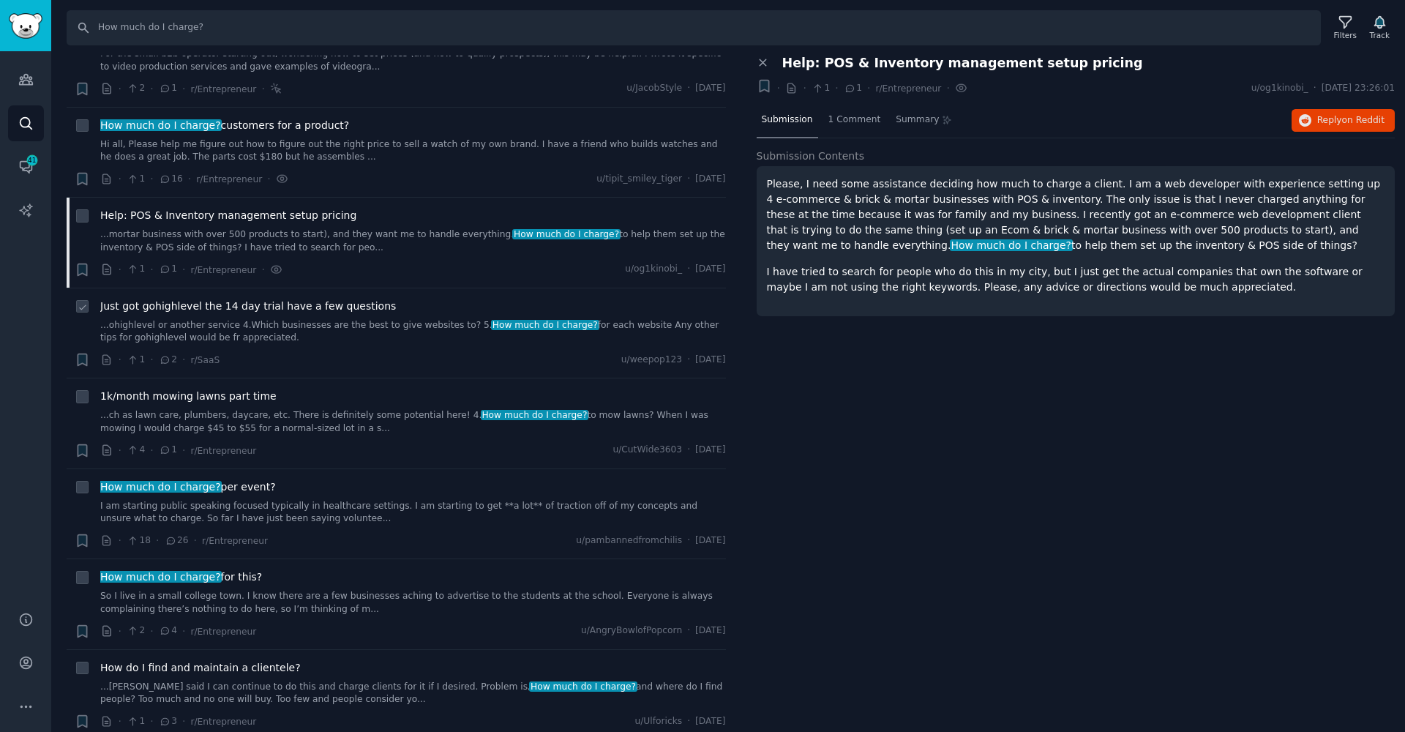
click at [302, 310] on span "Just got gohighlevel the 14 day trial have a few questions" at bounding box center [248, 306] width 296 height 15
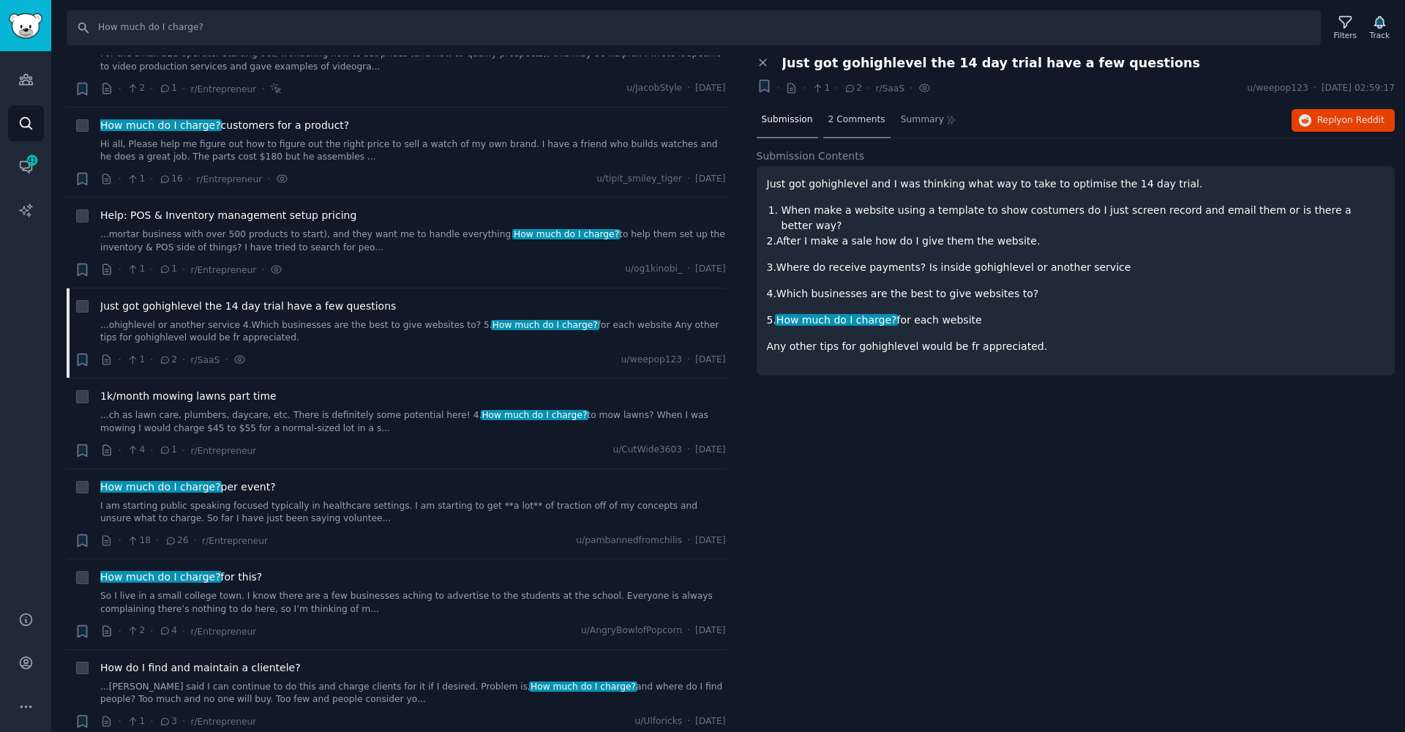
click at [839, 131] on div "2 Comments" at bounding box center [856, 120] width 67 height 35
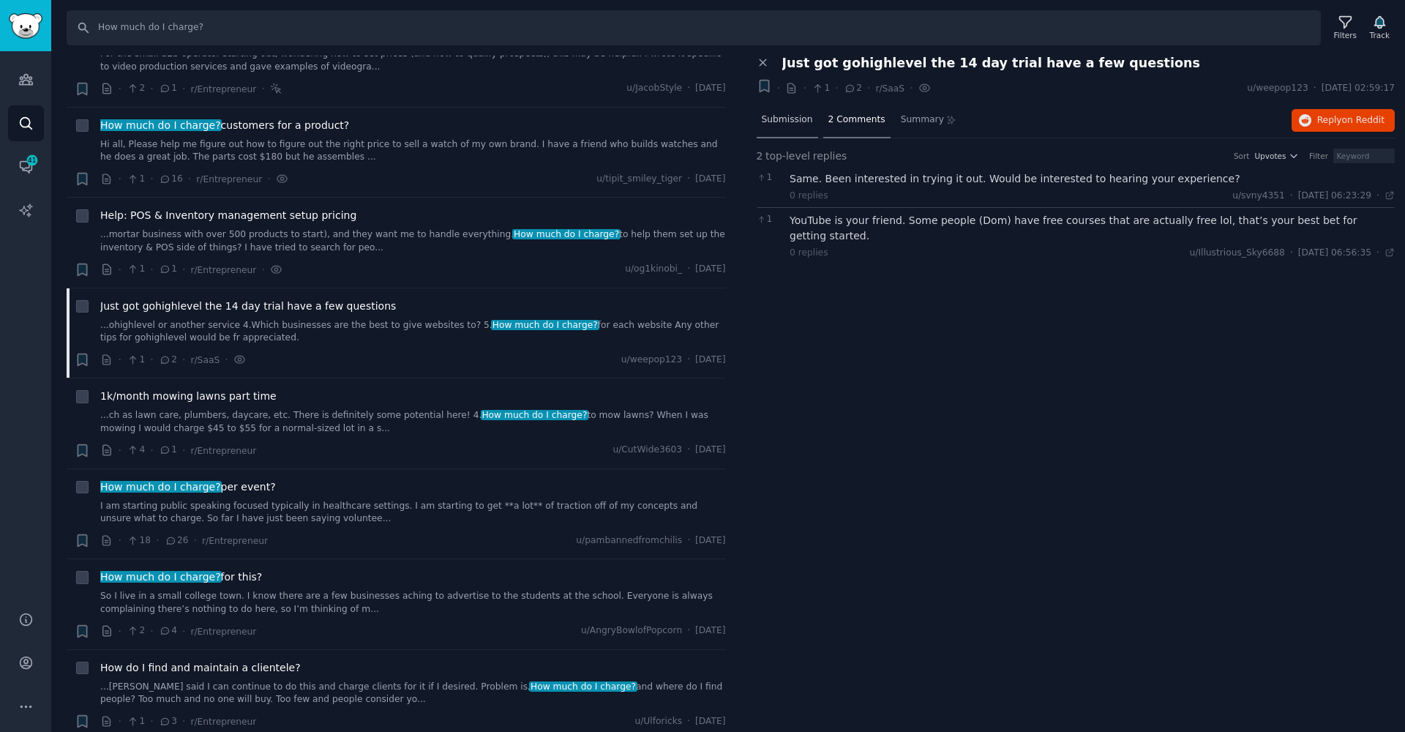
click at [803, 120] on span "Submission" at bounding box center [787, 119] width 51 height 13
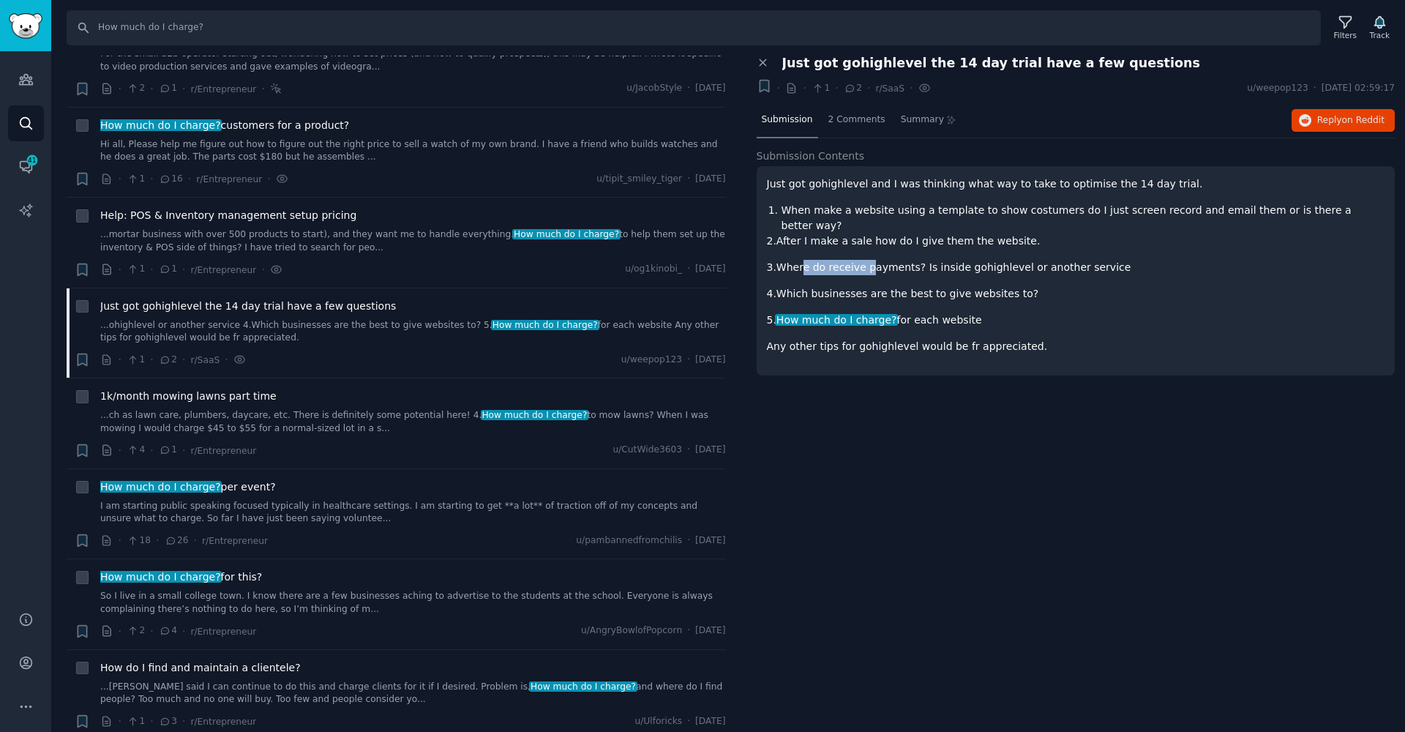
drag, startPoint x: 802, startPoint y: 246, endPoint x: 868, endPoint y: 247, distance: 66.6
click at [868, 260] on p "3.Where do receive payments? Is inside gohighlevel or another service" at bounding box center [1076, 267] width 619 height 15
click at [1028, 261] on div "Just got gohighlevel and I was thinking what way to take to optimise the 14 day…" at bounding box center [1076, 265] width 619 height 178
click at [428, 419] on link "...ch as lawn care, plumbers, daycare, etc. There is definitely some potential …" at bounding box center [413, 422] width 626 height 26
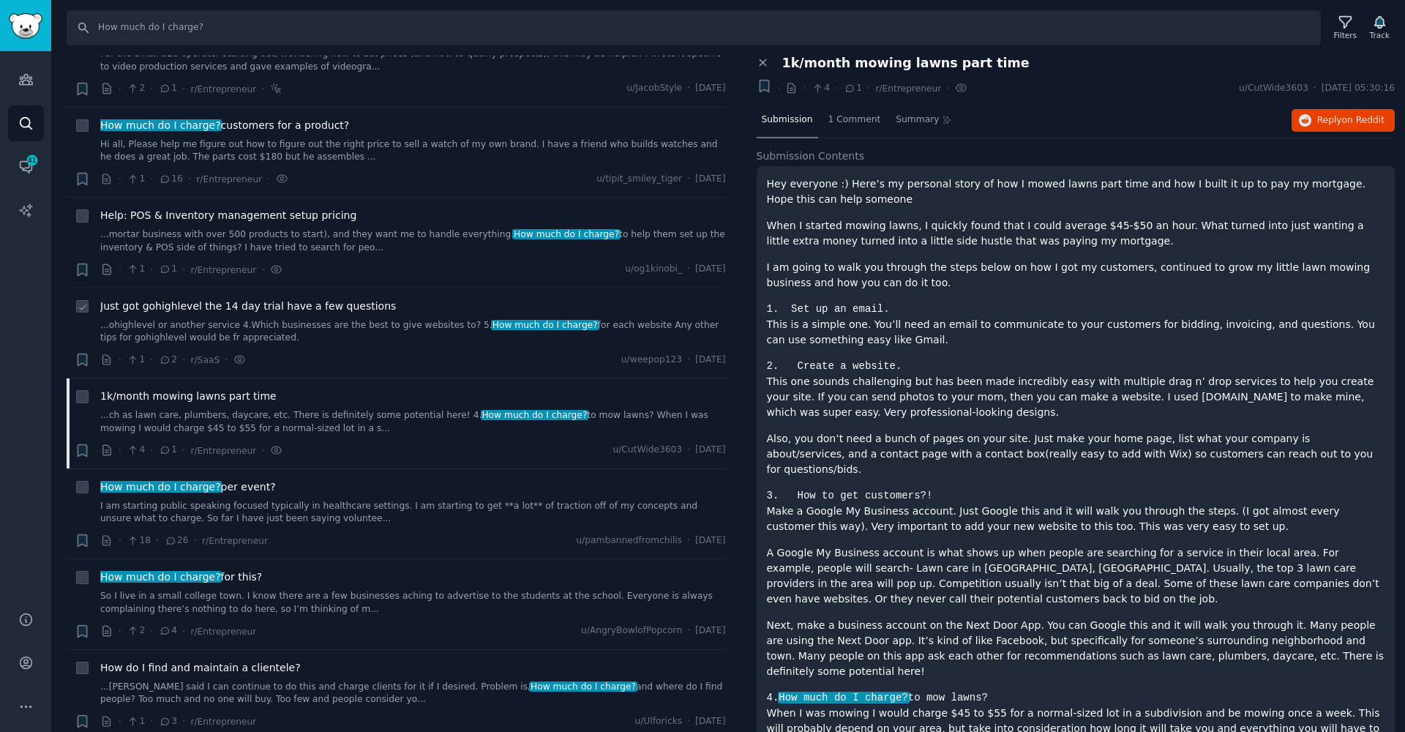
click at [337, 343] on div "Just got gohighlevel the 14 day trial have a few questions ...ohighlevel or ano…" at bounding box center [413, 334] width 626 height 70
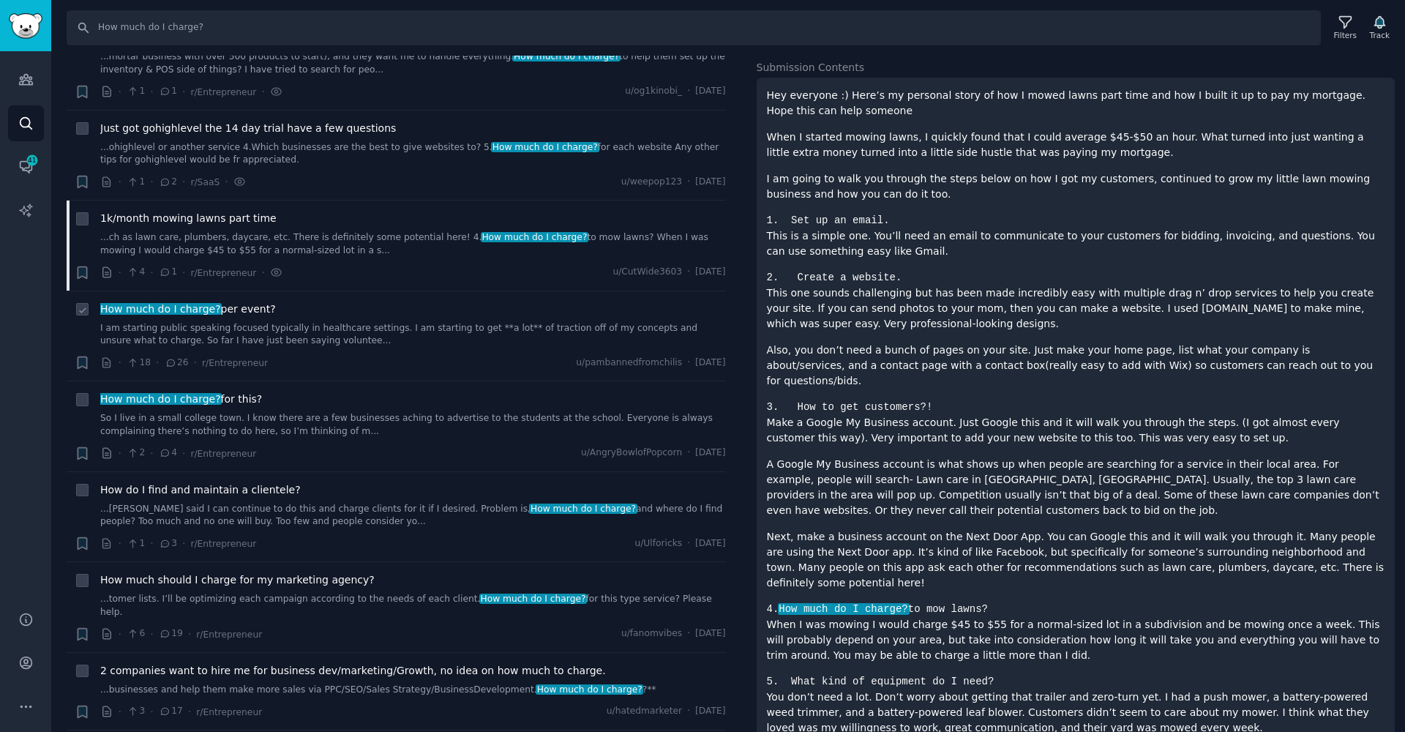
scroll to position [329, 0]
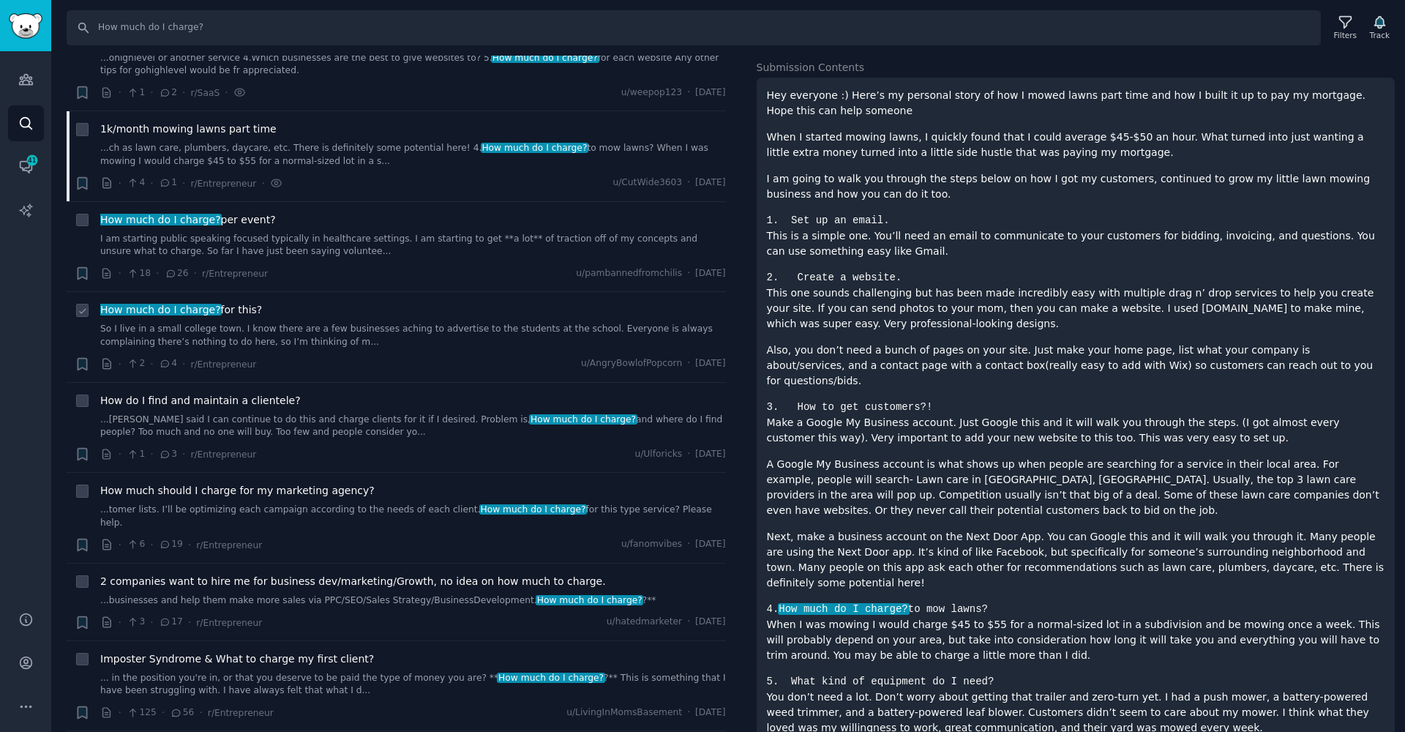
click at [346, 335] on link "So I live in a small college town. I know there are a few businesses aching to …" at bounding box center [413, 336] width 626 height 26
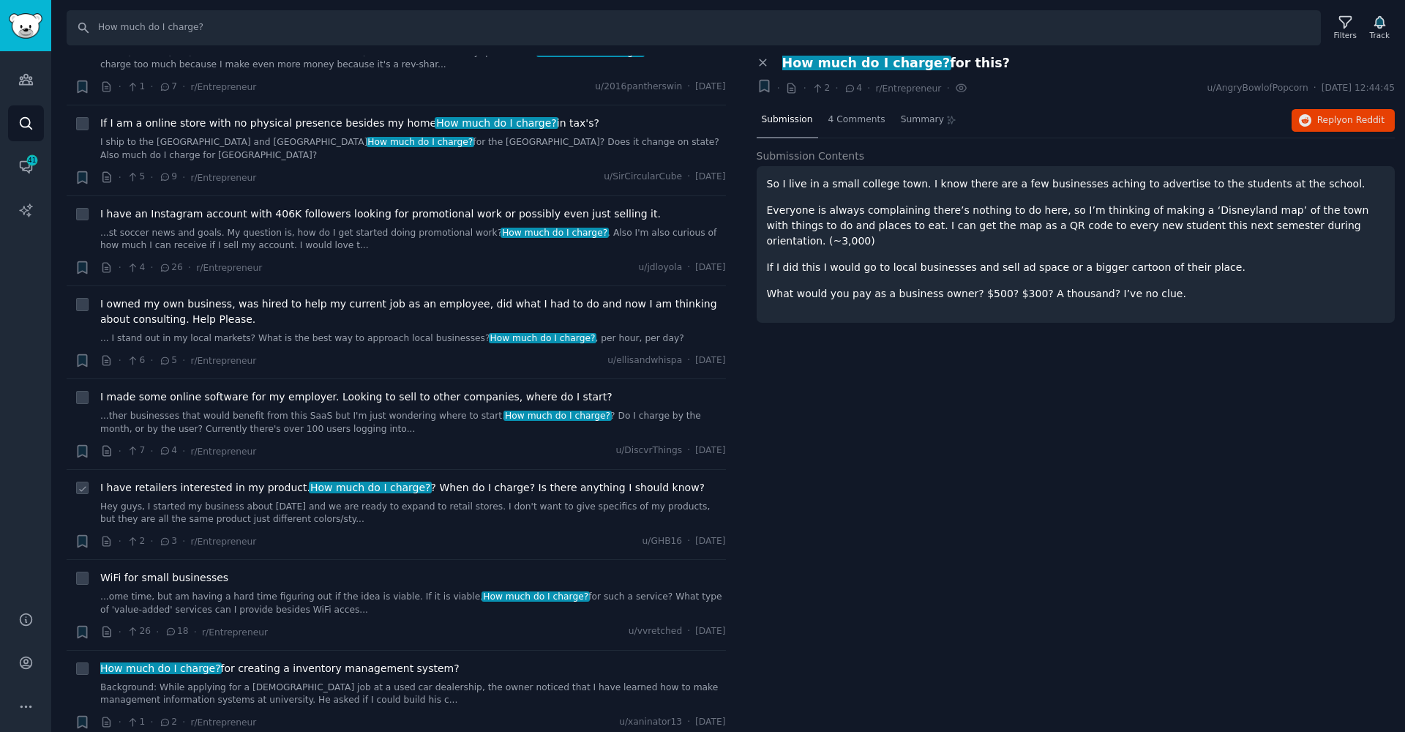
scroll to position [1335, 0]
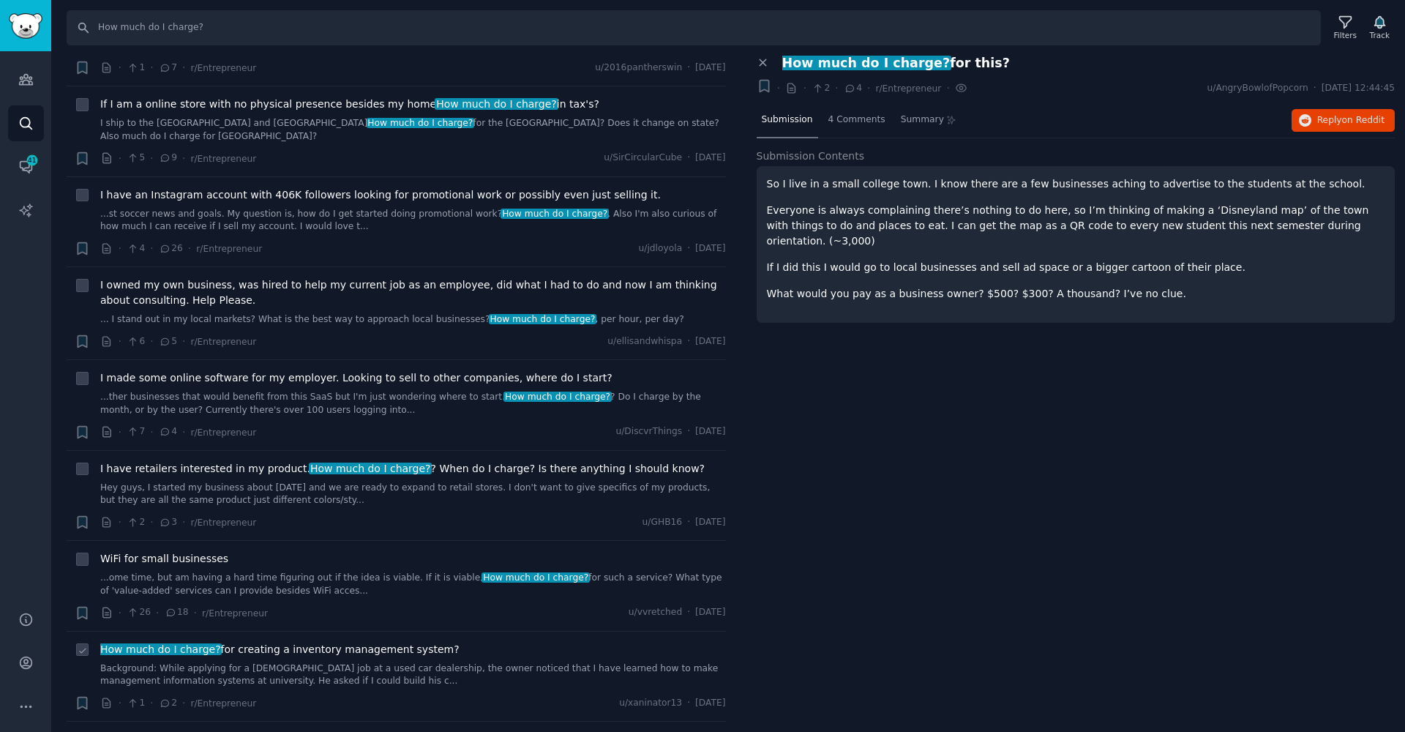
click at [379, 642] on span "How much do I charge? for creating a inventory management system?" at bounding box center [279, 649] width 359 height 15
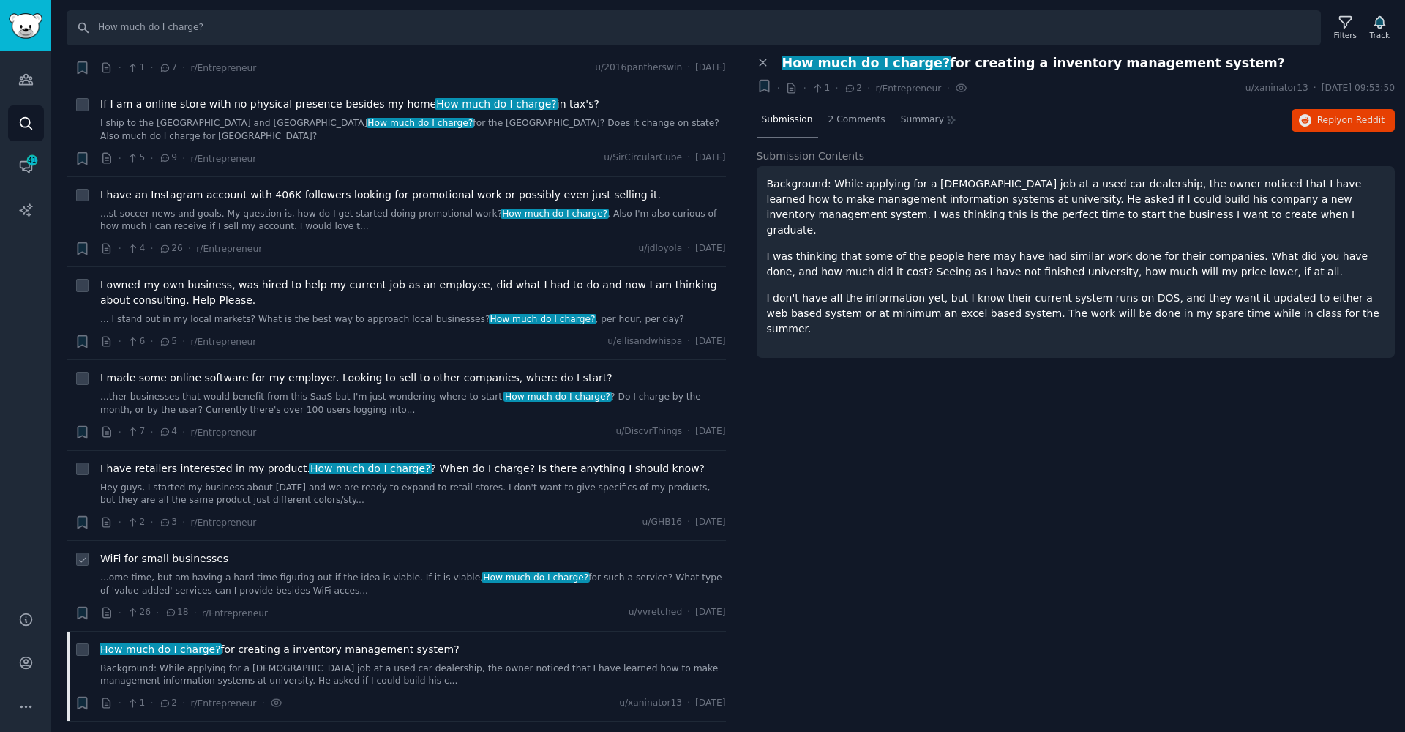
click at [193, 551] on span "WiFi for small businesses" at bounding box center [164, 558] width 128 height 15
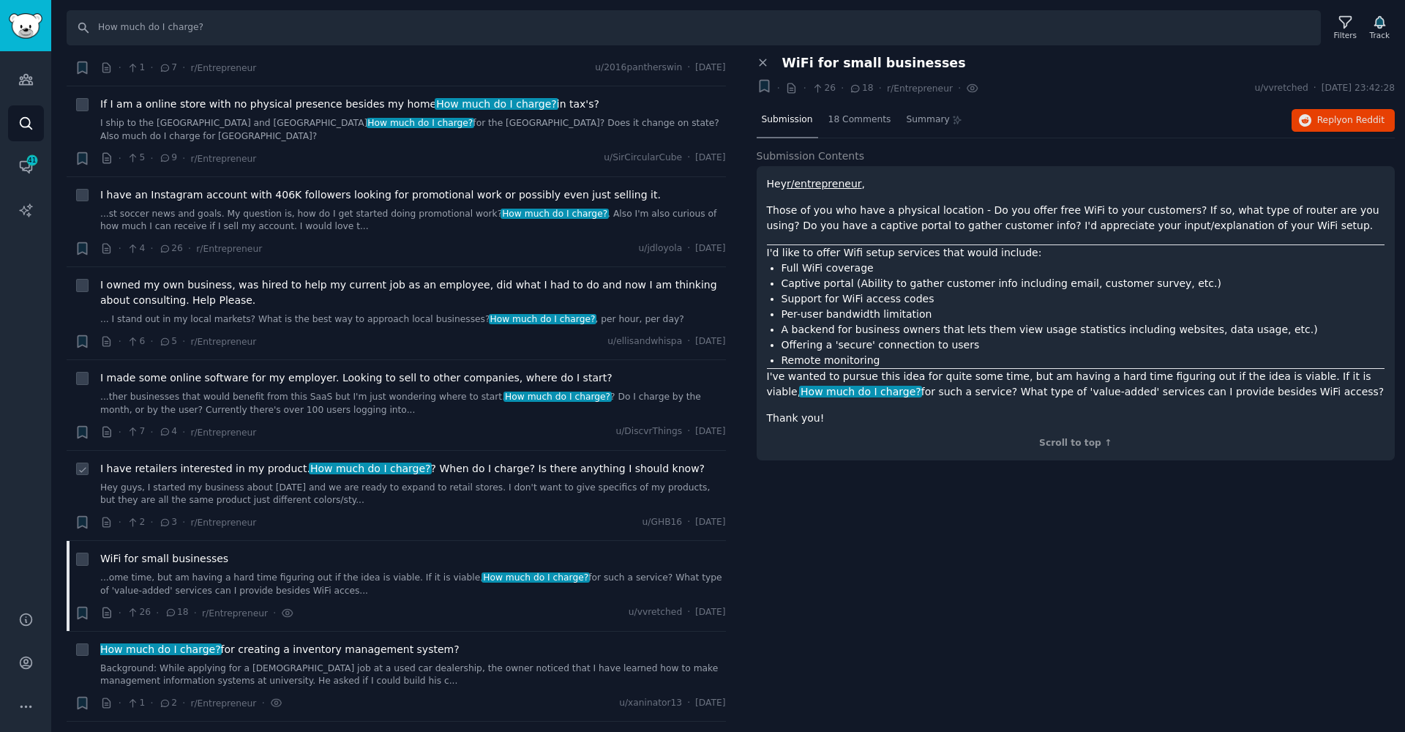
click at [496, 482] on link "Hey guys, I started my business about 1 year ago and we are ready to expand to …" at bounding box center [413, 495] width 626 height 26
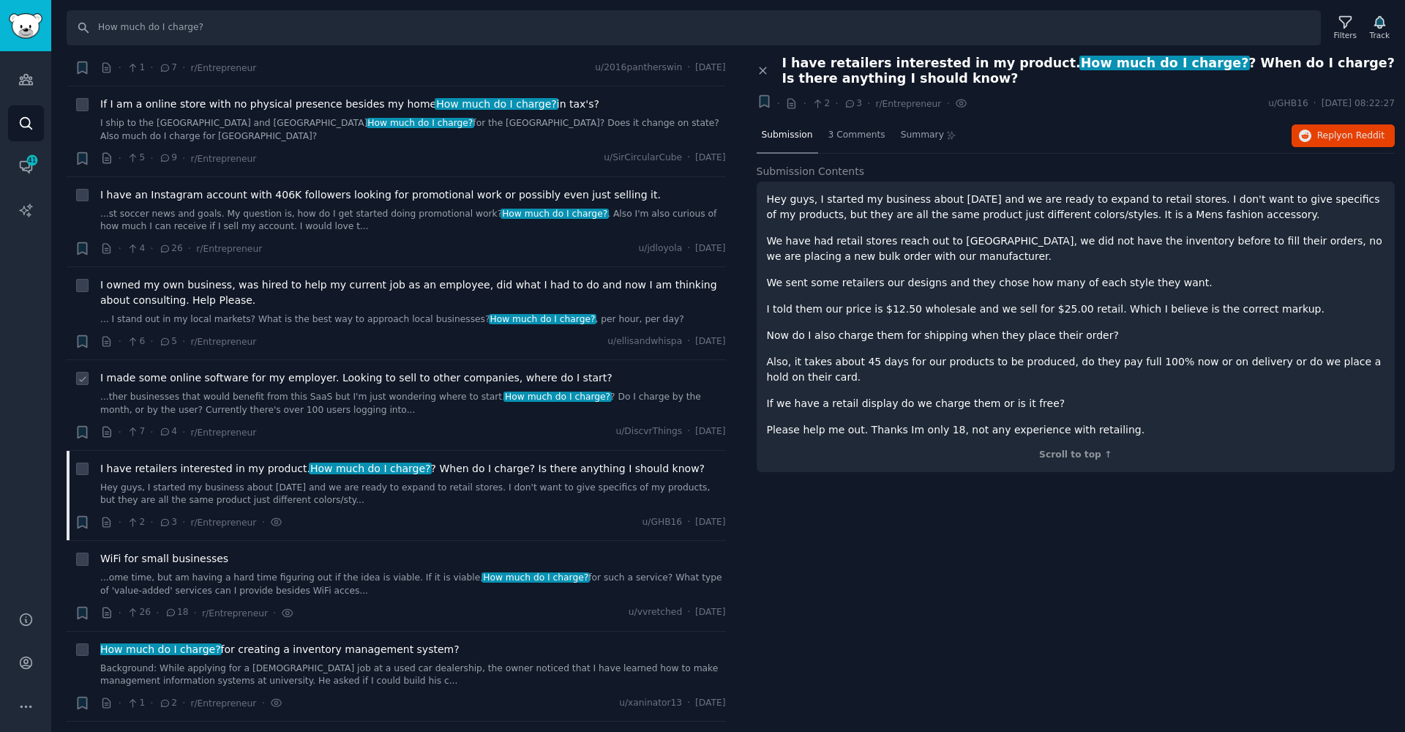
click at [193, 391] on link "...ther businesses that would benefit from this SaaS but I'm just wondering whe…" at bounding box center [413, 404] width 626 height 26
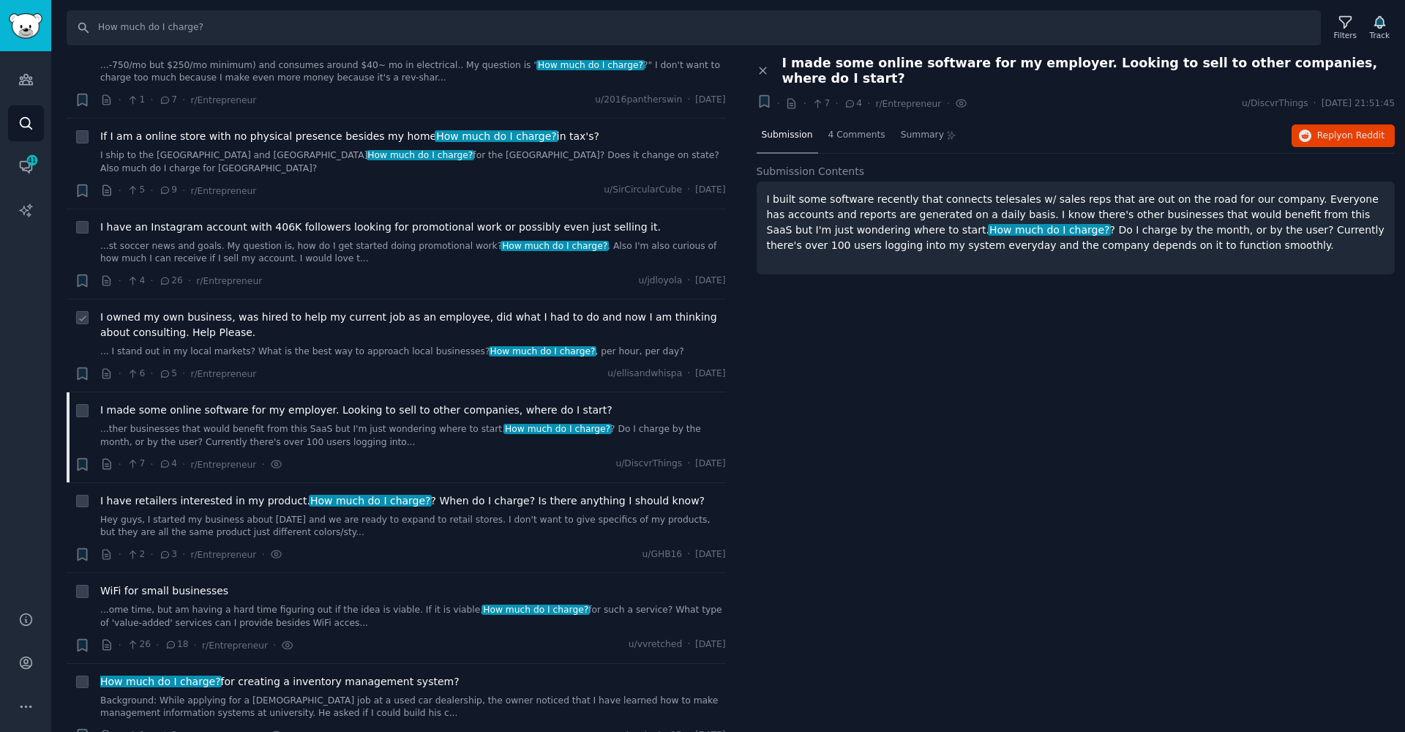
scroll to position [1293, 0]
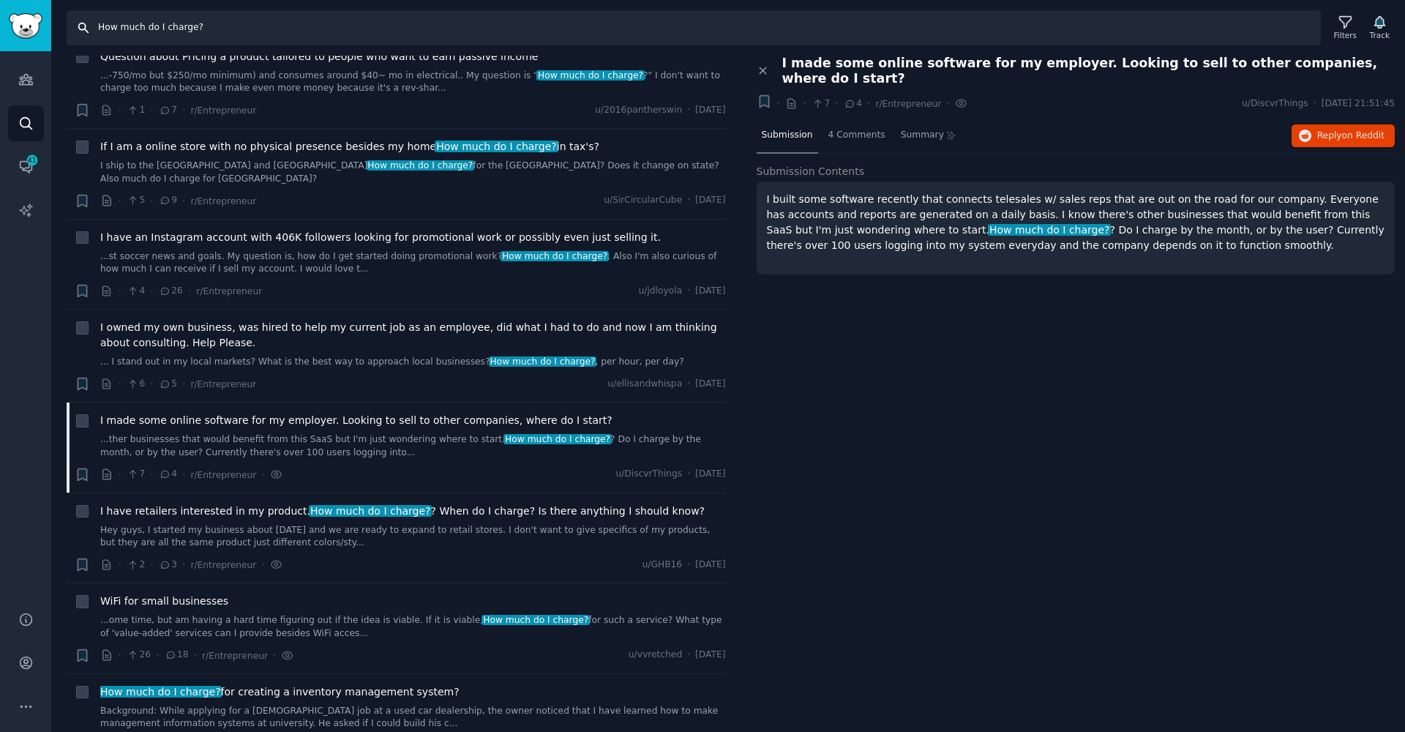
click at [278, 31] on input "How much do I charge?" at bounding box center [694, 27] width 1255 height 35
type input "p"
type input "subscription price"
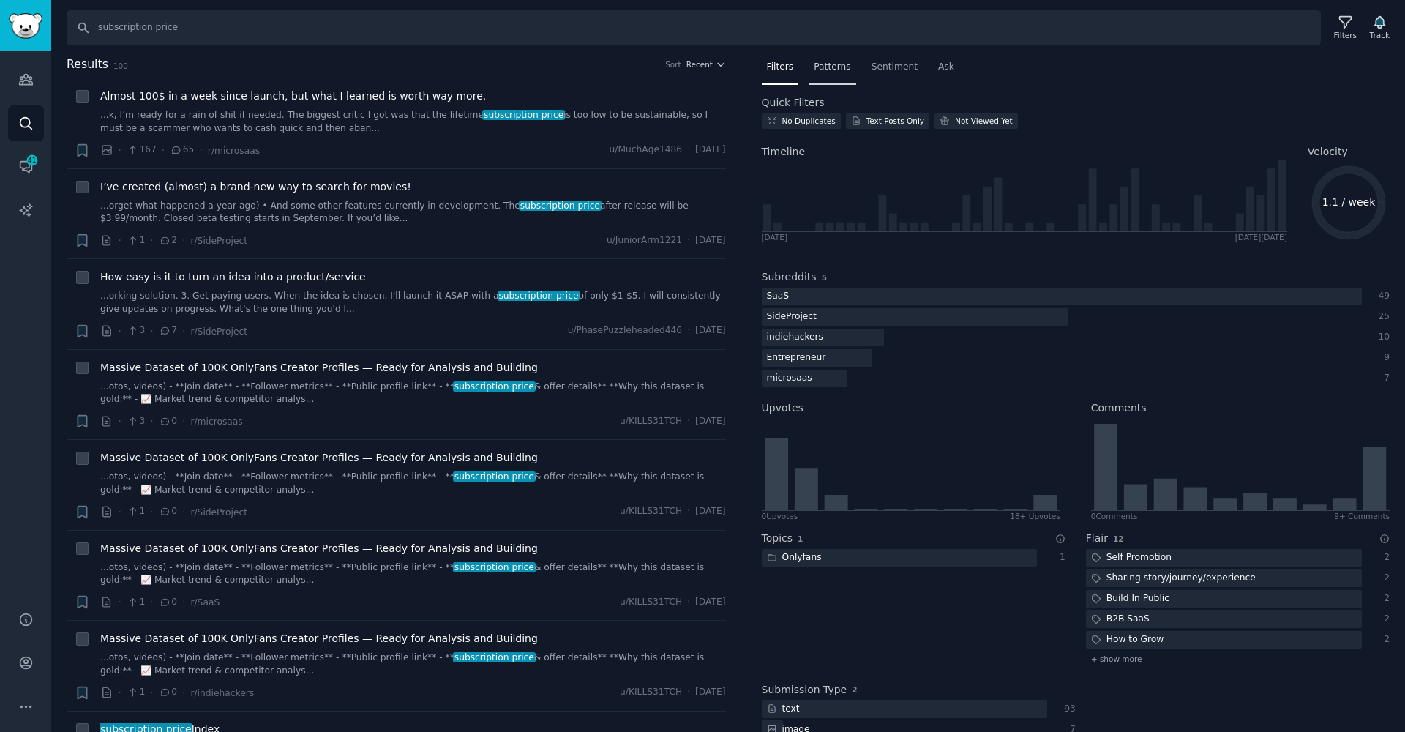
click at [829, 65] on span "Patterns" at bounding box center [832, 67] width 37 height 13
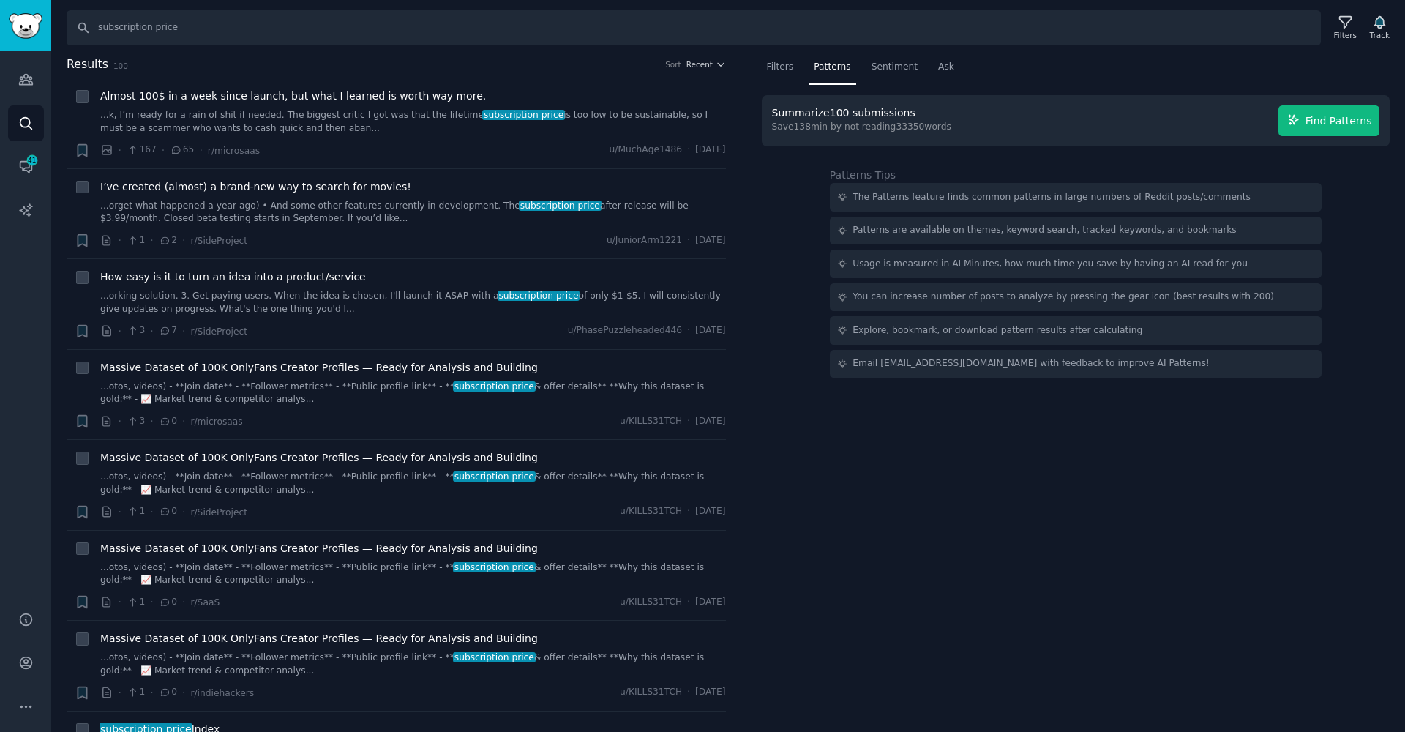
click at [1353, 119] on span "Find Patterns" at bounding box center [1339, 120] width 67 height 15
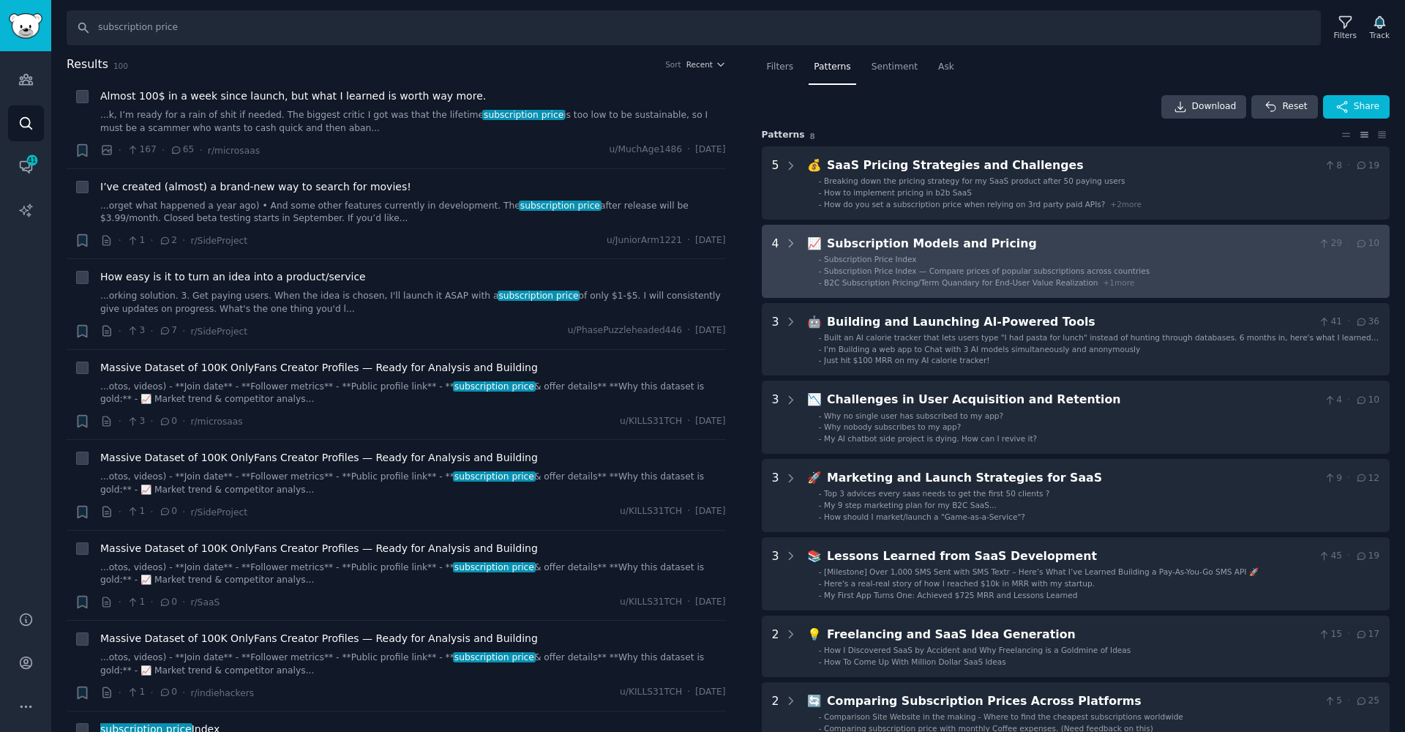
click at [980, 259] on li "- Subscription Price Index" at bounding box center [1099, 259] width 561 height 10
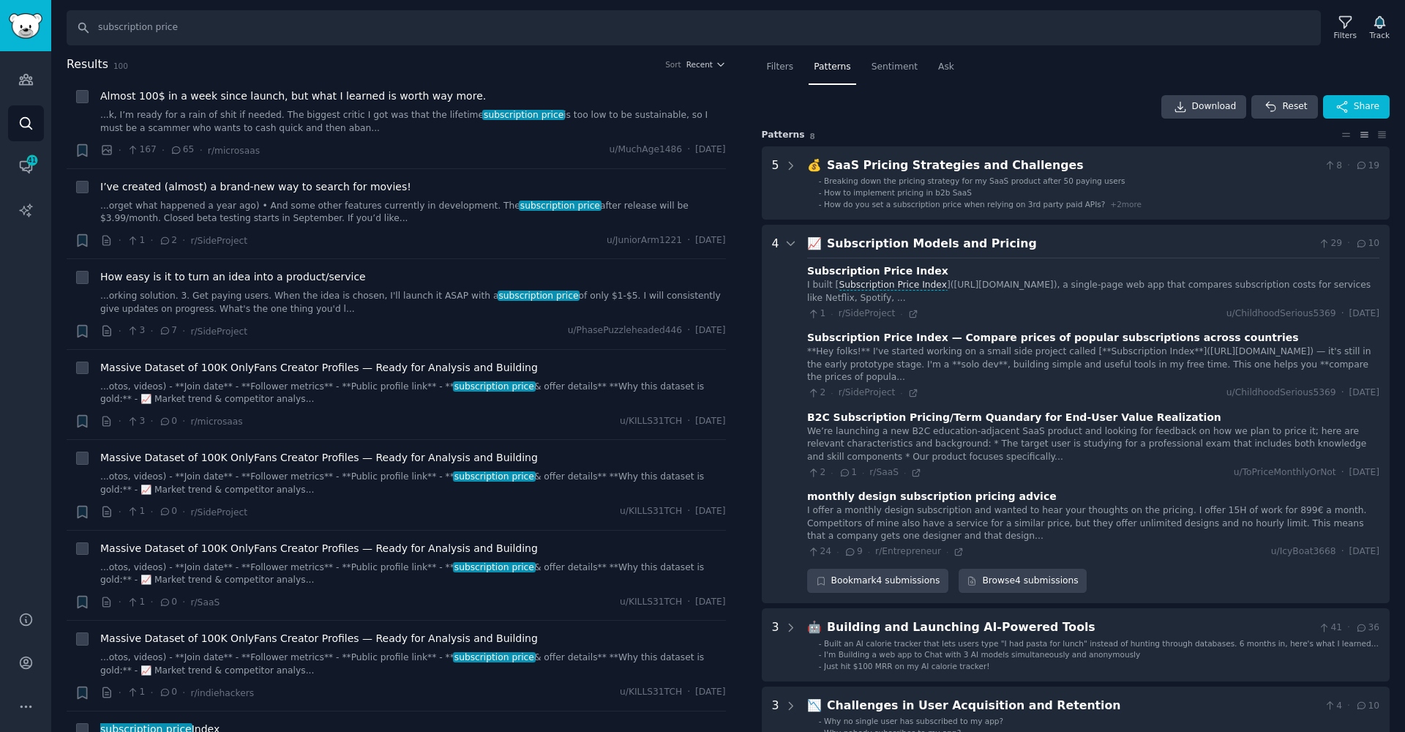
scroll to position [168, 0]
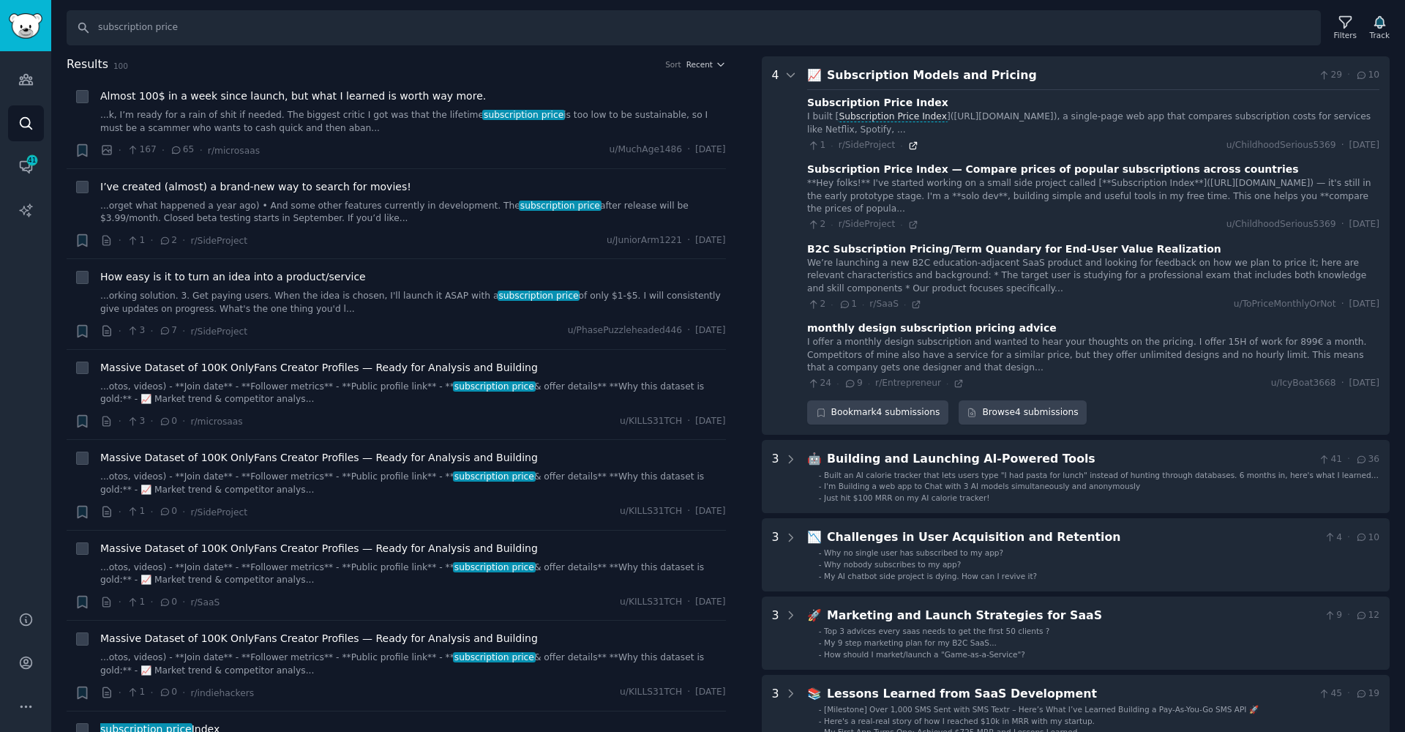
click at [912, 143] on icon at bounding box center [913, 146] width 10 height 10
click at [957, 380] on icon at bounding box center [959, 383] width 7 height 7
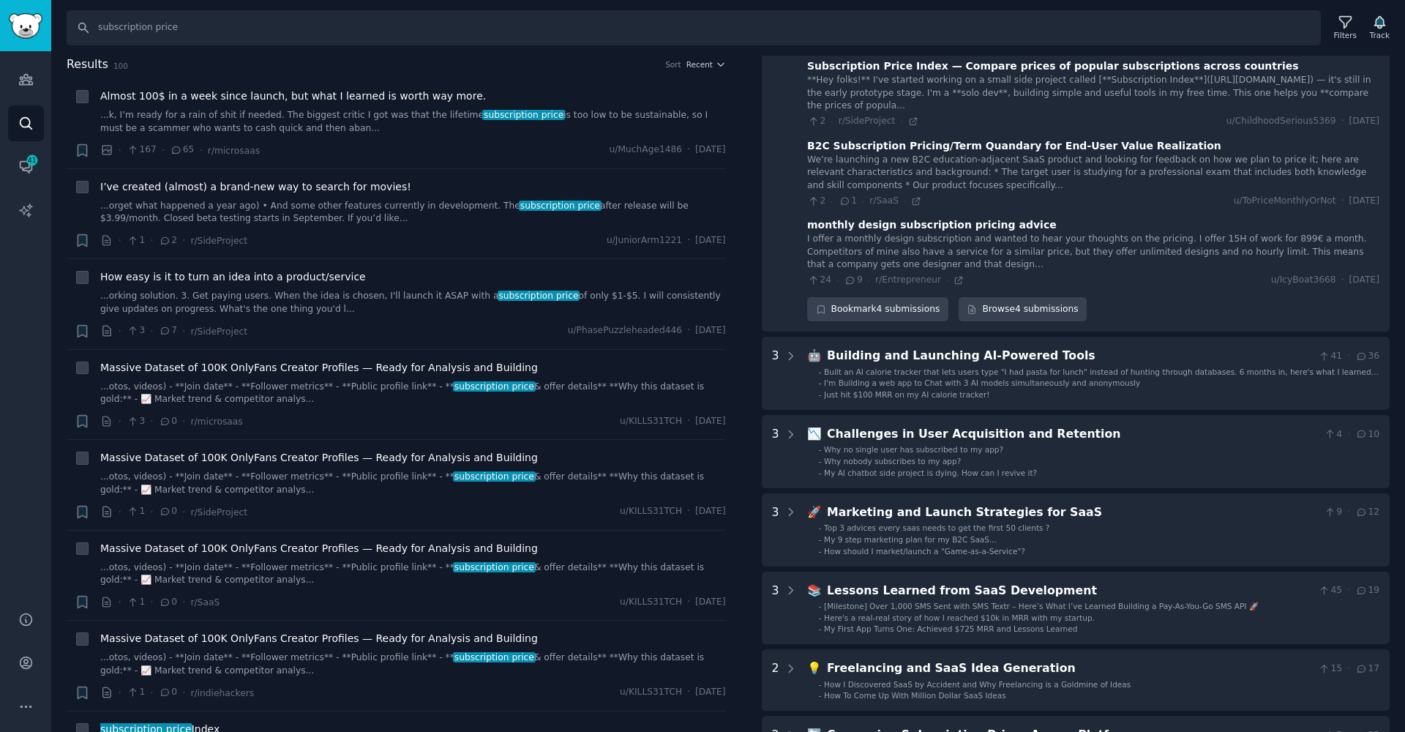
scroll to position [384, 0]
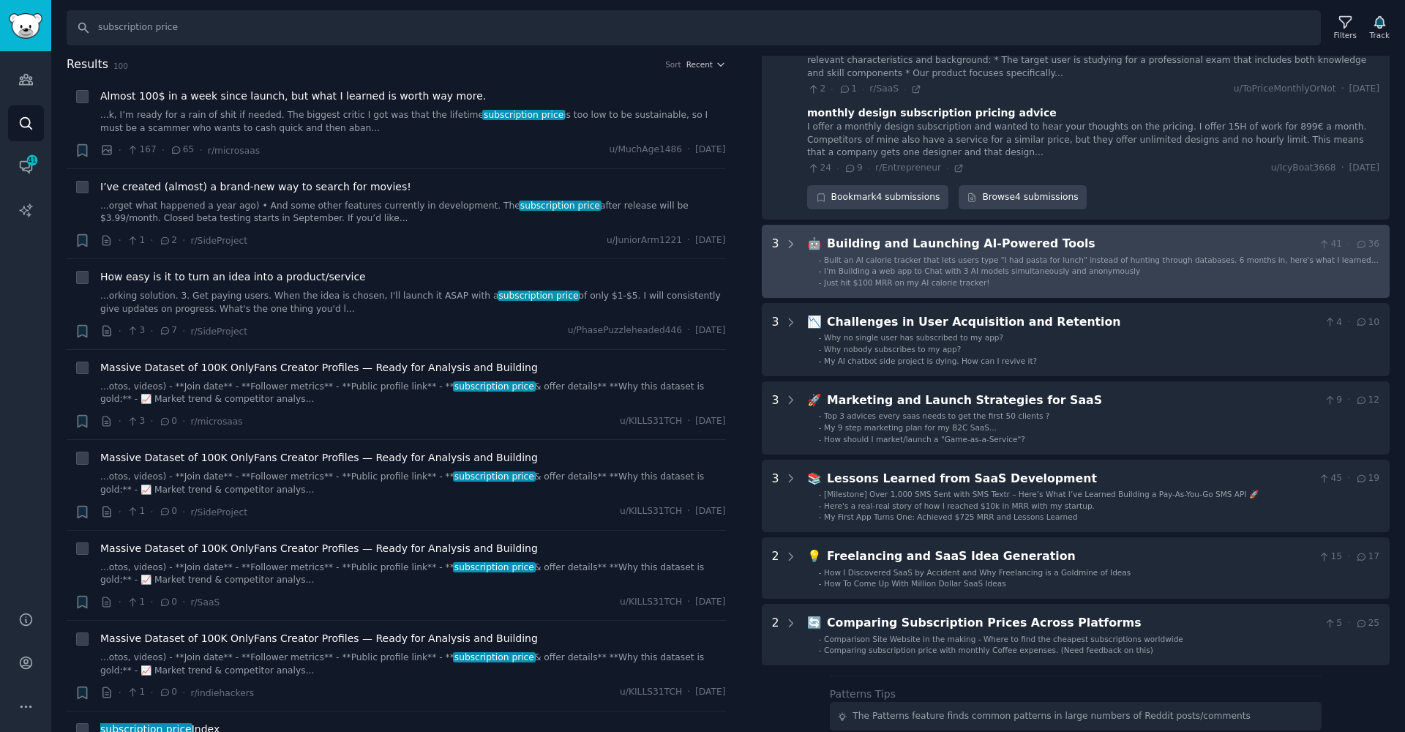
click at [1074, 255] on span "Built an AI calorie tracker that lets users type "I had pasta for lunch" instea…" at bounding box center [1101, 264] width 555 height 19
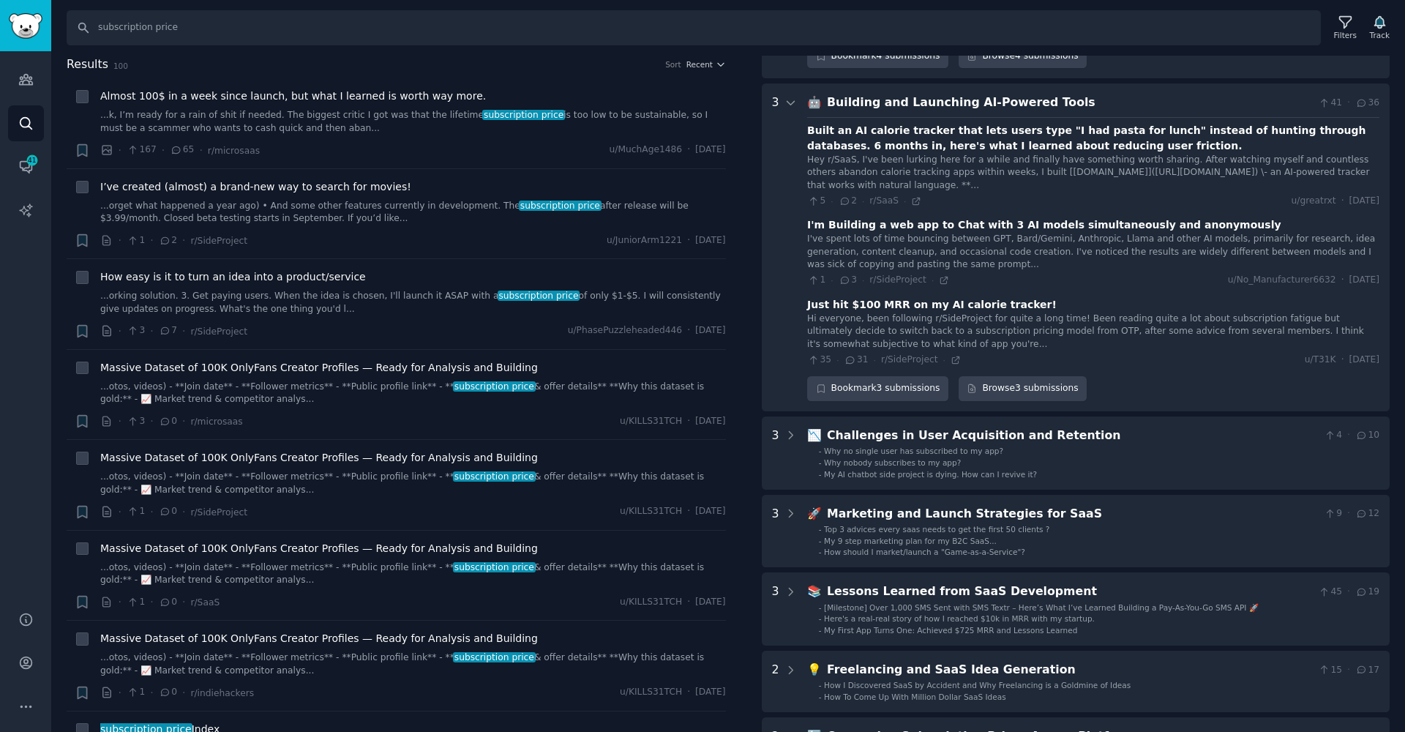
scroll to position [546, 0]
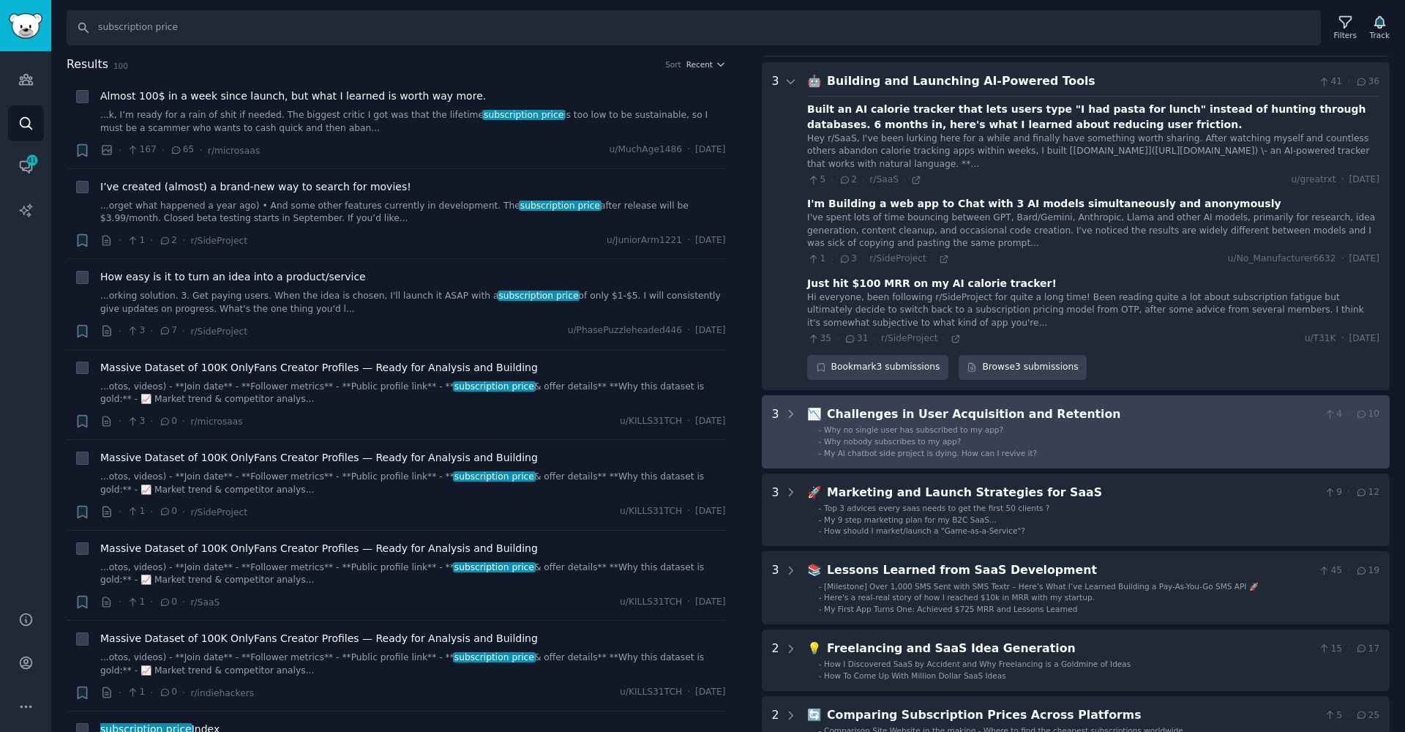
click at [911, 449] on span "My AI chatbot side project is dying. How can I revive it?" at bounding box center [930, 453] width 213 height 9
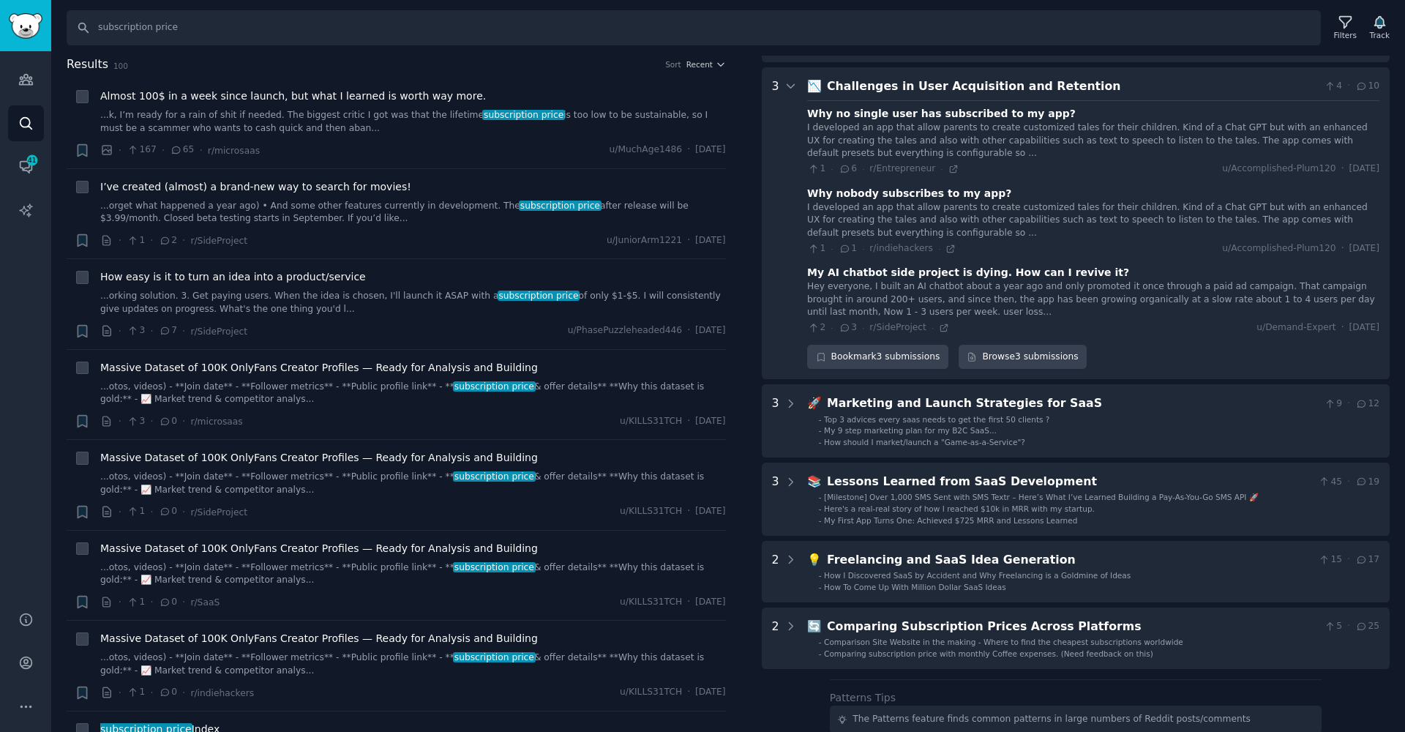
scroll to position [874, 0]
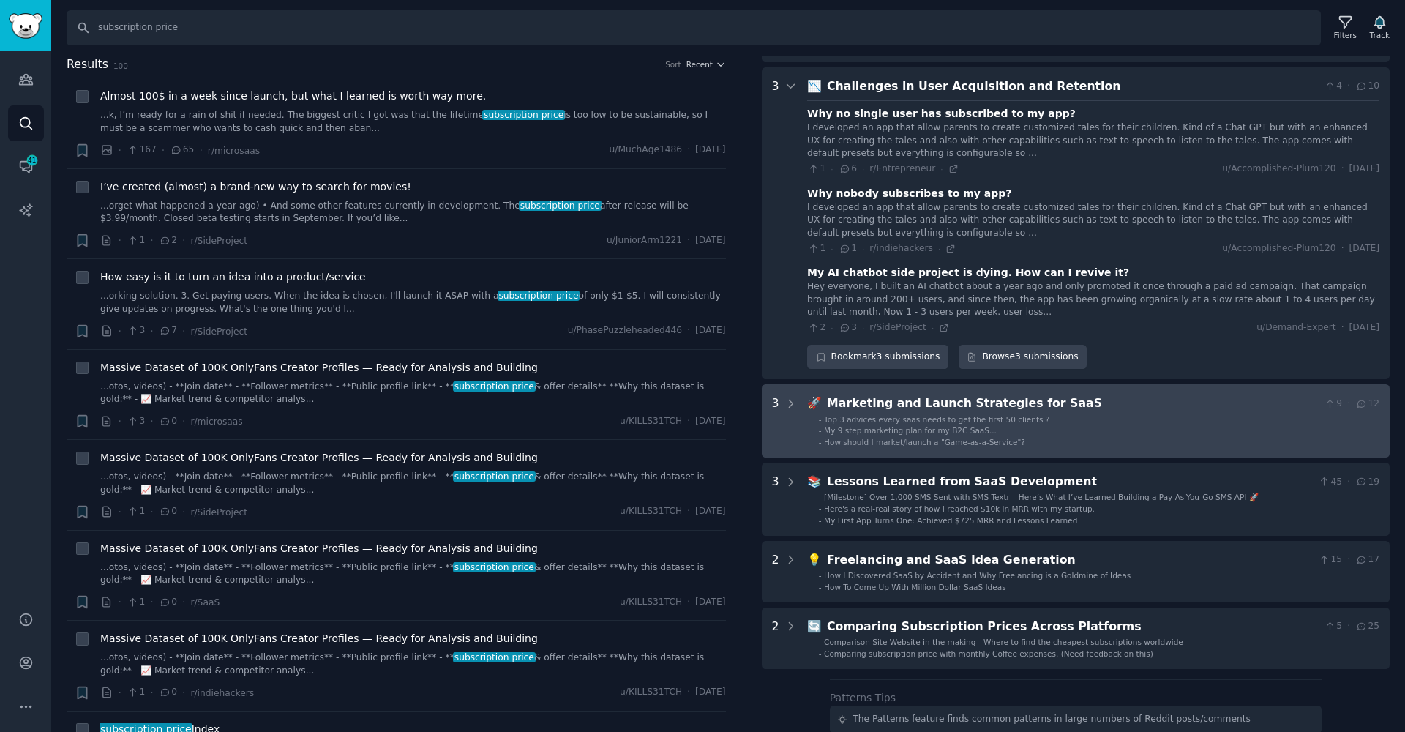
click at [965, 415] on span "Top 3 advices every saas needs to get the first 50 clients ?" at bounding box center [936, 419] width 225 height 9
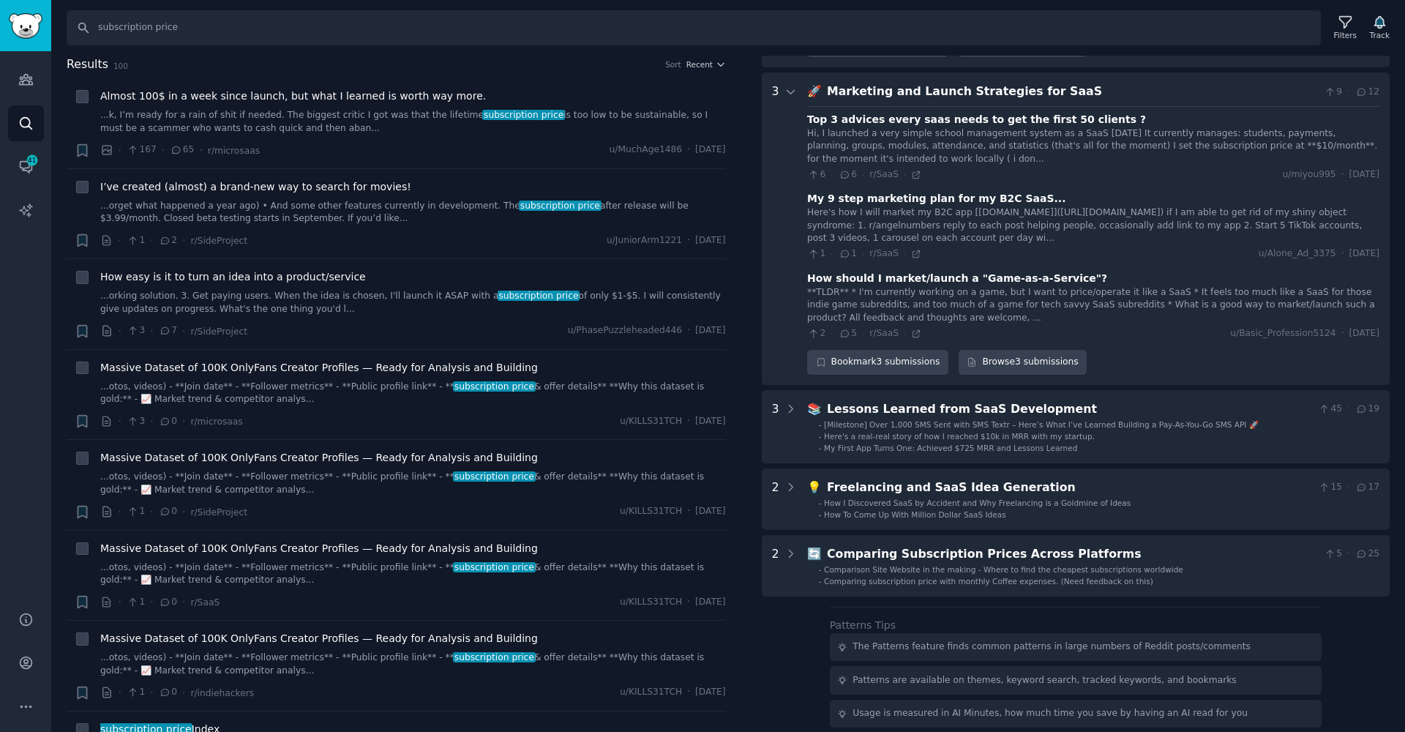
scroll to position [1208, 0]
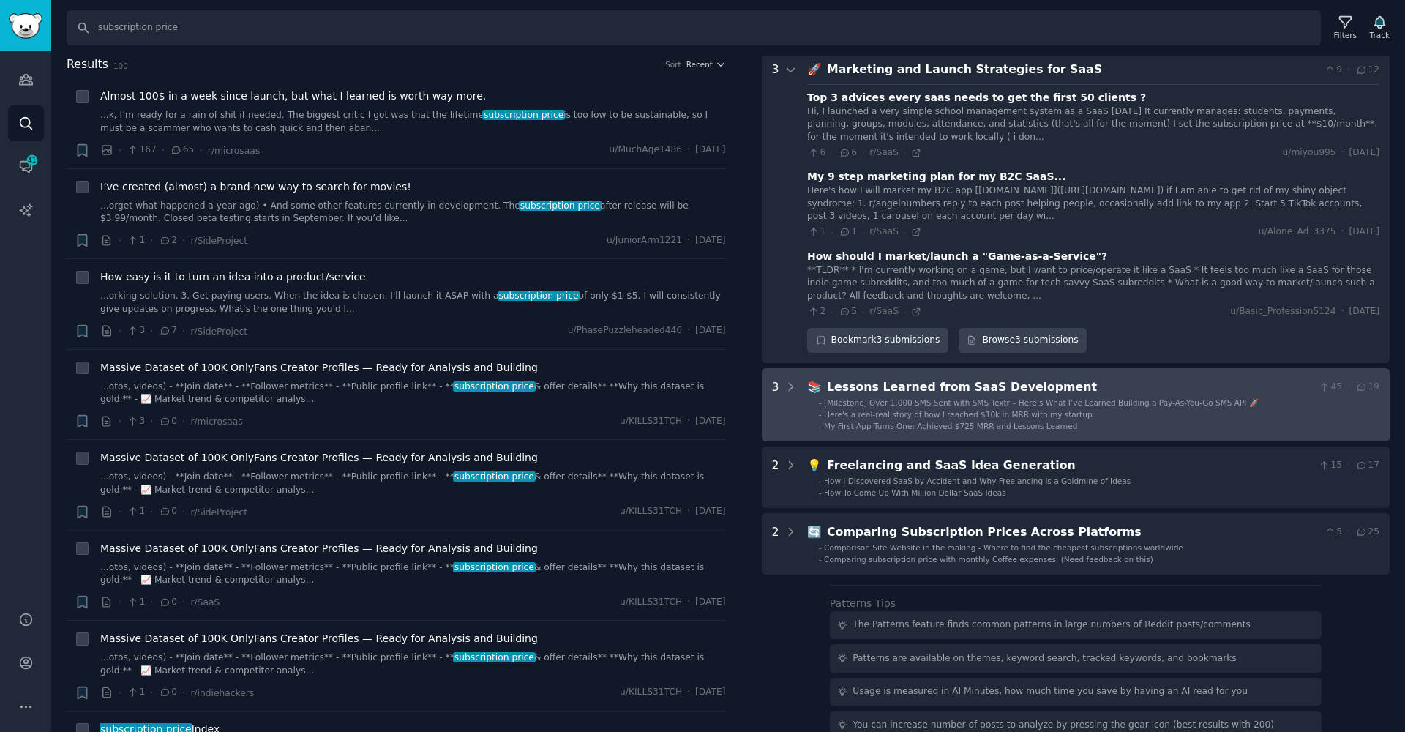
click at [926, 398] on span "[Milestone] Over 1,000 SMS Sent with SMS Textr – Here’s What I’ve Learned Build…" at bounding box center [1041, 402] width 435 height 9
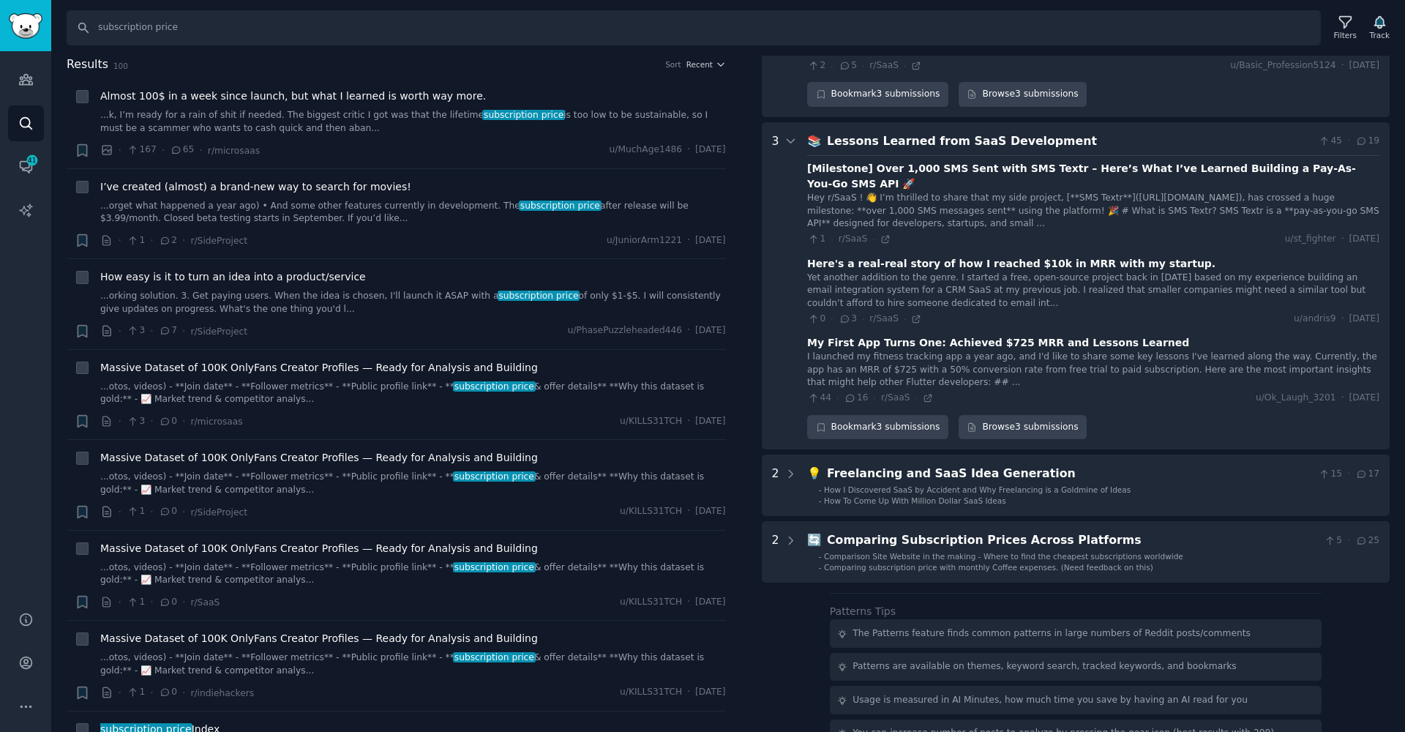
scroll to position [1495, 0]
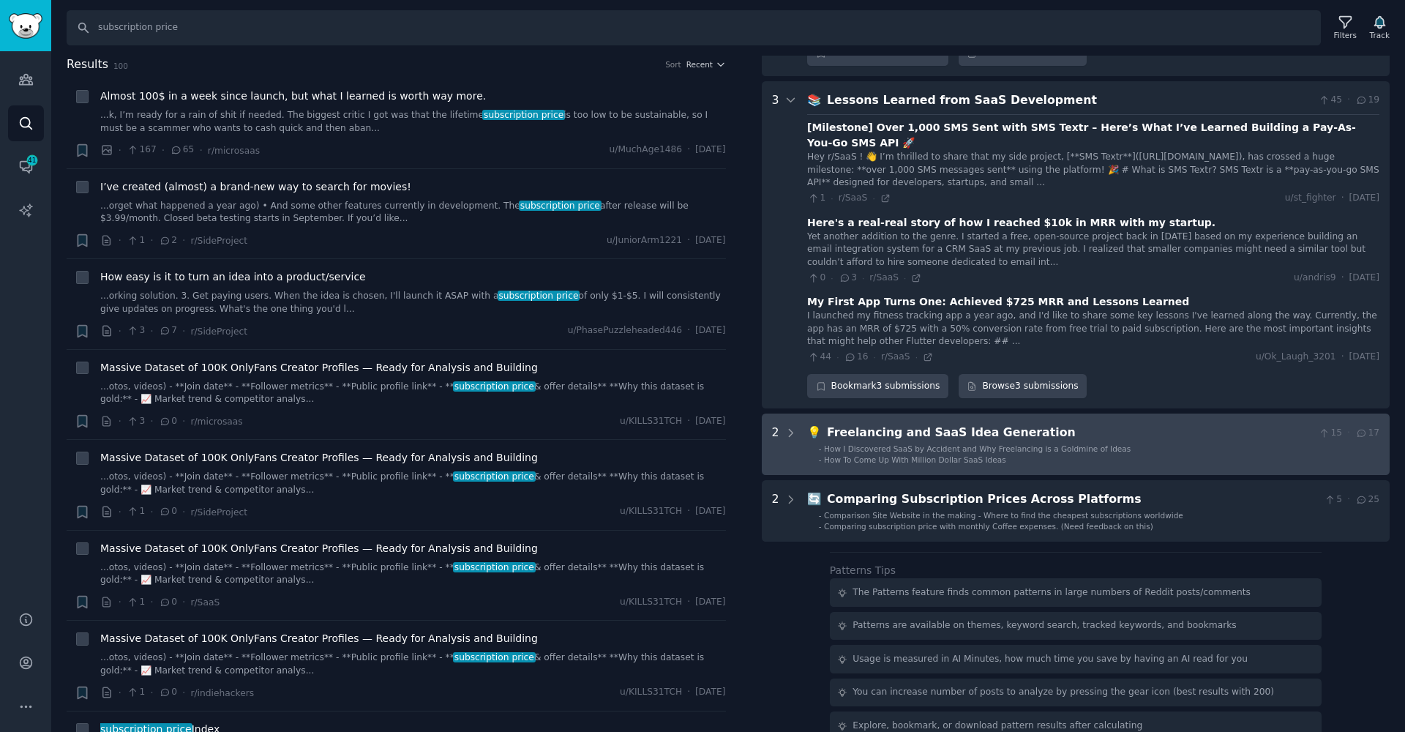
click at [1012, 425] on Generation "2 💡 Freelancing and SaaS Idea Generation 15 · 17 - How I Discovered SaaS by Acc…" at bounding box center [1076, 444] width 629 height 61
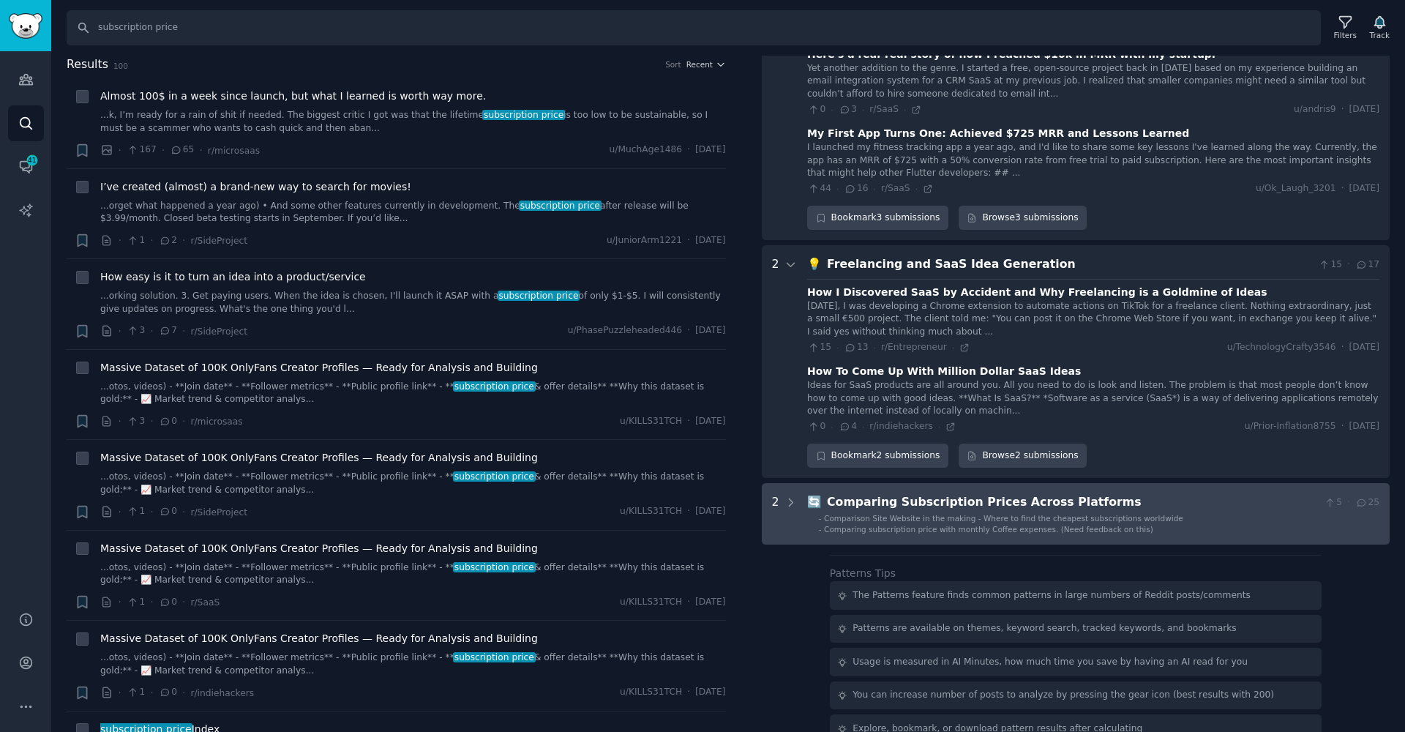
click at [992, 514] on span "Comparison Site Website in the making - Where to find the cheapest subscription…" at bounding box center [1003, 518] width 359 height 9
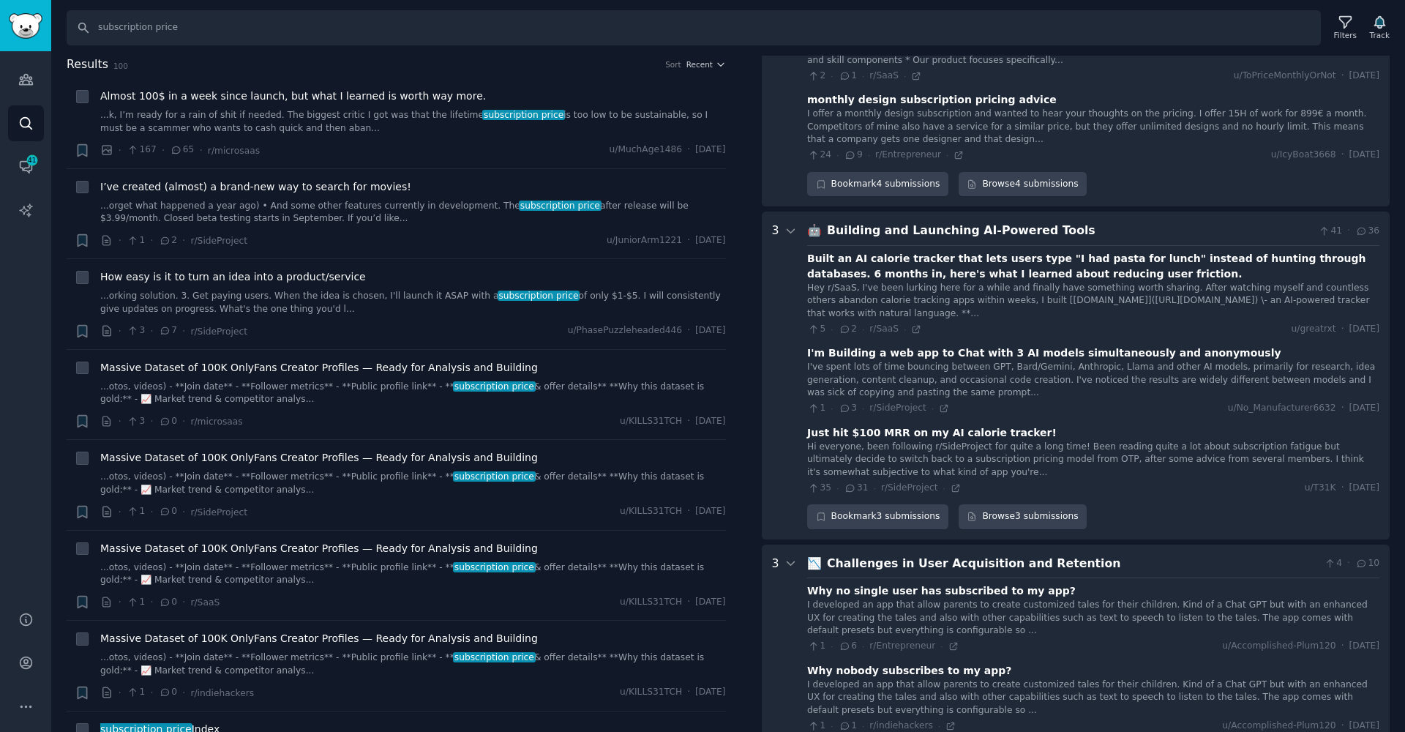
scroll to position [0, 0]
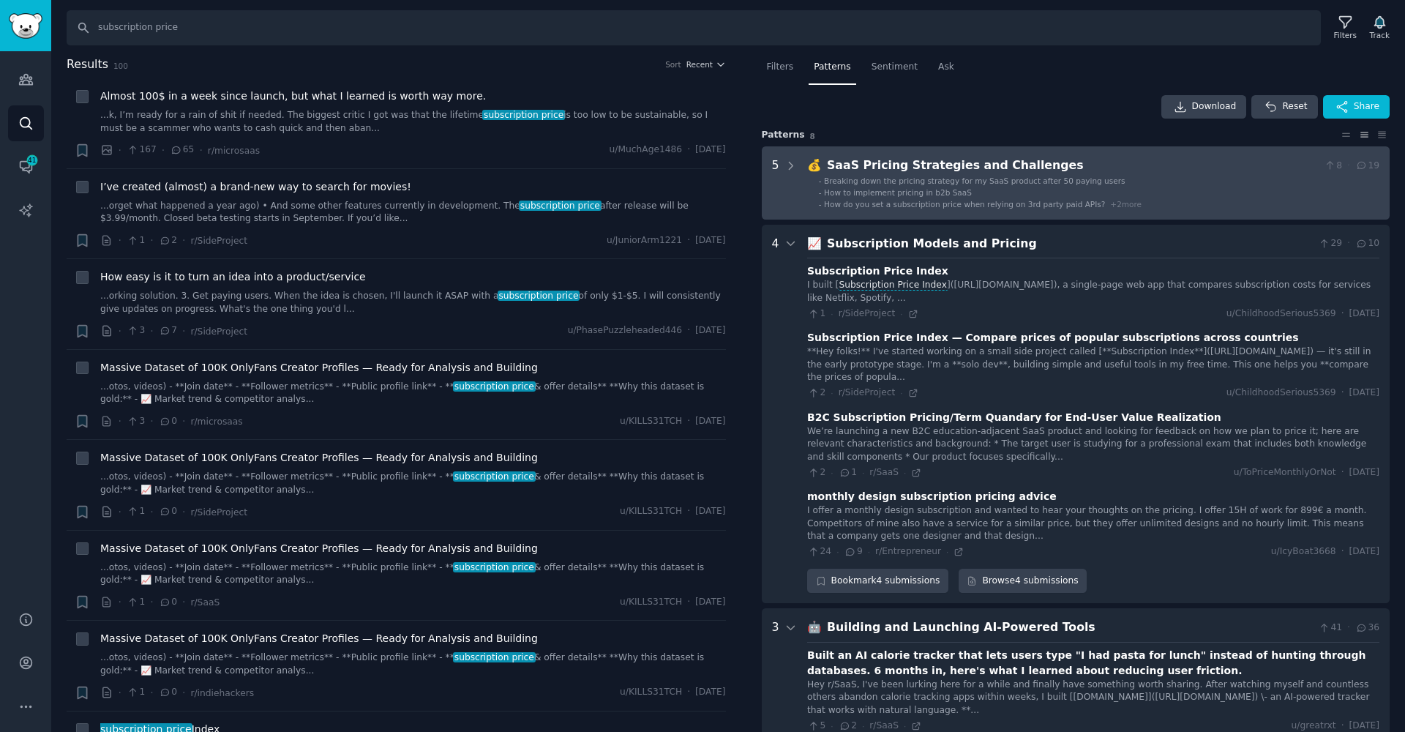
click at [912, 202] on span "How do you set a subscription price when relying on 3rd party paid APIs?" at bounding box center [964, 204] width 281 height 9
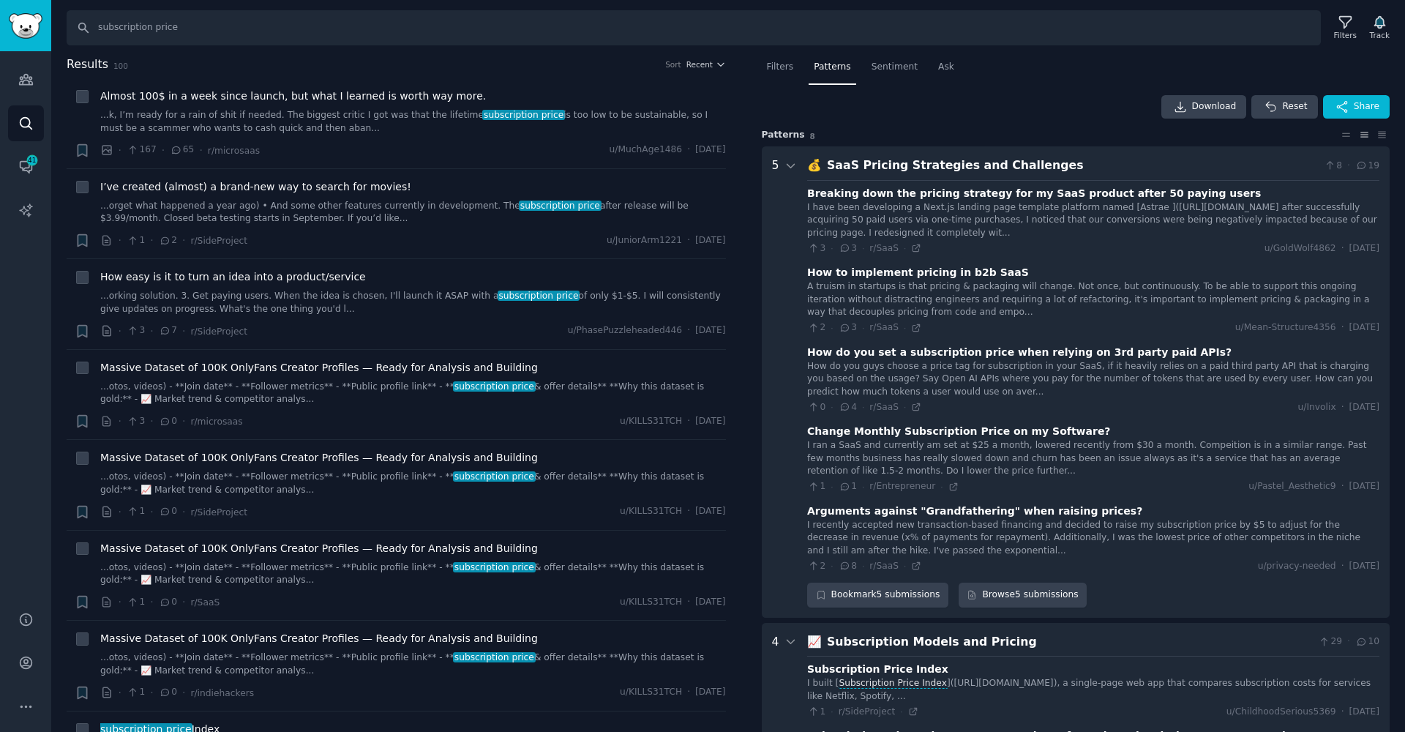
scroll to position [91, 0]
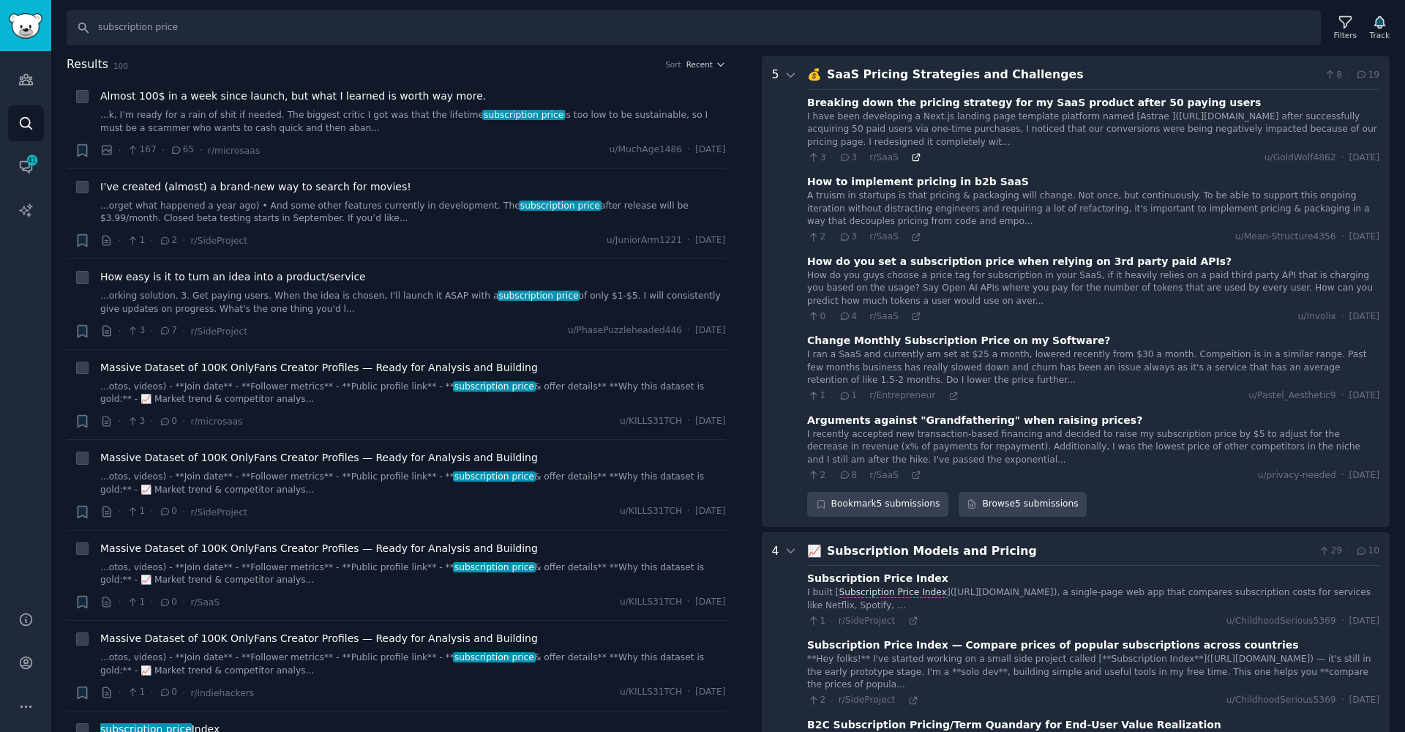
click at [916, 157] on icon at bounding box center [916, 157] width 10 height 10
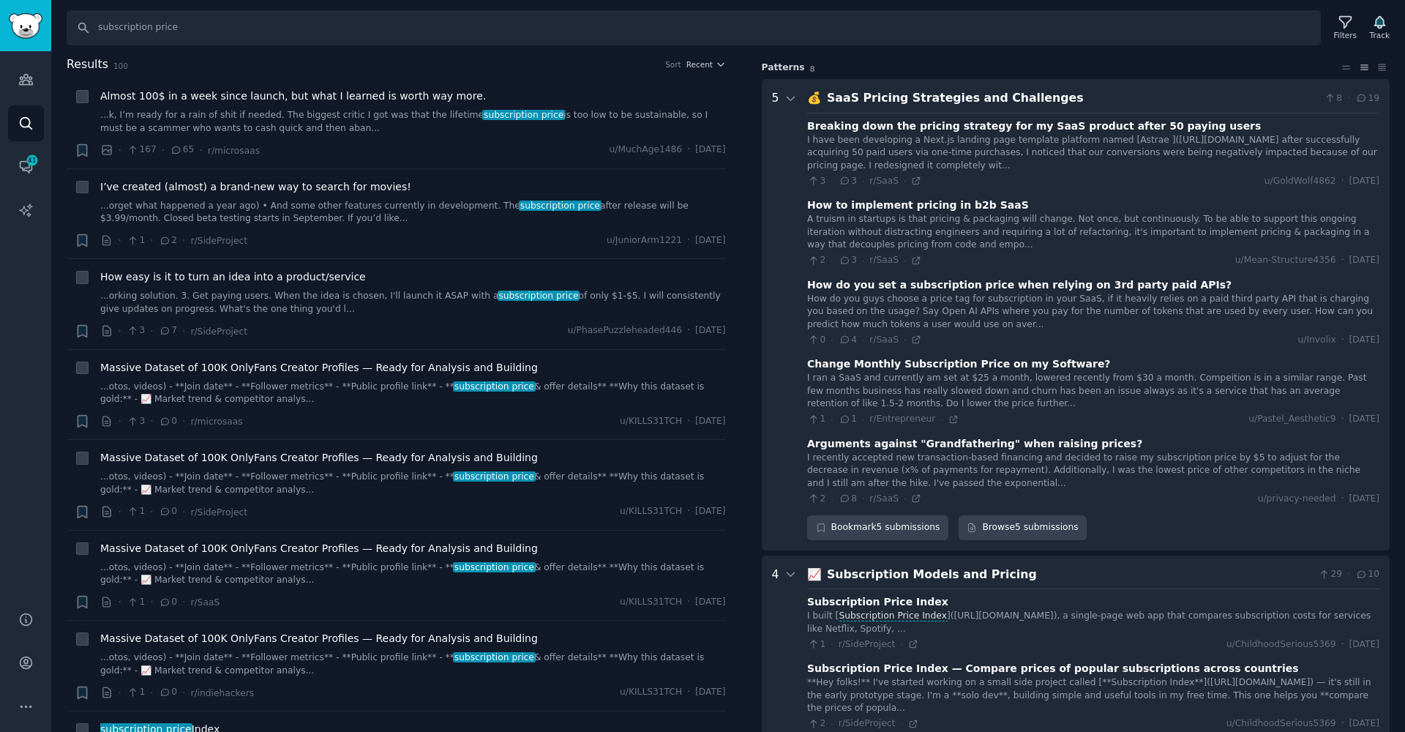
scroll to position [0, 0]
